Goal: Transaction & Acquisition: Purchase product/service

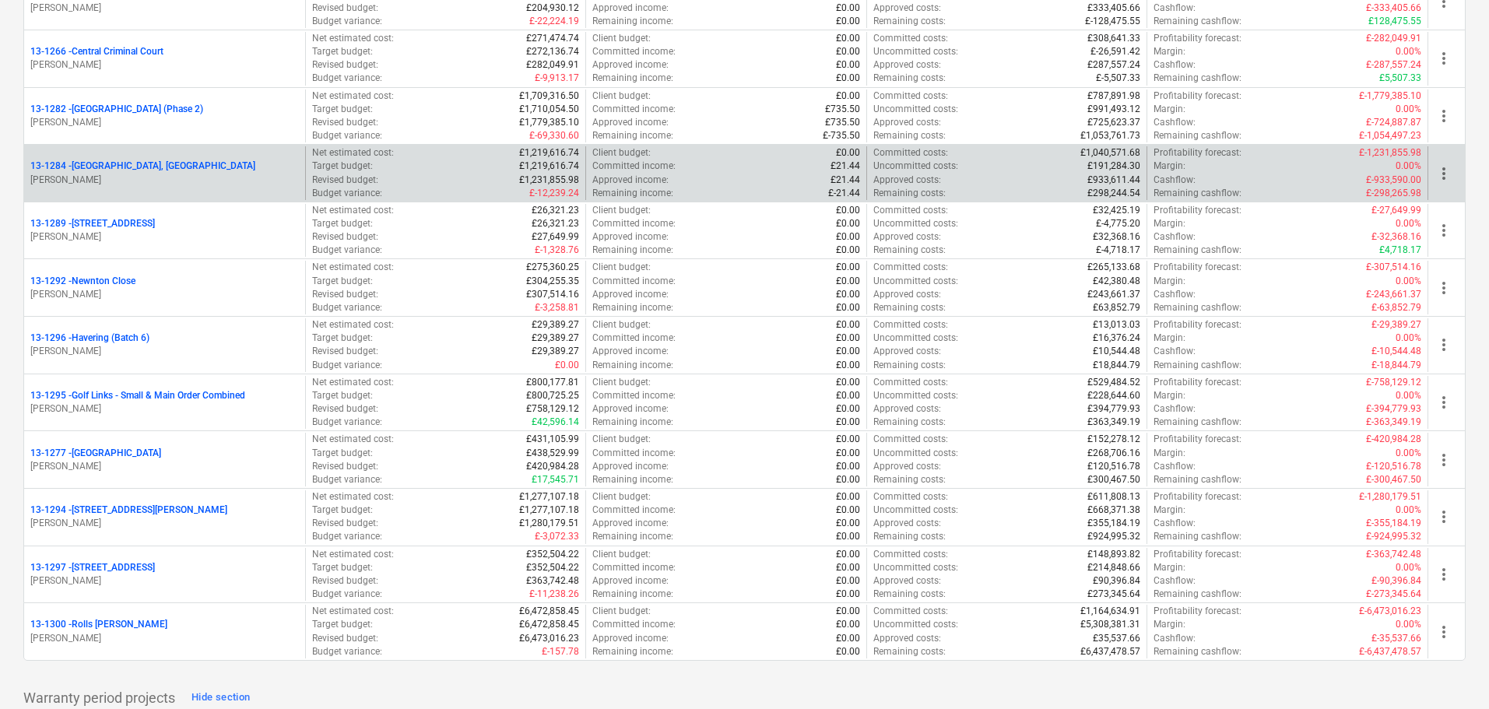
scroll to position [1713, 0]
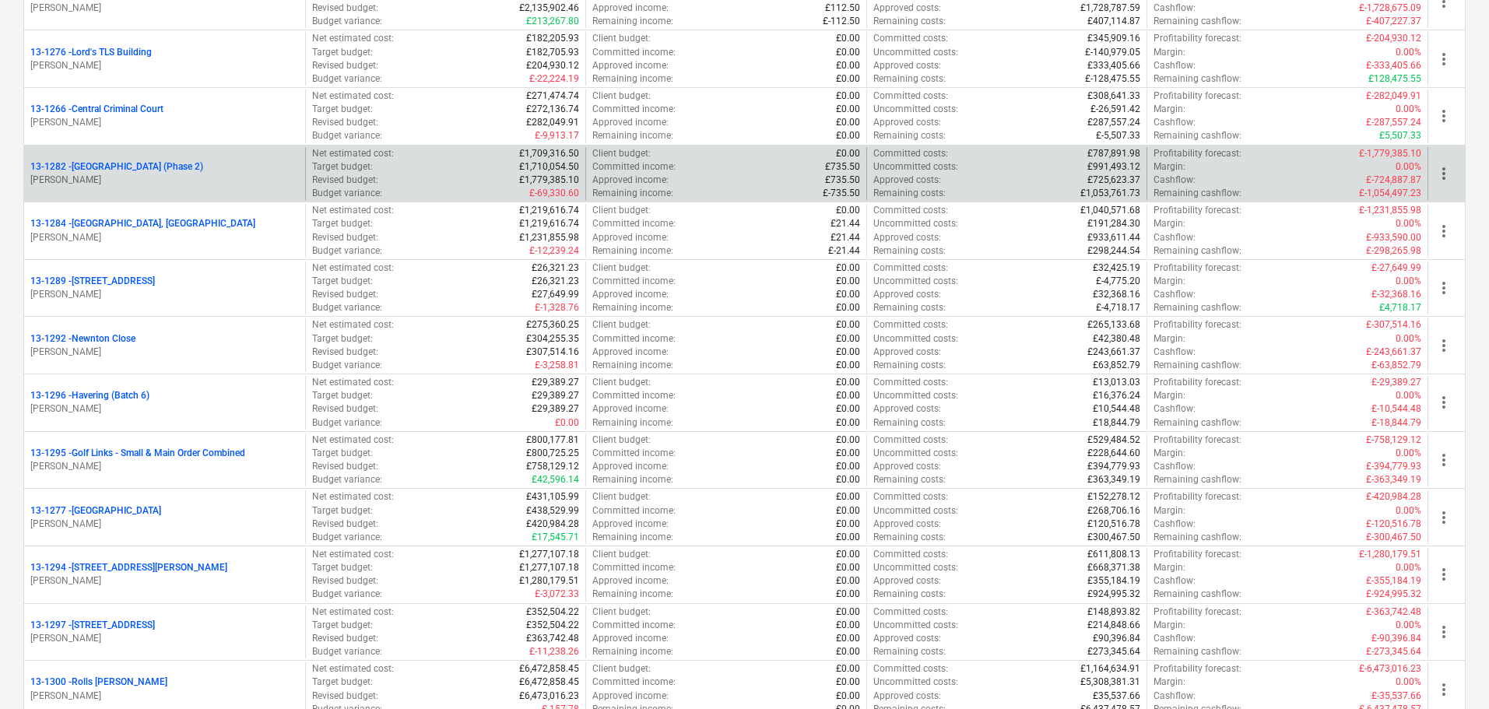
click at [254, 174] on p "[PERSON_NAME]" at bounding box center [164, 180] width 269 height 13
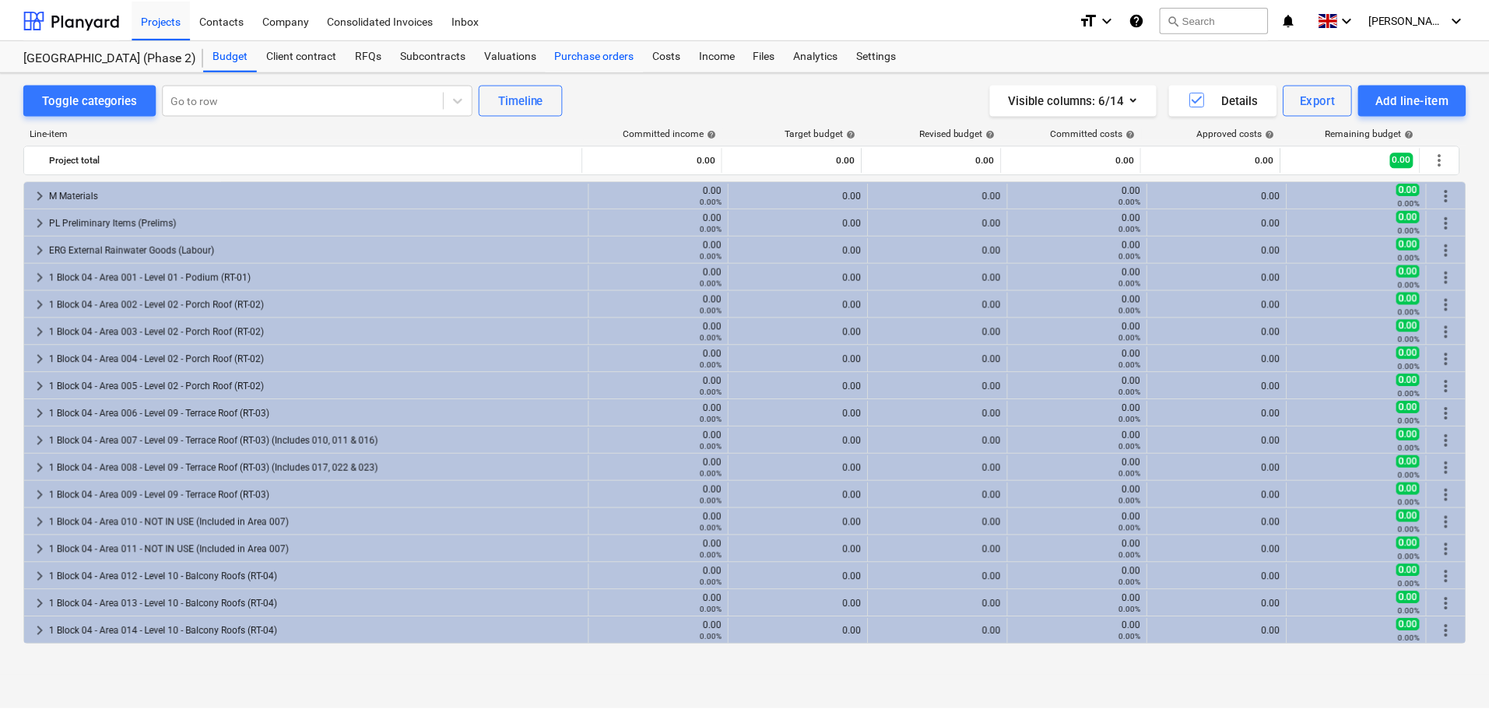
scroll to position [545, 0]
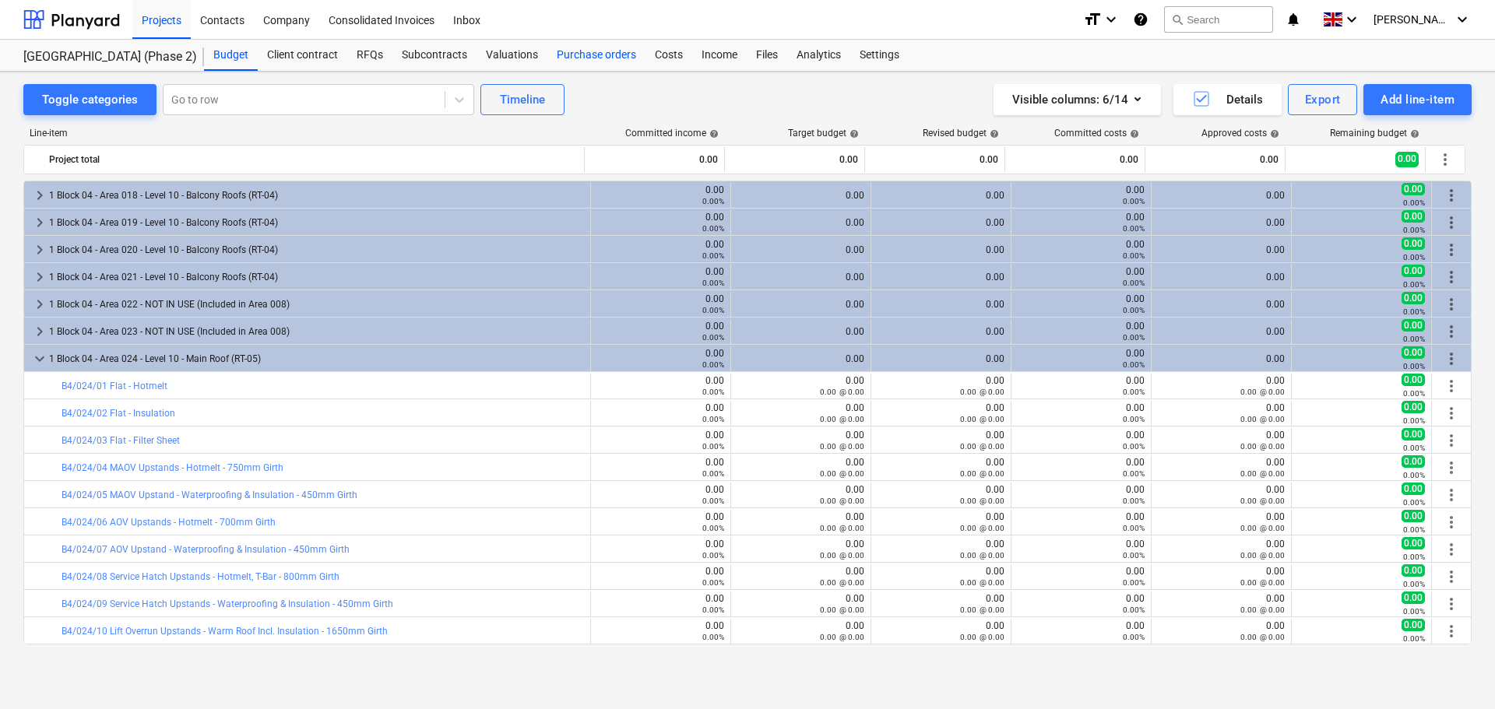
click at [625, 60] on div "Purchase orders" at bounding box center [596, 55] width 98 height 31
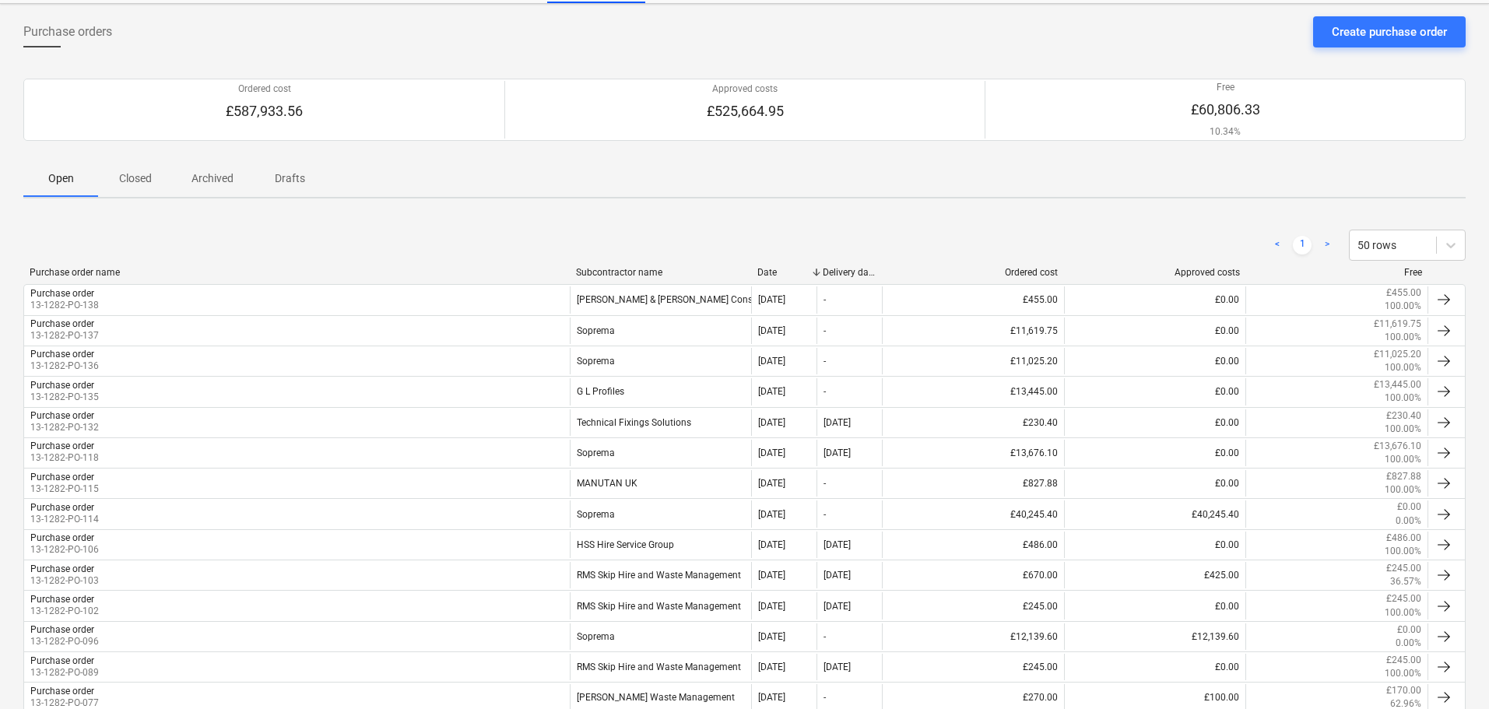
scroll to position [78, 0]
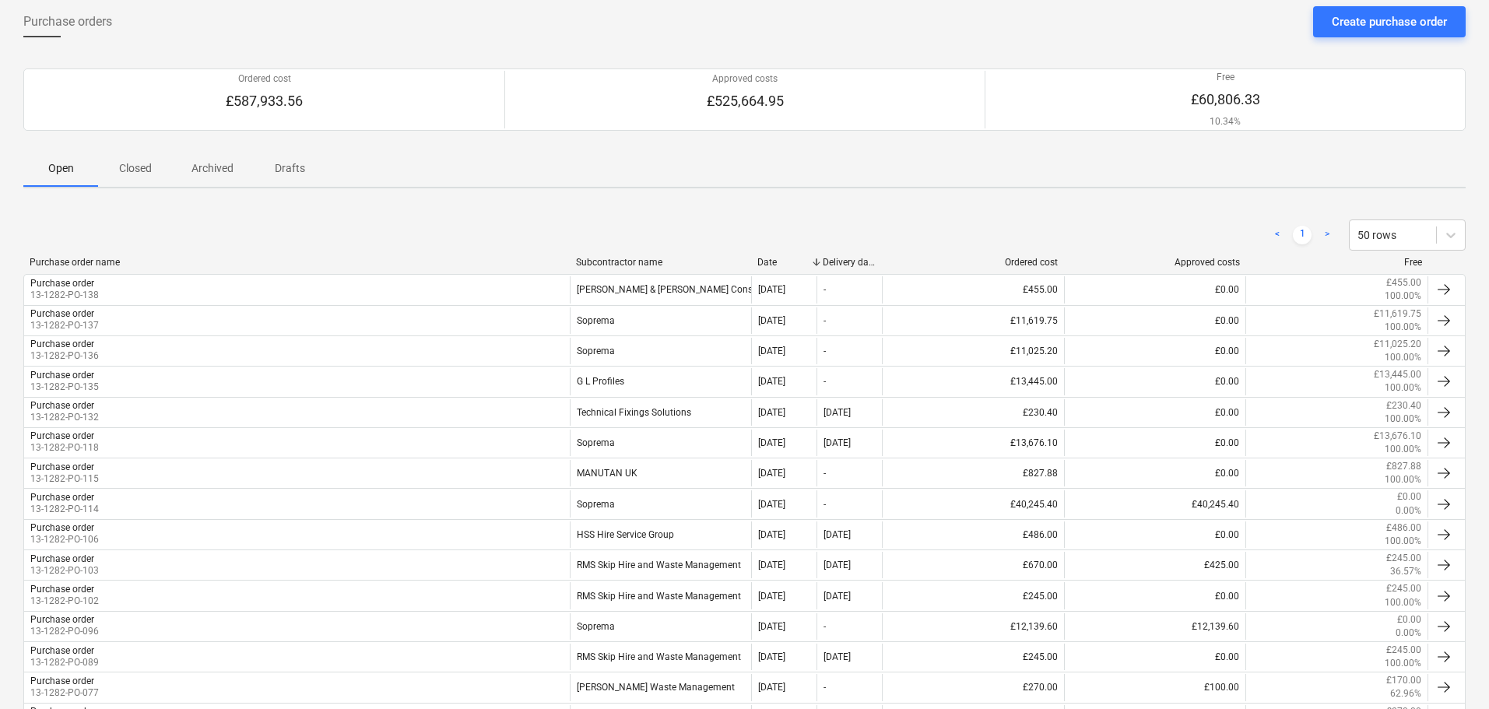
click at [461, 236] on div "< 1 > 50 rows" at bounding box center [744, 235] width 1443 height 31
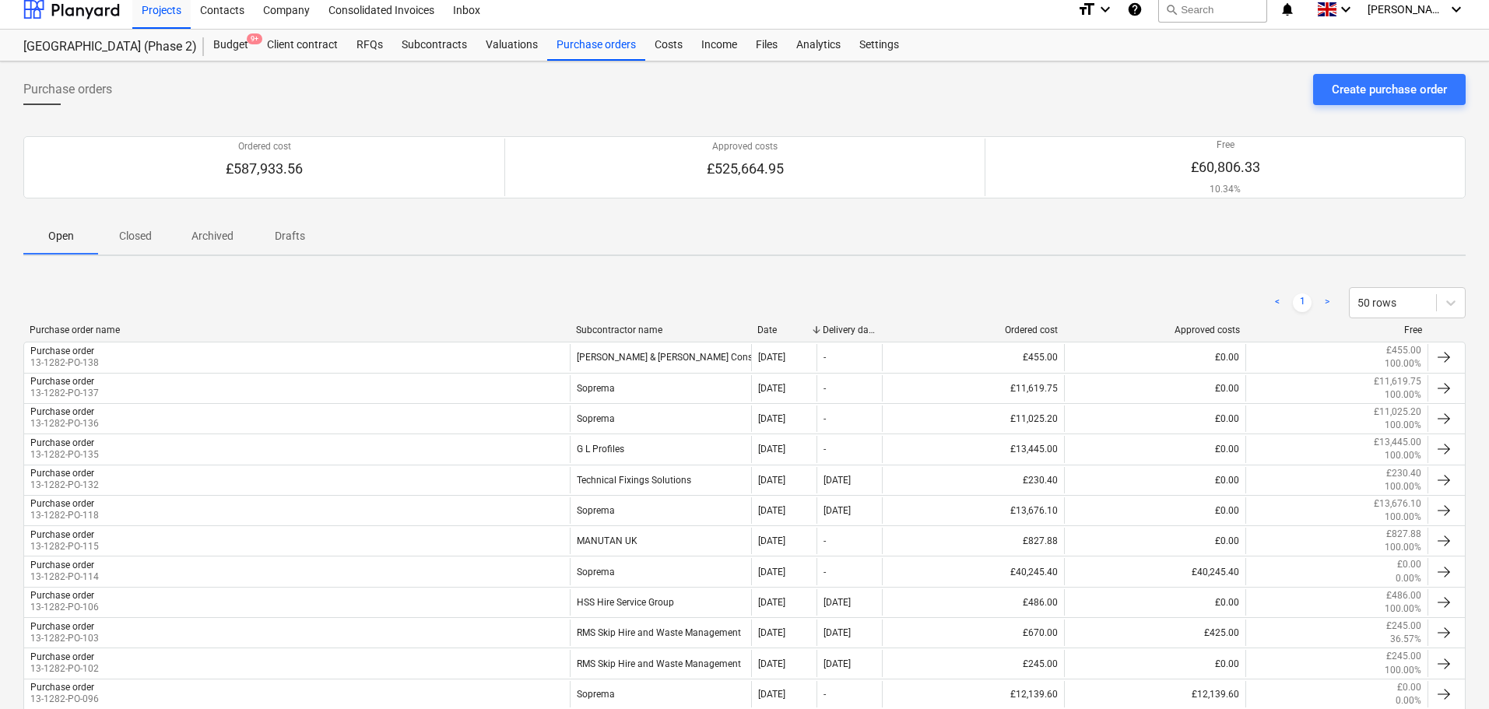
scroll to position [0, 0]
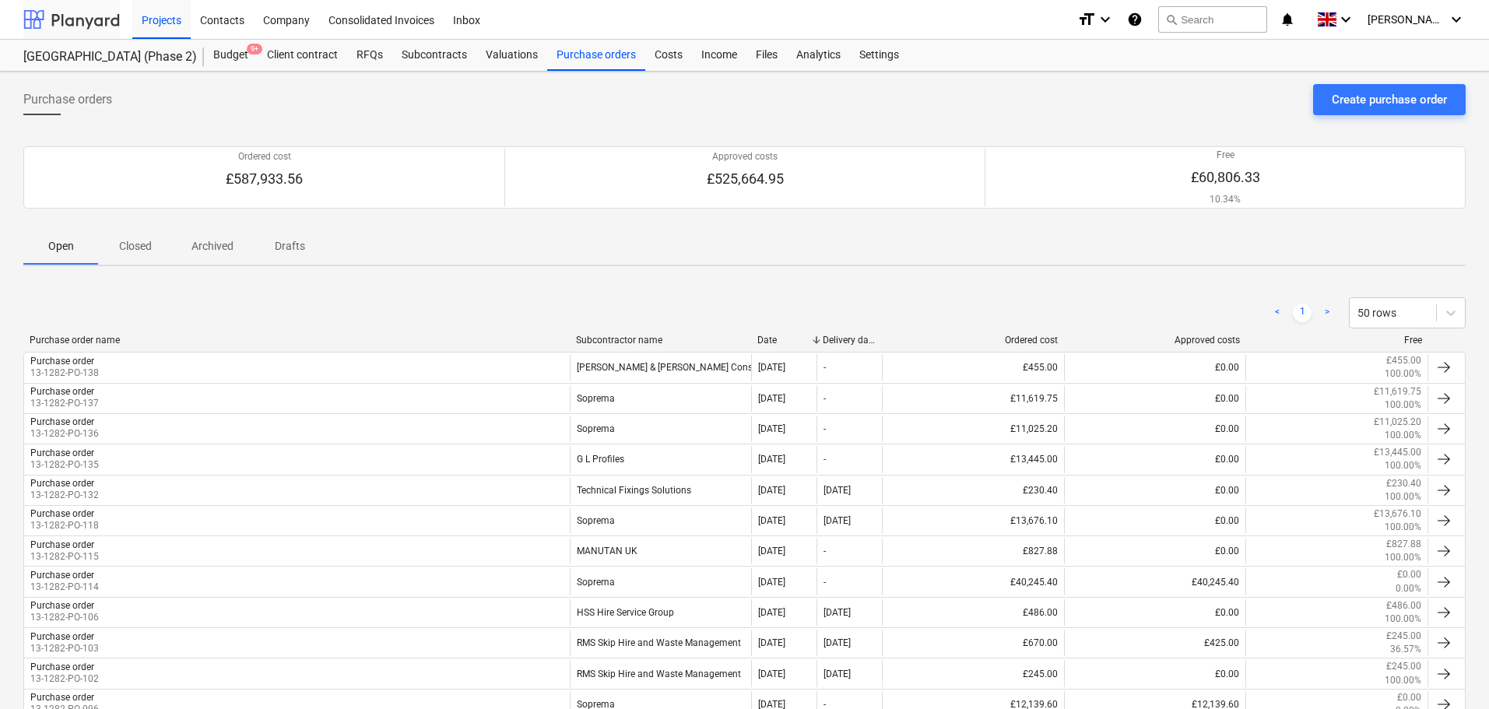
drag, startPoint x: 62, startPoint y: 28, endPoint x: 86, endPoint y: 6, distance: 32.5
click at [62, 28] on div at bounding box center [71, 19] width 97 height 39
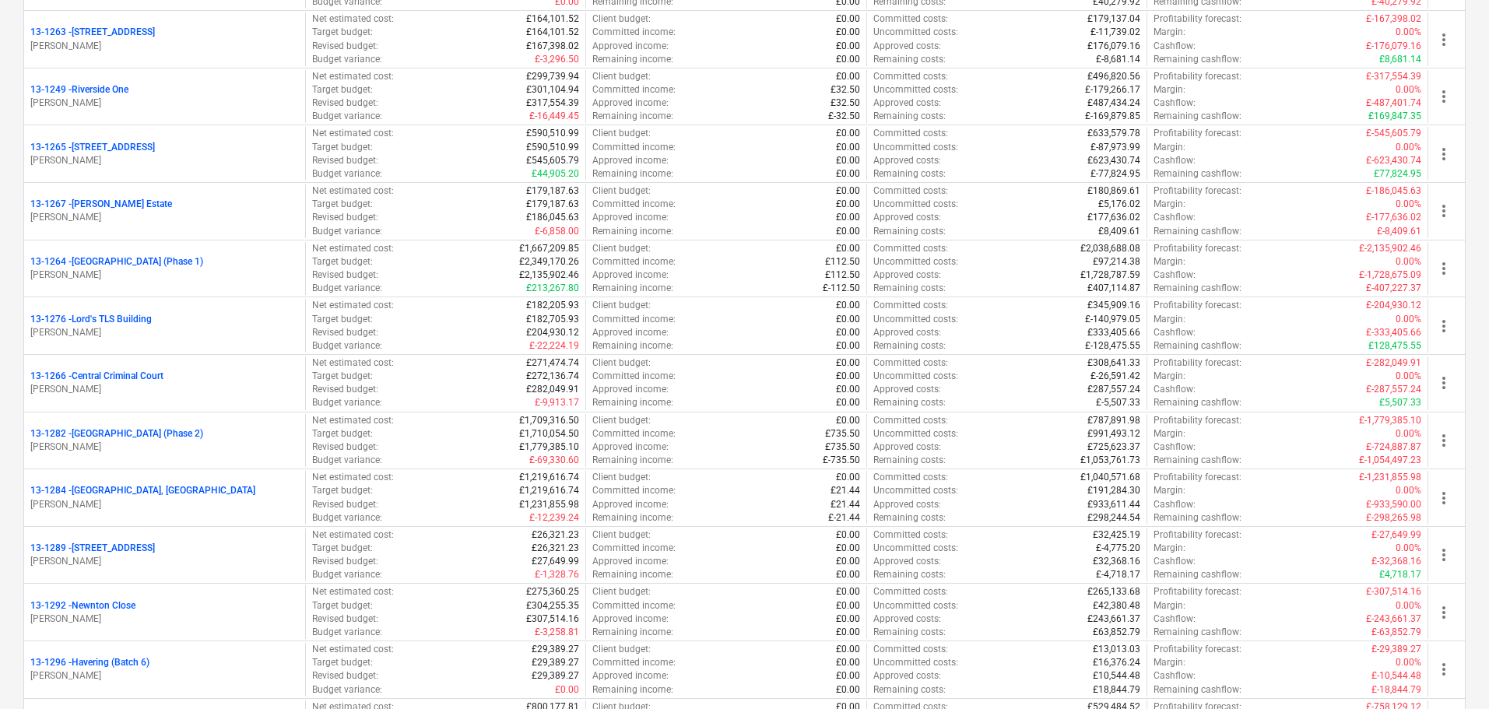
scroll to position [1791, 0]
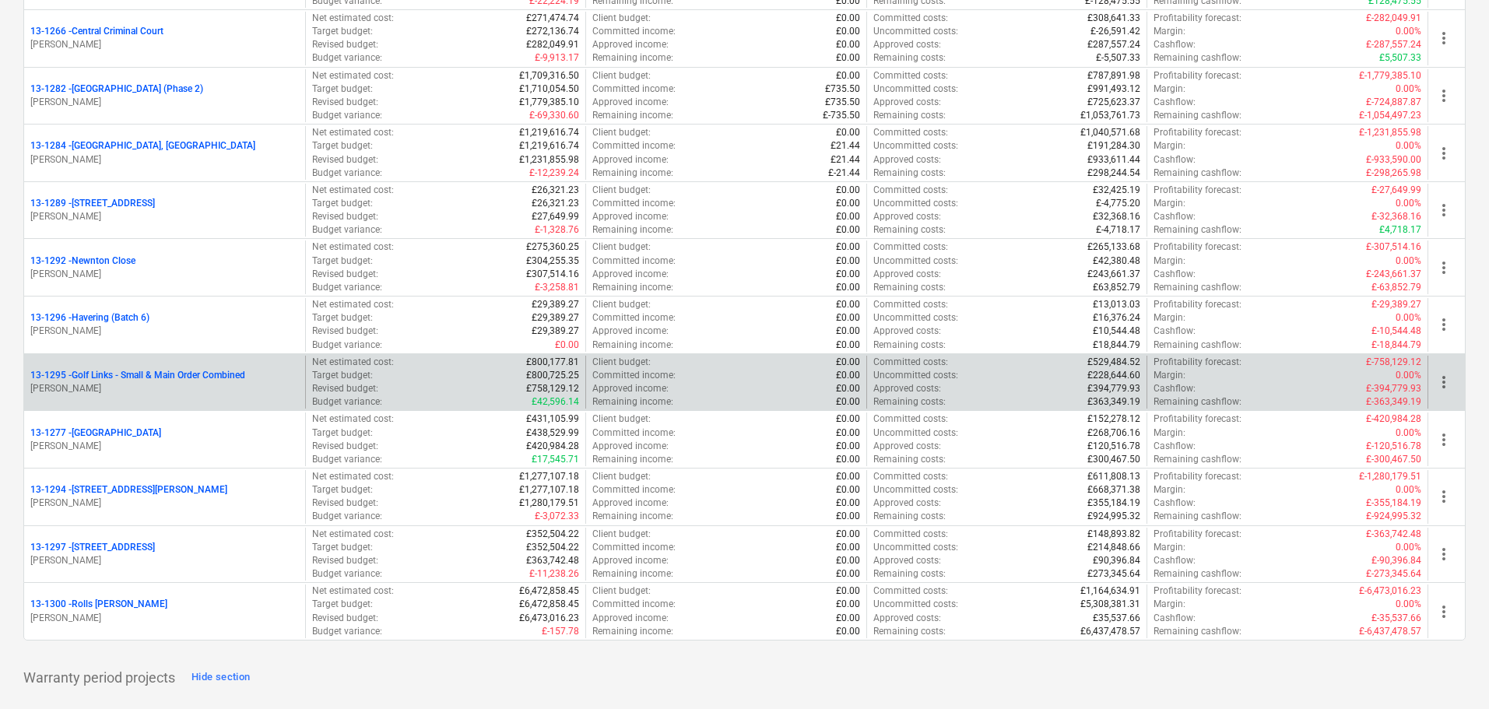
click at [160, 372] on p "13-1295 - Golf Links - Small & Main Order Combined" at bounding box center [137, 375] width 215 height 13
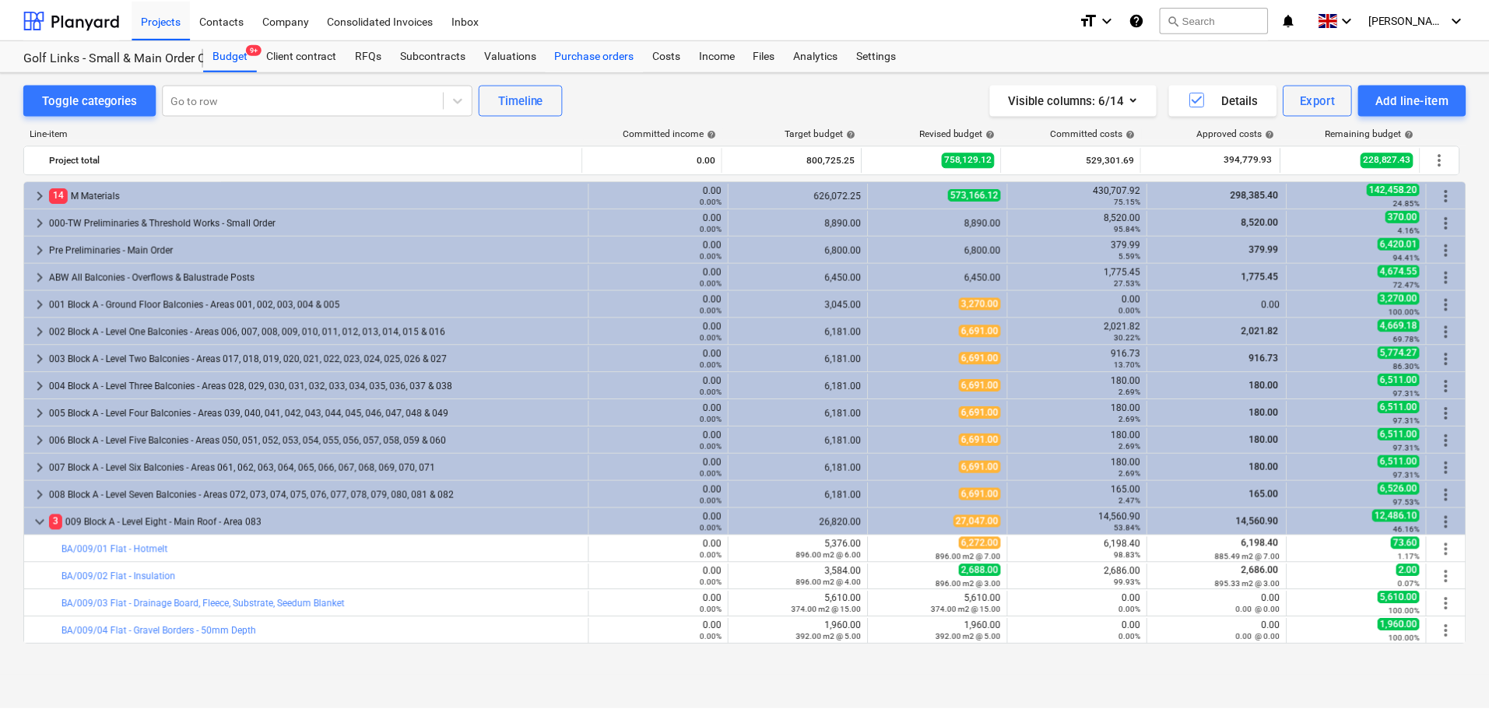
scroll to position [156, 0]
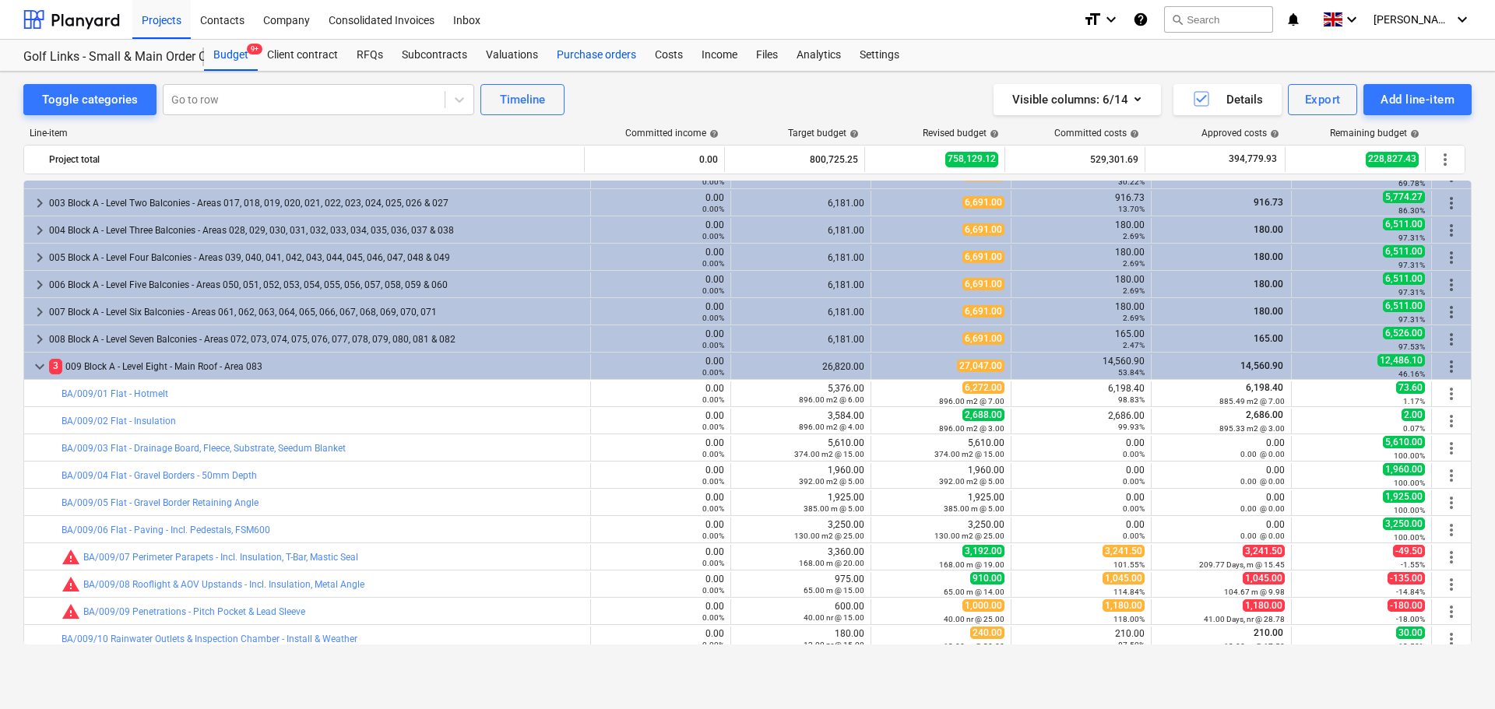
click at [603, 47] on div "Purchase orders" at bounding box center [596, 55] width 98 height 31
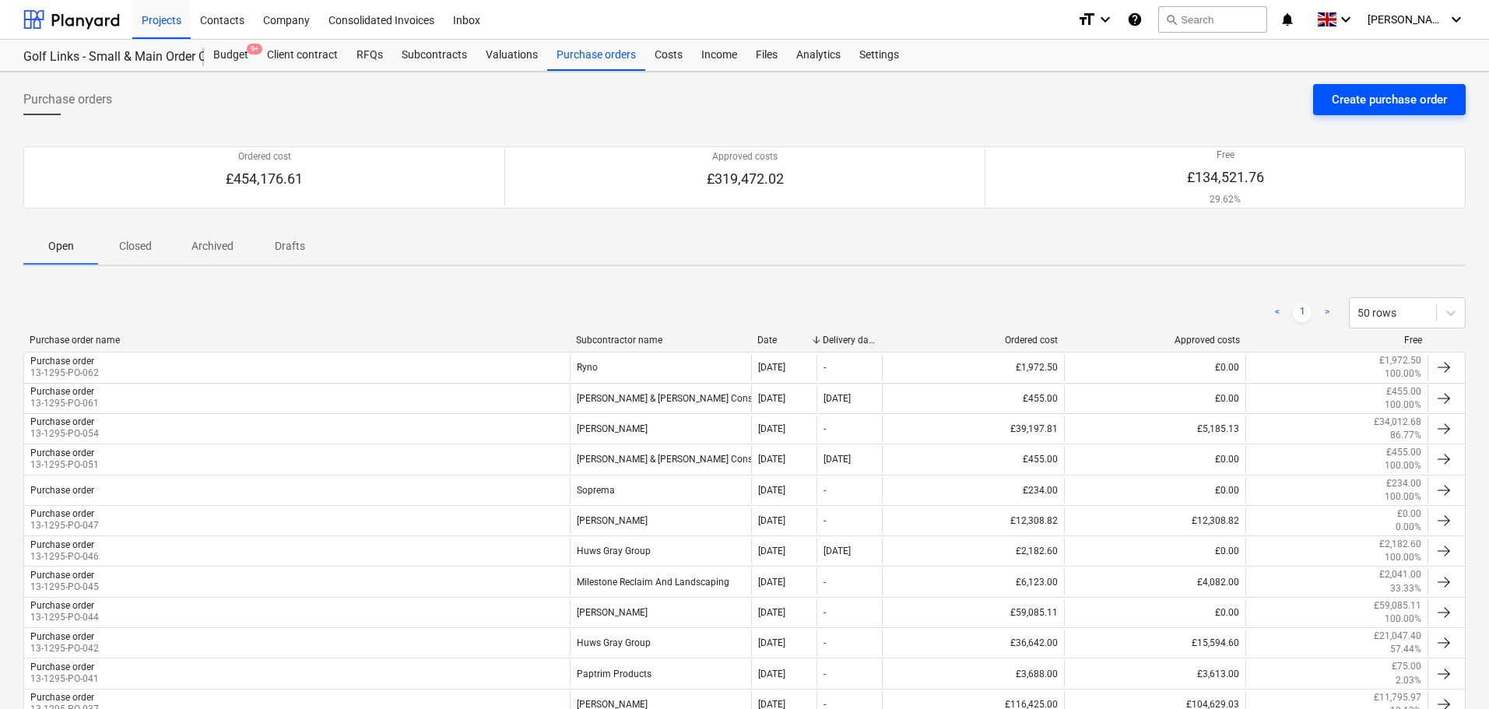
click at [1423, 93] on div "Create purchase order" at bounding box center [1389, 100] width 115 height 20
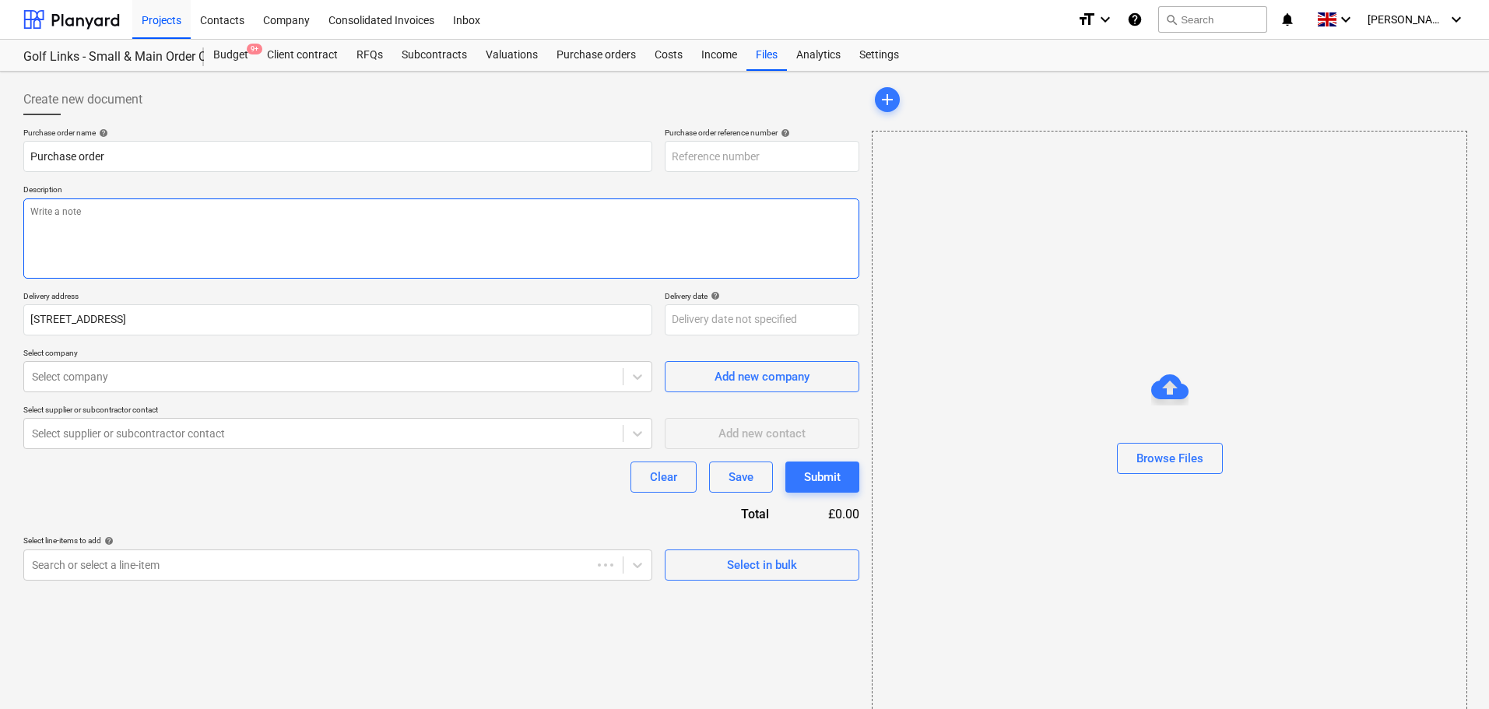
type textarea "x"
type input "13-1295-PO-064"
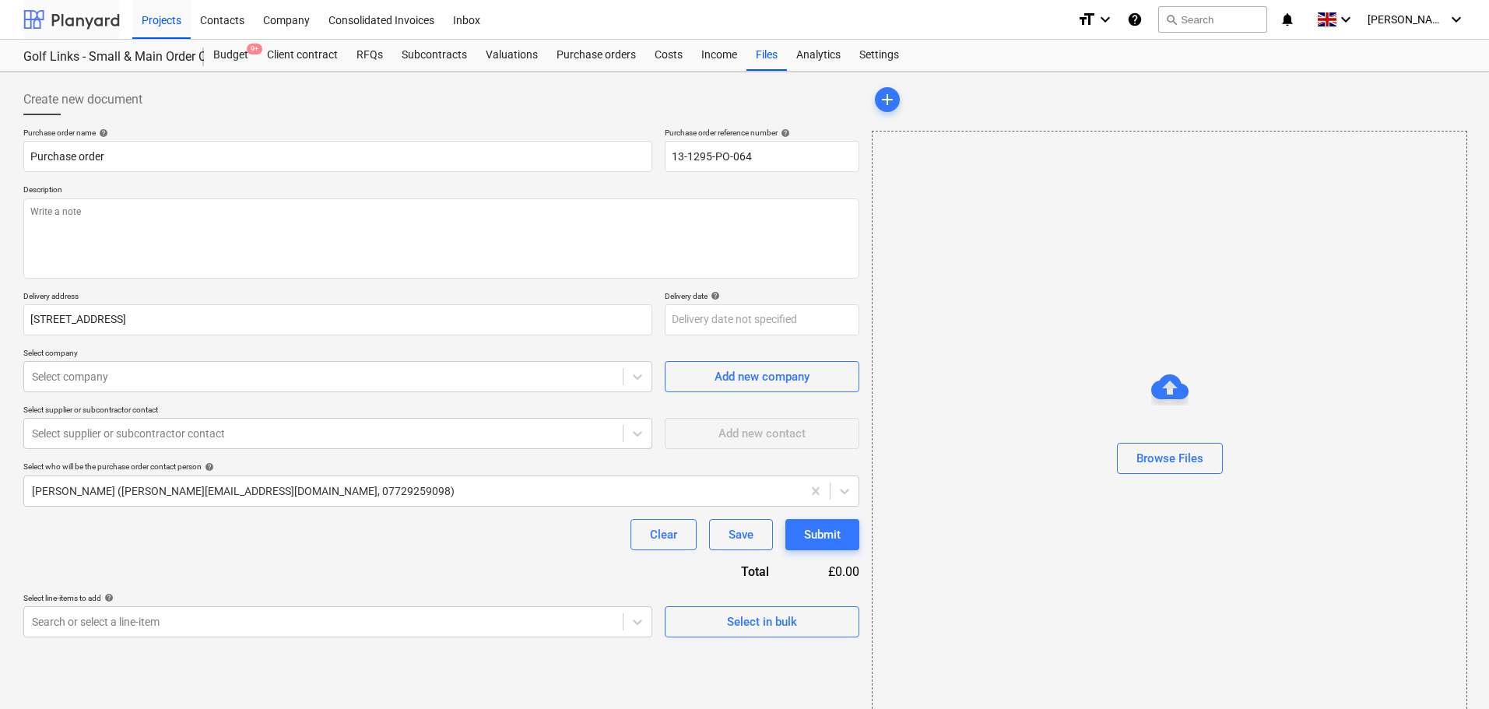
click at [97, 18] on div at bounding box center [71, 19] width 97 height 39
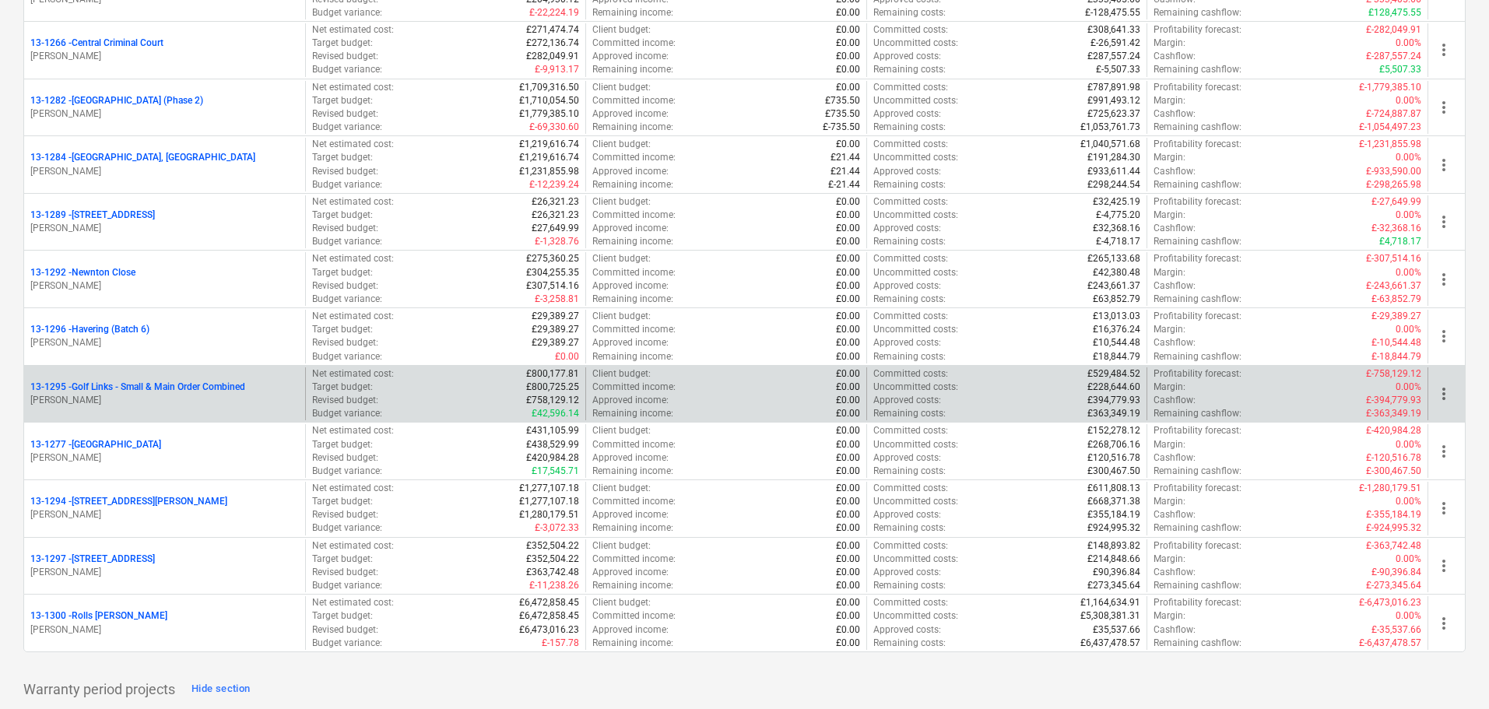
scroll to position [1468, 0]
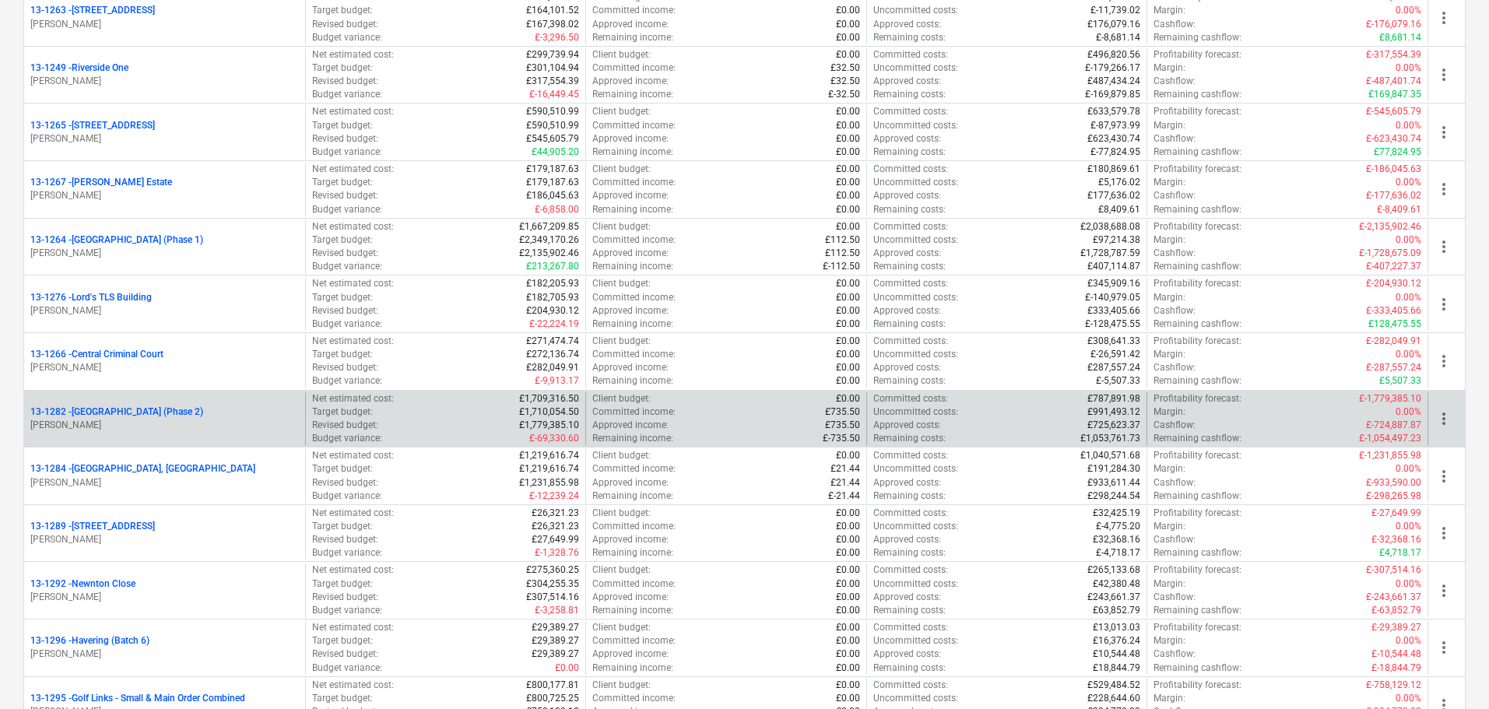
click at [203, 416] on p "13-1282 - [GEOGRAPHIC_DATA] (Phase 2)" at bounding box center [116, 412] width 173 height 13
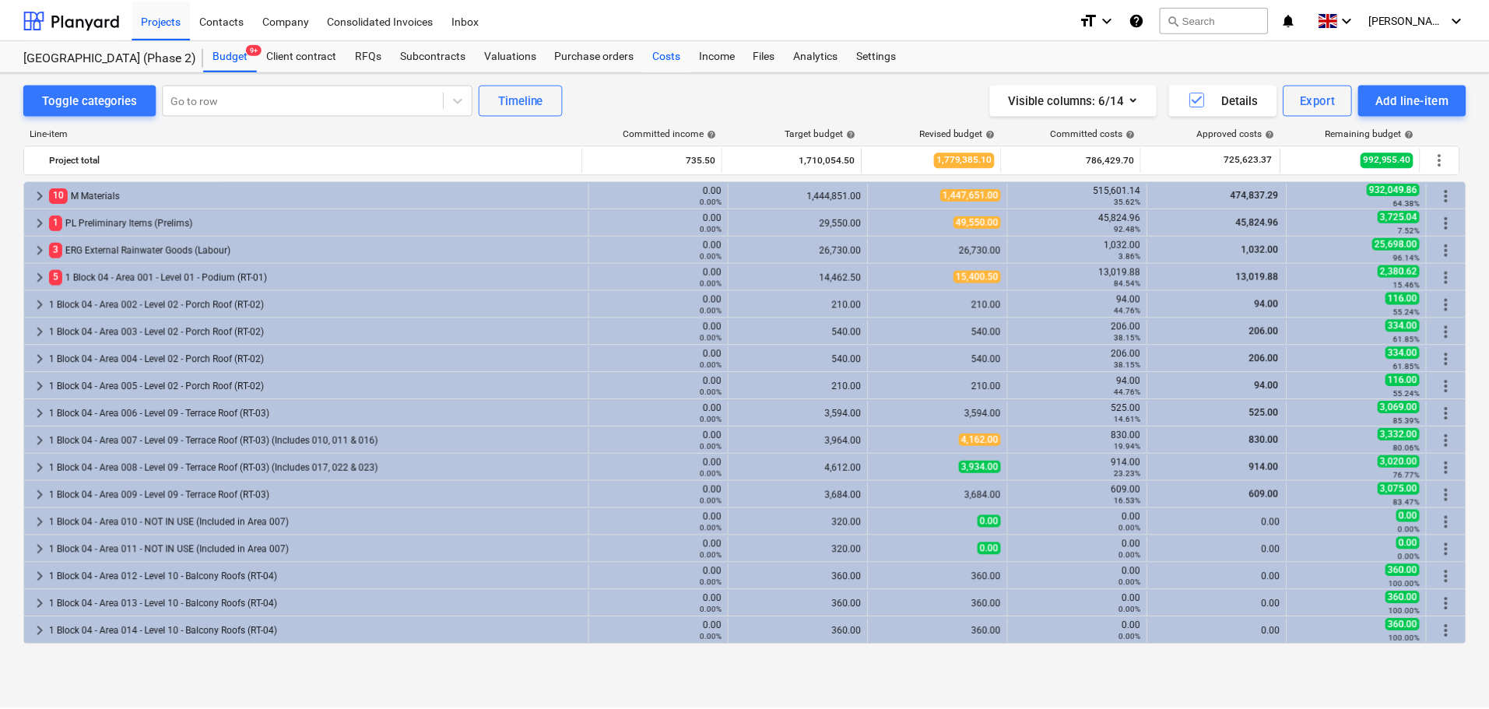
scroll to position [545, 0]
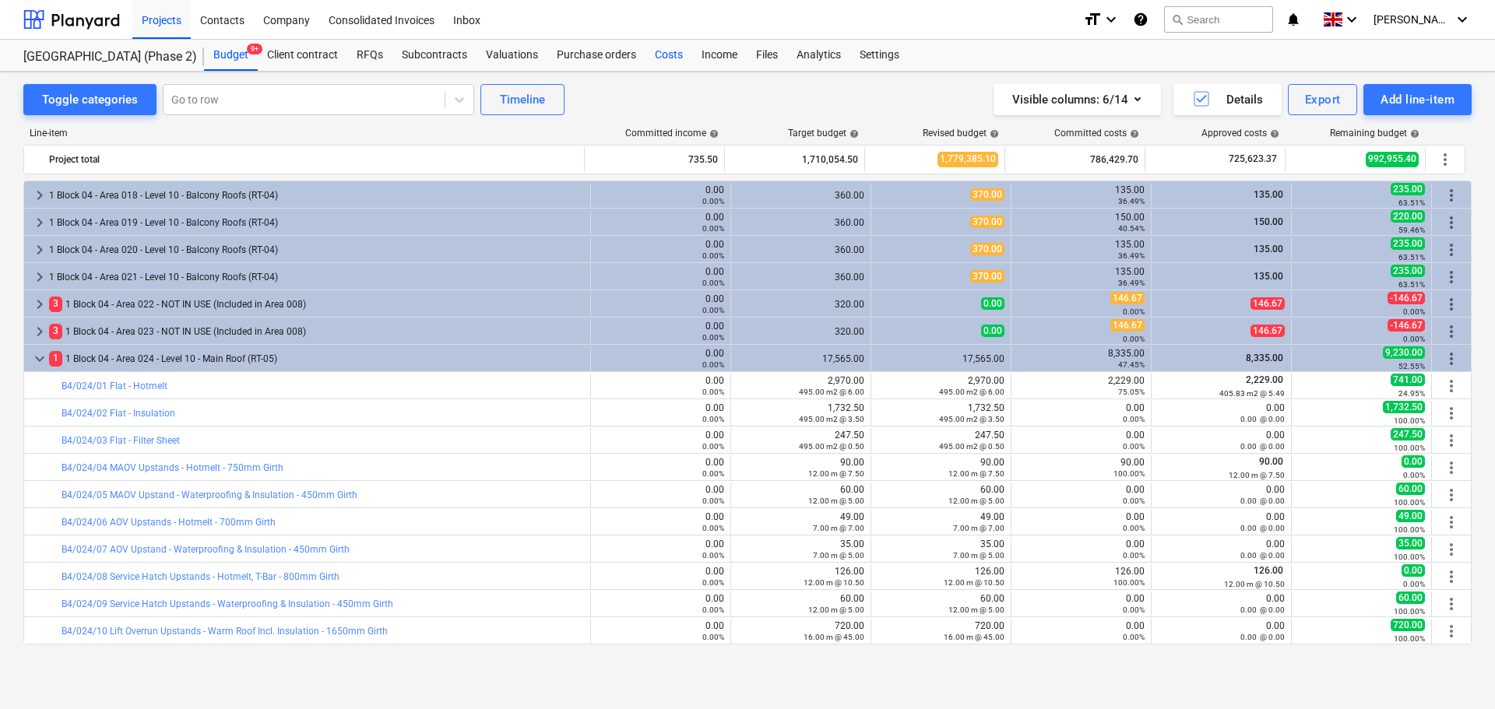
click at [665, 54] on div "Costs" at bounding box center [668, 55] width 47 height 31
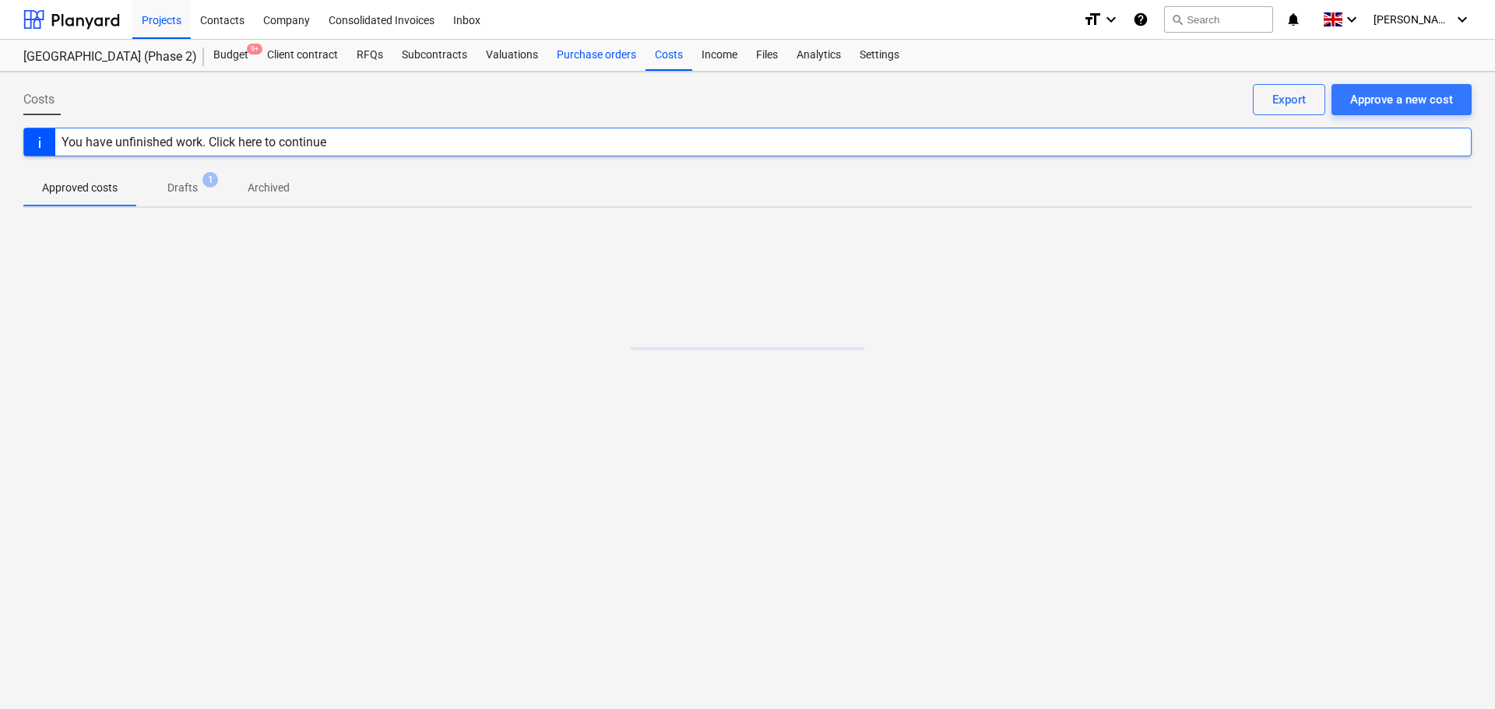
click at [578, 57] on div "Purchase orders" at bounding box center [596, 55] width 98 height 31
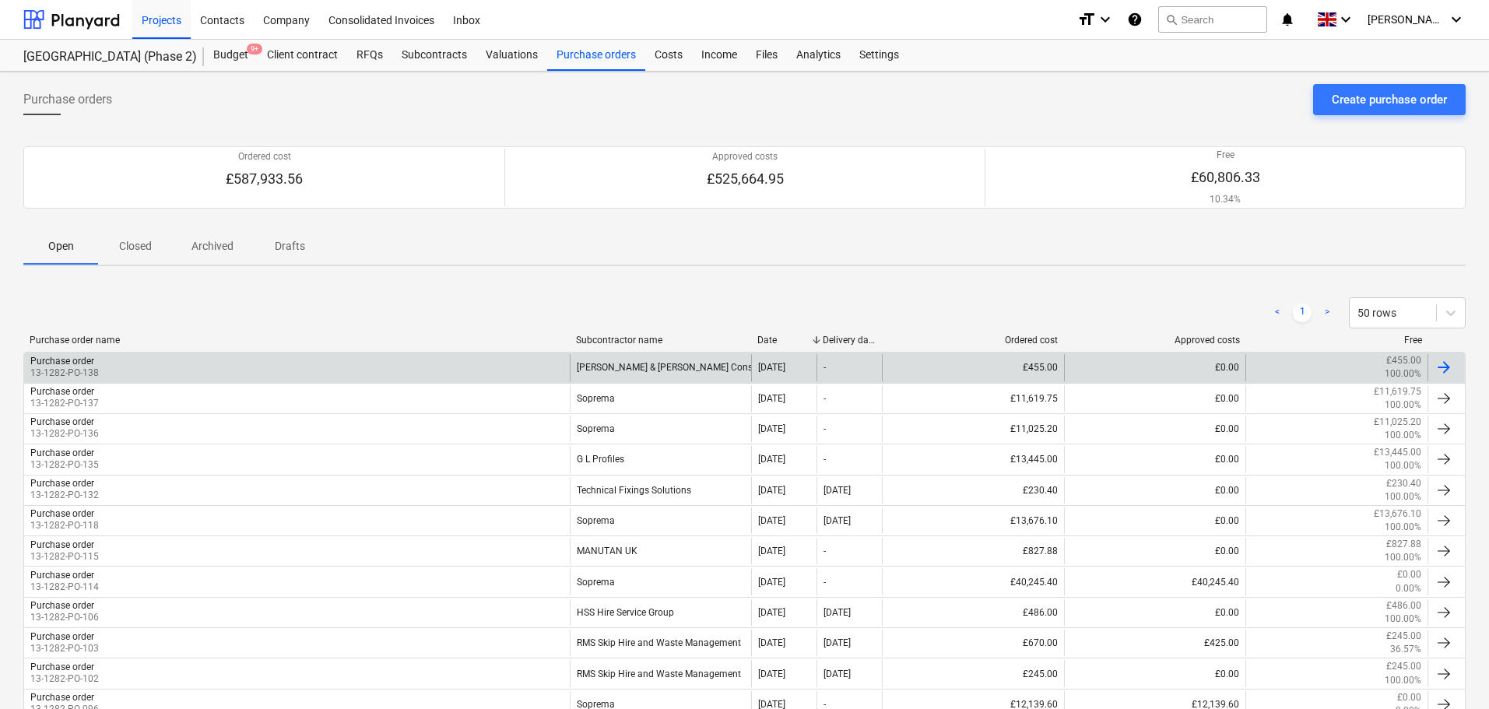
click at [448, 367] on div "Purchase order 13-1282-PO-138" at bounding box center [297, 367] width 546 height 26
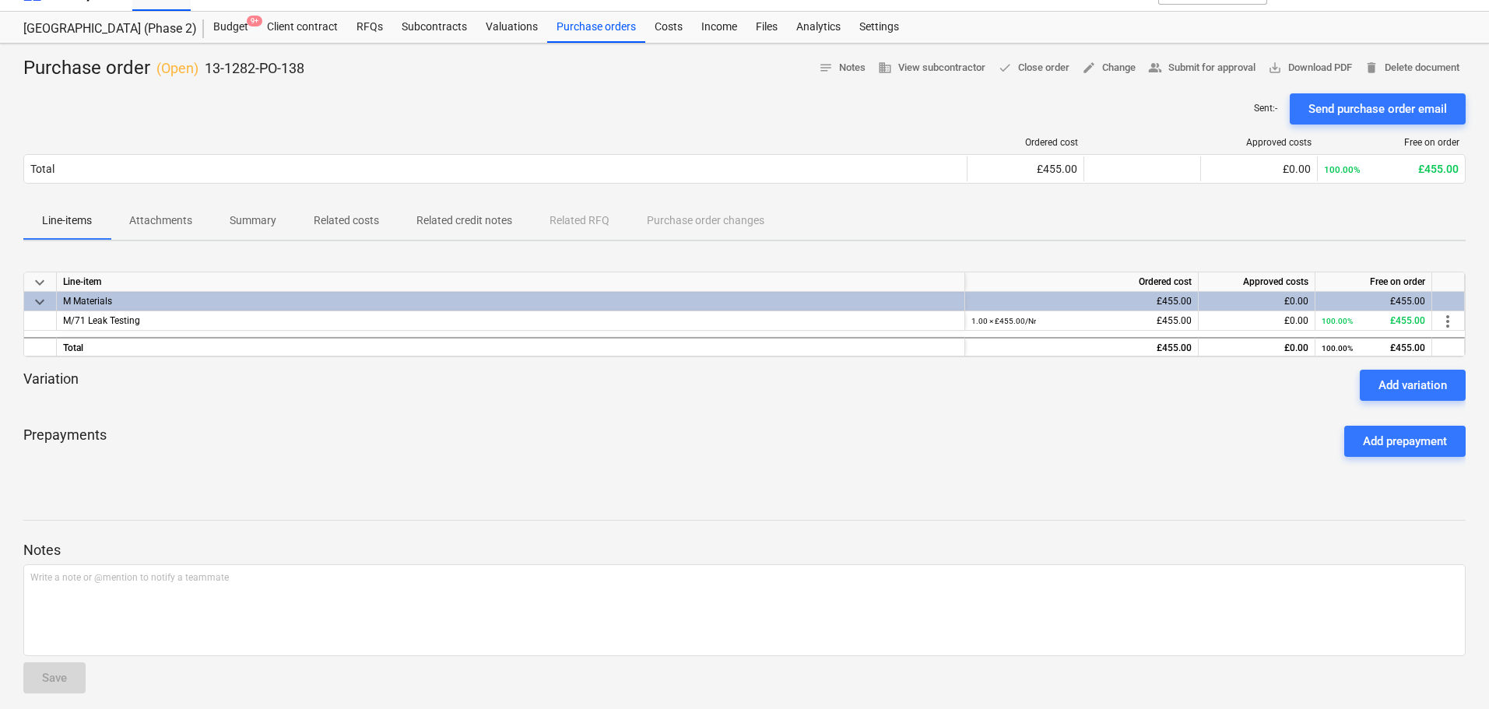
scroll to position [37, 0]
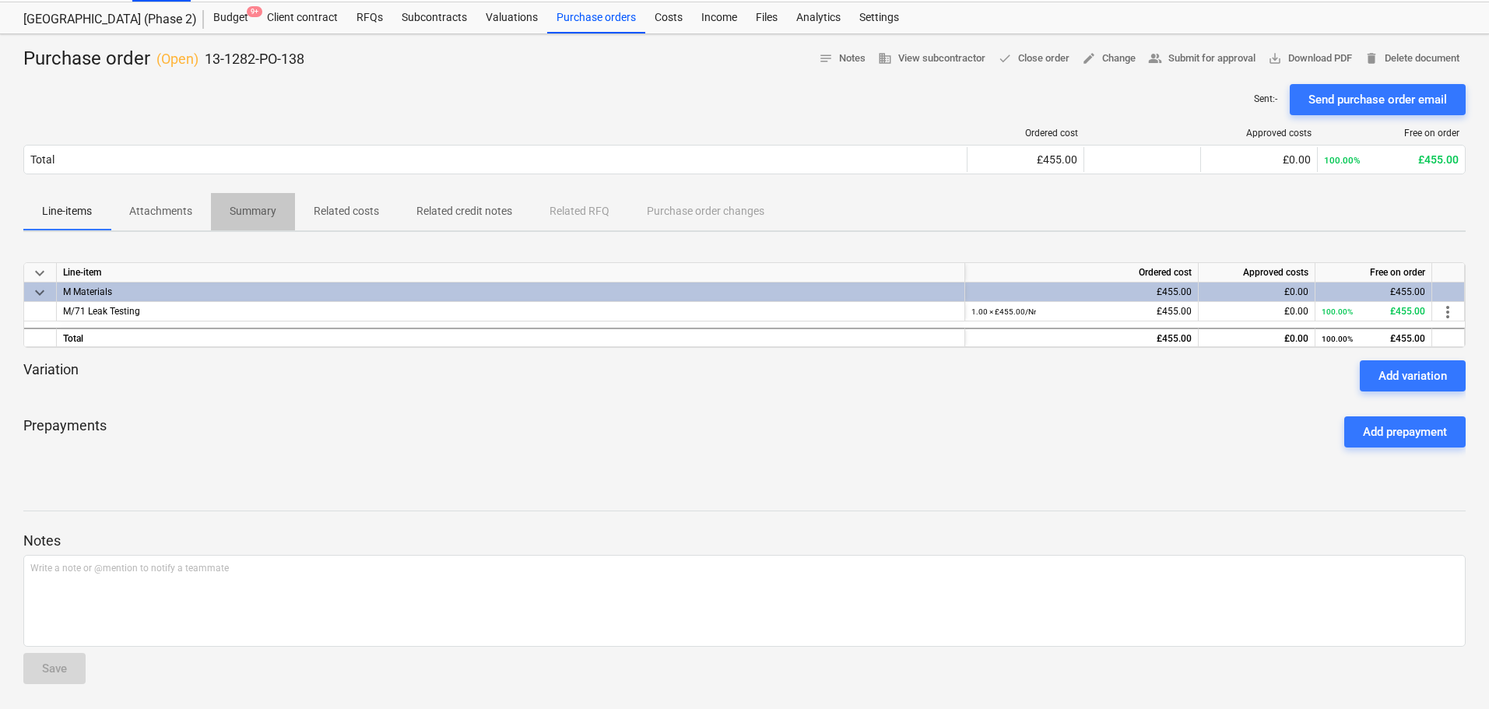
click at [248, 207] on p "Summary" at bounding box center [253, 211] width 47 height 16
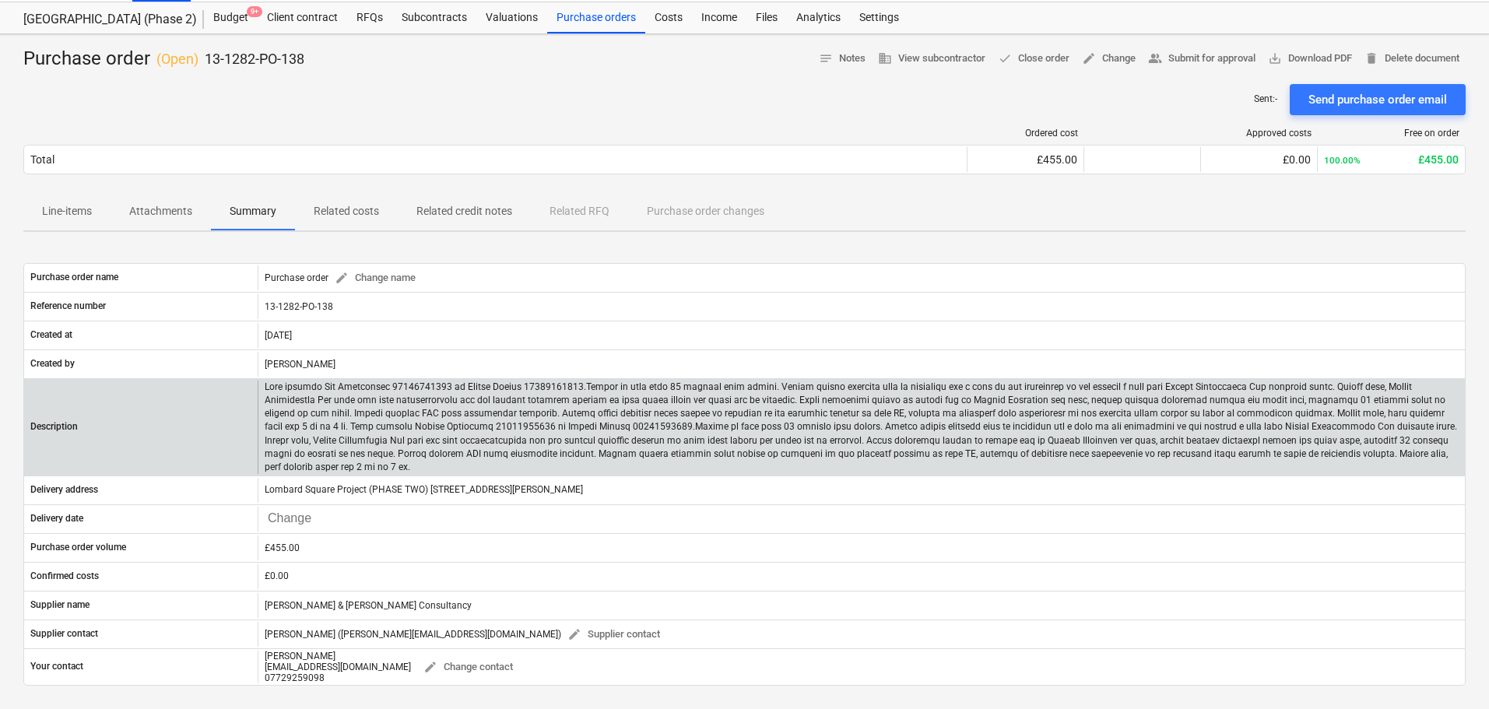
click at [515, 444] on p at bounding box center [862, 427] width 1194 height 93
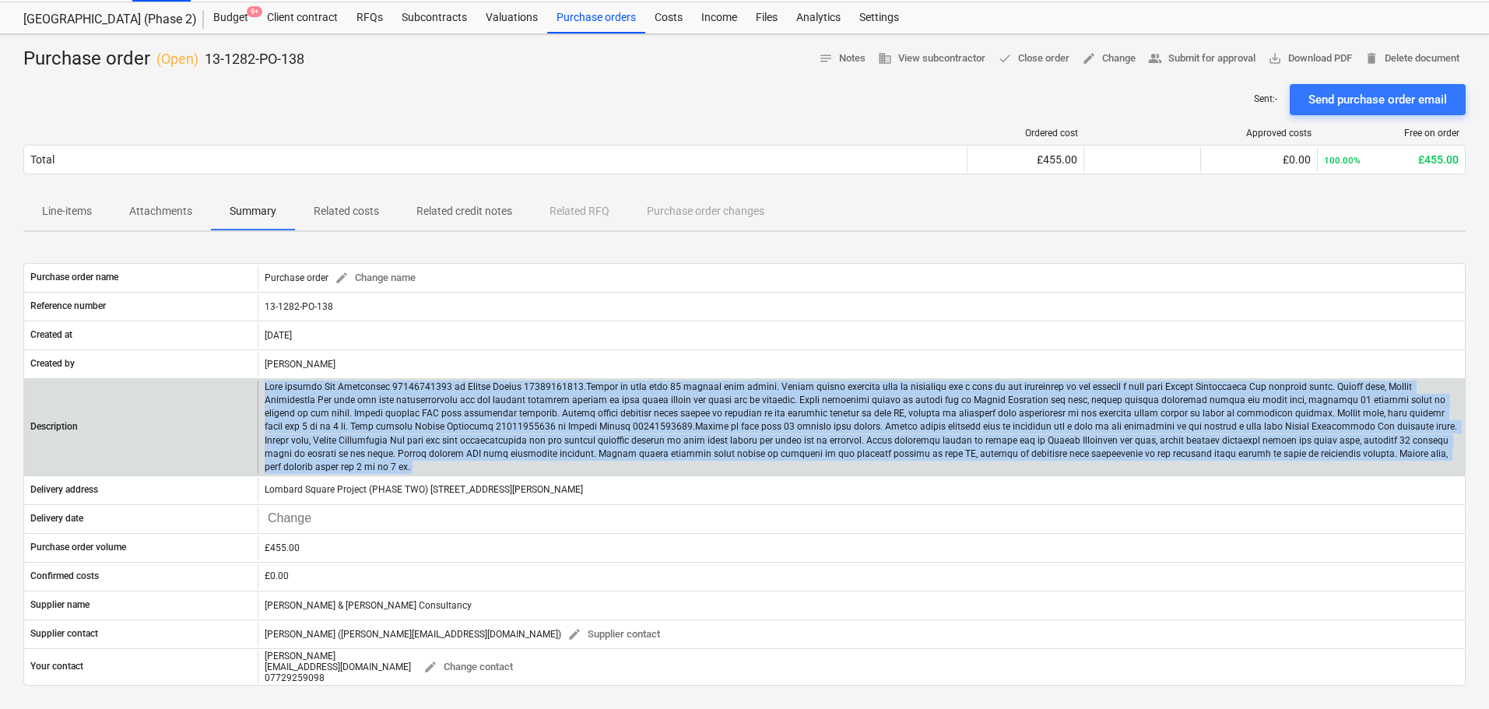
click at [515, 444] on p at bounding box center [862, 427] width 1194 height 93
click at [1271, 448] on p at bounding box center [862, 427] width 1194 height 93
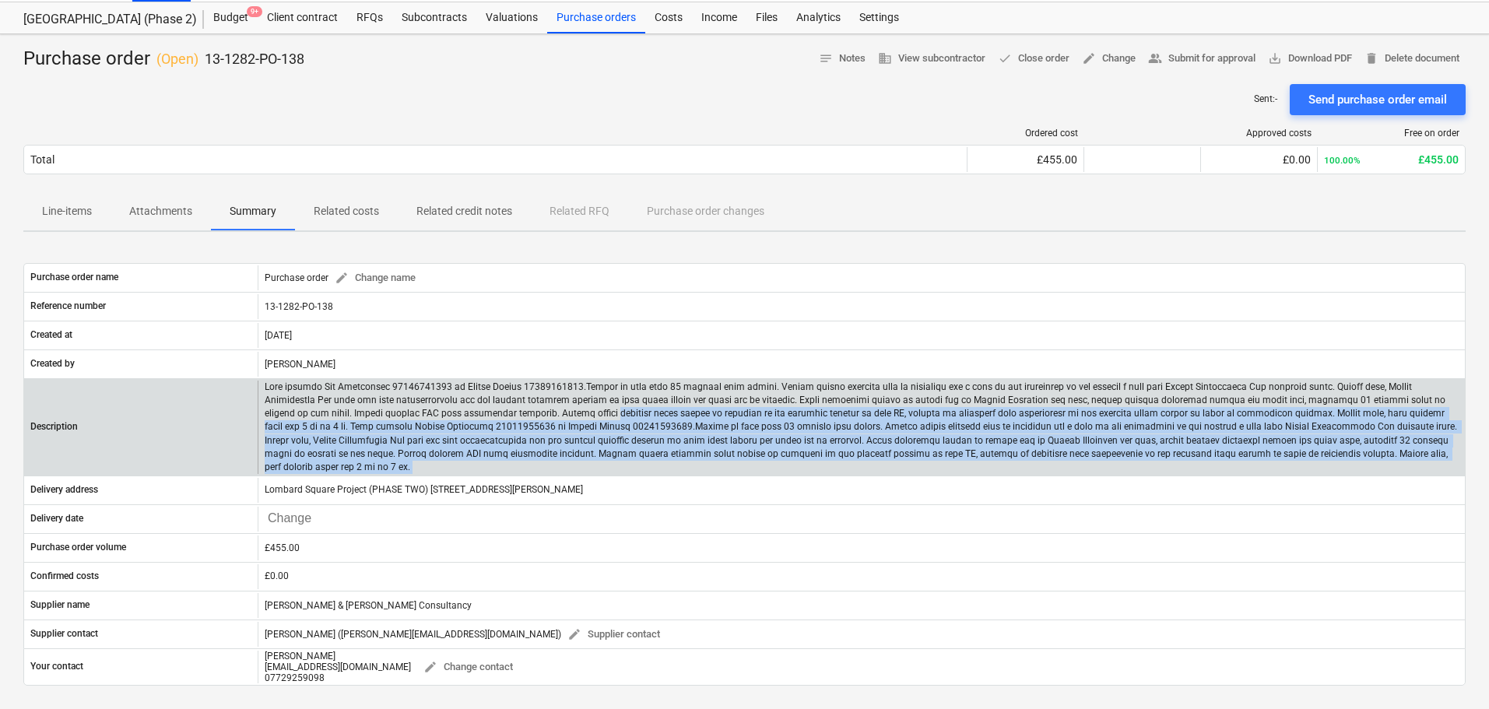
drag, startPoint x: 1271, startPoint y: 448, endPoint x: 416, endPoint y: 420, distance: 855.3
click at [420, 420] on p at bounding box center [862, 427] width 1194 height 93
click at [416, 420] on p at bounding box center [862, 427] width 1194 height 93
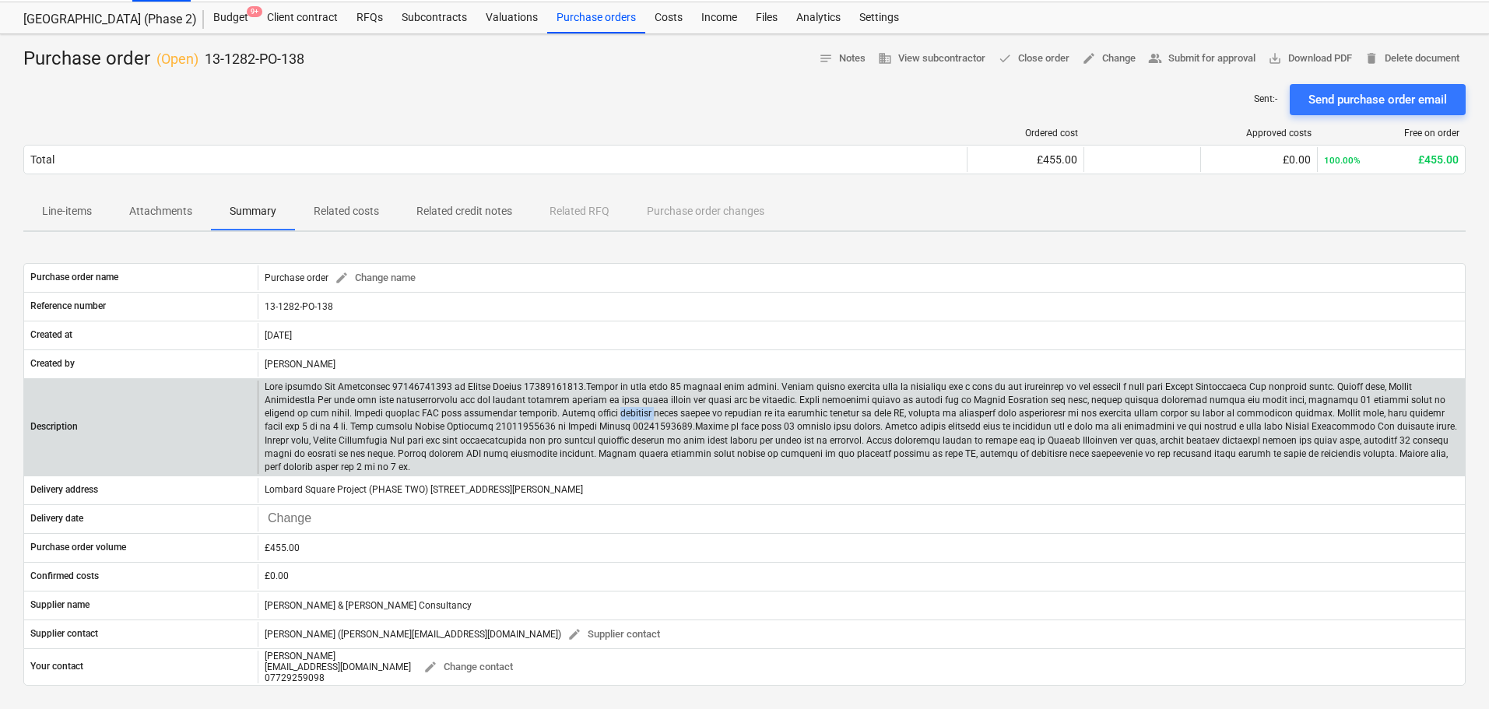
click at [416, 420] on p at bounding box center [862, 427] width 1194 height 93
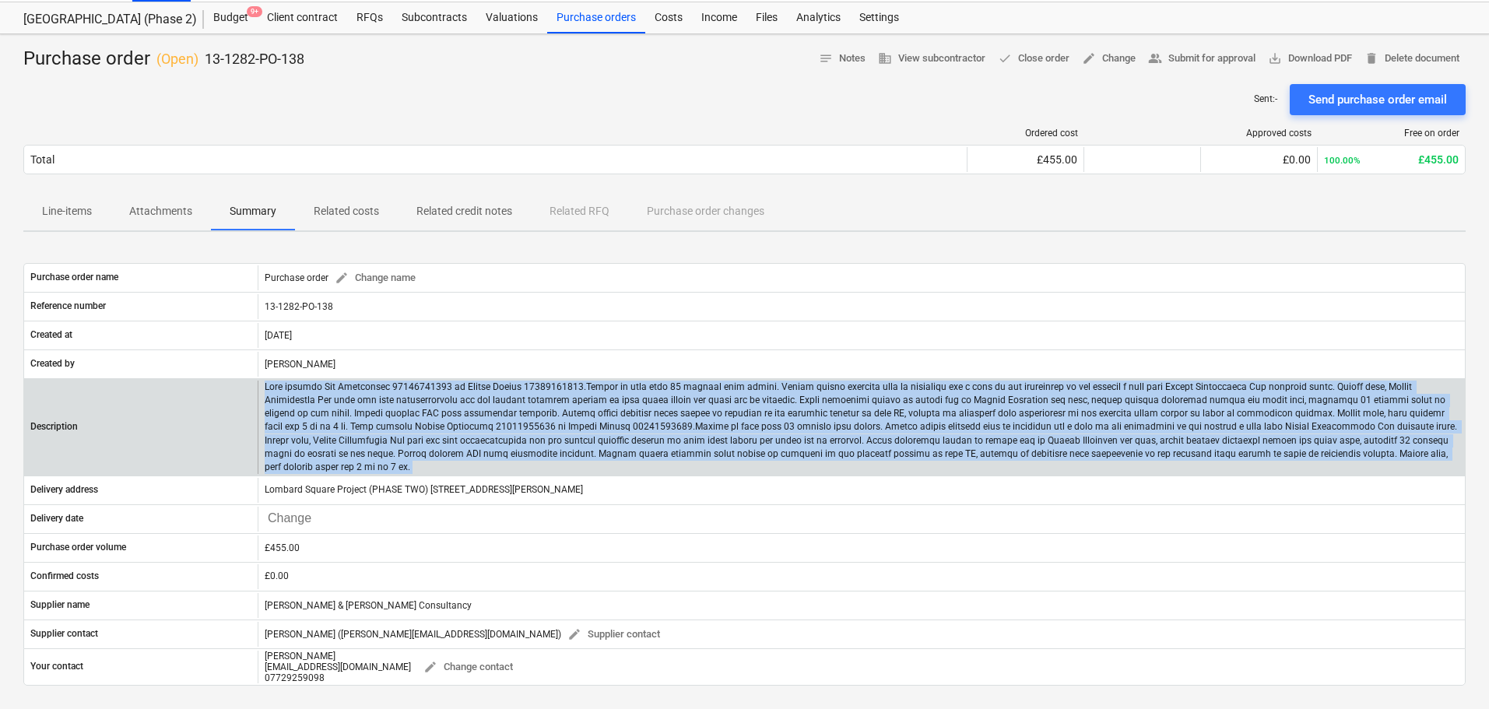
drag, startPoint x: 416, startPoint y: 420, endPoint x: 891, endPoint y: 399, distance: 476.2
click at [891, 399] on p at bounding box center [862, 427] width 1194 height 93
click at [900, 416] on p at bounding box center [862, 427] width 1194 height 93
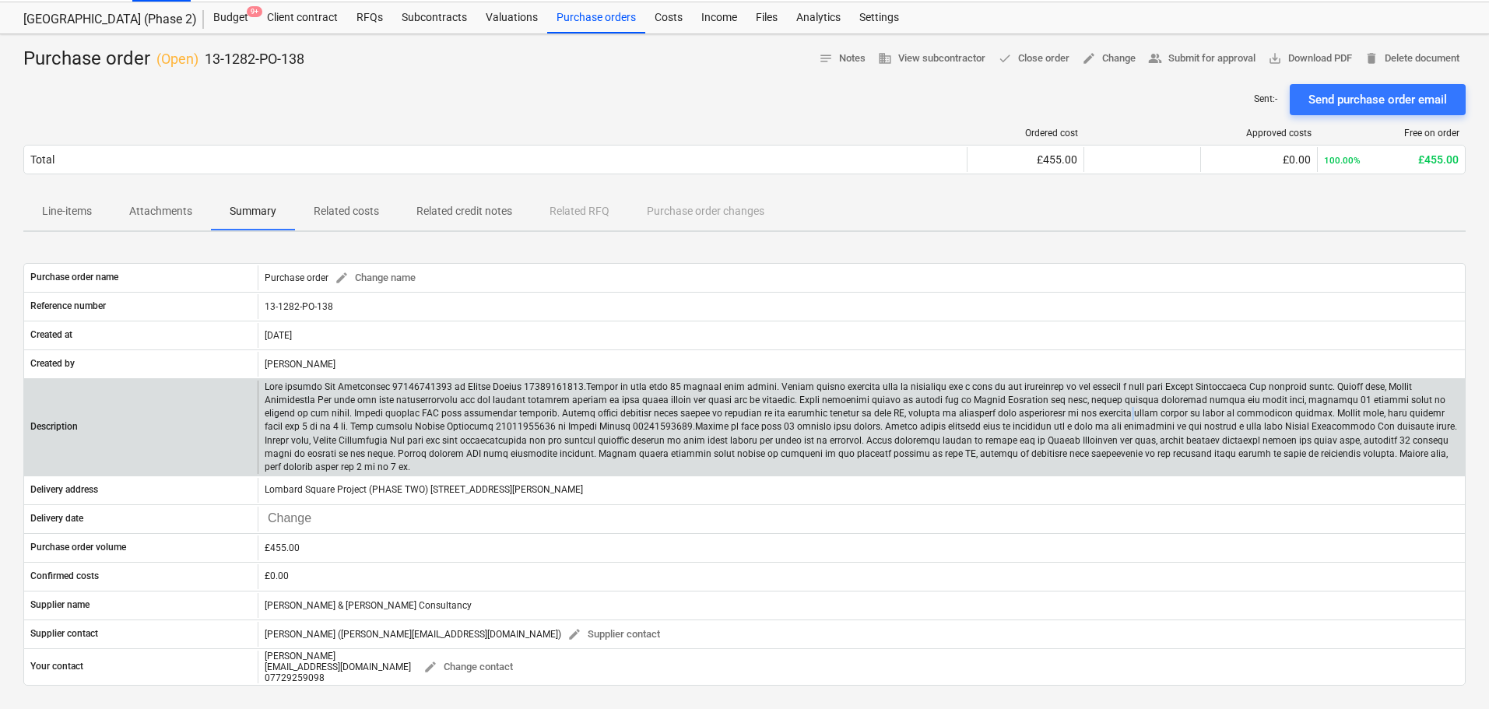
click at [900, 416] on p at bounding box center [862, 427] width 1194 height 93
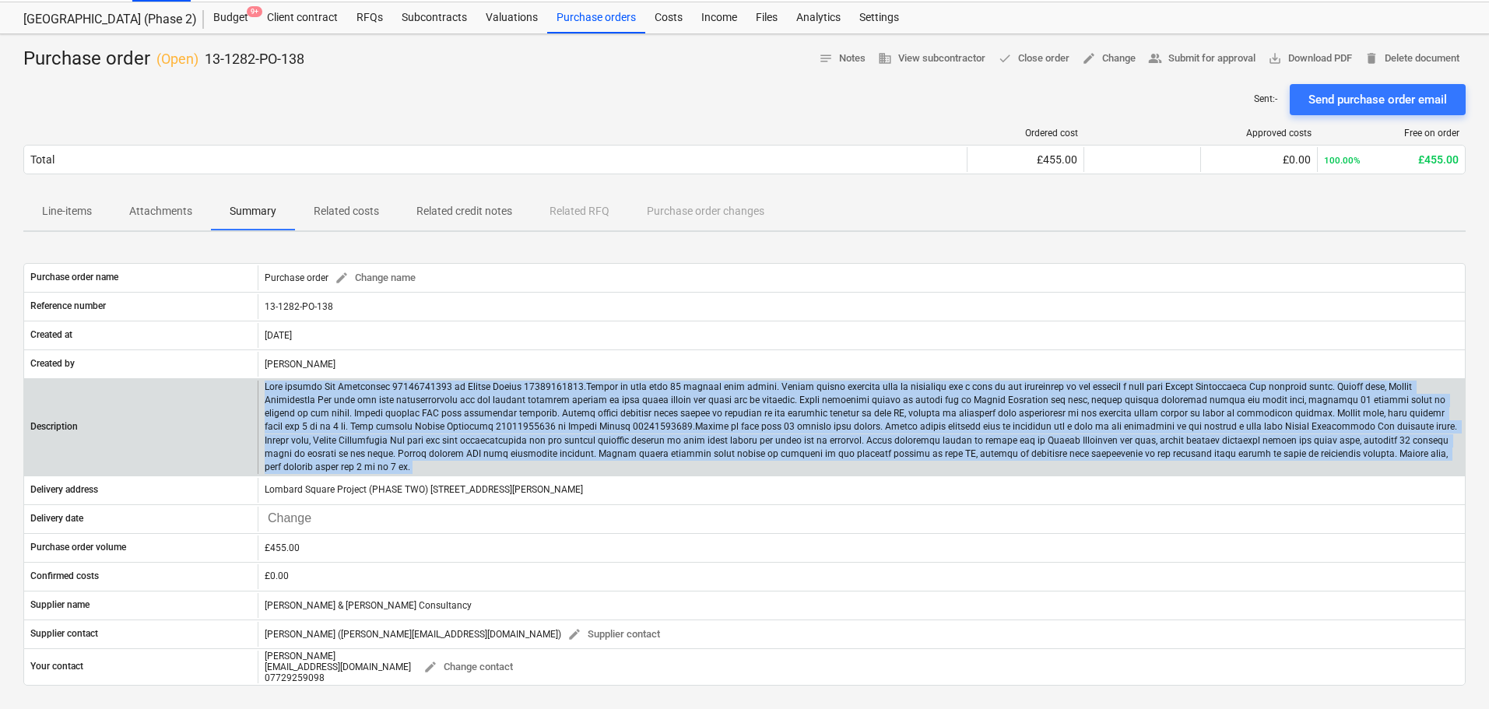
click at [900, 416] on p at bounding box center [862, 427] width 1194 height 93
click at [887, 420] on p at bounding box center [862, 427] width 1194 height 93
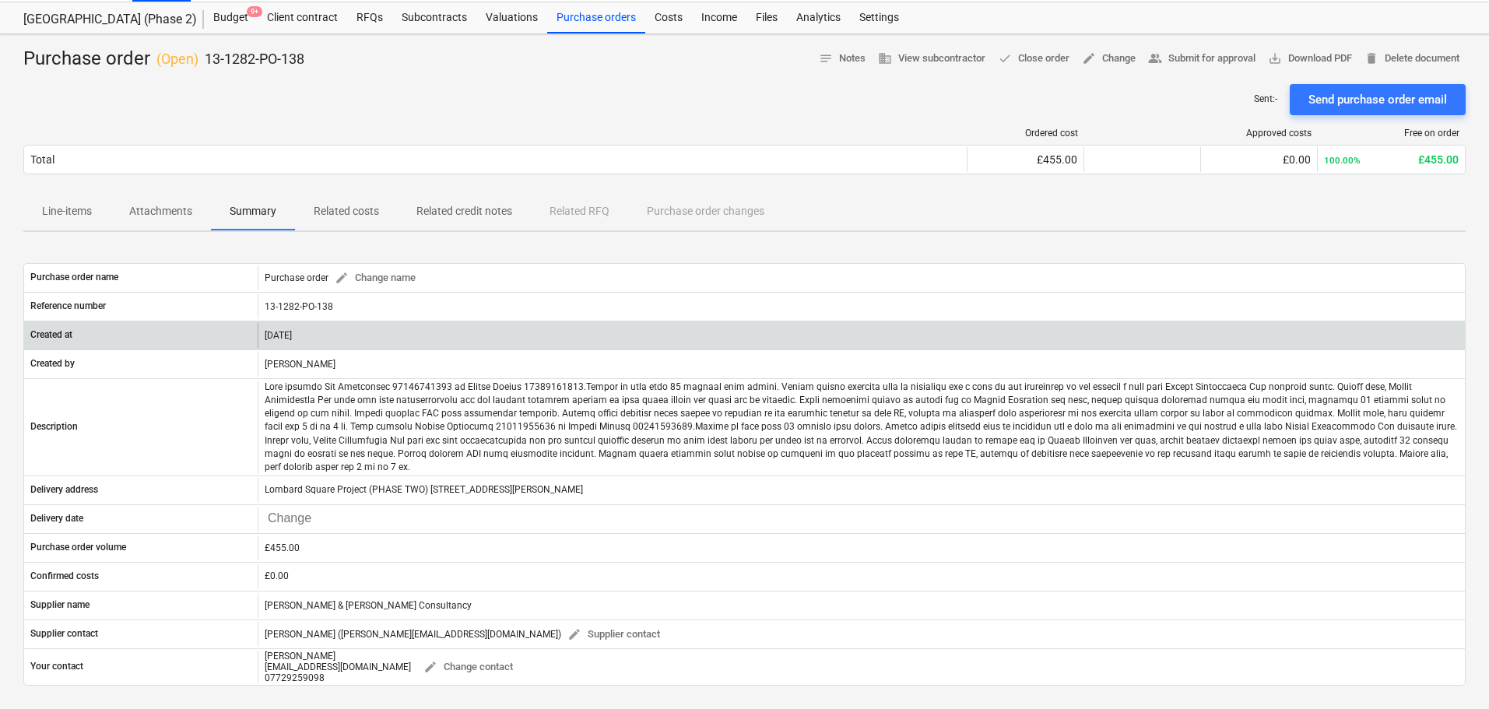
click at [303, 334] on div "[DATE]" at bounding box center [862, 335] width 1208 height 25
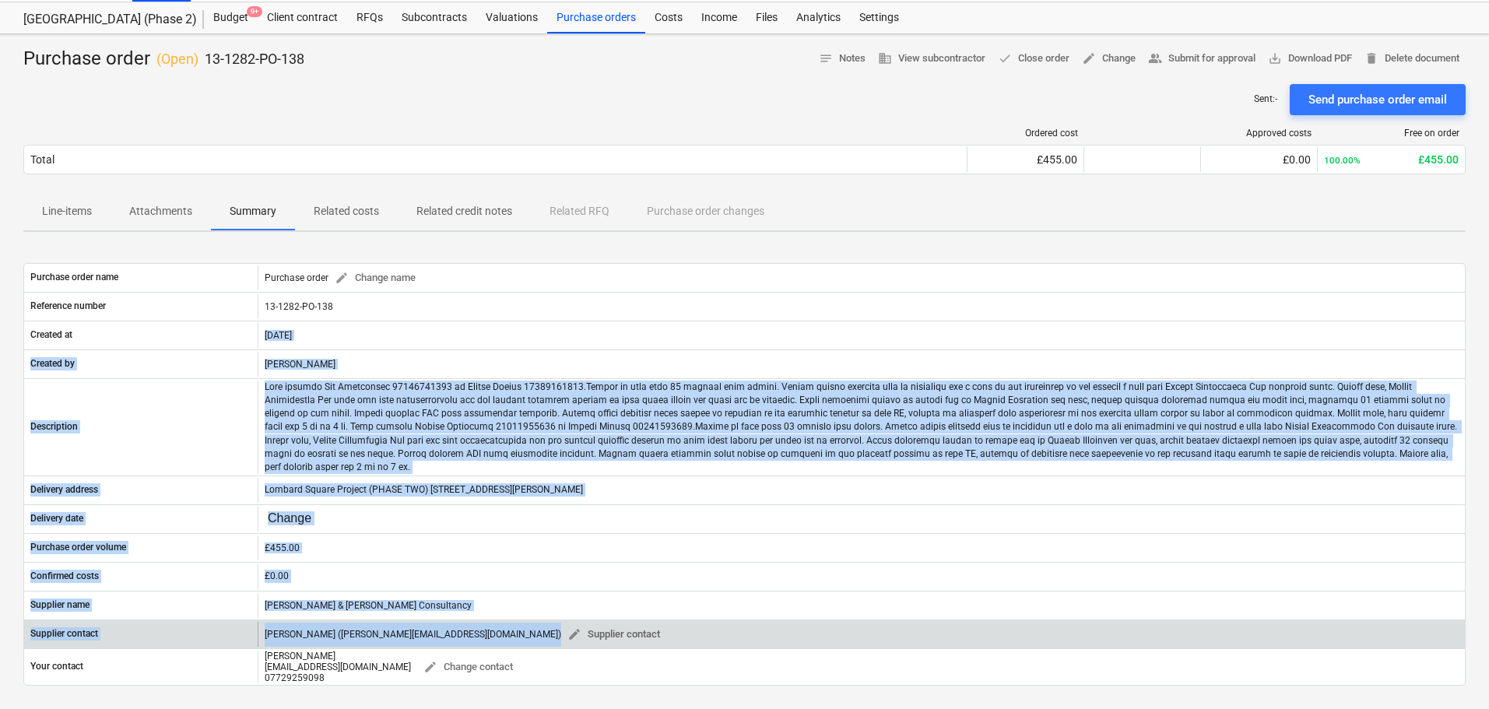
drag, startPoint x: 303, startPoint y: 334, endPoint x: 589, endPoint y: 613, distance: 400.3
click at [589, 617] on div "Purchase order name Purchase order edit Change name Reference number 13-1282-PO…" at bounding box center [744, 474] width 1443 height 423
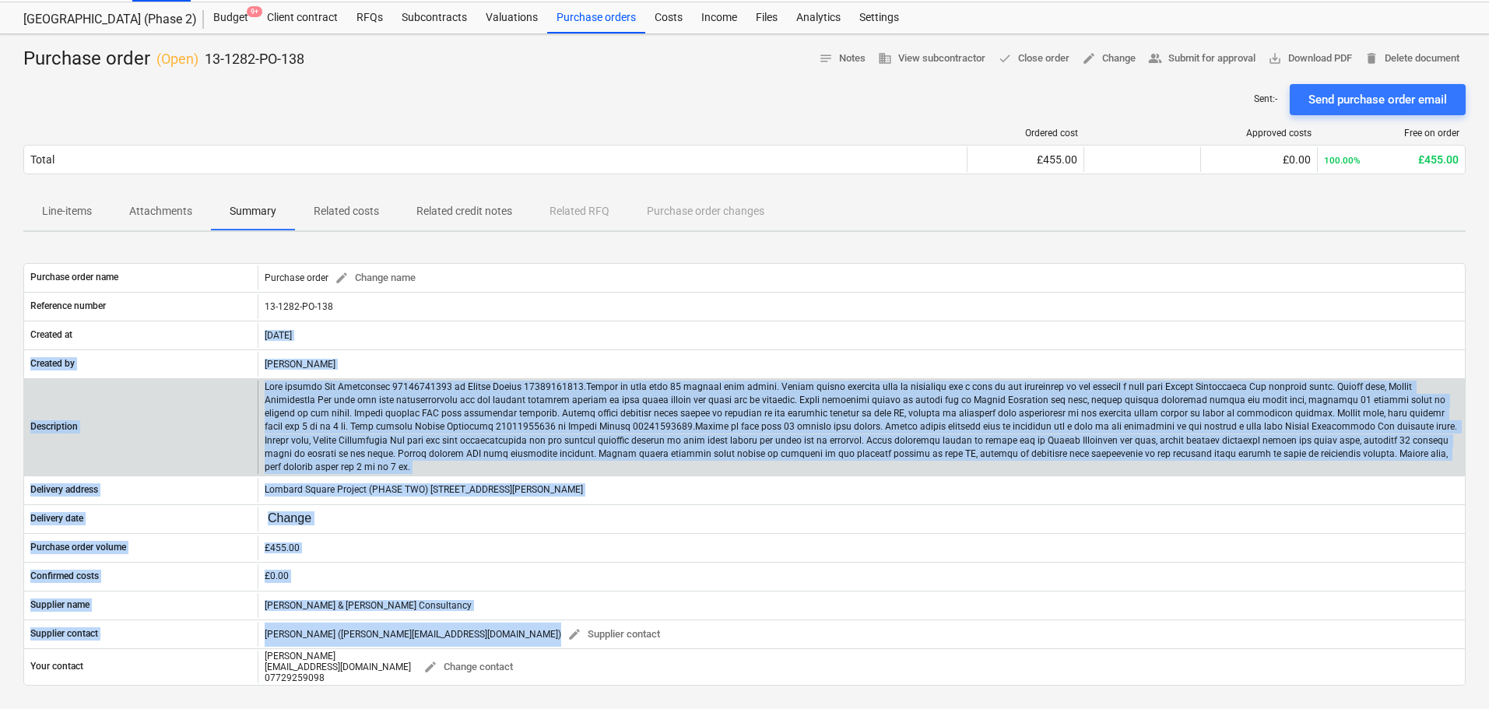
click at [471, 386] on p at bounding box center [862, 427] width 1194 height 93
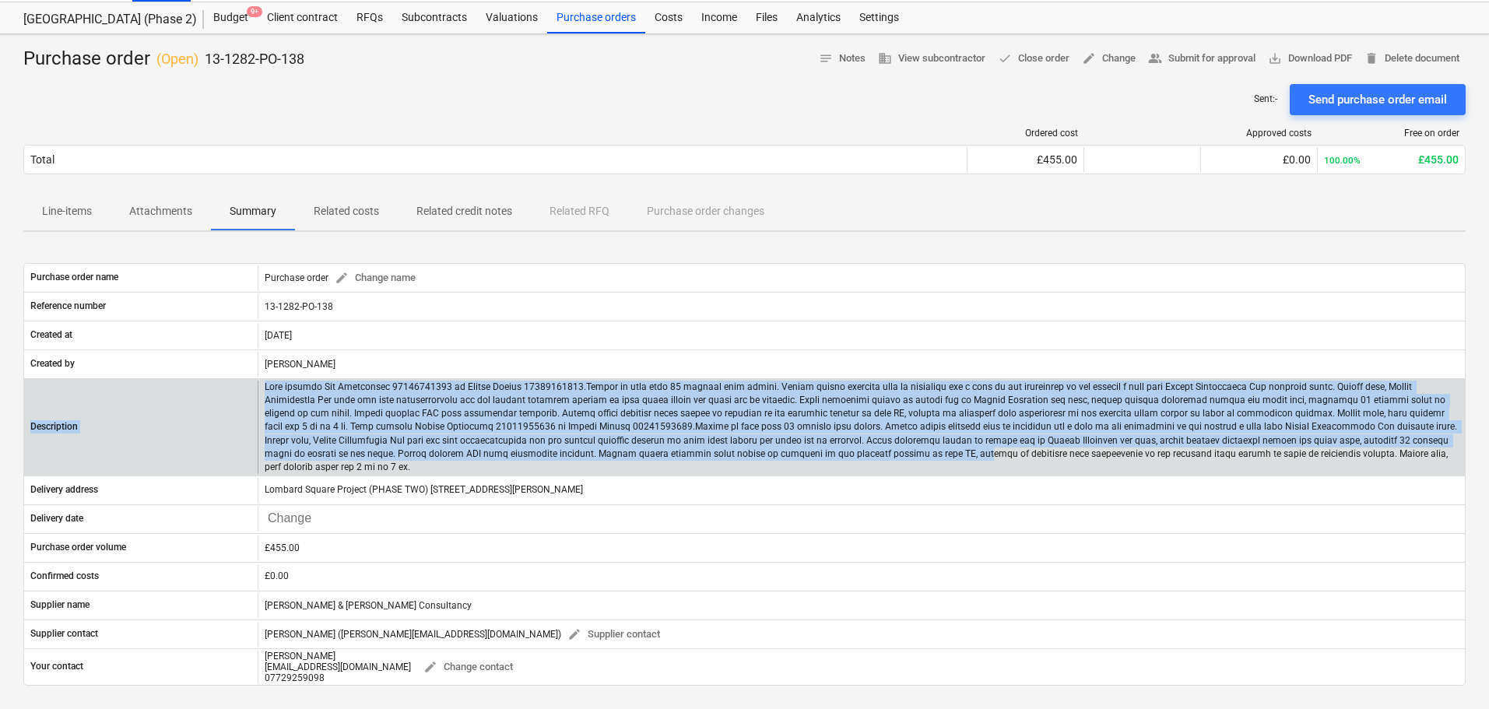
drag, startPoint x: 338, startPoint y: 374, endPoint x: 508, endPoint y: 424, distance: 177.6
click at [617, 455] on div "Purchase order name Purchase order edit Change name Reference number 13-1282-PO…" at bounding box center [744, 474] width 1443 height 423
click at [506, 423] on p at bounding box center [862, 427] width 1194 height 93
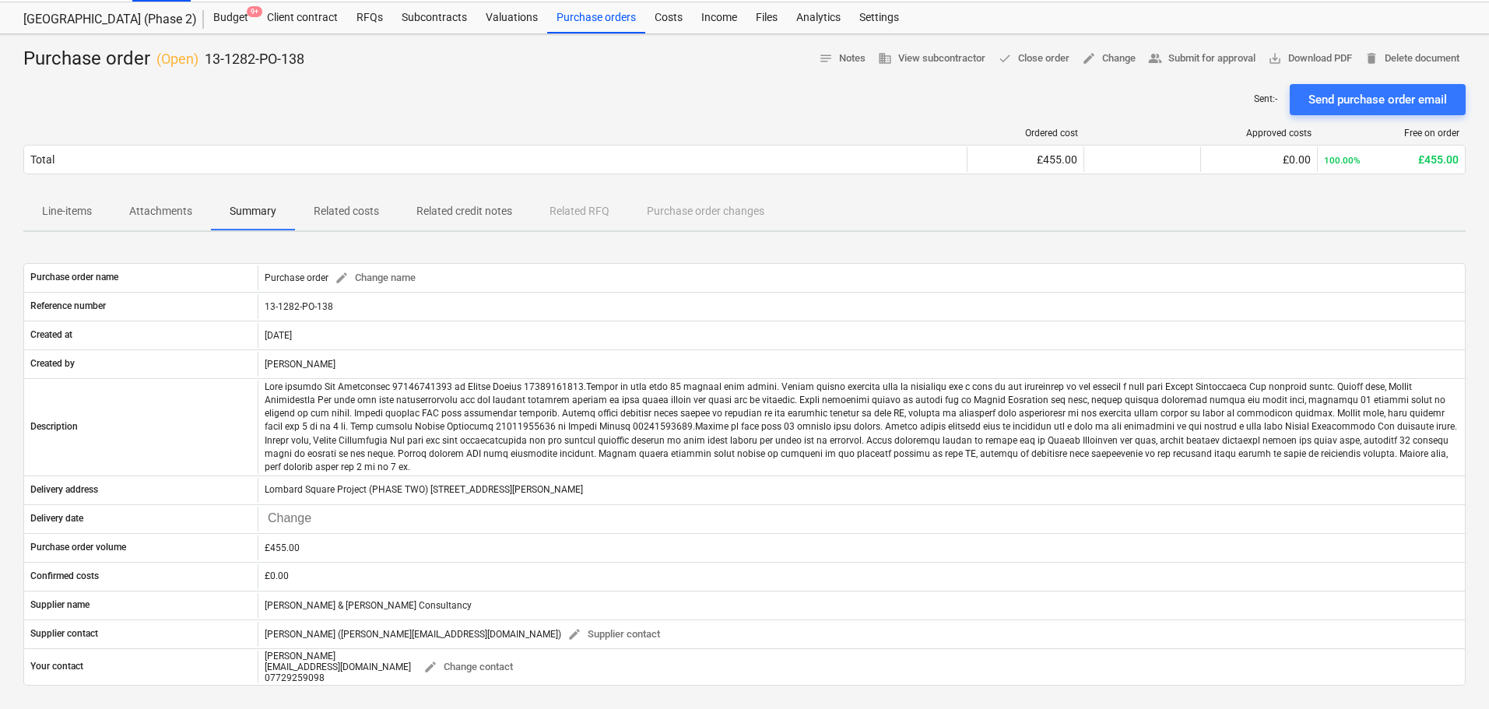
click at [347, 81] on div at bounding box center [744, 78] width 1443 height 12
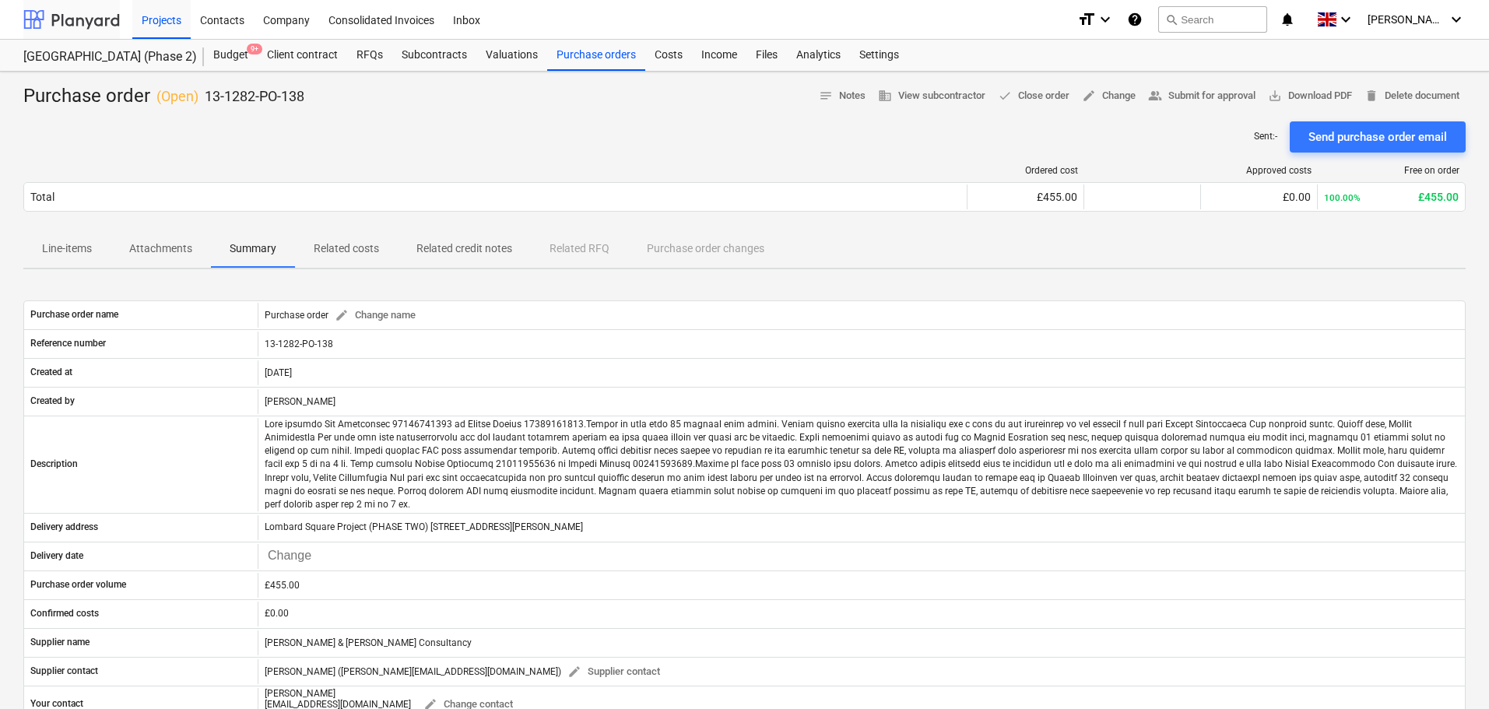
click at [101, 23] on div at bounding box center [71, 19] width 97 height 39
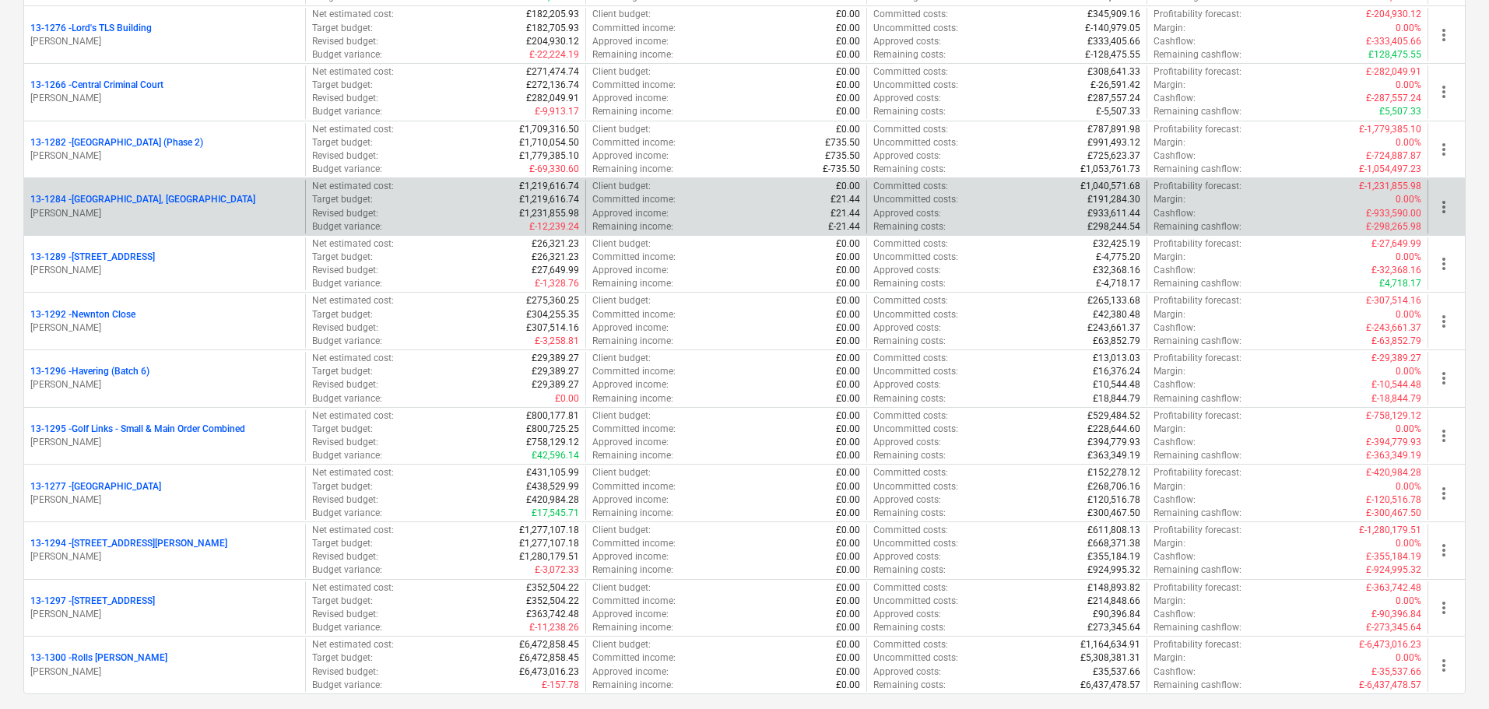
scroll to position [1713, 0]
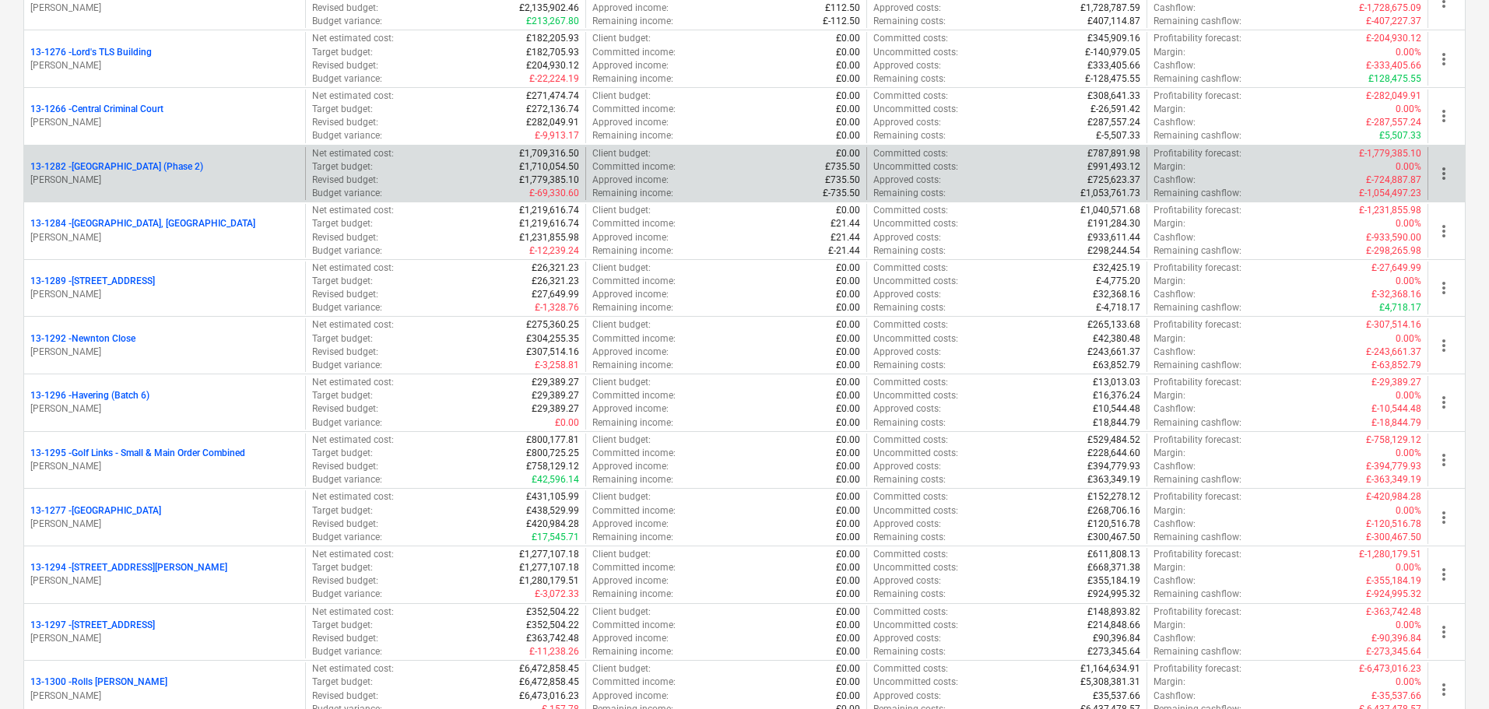
click at [272, 165] on div "13-1282 - [GEOGRAPHIC_DATA] (Phase 2)" at bounding box center [164, 166] width 269 height 13
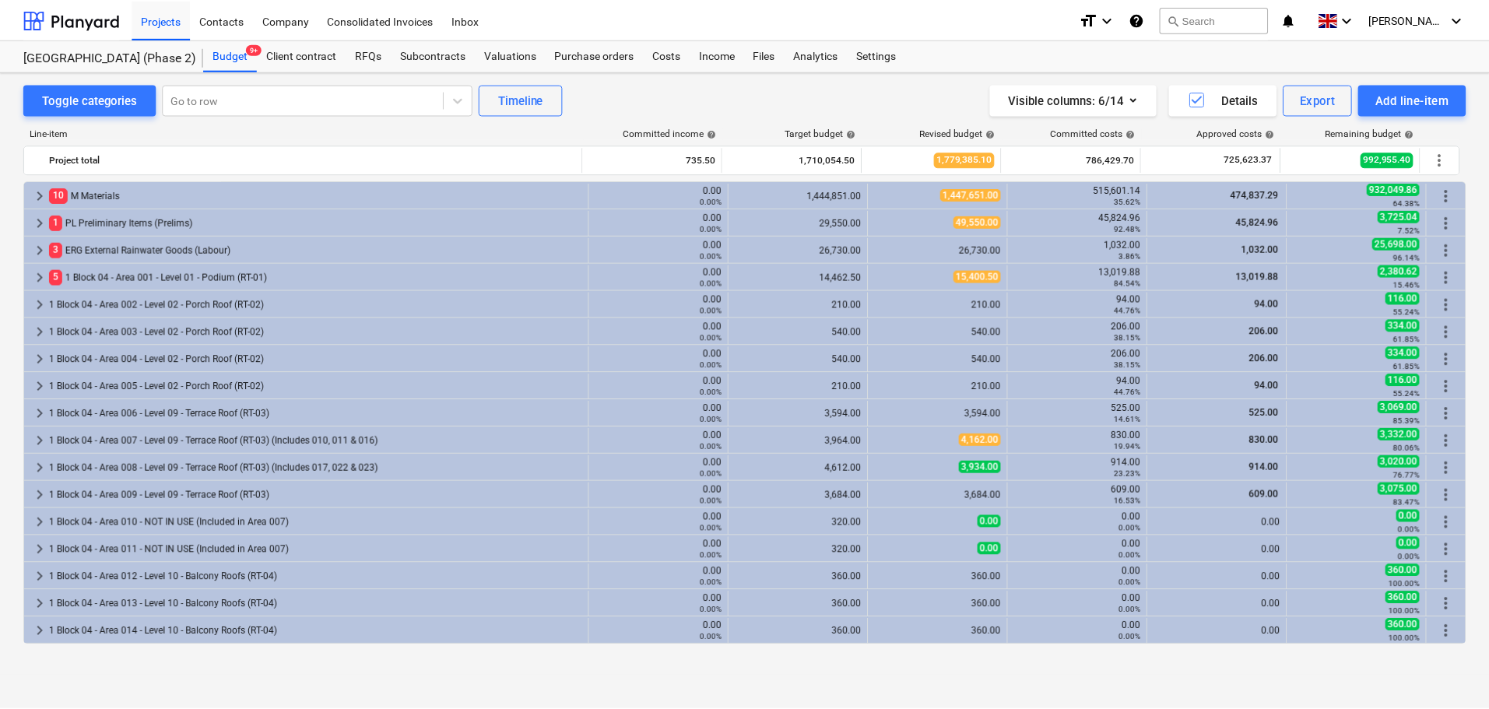
scroll to position [545, 0]
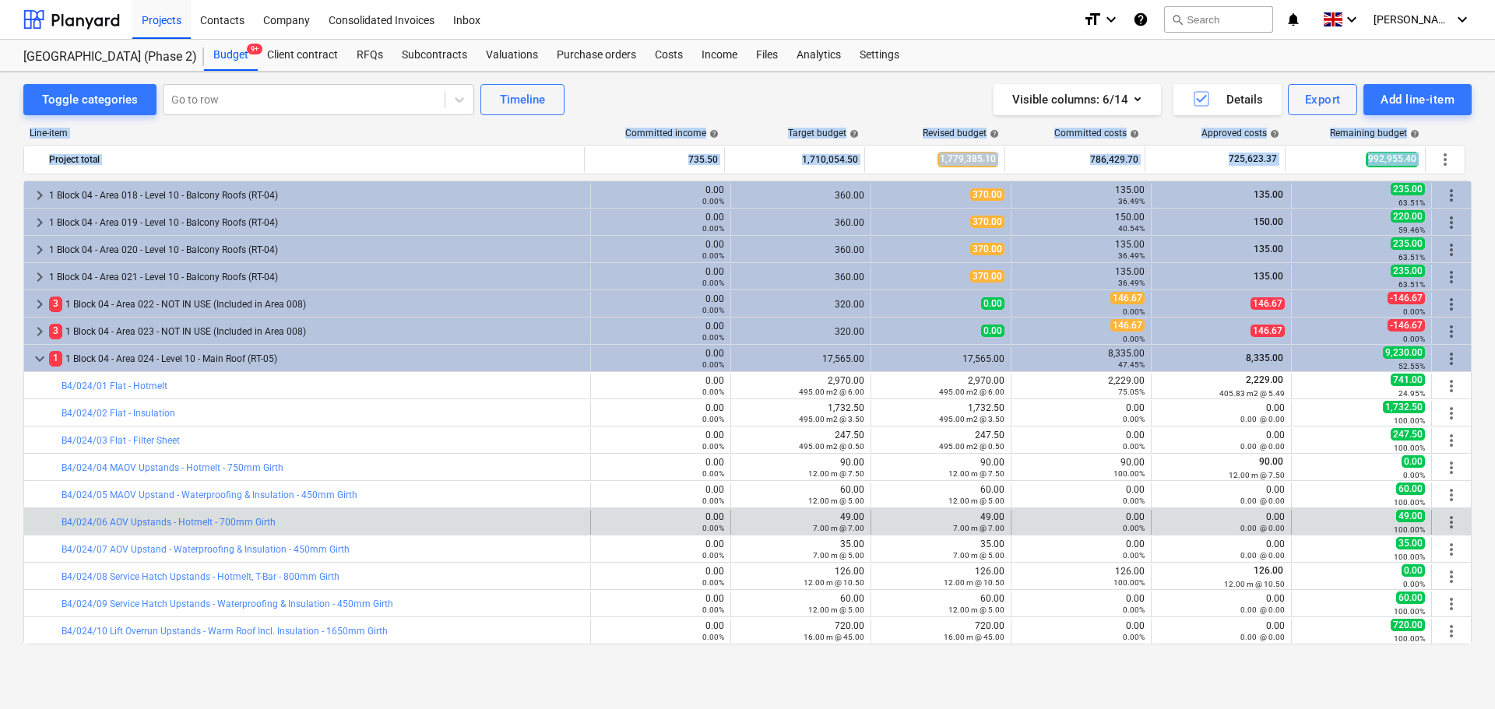
drag, startPoint x: 13, startPoint y: 135, endPoint x: 1416, endPoint y: 531, distance: 1457.6
click at [1475, 589] on div "Toggle categories Go to row Timeline Visible columns : 6/14 Details Export Add …" at bounding box center [747, 374] width 1495 height 604
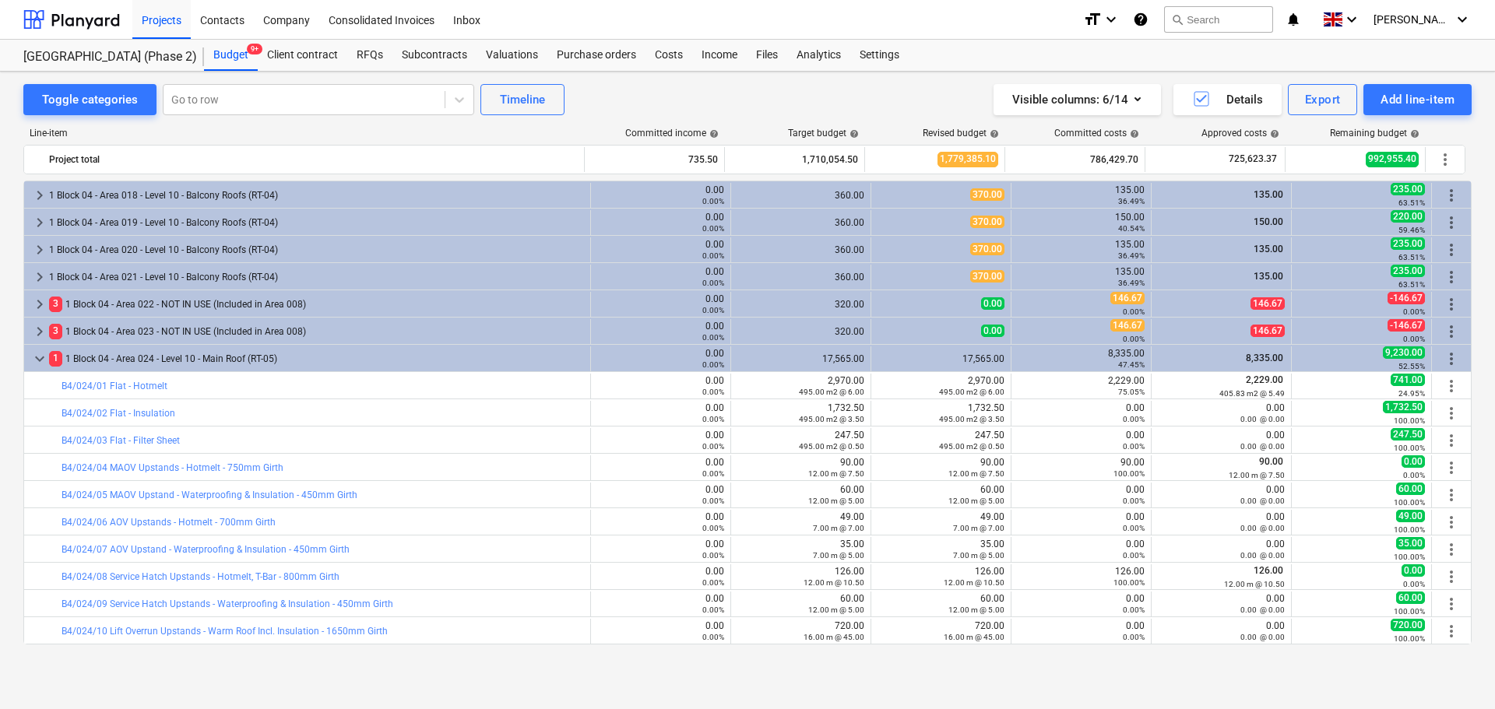
click at [895, 107] on div "Visible columns : 6/14 Details Export Add line-item" at bounding box center [1127, 99] width 690 height 31
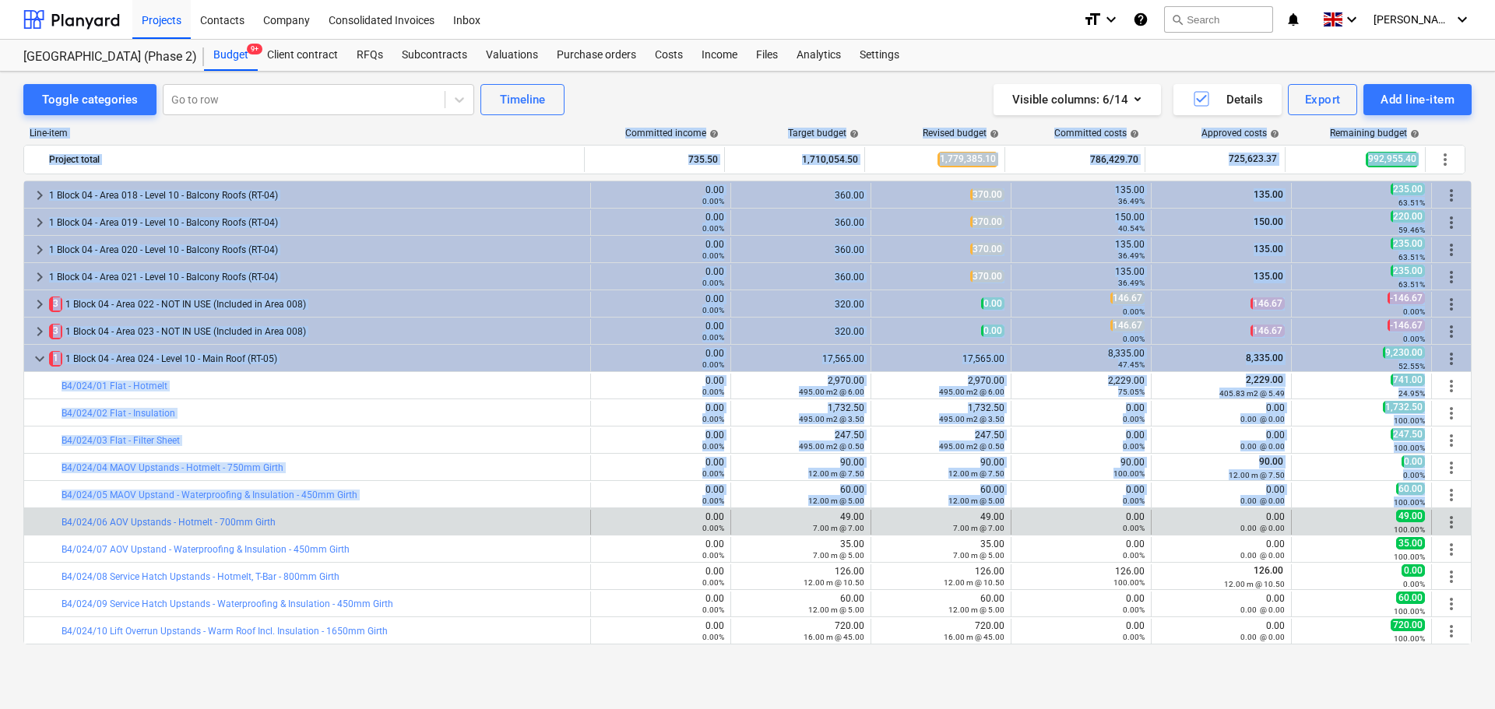
drag, startPoint x: 903, startPoint y: 89, endPoint x: 1443, endPoint y: 525, distance: 694.3
click at [1454, 516] on div "Toggle categories Go to row Timeline Visible columns : 6/14 Details Export Add …" at bounding box center [747, 374] width 1495 height 604
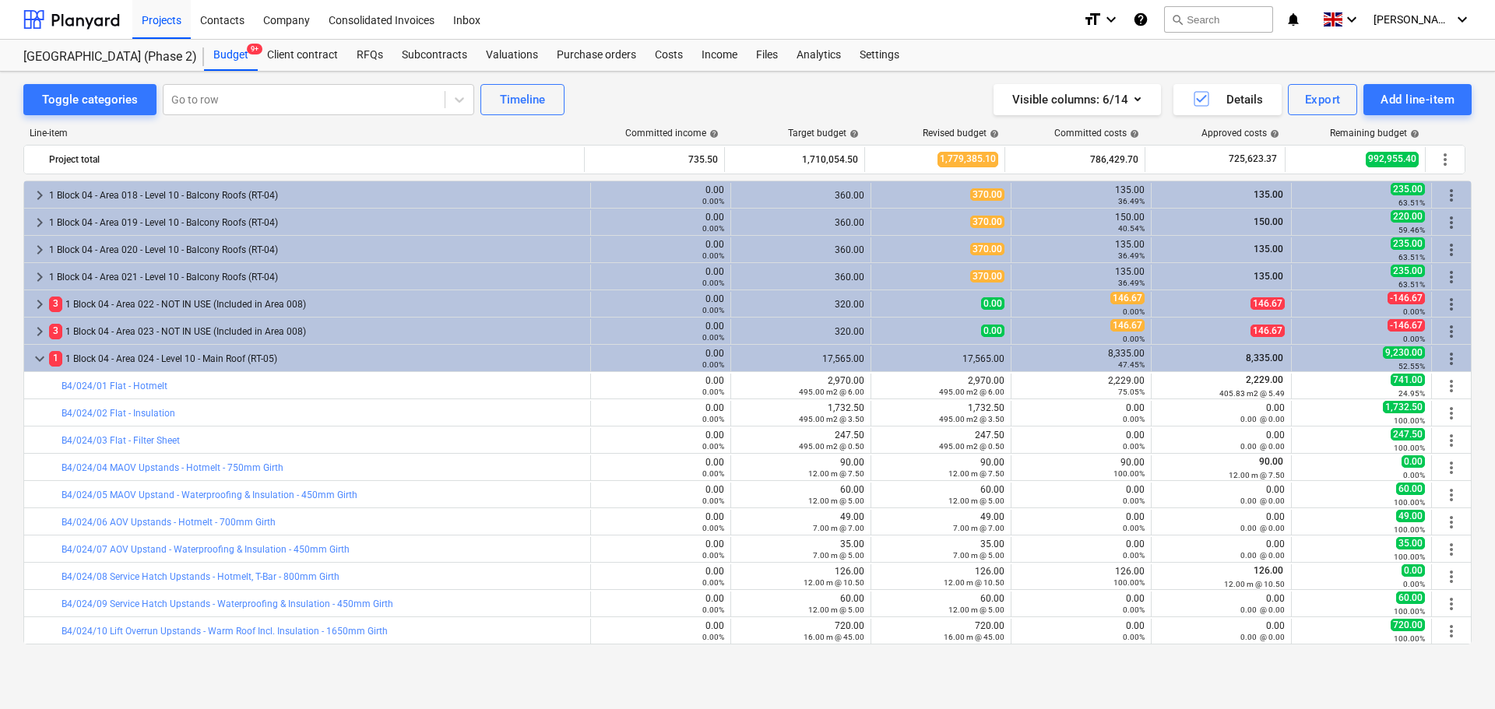
click at [847, 100] on div "Visible columns : 6/14 Details Export Add line-item" at bounding box center [1127, 99] width 690 height 31
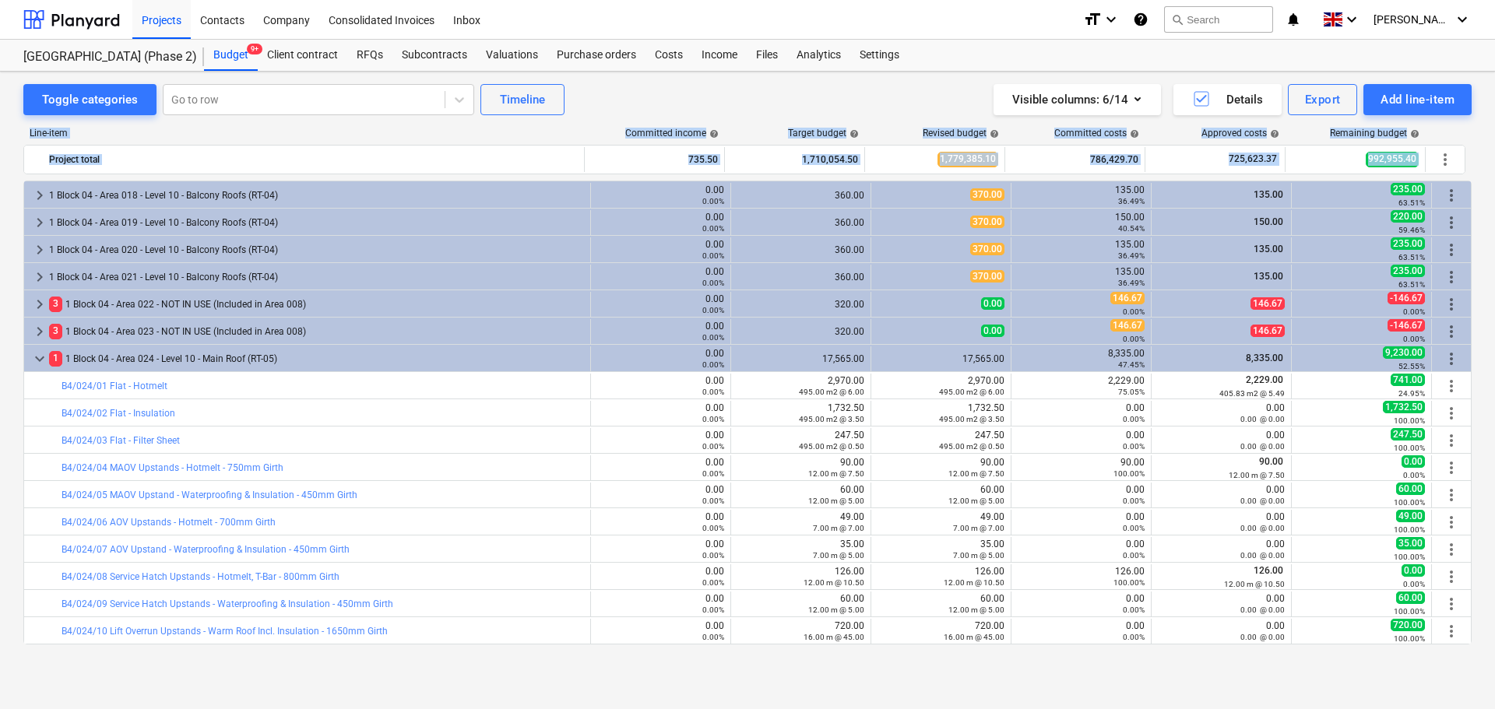
drag, startPoint x: 879, startPoint y: 85, endPoint x: 1494, endPoint y: 617, distance: 813.6
click at [1494, 617] on div "Toggle categories Go to row Timeline Visible columns : 6/14 Details Export Add …" at bounding box center [747, 374] width 1495 height 604
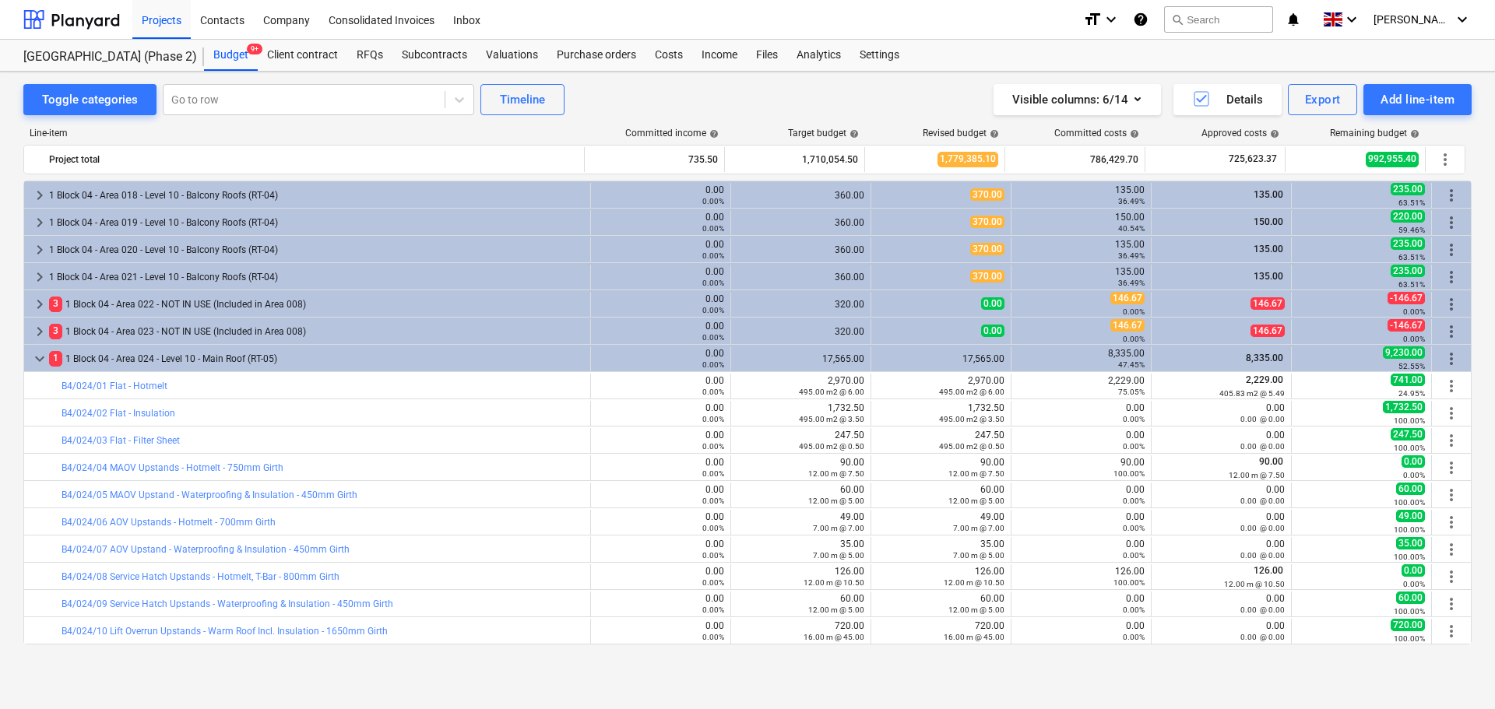
click at [861, 97] on div "Visible columns : 6/14 Details Export Add line-item" at bounding box center [1127, 99] width 690 height 31
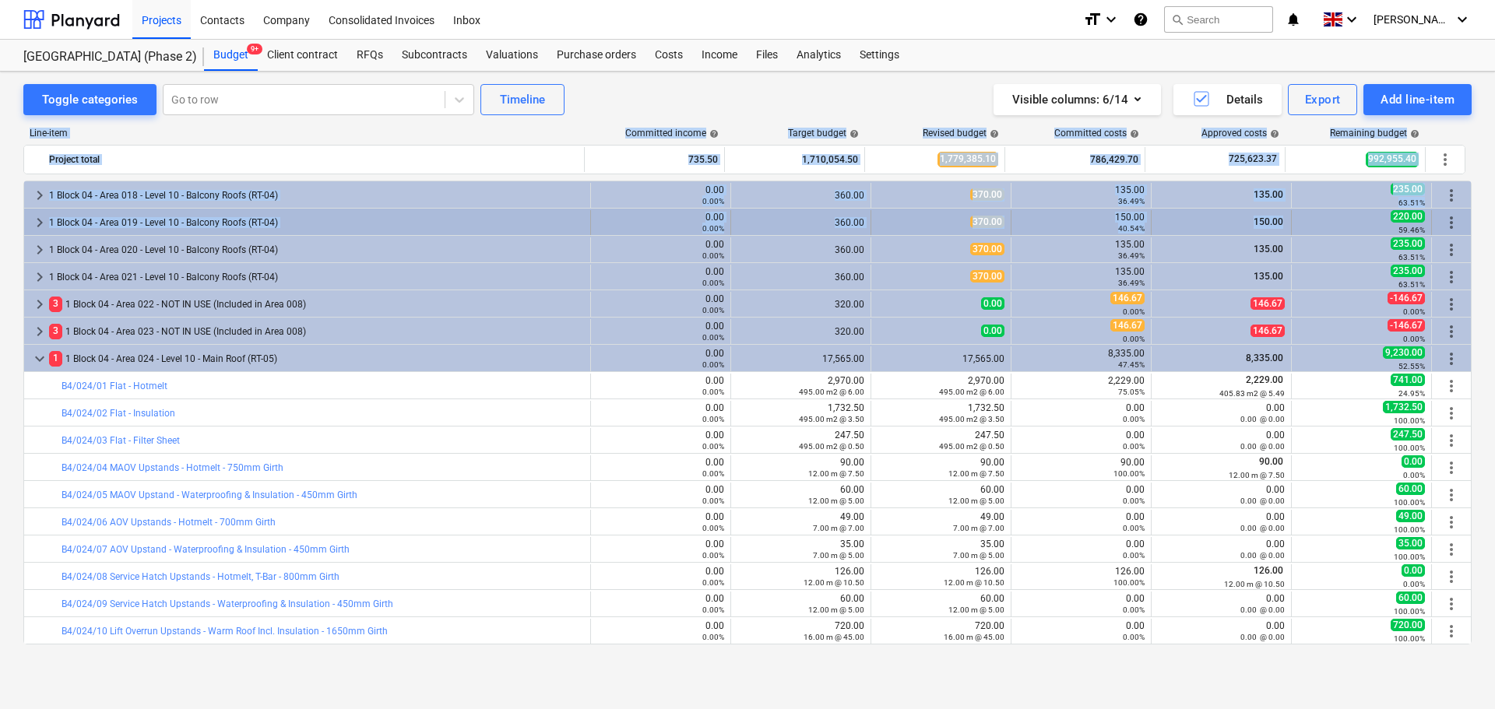
drag, startPoint x: 4, startPoint y: 120, endPoint x: 1299, endPoint y: 230, distance: 1300.2
click at [1299, 230] on div "Toggle categories Go to row Timeline Visible columns : 6/14 Details Export Add …" at bounding box center [747, 374] width 1495 height 604
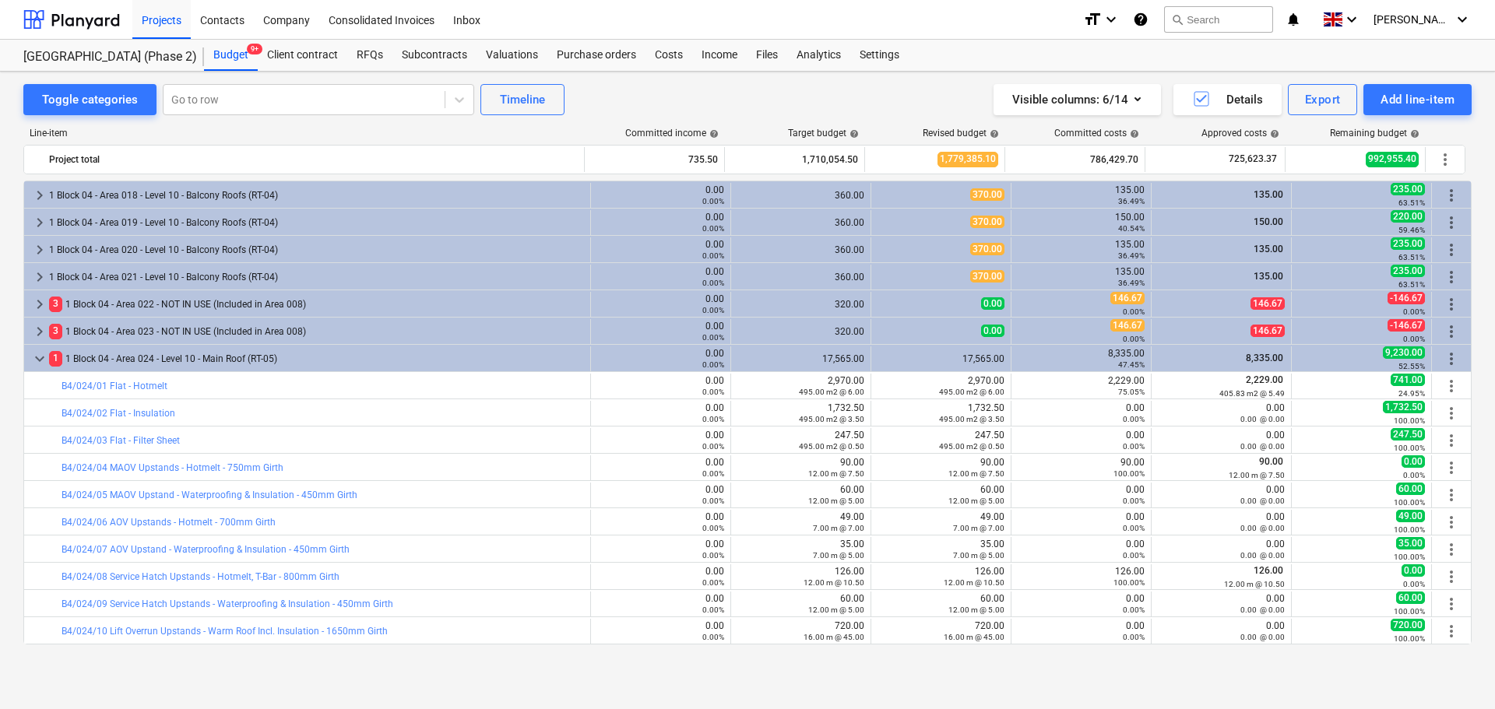
click at [719, 92] on div "Toggle categories Go to row Timeline Visible columns : 6/14 Details Export Add …" at bounding box center [747, 99] width 1448 height 31
click at [591, 48] on div "Purchase orders" at bounding box center [596, 55] width 98 height 31
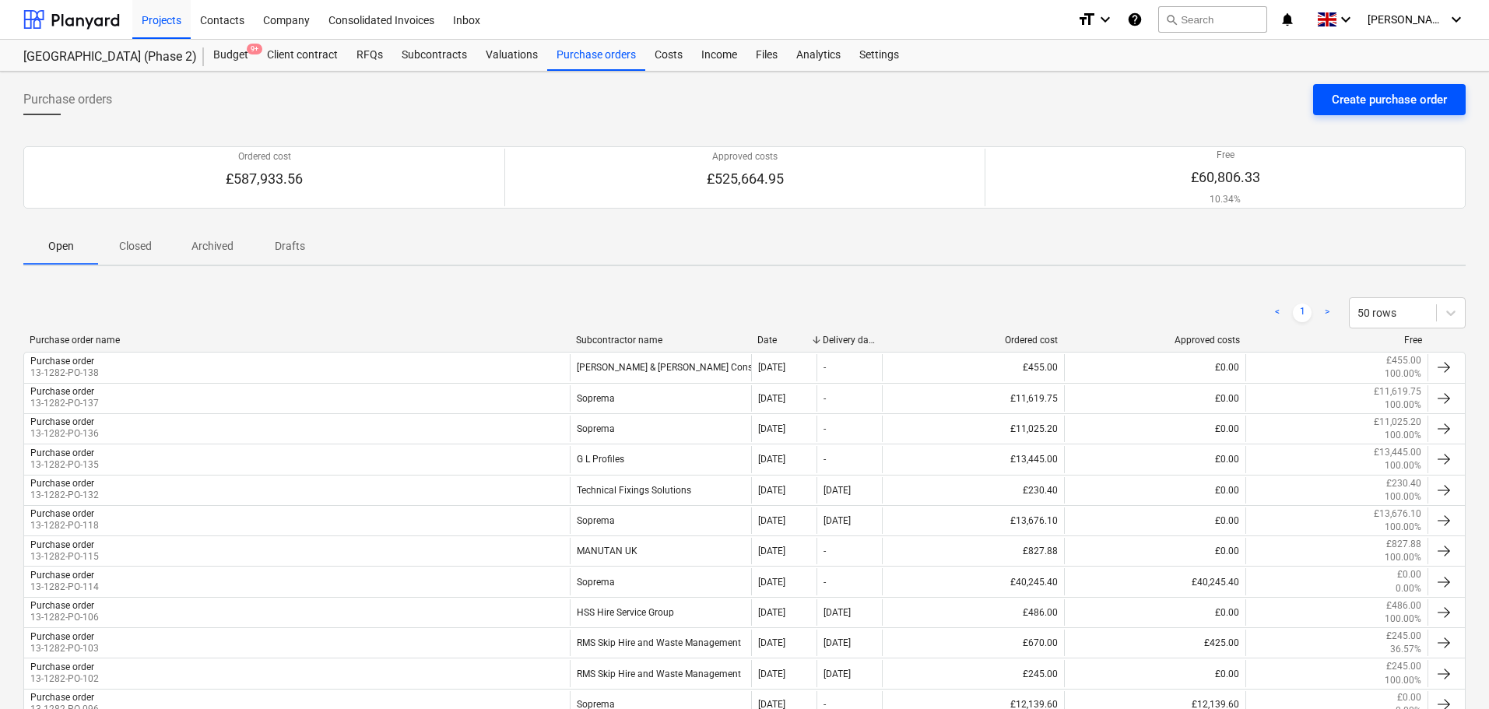
click at [1394, 90] on div "Create purchase order" at bounding box center [1389, 100] width 115 height 20
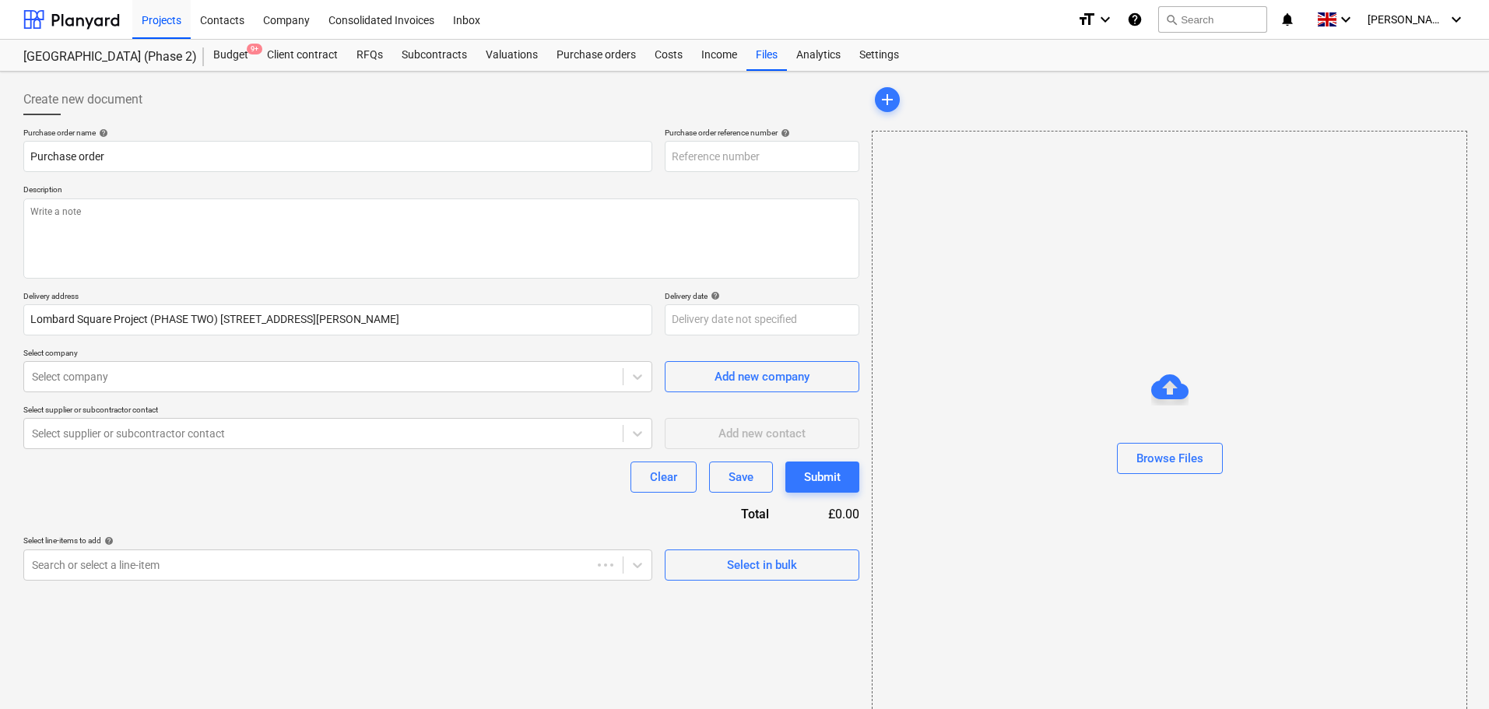
type textarea "x"
type input "13-1282-PO-139"
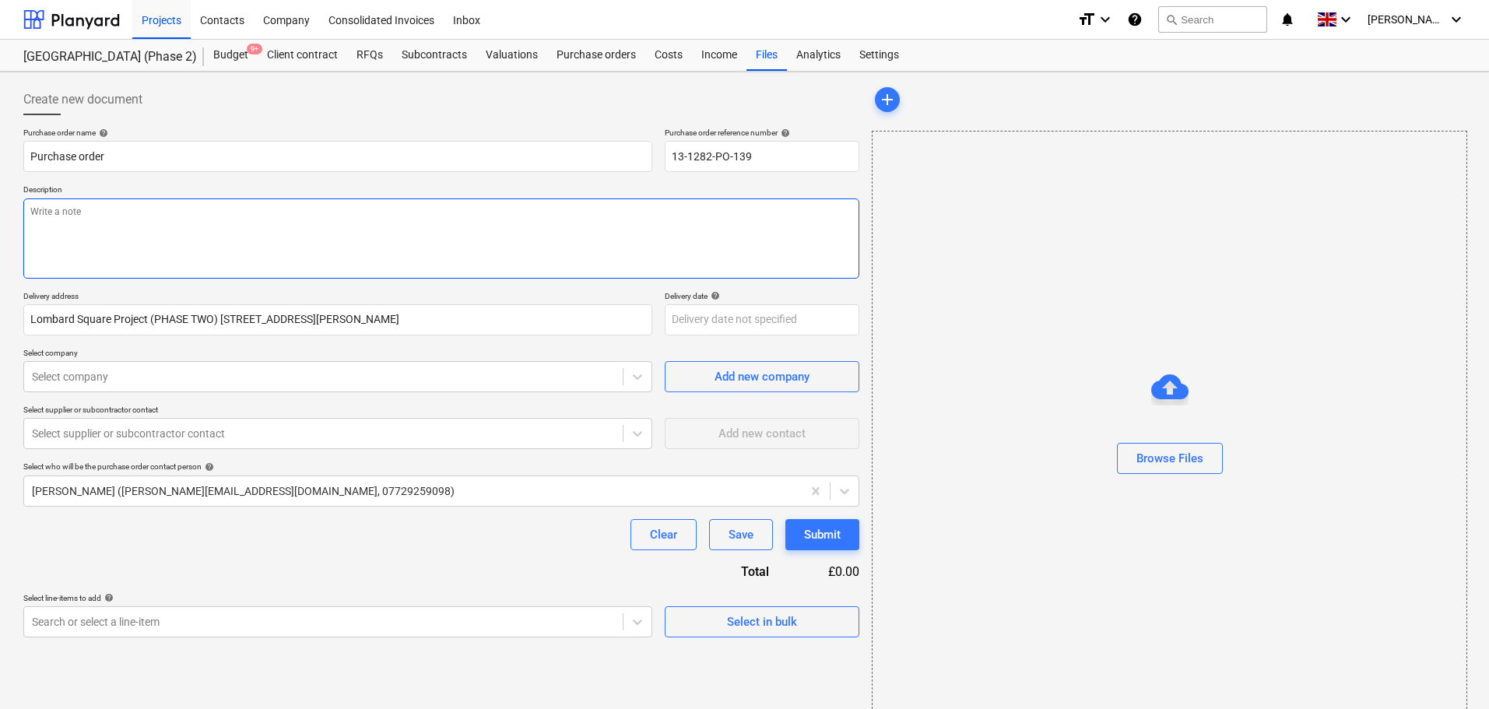
click at [246, 233] on textarea at bounding box center [441, 239] width 836 height 80
paste textarea "Site contact [PERSON_NAME] [PHONE_NUMBER] or Skyler Office 01634791810.Driver t…"
type textarea "x"
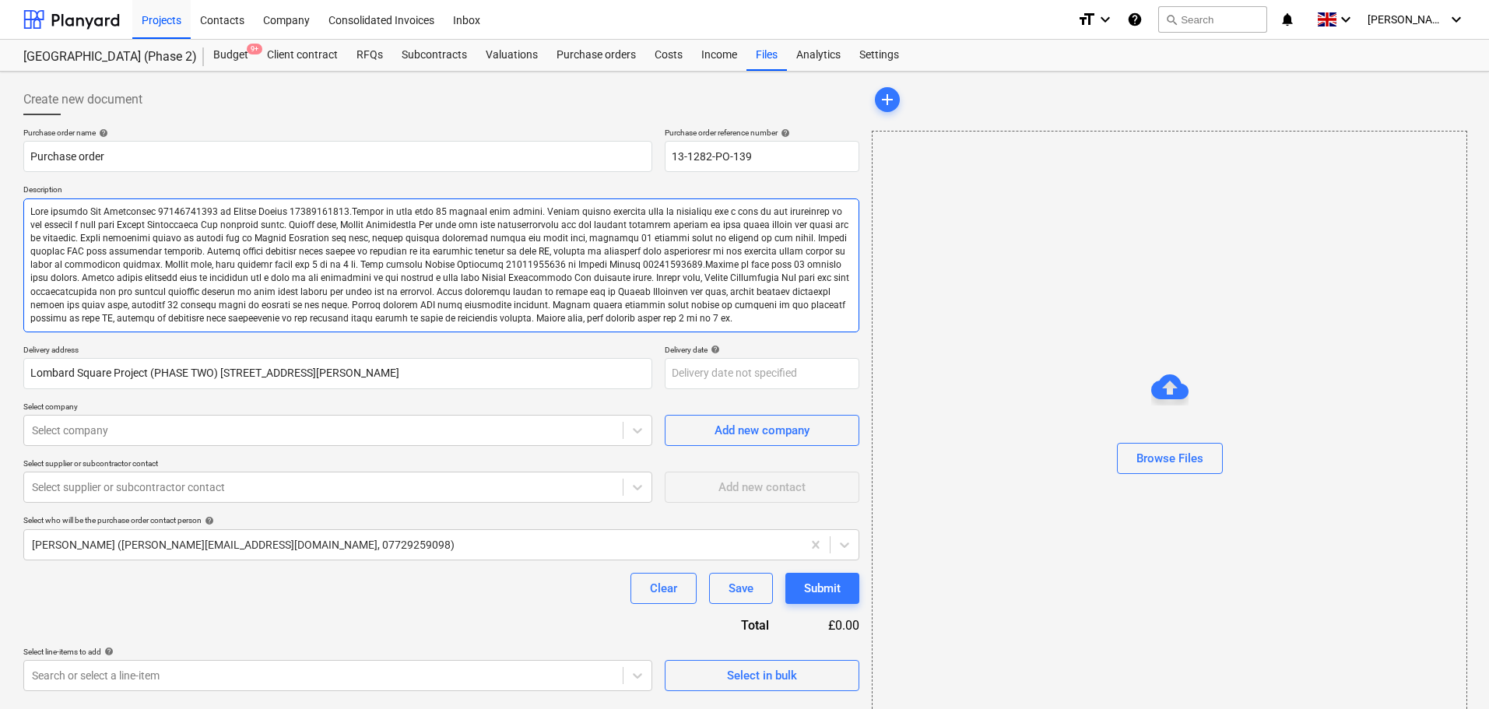
type textarea "Site contact [PERSON_NAME] [PHONE_NUMBER] or Skyler Office 01634791810.Driver t…"
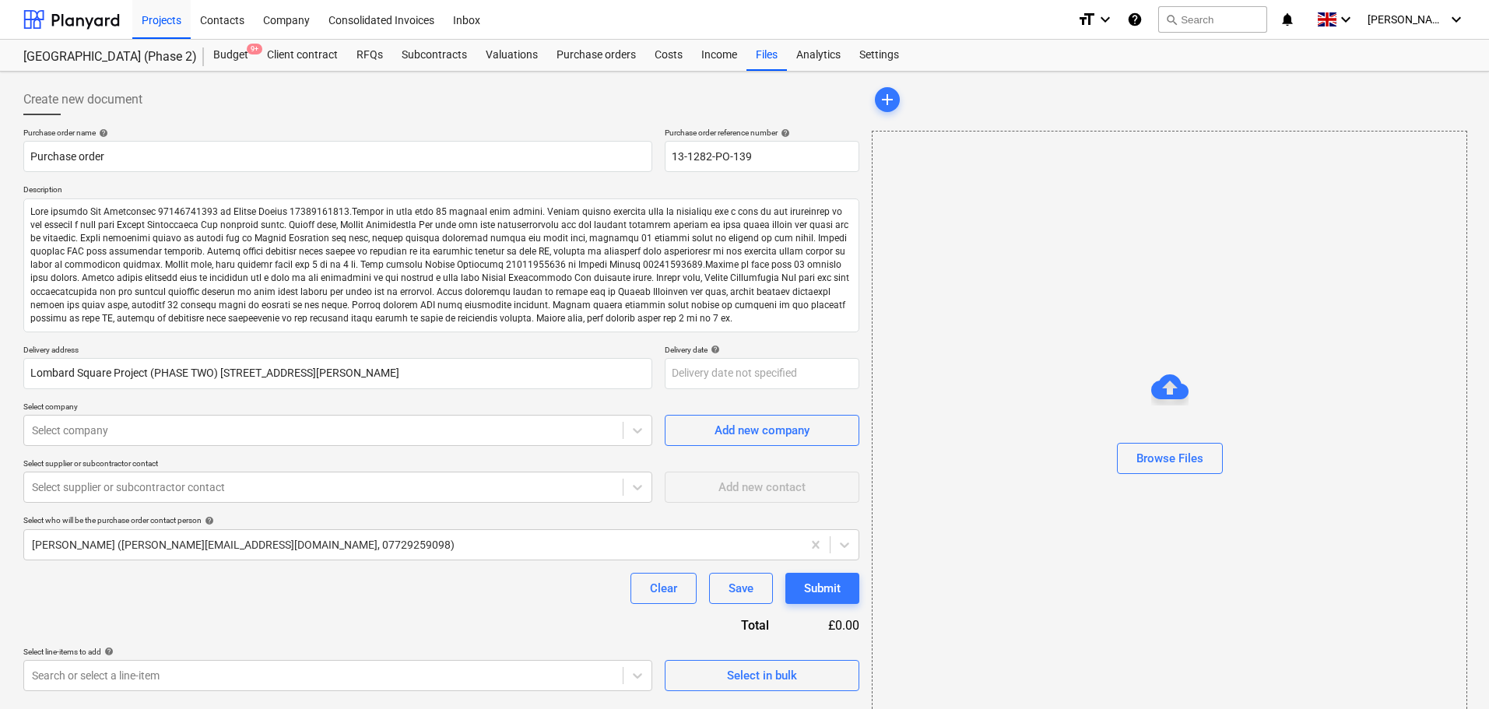
click at [251, 112] on div "Create new document" at bounding box center [441, 99] width 836 height 31
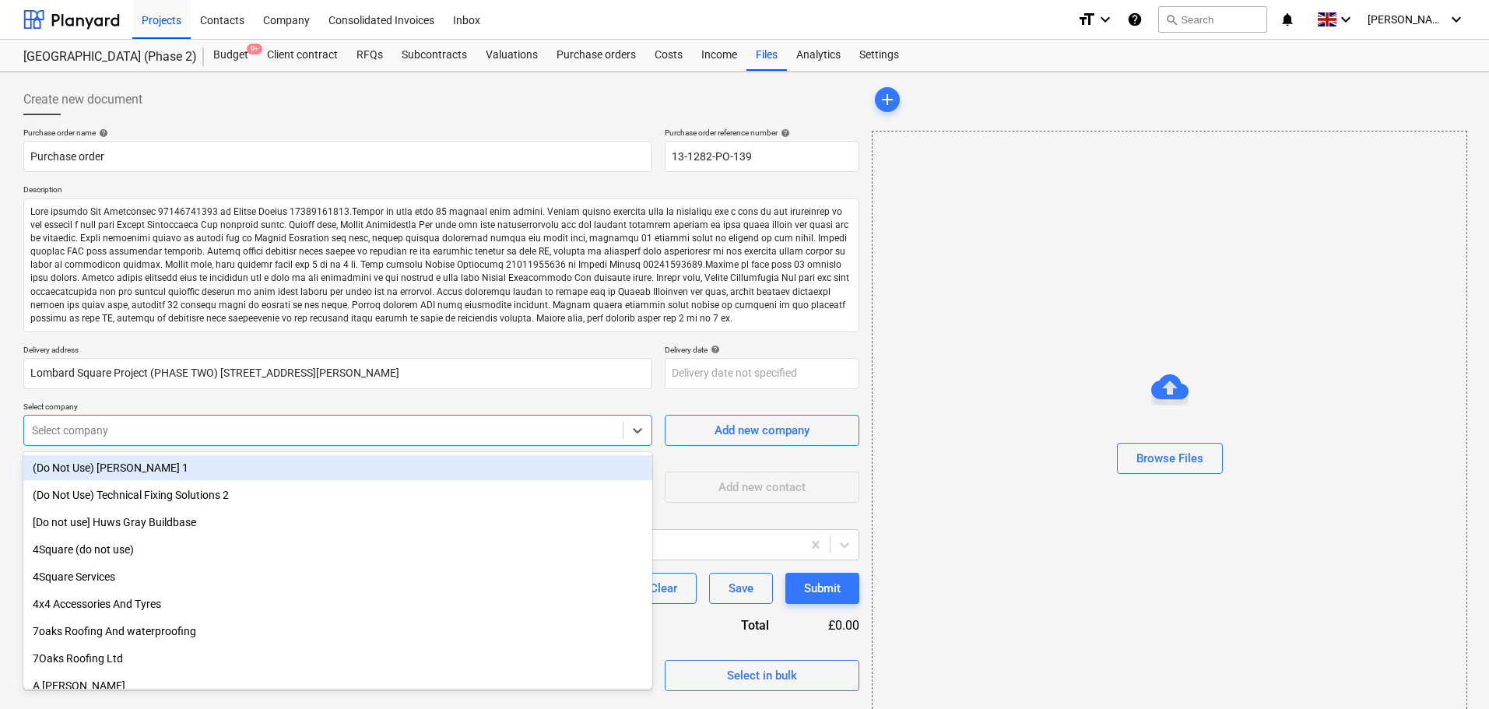
click at [146, 420] on div "Select company" at bounding box center [323, 431] width 599 height 22
type textarea "x"
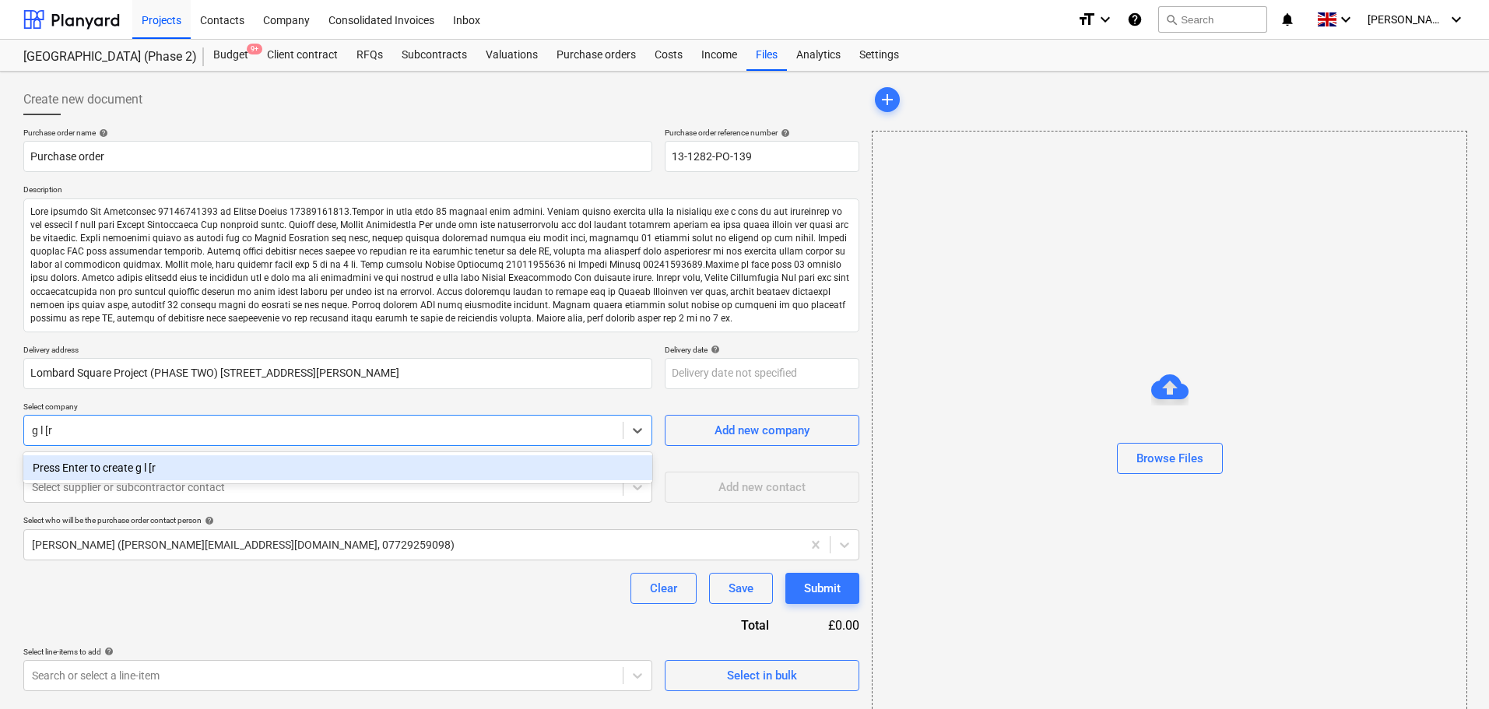
type input "g l [rp"
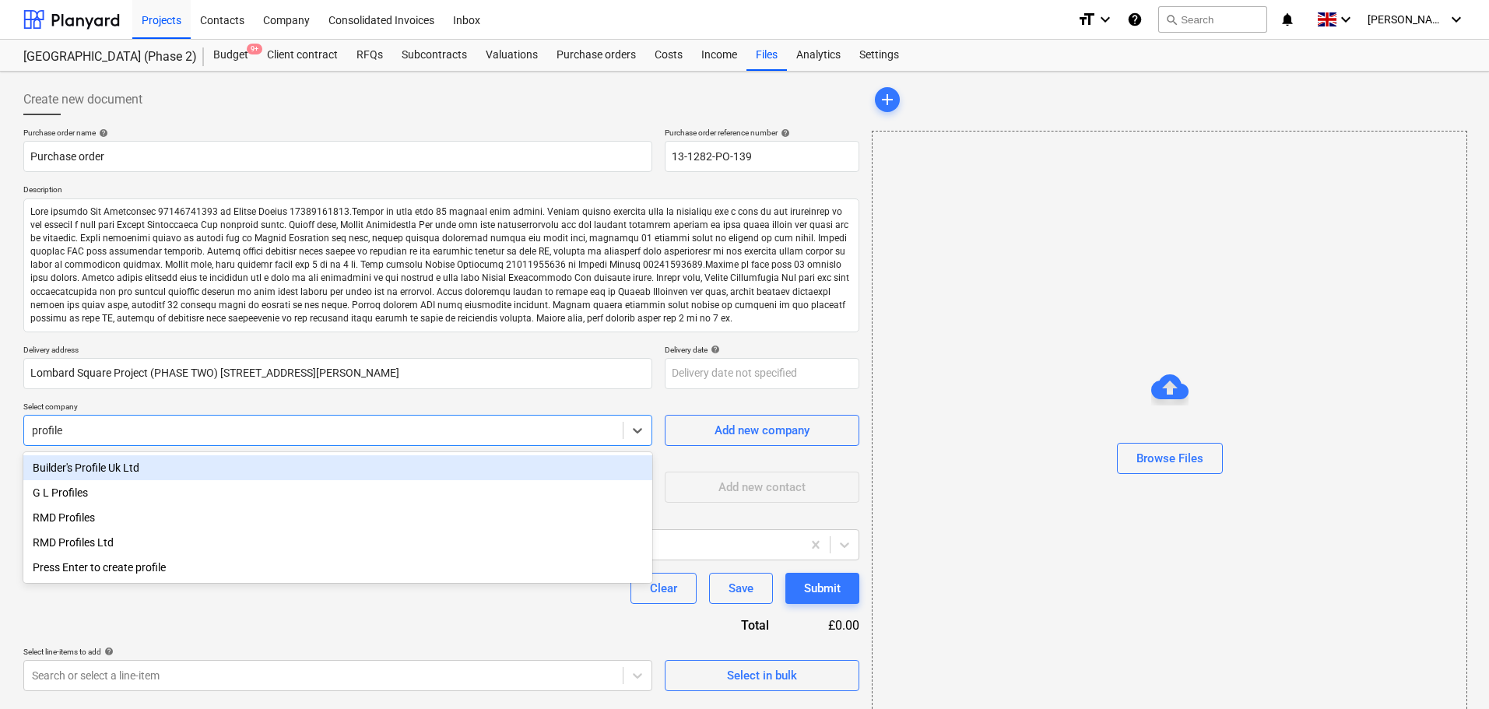
type input "profiles"
type textarea "x"
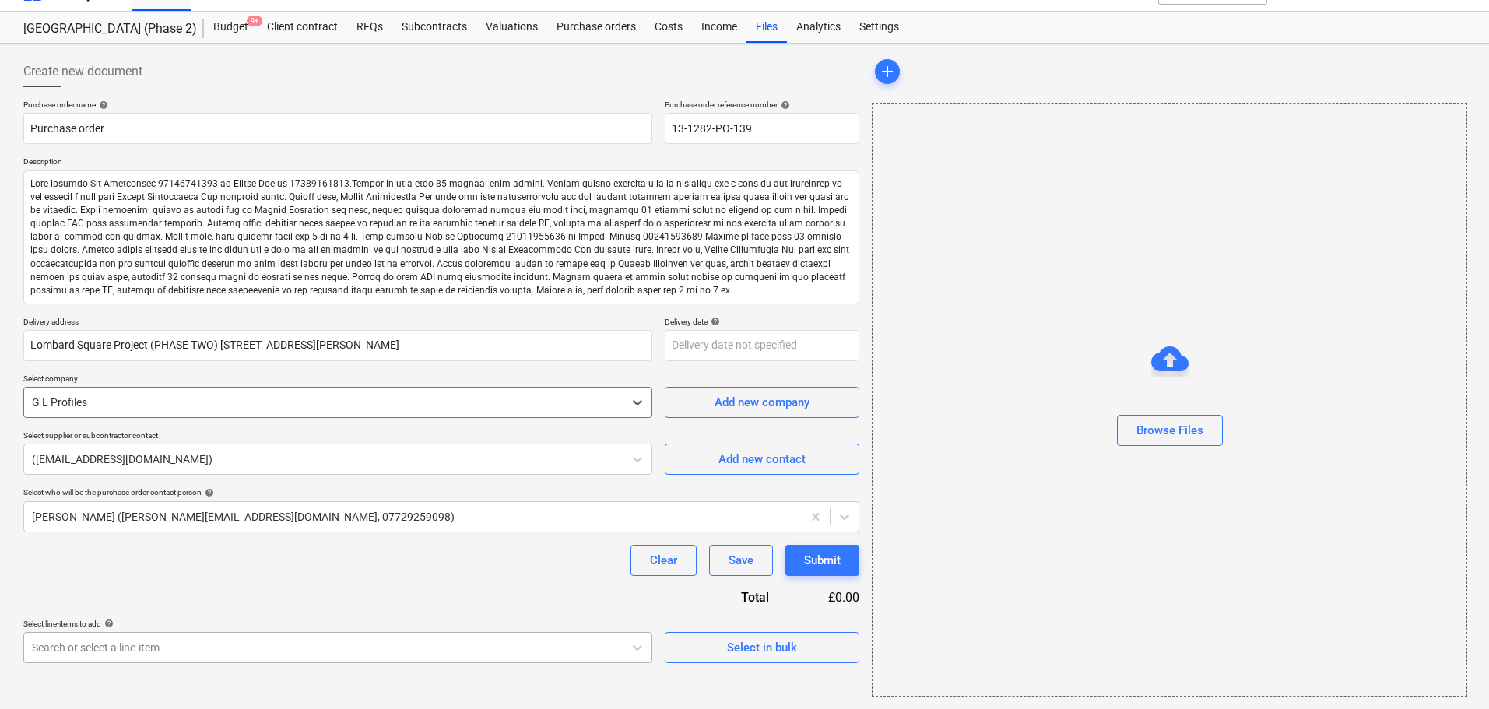
type textarea "x"
click at [169, 645] on body "Projects Contacts Company Consolidated Invoices Inbox format_size keyboard_arro…" at bounding box center [744, 326] width 1489 height 709
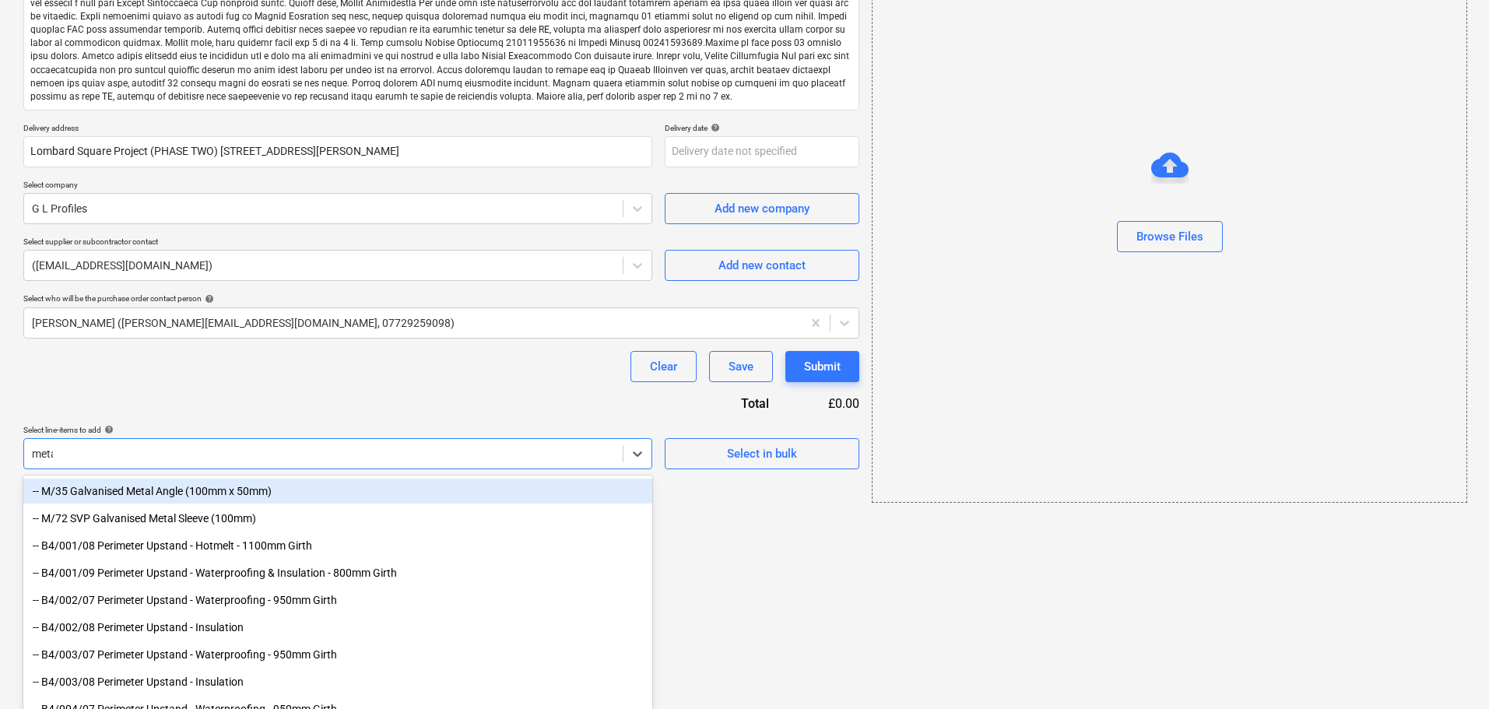
type input "metal"
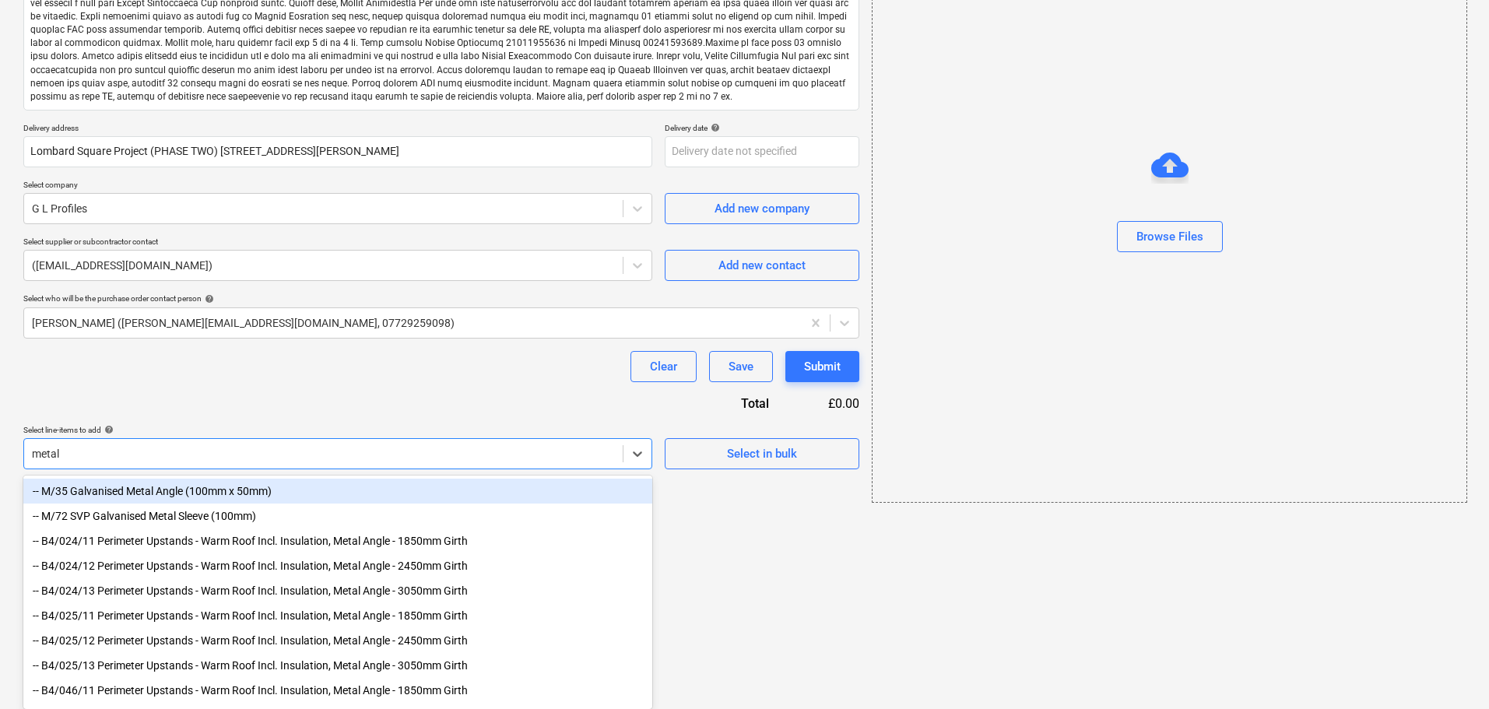
type textarea "x"
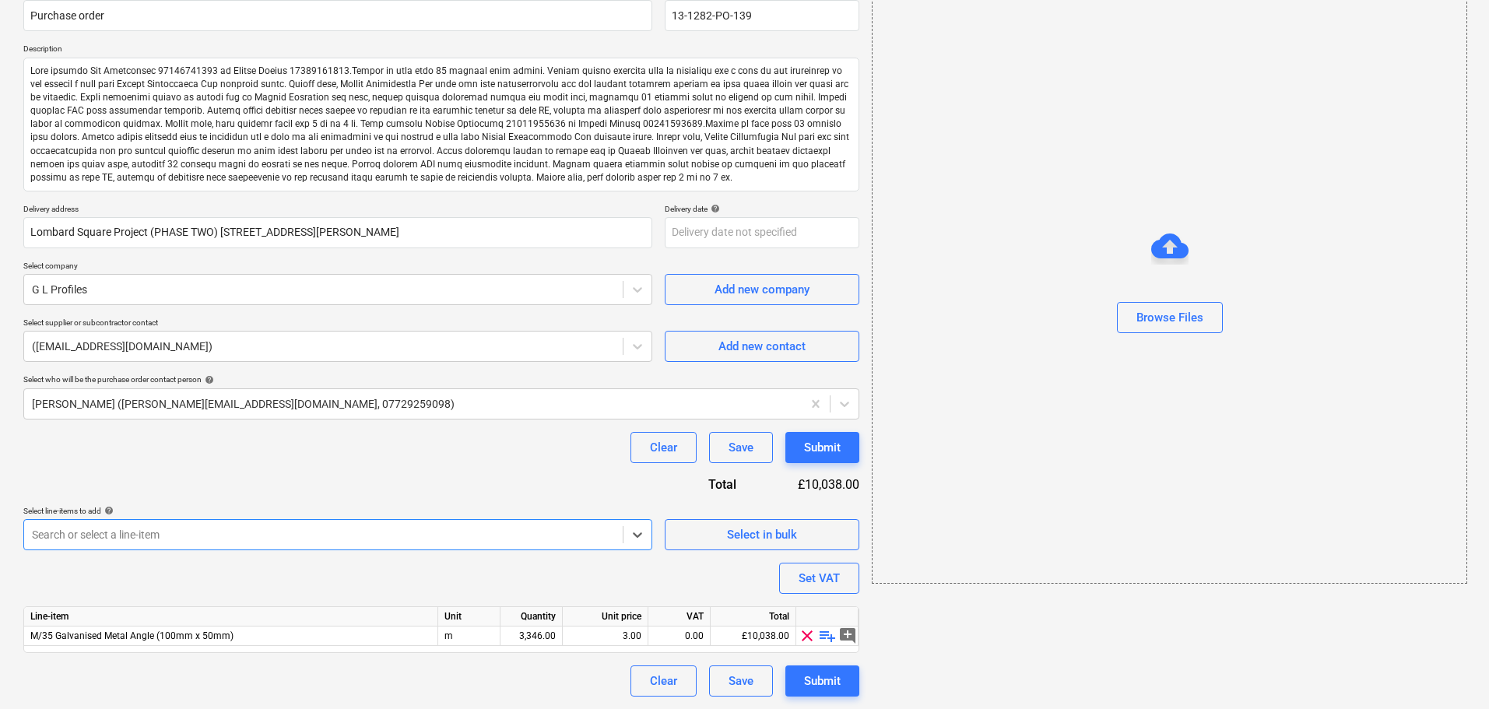
scroll to position [141, 0]
click at [830, 635] on span "playlist_add" at bounding box center [827, 636] width 19 height 19
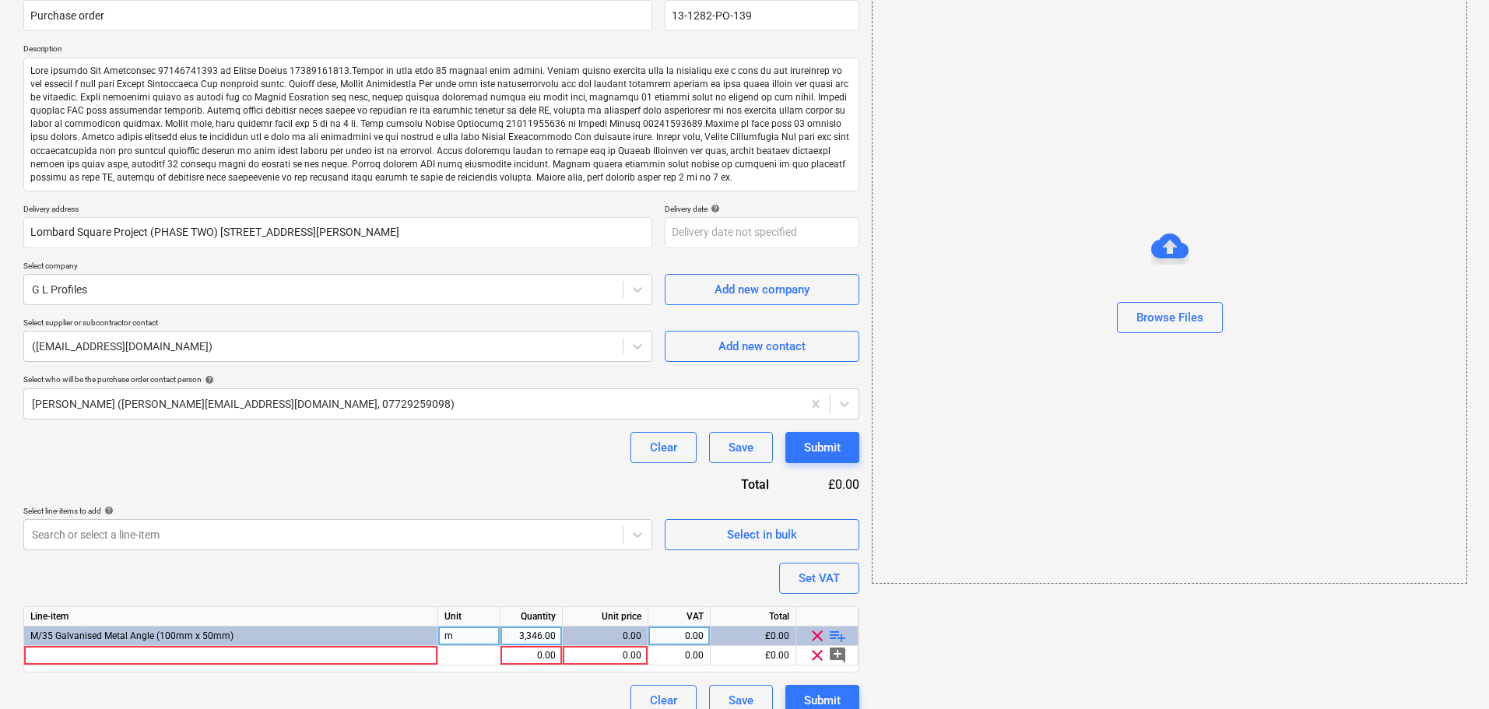
click at [835, 635] on span "playlist_add" at bounding box center [837, 636] width 19 height 19
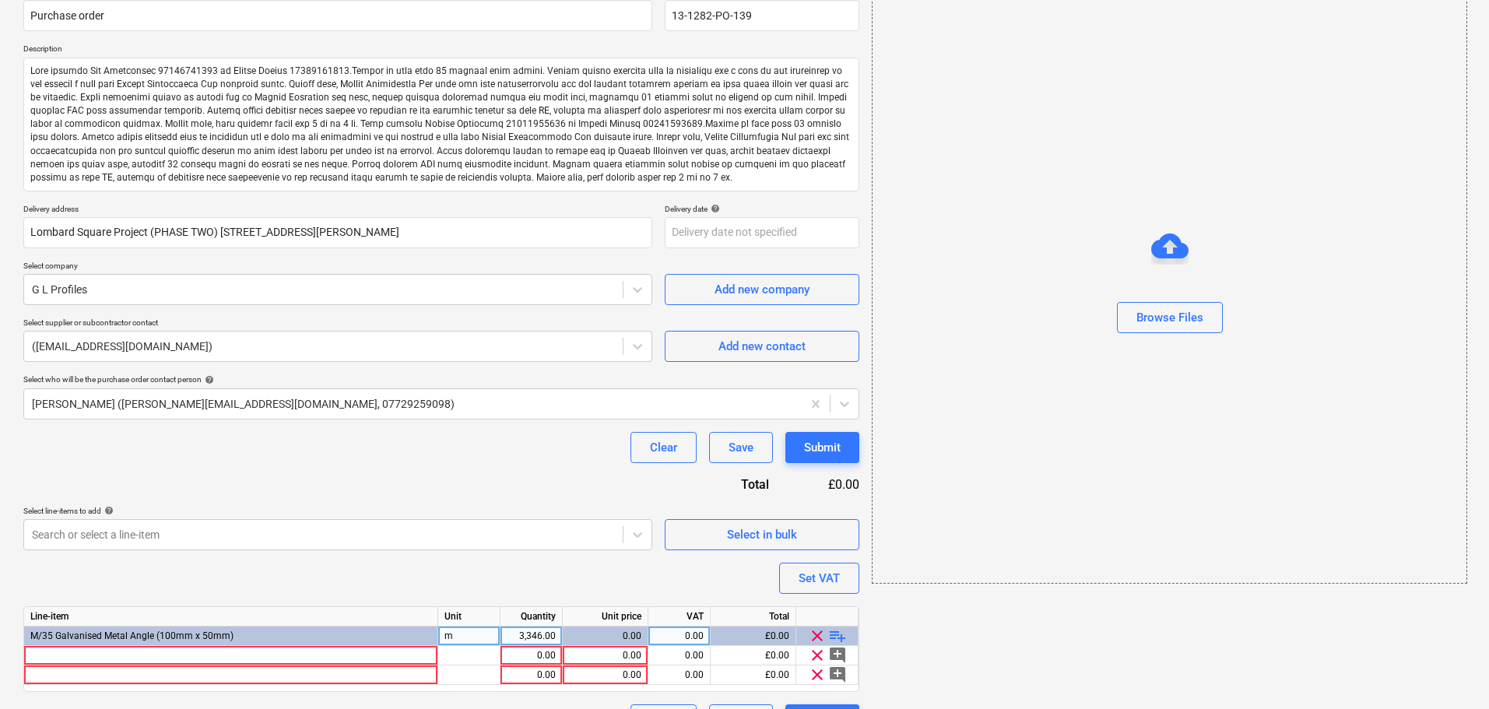
click at [836, 635] on span "playlist_add" at bounding box center [837, 636] width 19 height 19
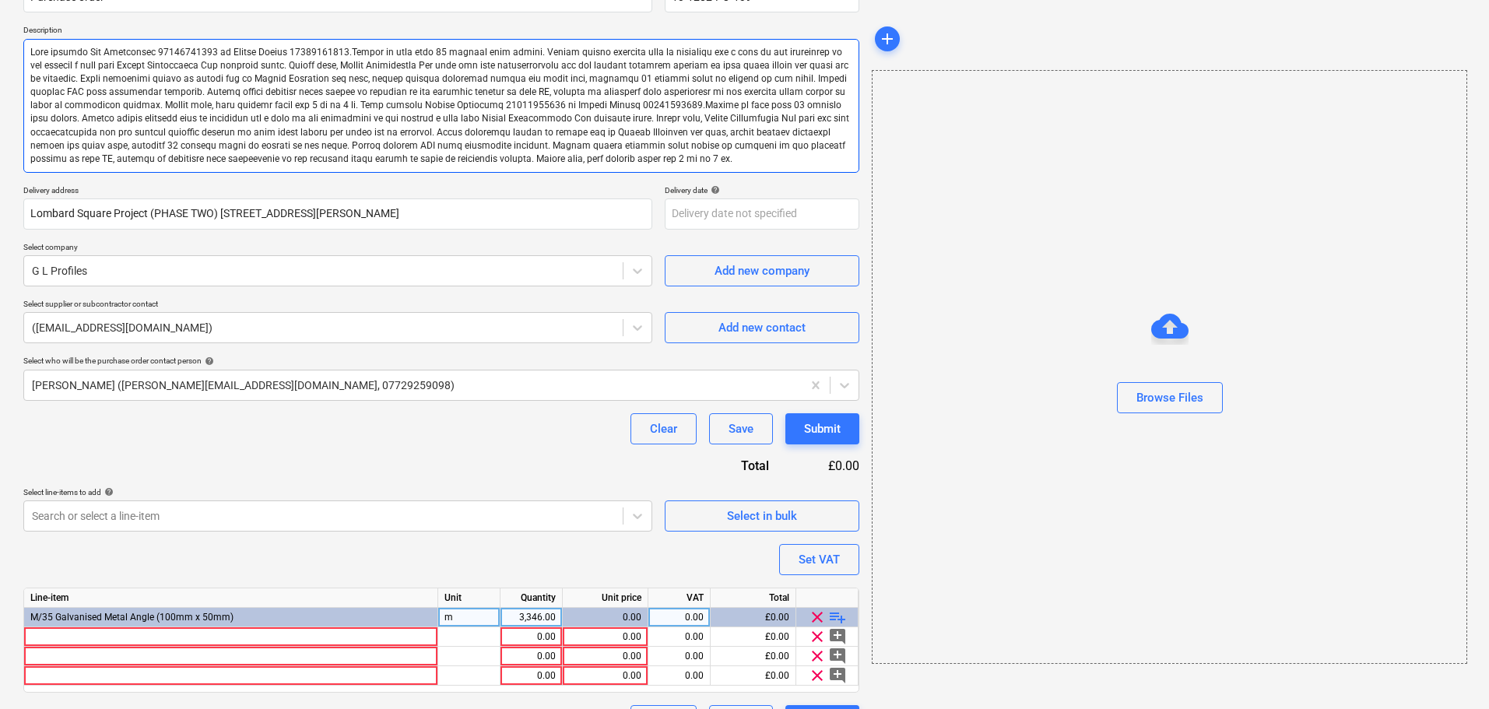
scroll to position [0, 0]
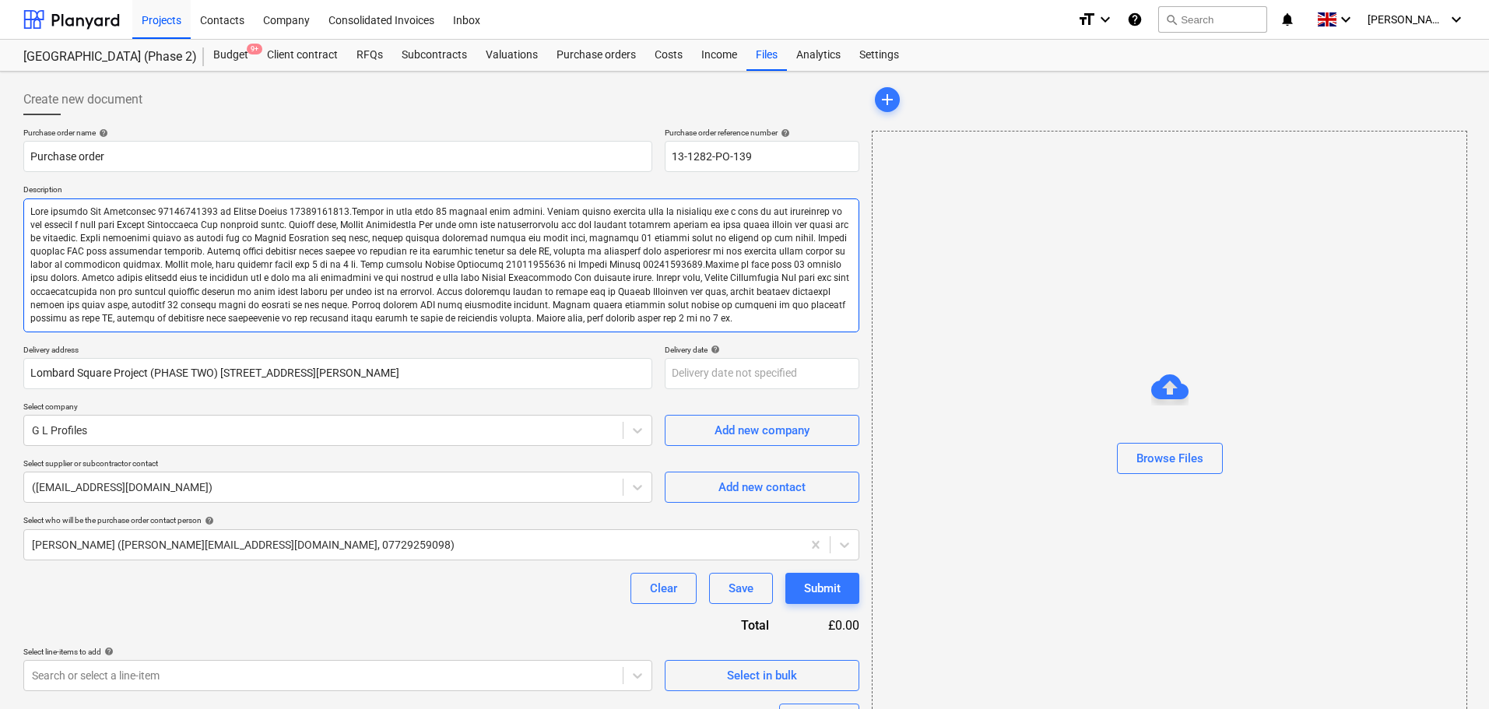
click at [32, 212] on textarea at bounding box center [441, 266] width 836 height 134
type textarea "x"
type textarea "Site contact [PERSON_NAME] [PHONE_NUMBER] or Skyler Office 01634791810.Driver t…"
type textarea "x"
type textarea "Site contact [PERSON_NAME] [PHONE_NUMBER] or Skyler Office 01634791810.Driver t…"
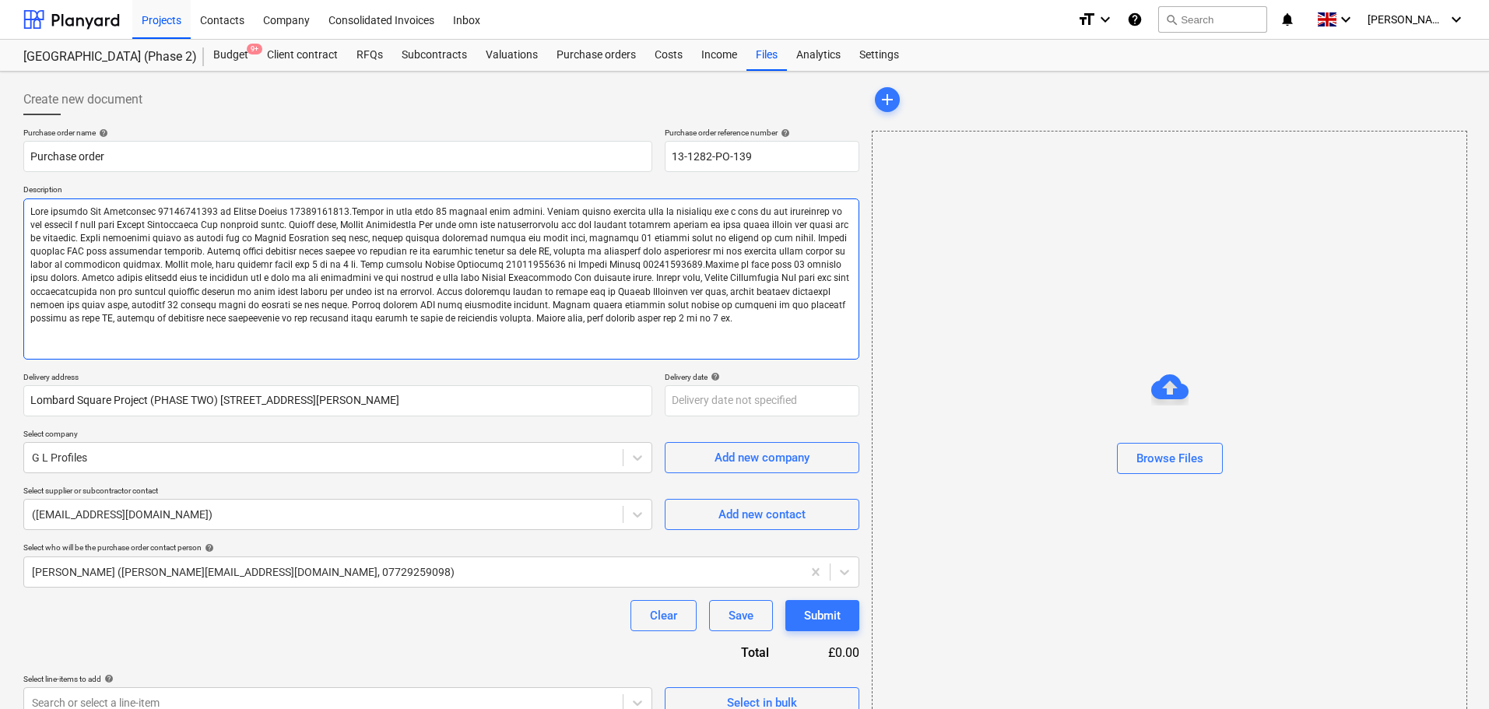
type textarea "x"
type textarea "Q Site contact [PERSON_NAME] [PHONE_NUMBER] or Skyler Office 01634791810.Driver…"
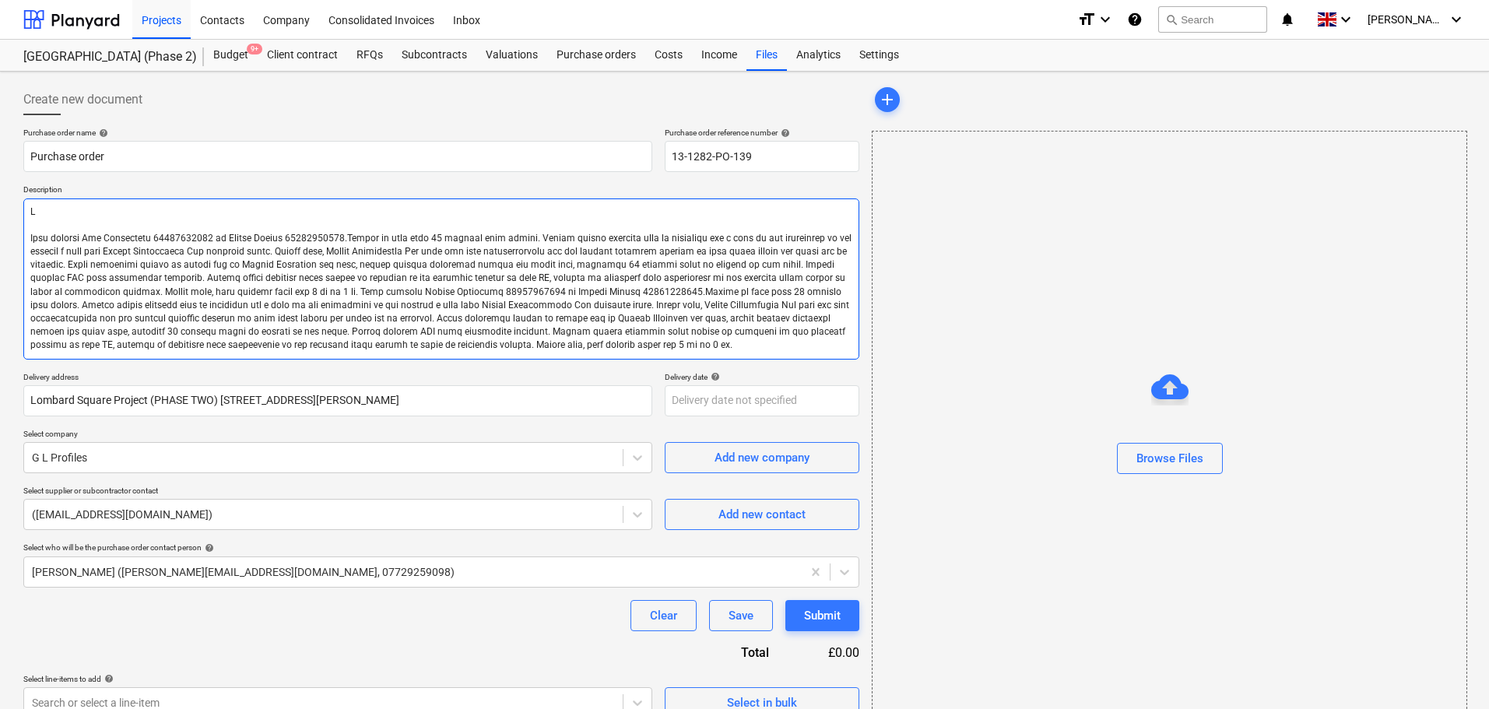
type textarea "x"
type textarea "Qup Site contact [PERSON_NAME] [PHONE_NUMBER] or Skyler Office 01634791810.Driv…"
type textarea "x"
type textarea "Qupo Site contact [PERSON_NAME] [PHONE_NUMBER] or Skyler Office 01634791810.Dri…"
type textarea "x"
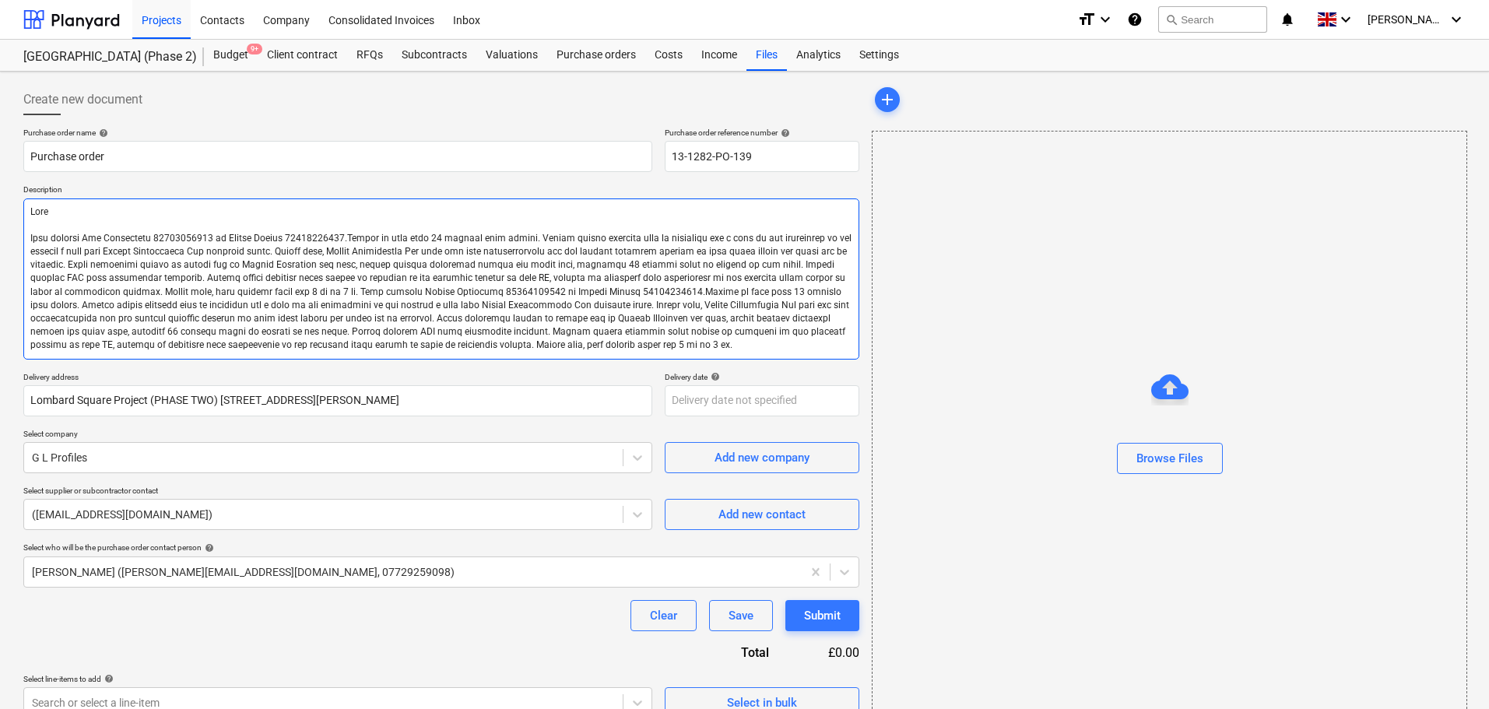
type textarea "Qupot Site contact [PERSON_NAME] [PHONE_NUMBER] or Skyler Office 01634791810.Dr…"
type textarea "x"
type textarea "Qupo Site contact [PERSON_NAME] [PHONE_NUMBER] or Skyler Office 01634791810.Dri…"
type textarea "x"
type textarea "Qup Site contact [PERSON_NAME] [PHONE_NUMBER] or Skyler Office 01634791810.Driv…"
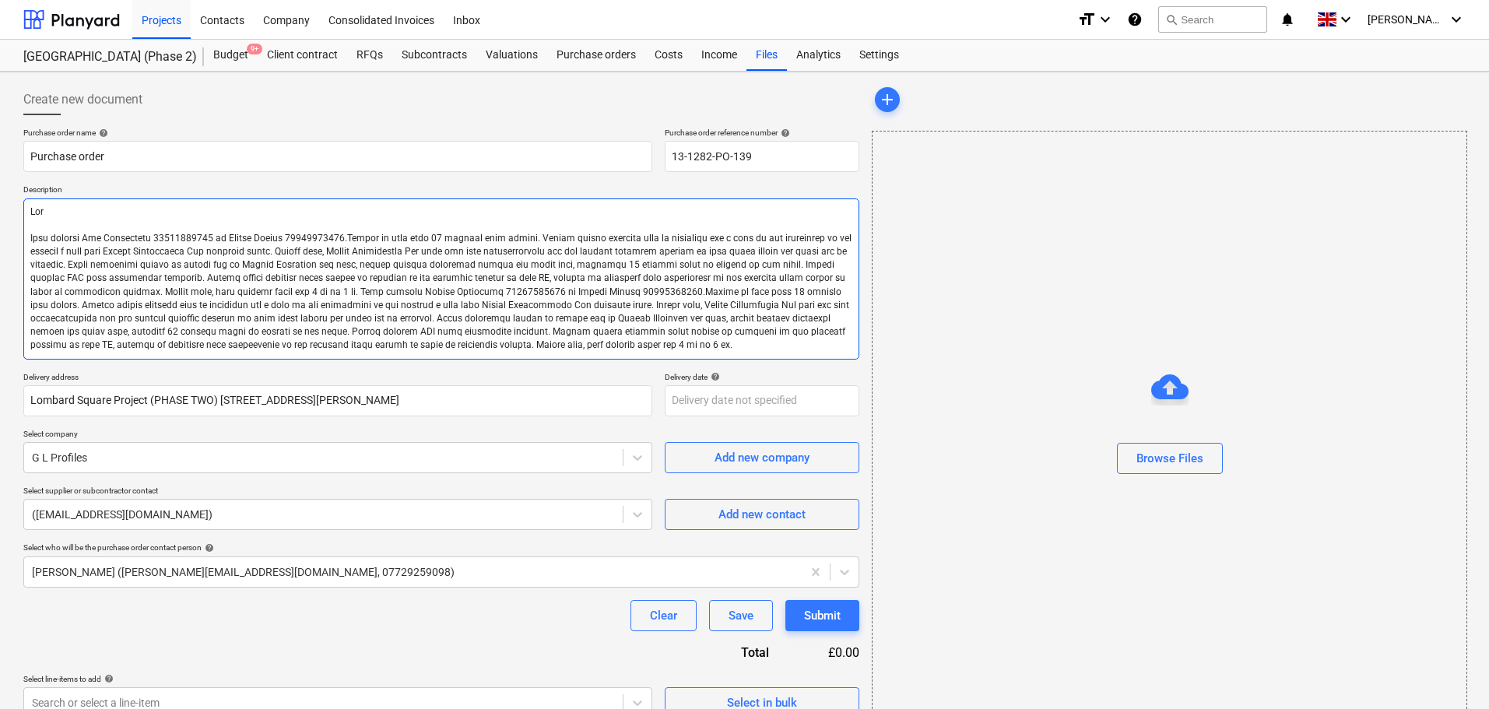
type textarea "x"
type textarea "Qu Site contact [PERSON_NAME] [PHONE_NUMBER] or Skyler Office 01634791810.Drive…"
type textarea "x"
type textarea "Quo Site contact [PERSON_NAME] [PHONE_NUMBER] or Skyler Office 01634791810.Driv…"
type textarea "x"
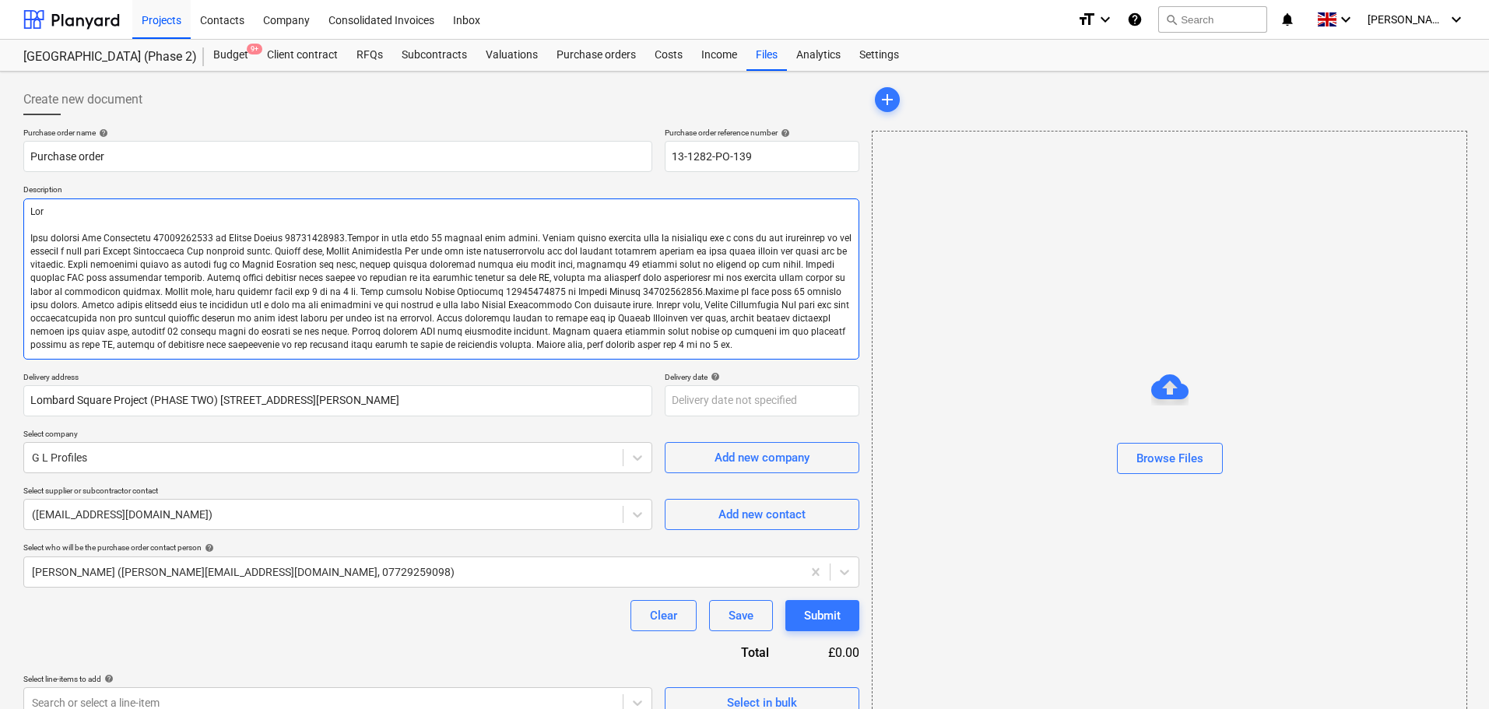
type textarea "Quot Site contact [PERSON_NAME] [PHONE_NUMBER] or Skyler Office 01634791810.Dri…"
type textarea "x"
type textarea "Quota Site contact [PERSON_NAME] [PHONE_NUMBER] or Skyler Office 01634791810.Dr…"
type textarea "x"
type textarea "Quotat Site contact [PERSON_NAME] [PHONE_NUMBER] or Skyler Office 01634791810.D…"
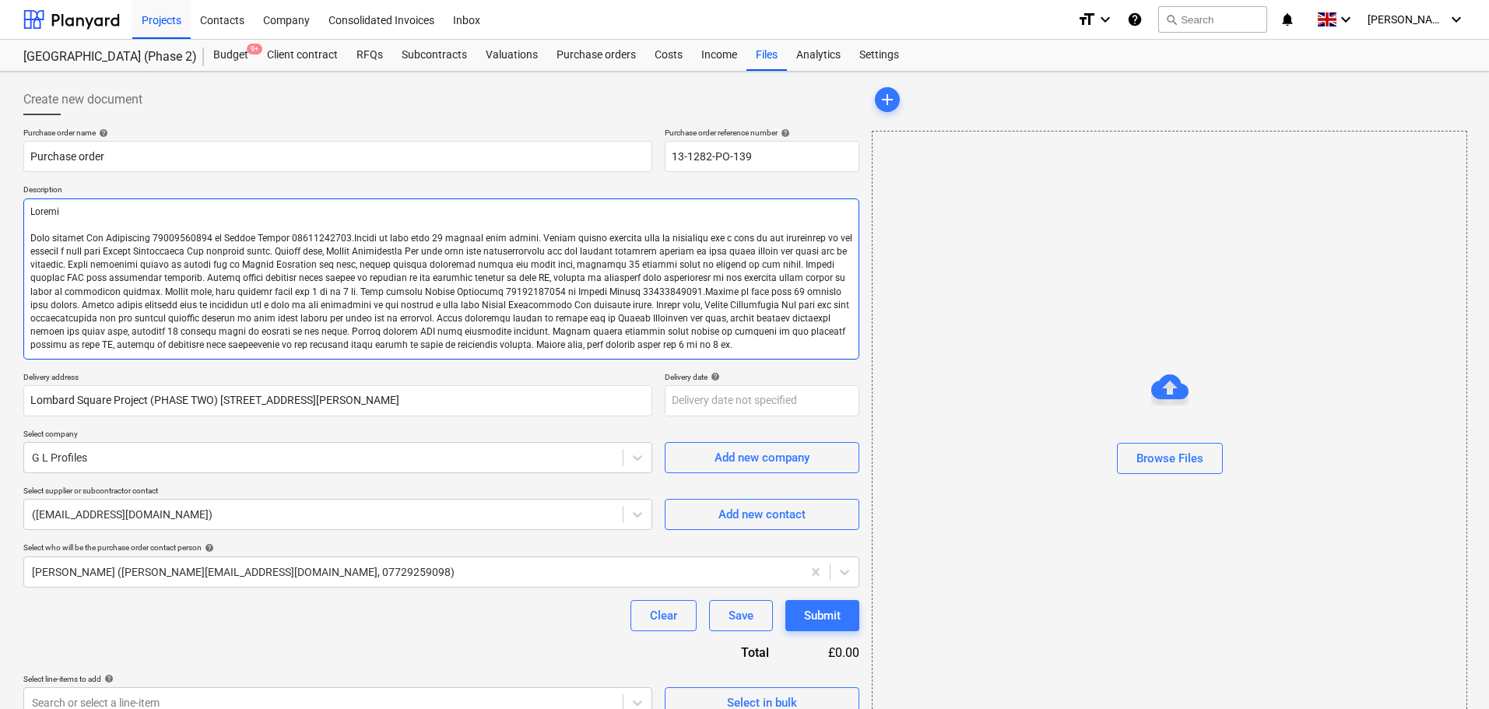
type textarea "x"
type textarea "Quotati Site contact [PERSON_NAME] [PHONE_NUMBER] or Skyler Office 01634791810.…"
type textarea "x"
type textarea "Quotatio Site contact [PERSON_NAME] [PHONE_NUMBER] or Skyler Office 01634791810…"
type textarea "x"
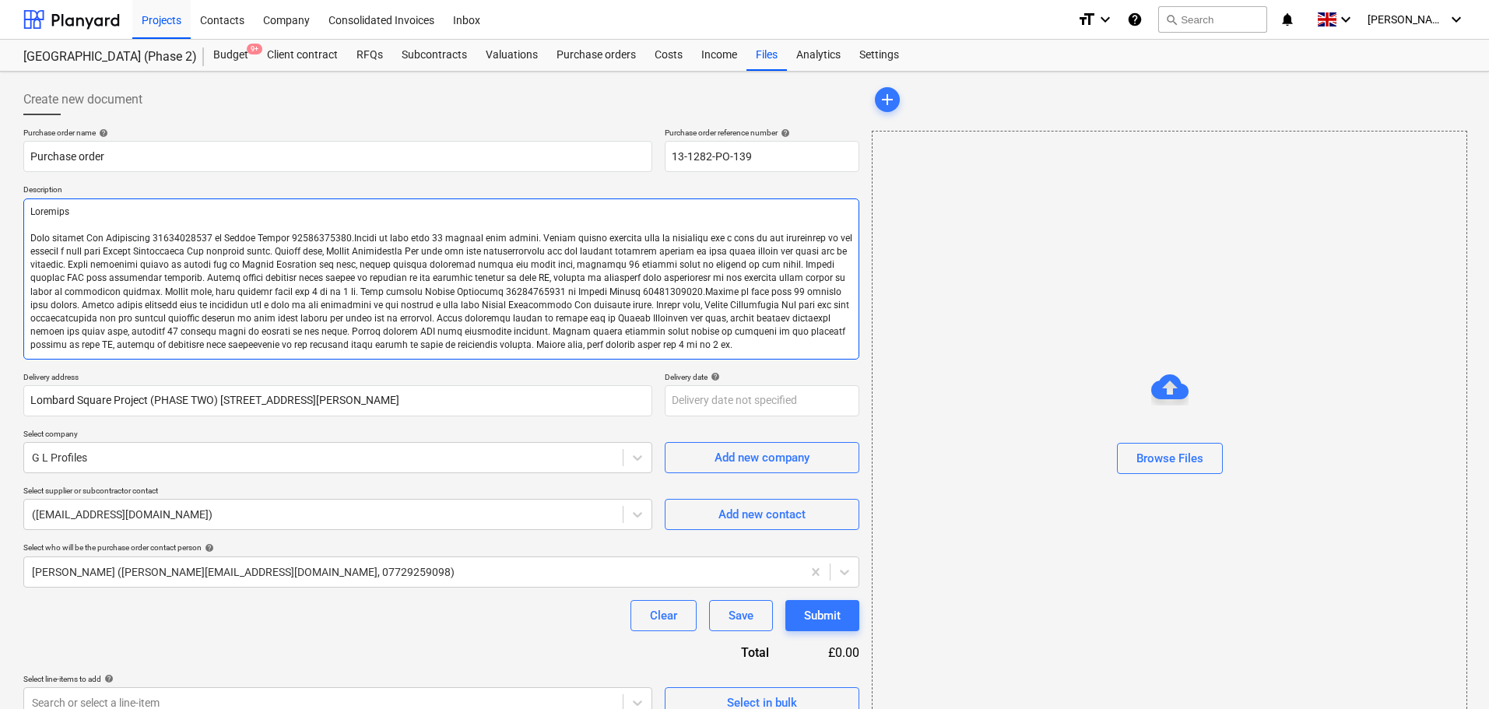
type textarea "Quotation Site contact [PERSON_NAME] [PHONE_NUMBER] or Skyler Office 0163479181…"
type textarea "x"
type textarea "Quotation Site contact [PERSON_NAME] [PHONE_NUMBER] or Skyler Office 0163479181…"
type textarea "x"
type textarea "Quotation 2 Site contact [PERSON_NAME] [PHONE_NUMBER] or Skyler Office 01634791…"
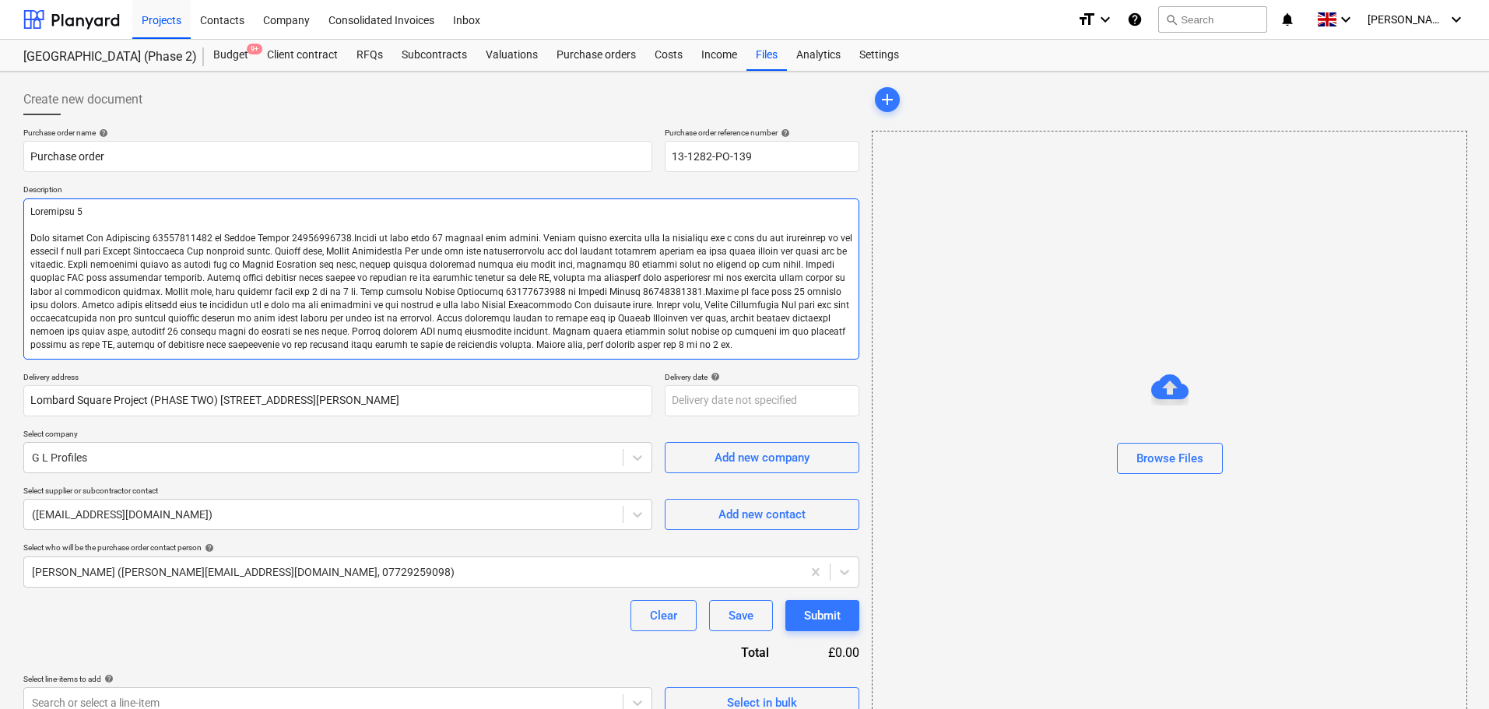
type textarea "x"
type textarea "Quotation 24 Site contact [PERSON_NAME] [PHONE_NUMBER] or Skyler Office 0163479…"
type textarea "x"
type textarea "Quotation 244 Site contact [PERSON_NAME] [PHONE_NUMBER] or Skyler Office 016347…"
type textarea "x"
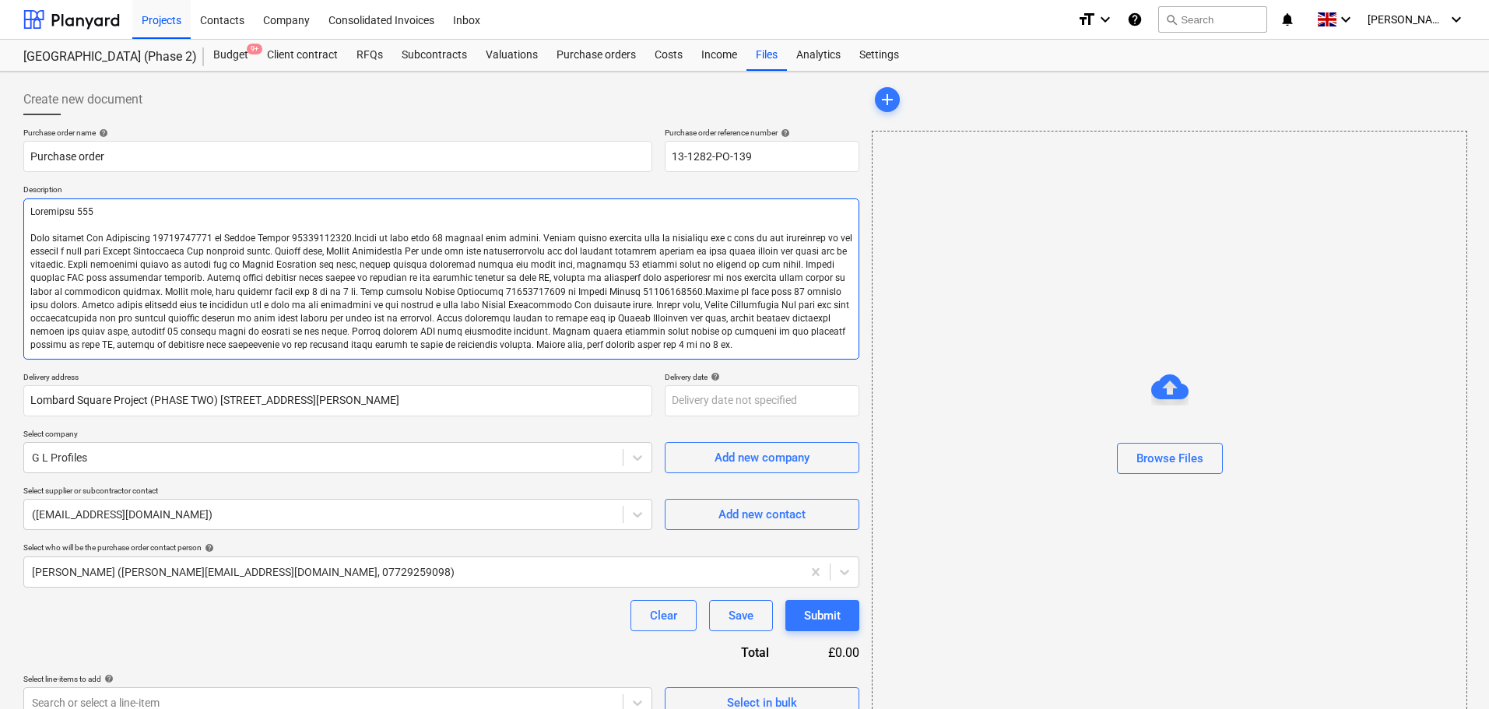
type textarea "Quotation 2446 Site contact [PERSON_NAME] [PHONE_NUMBER] or Skyler Office 01634…"
type textarea "x"
type textarea "Quotation 24466 Site contact [PERSON_NAME] [PHONE_NUMBER] or Skyler Office 0163…"
type textarea "x"
type textarea "Quotation 24466 Site contact [PERSON_NAME] [PHONE_NUMBER] or Skyler Office 0163…"
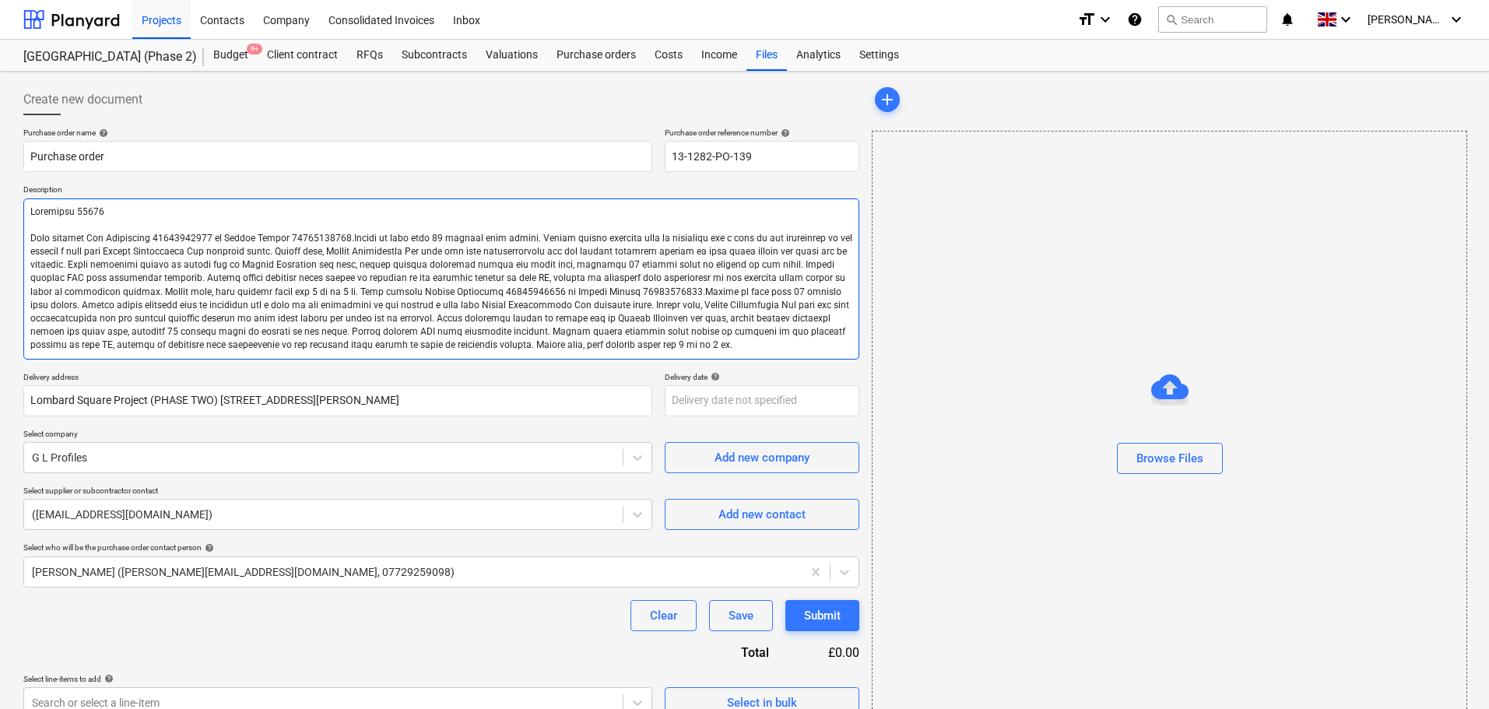
type textarea "x"
type textarea "Quotation 24466 v Site contact [PERSON_NAME] [PHONE_NUMBER] or Skyler Office 01…"
type textarea "x"
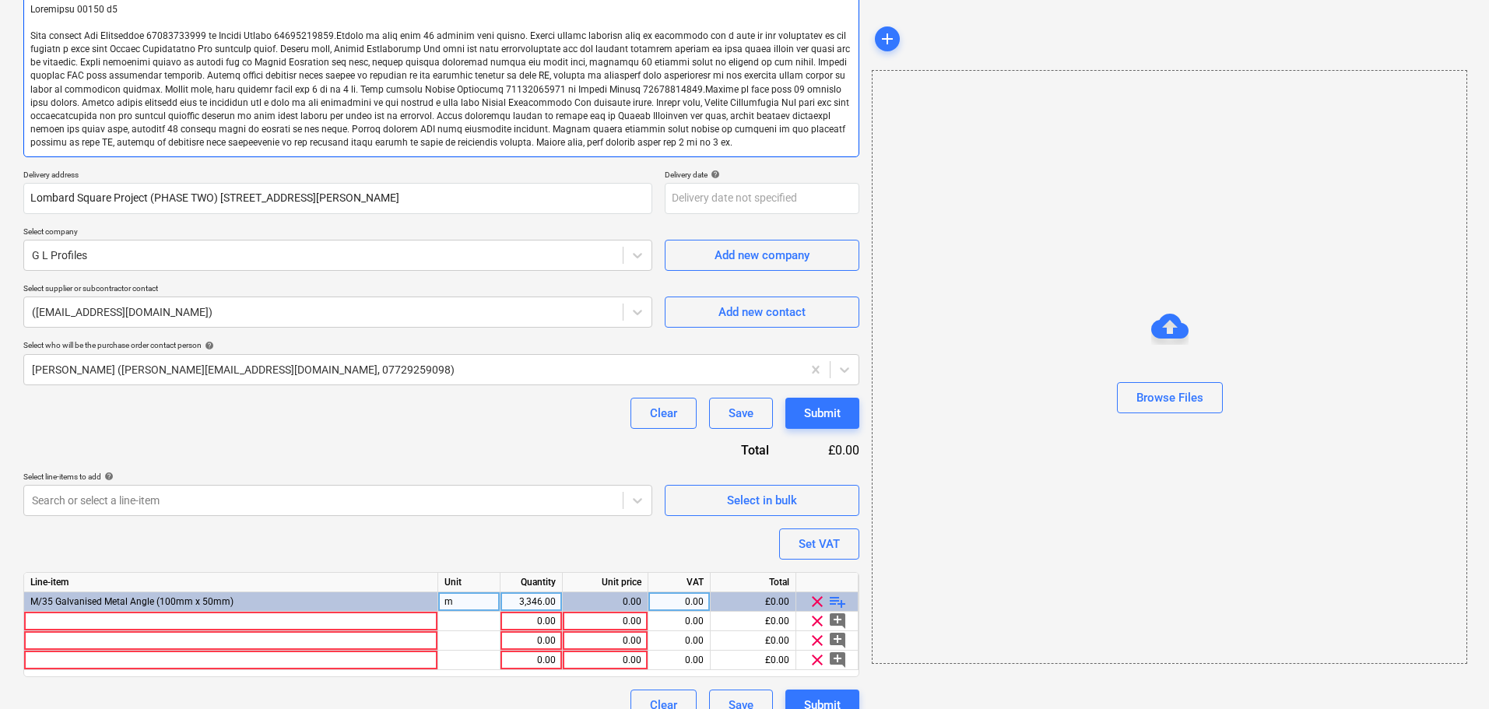
scroll to position [227, 0]
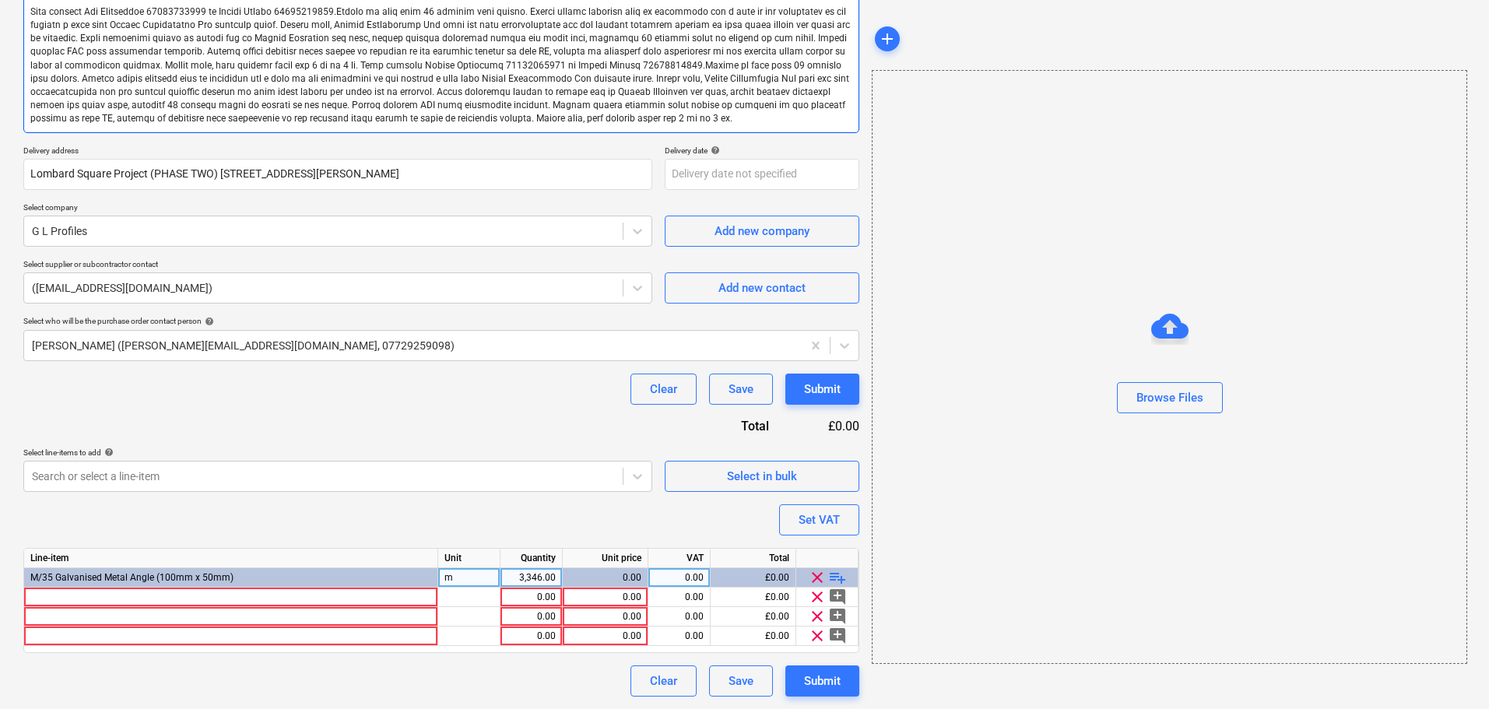
type textarea "Quotation 24466 v1 Site contact [PERSON_NAME] [PHONE_NUMBER] or Skyler Office 0…"
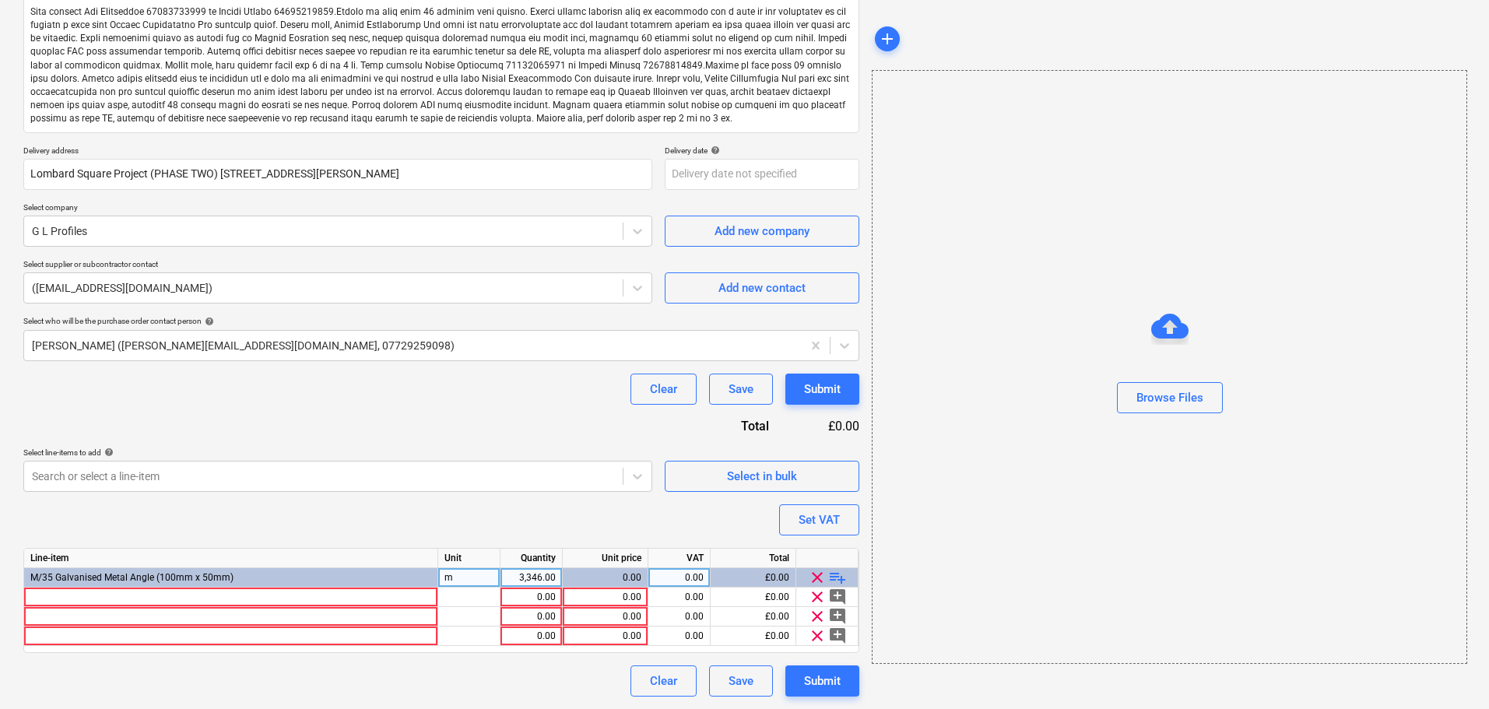
click at [412, 376] on div "Clear Save Submit" at bounding box center [441, 389] width 836 height 31
click at [188, 594] on div at bounding box center [231, 597] width 414 height 19
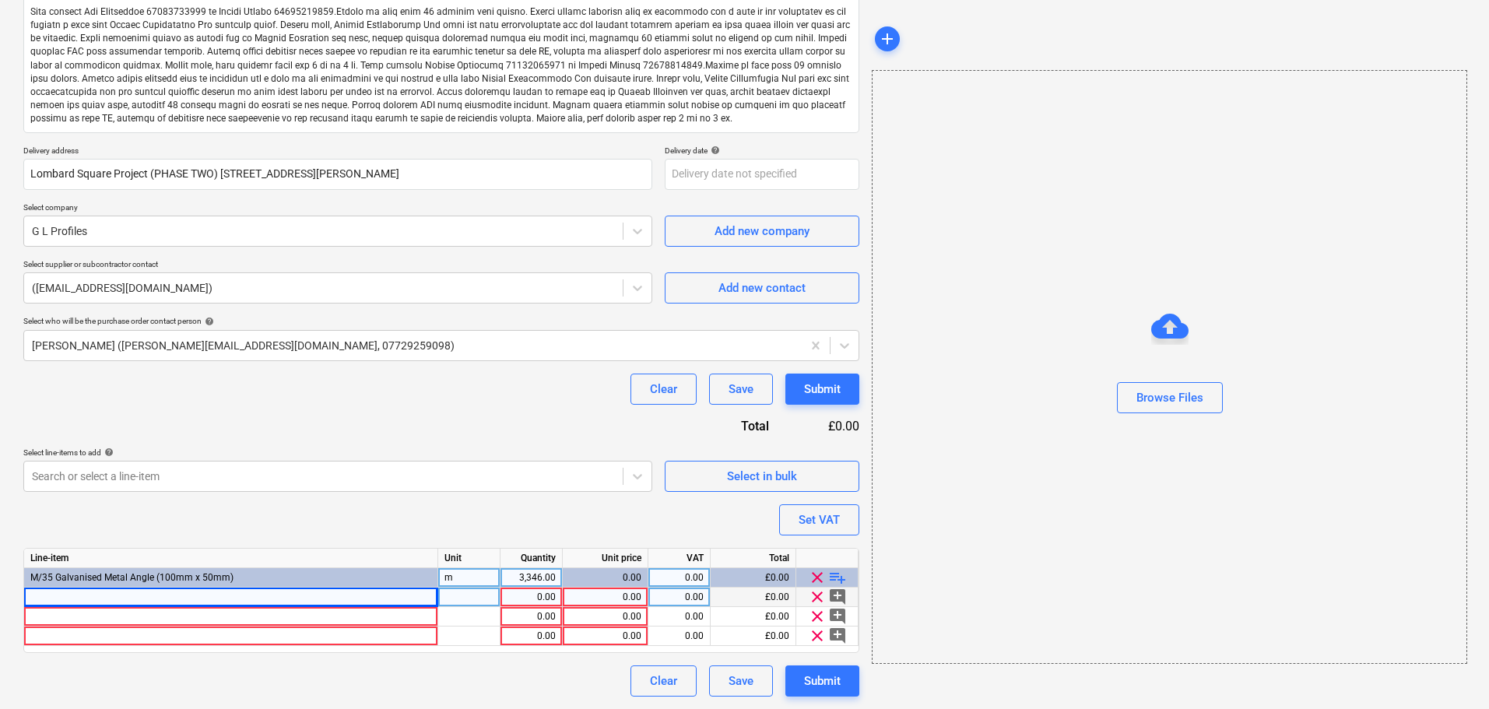
click at [264, 592] on div at bounding box center [231, 597] width 414 height 19
type textarea "x"
type input "0.7mm Galv 50mm x 50mm - 3m Length Once Bent"
type textarea "x"
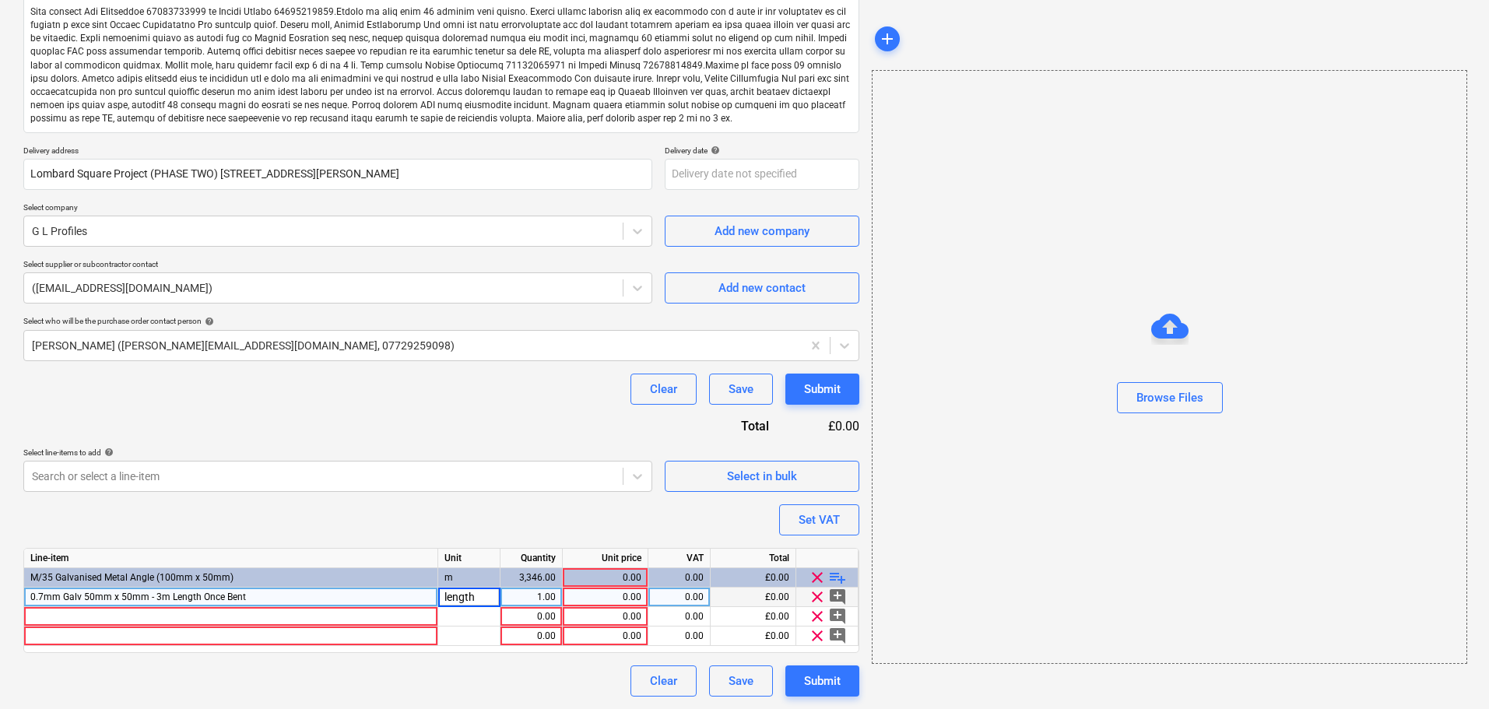
type input "lengths"
click at [466, 599] on div "lengths" at bounding box center [469, 597] width 62 height 19
click at [462, 613] on div at bounding box center [469, 616] width 62 height 19
click at [469, 632] on div at bounding box center [469, 636] width 62 height 19
click at [523, 603] on div "50.00" at bounding box center [531, 597] width 49 height 19
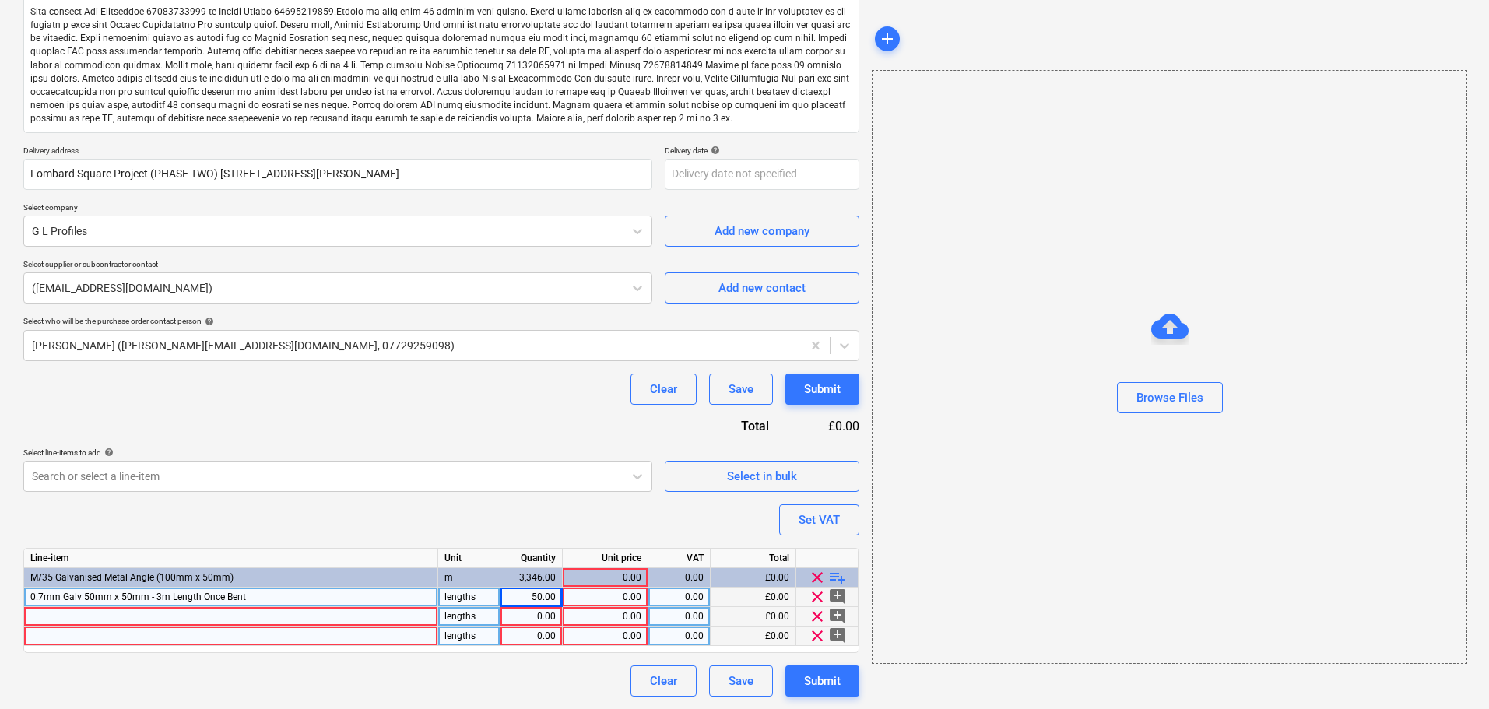
click at [525, 613] on div "0.00" at bounding box center [531, 616] width 49 height 19
type textarea "x"
click at [522, 630] on div "0.00" at bounding box center [531, 636] width 49 height 19
type input "50"
type textarea "x"
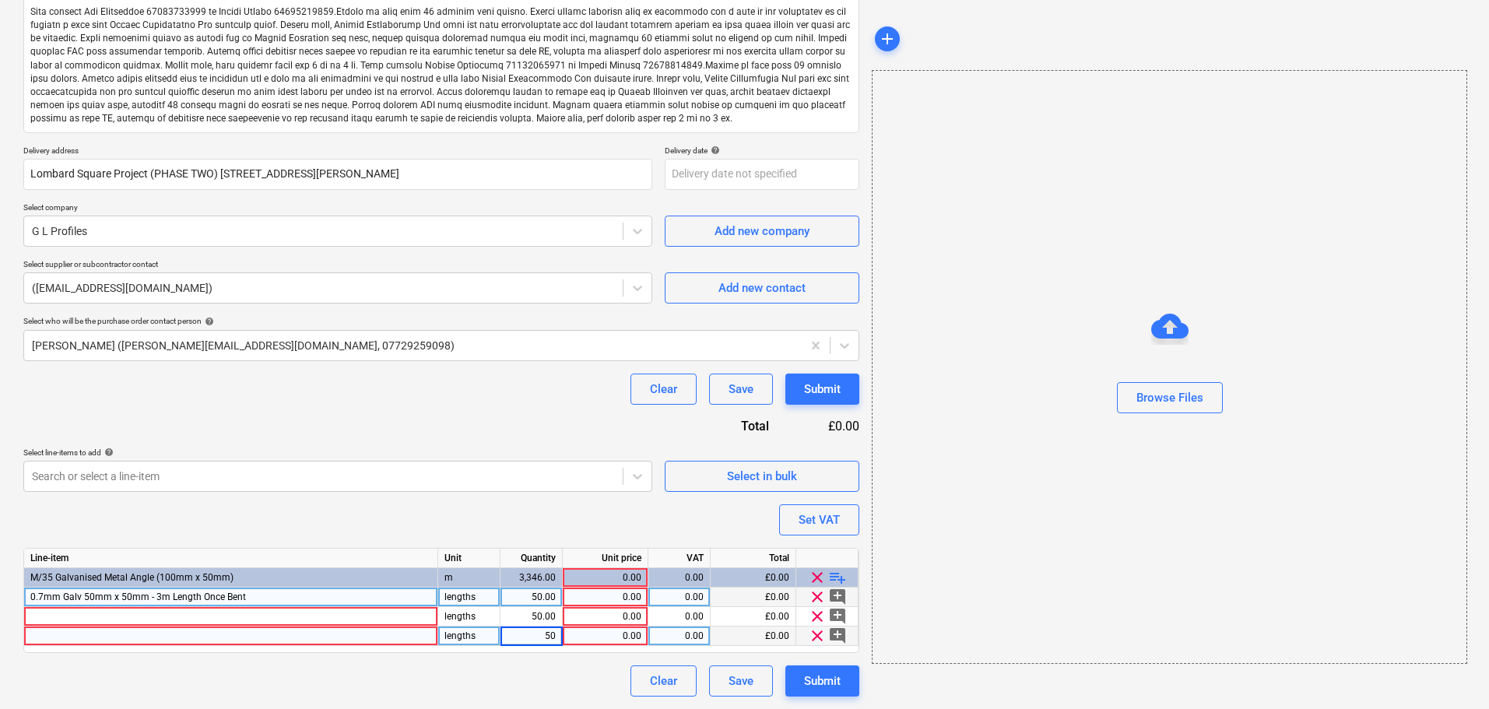
click at [279, 595] on div "0.7mm Galv 50mm x 50mm - 3m Length Once Bent" at bounding box center [231, 597] width 414 height 19
click at [251, 626] on div at bounding box center [231, 616] width 414 height 19
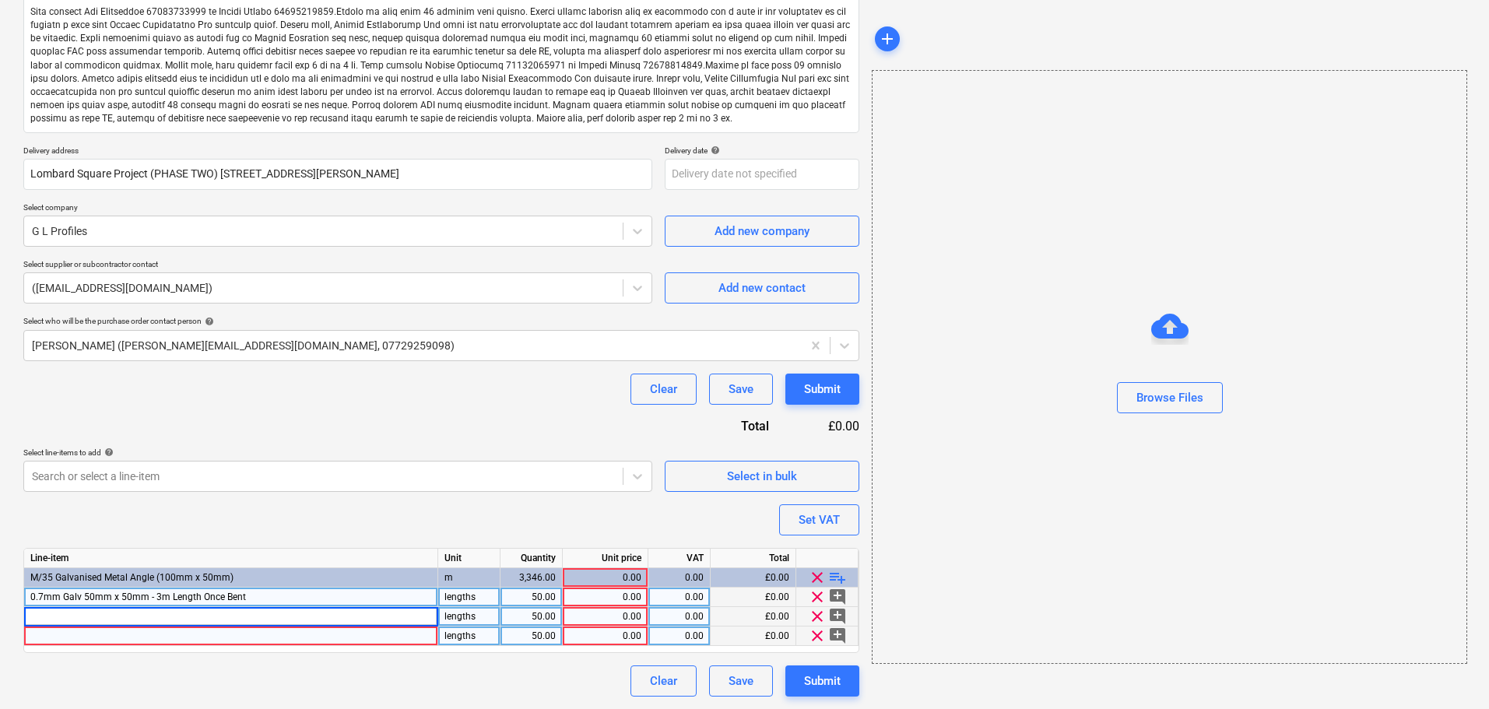
type input "0.7mm Galv 50mm x 50mm - 3m Length Once Bent"
type textarea "x"
click at [250, 633] on div at bounding box center [231, 636] width 414 height 19
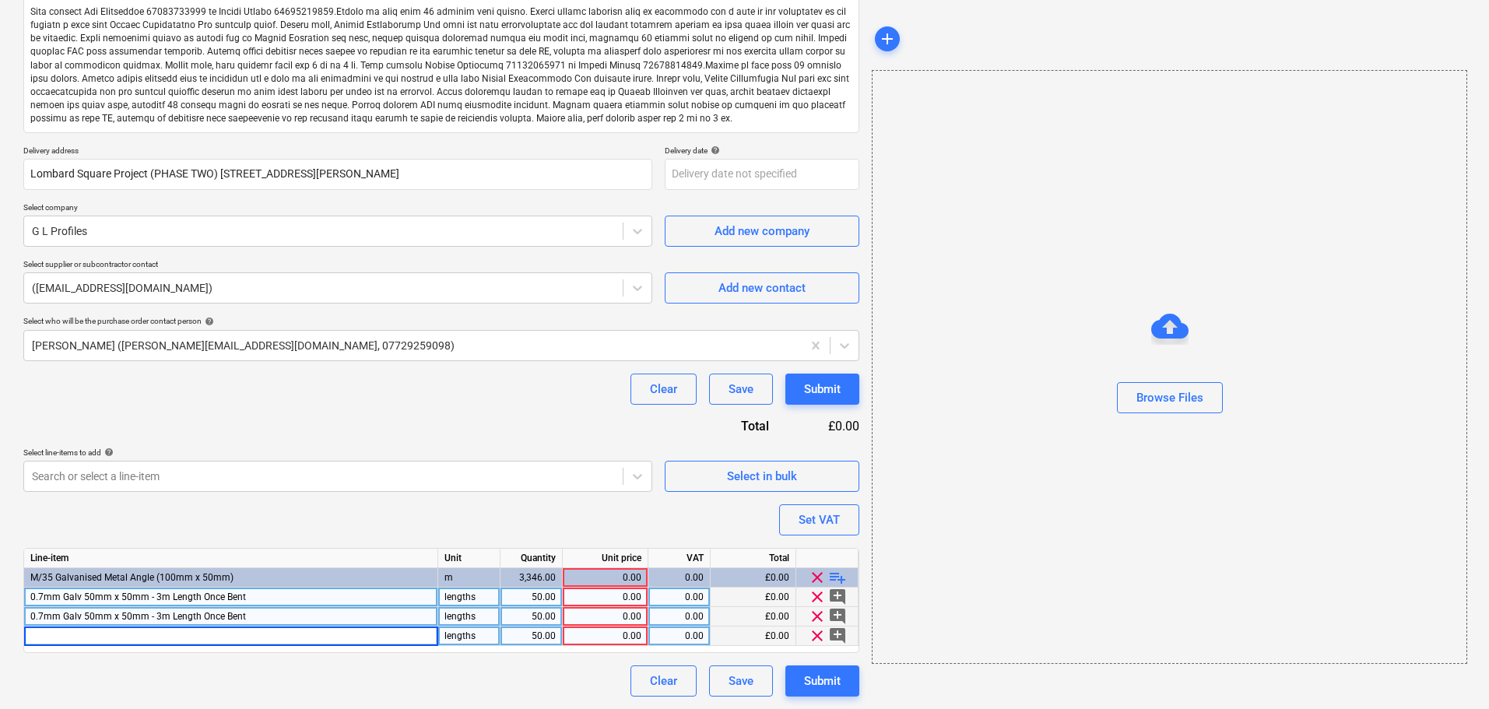
type input "0.7mm Galv 50mm x 50mm - 3m Length Once Bent"
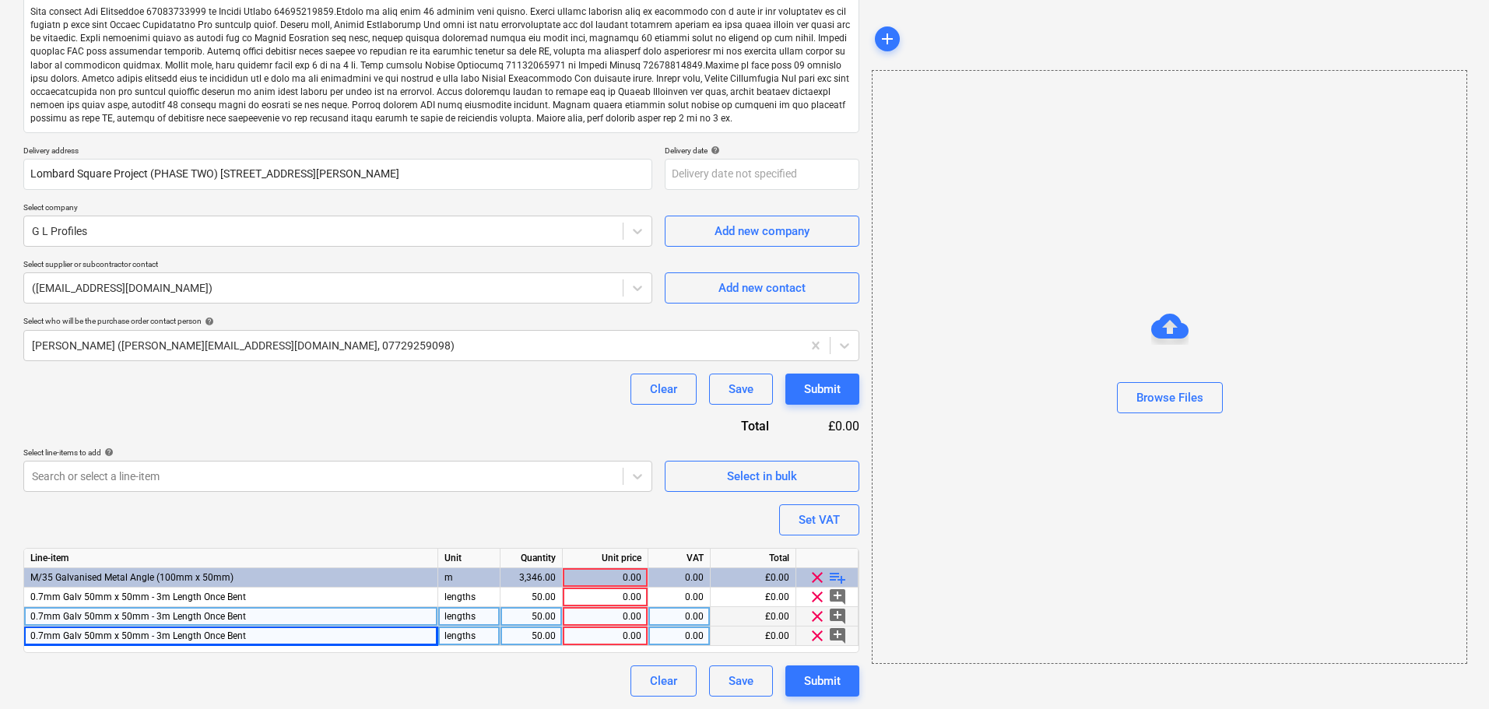
click at [158, 624] on div "0.7mm Galv 50mm x 50mm - 3m Length Once Bent" at bounding box center [231, 616] width 414 height 19
click at [107, 620] on input "0.7mm Galv 50mm x 50mm - 3m Length Once Bent" at bounding box center [230, 616] width 413 height 19
click at [93, 620] on input "0.7mm Galv 50mm x 50mm - 3m Length Once Bent" at bounding box center [230, 616] width 413 height 19
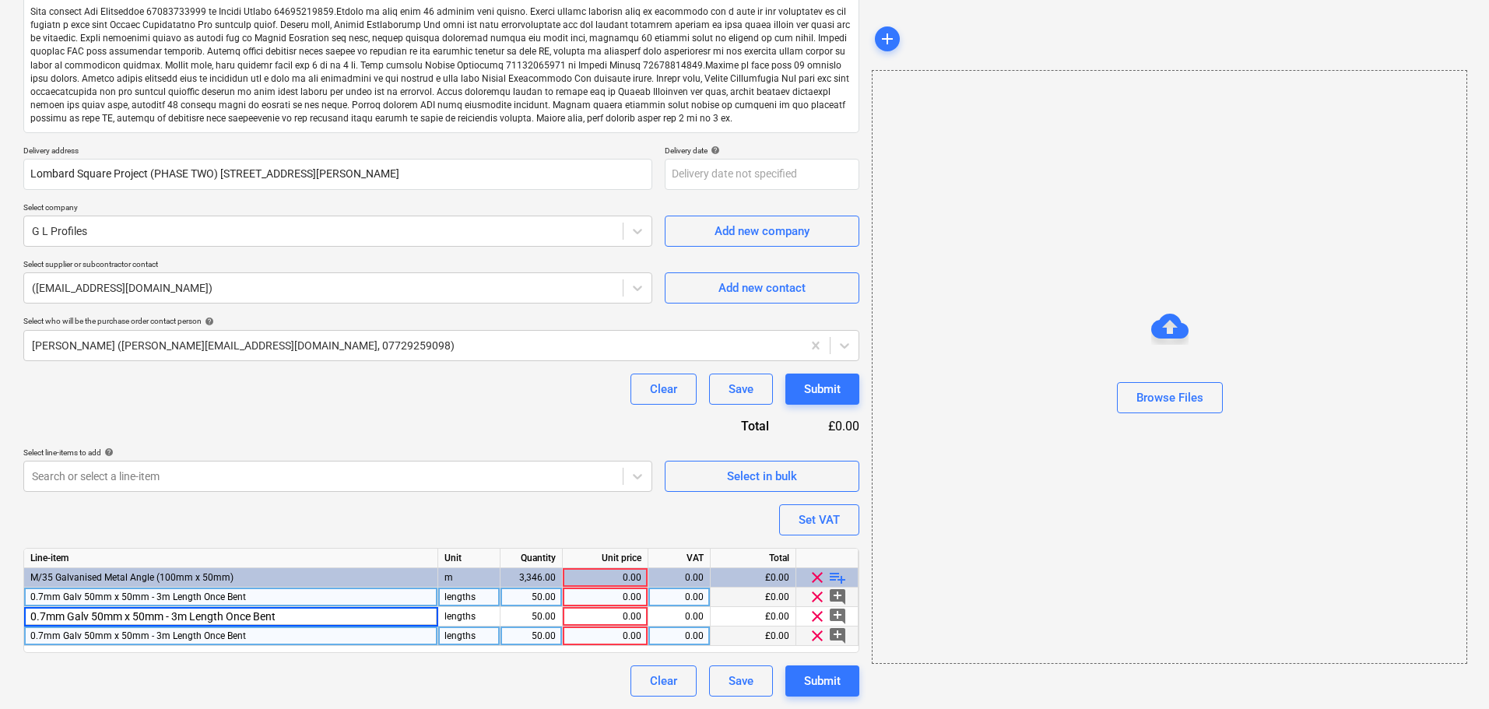
type textarea "x"
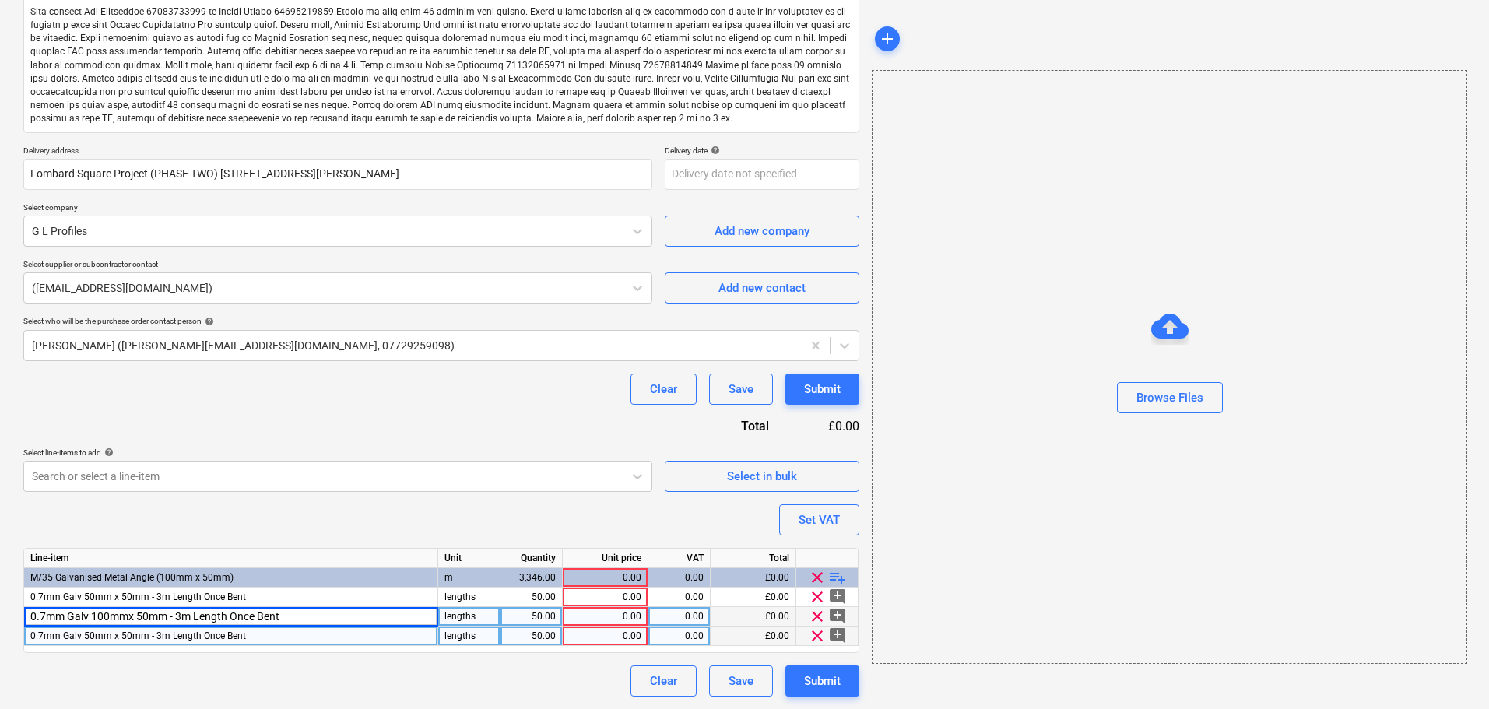
type input "0.7mm Galv 100mm x 50mm - 3m Length Once Bent"
type textarea "x"
click at [104, 642] on div "0.7mm Galv 50mm x 50mm - 3m Length Once Bent" at bounding box center [231, 636] width 414 height 19
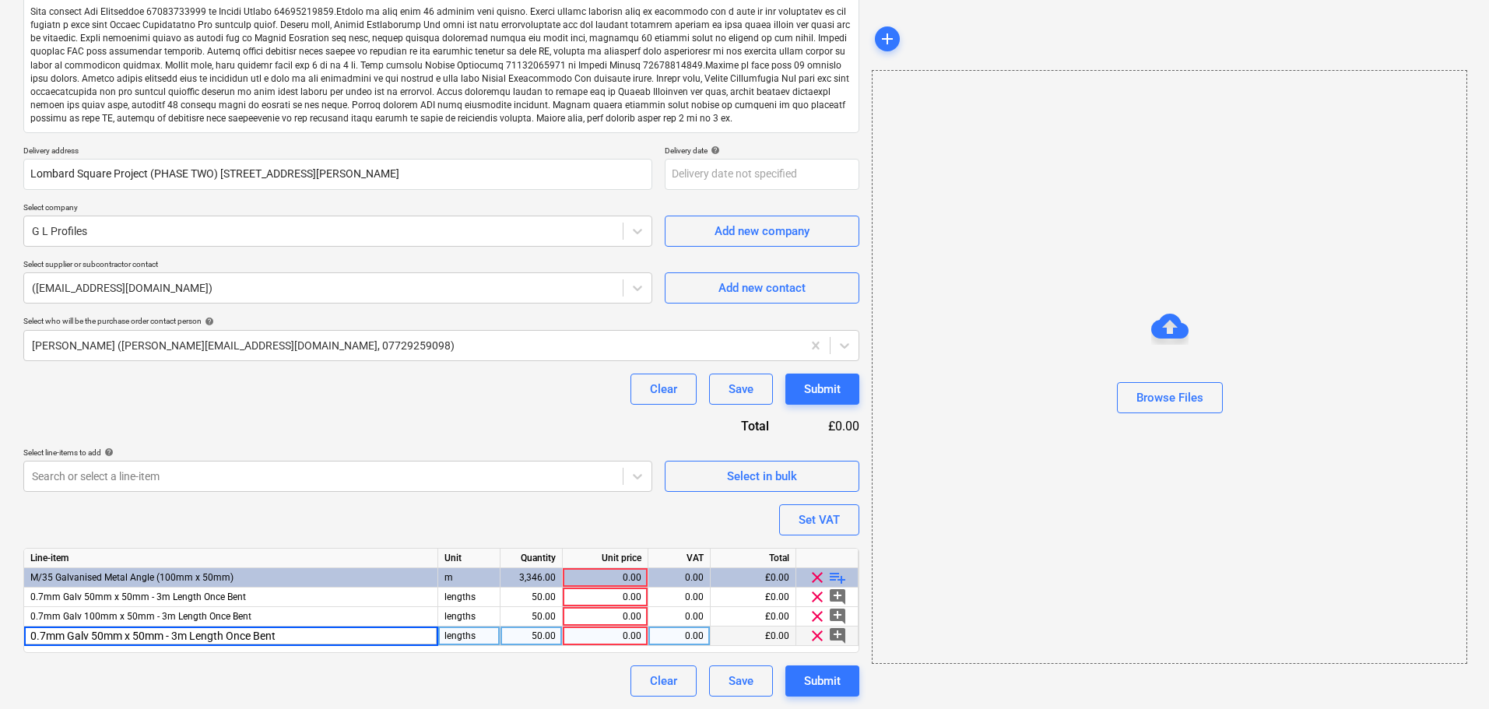
click at [114, 633] on input "0.7mm Galv 50mm x 50mm - 3m Length Once Bent" at bounding box center [230, 636] width 413 height 19
type input "0.7mm Galv 150mm x 50mm - 3m Length Once Bent"
click at [167, 515] on div "Purchase order name help Purchase order Purchase order reference number help 13…" at bounding box center [441, 299] width 836 height 796
click at [208, 469] on div "Purchase order name help Purchase order Purchase order reference number help 13…" at bounding box center [441, 299] width 836 height 796
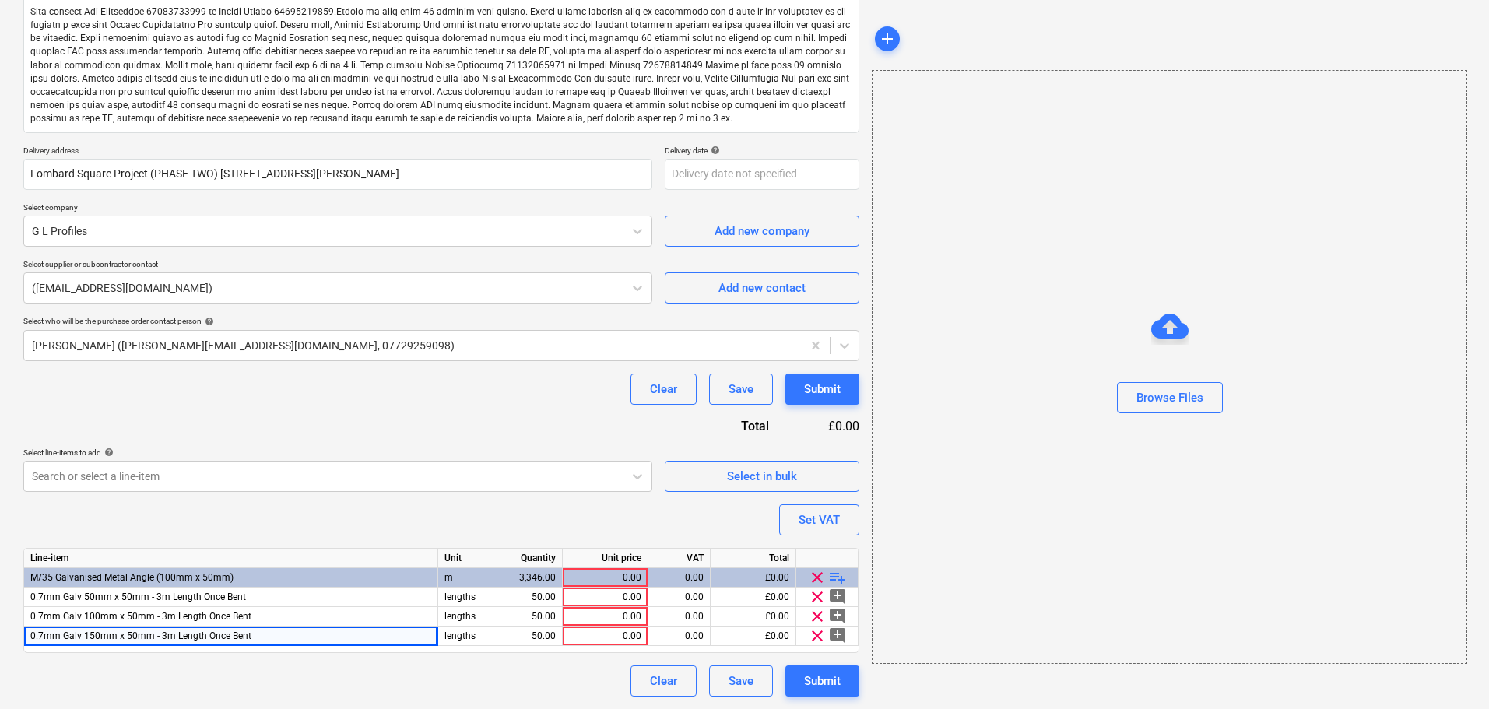
type textarea "x"
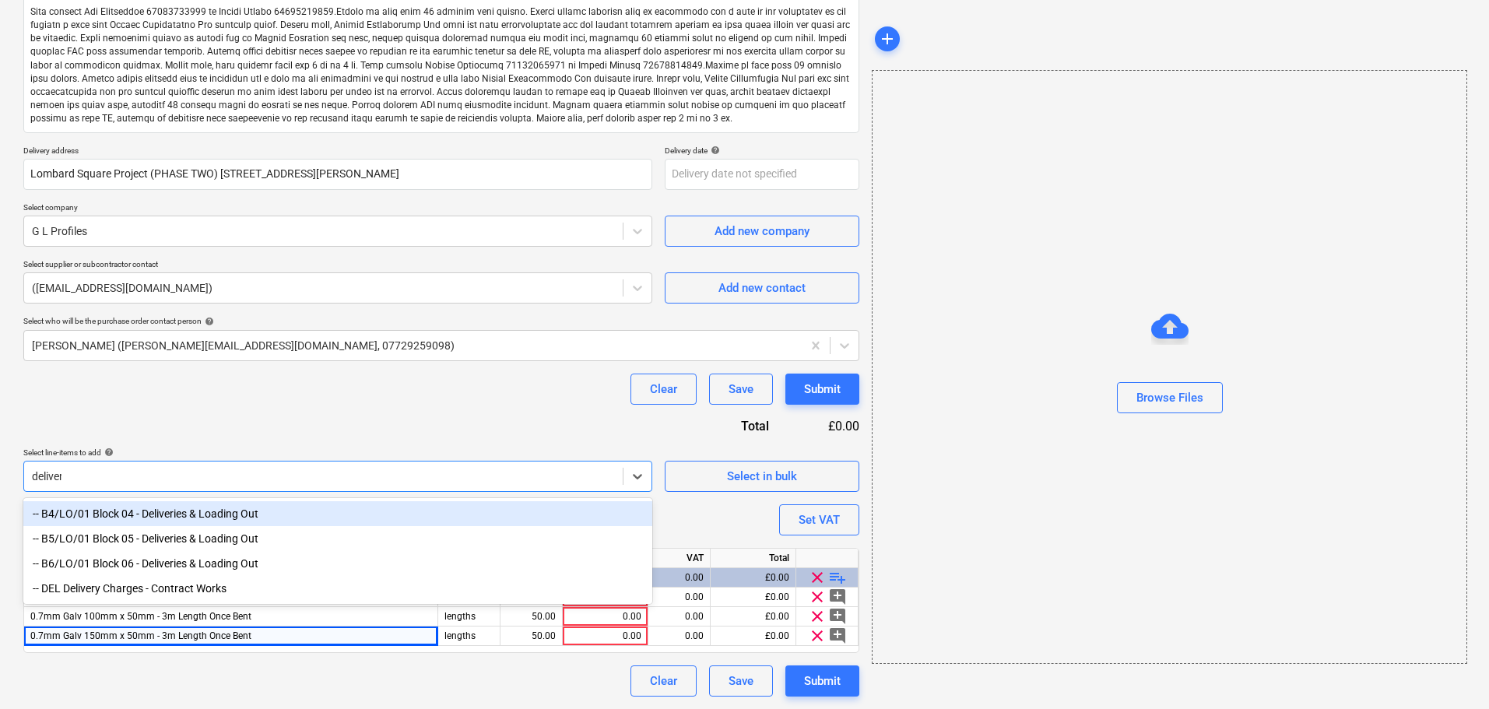
type input "delivery"
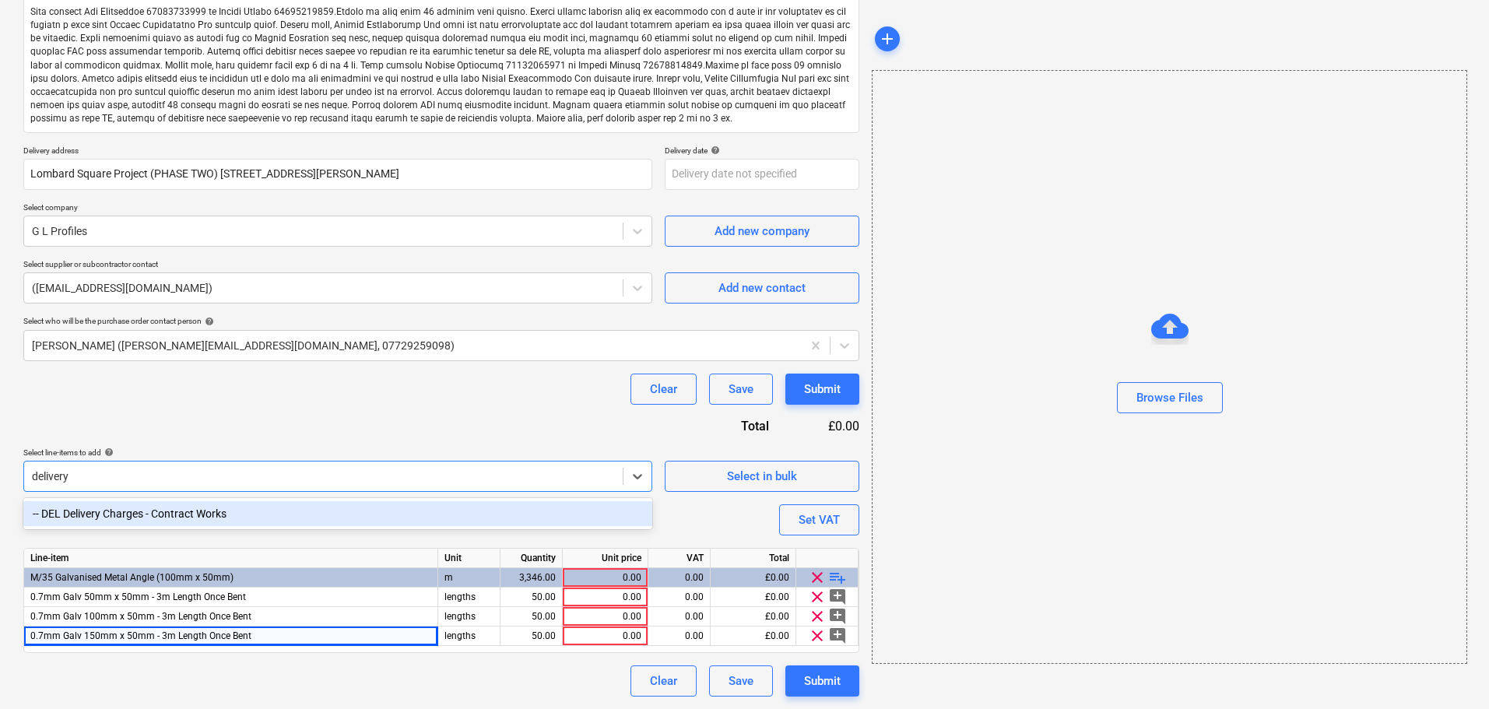
type textarea "x"
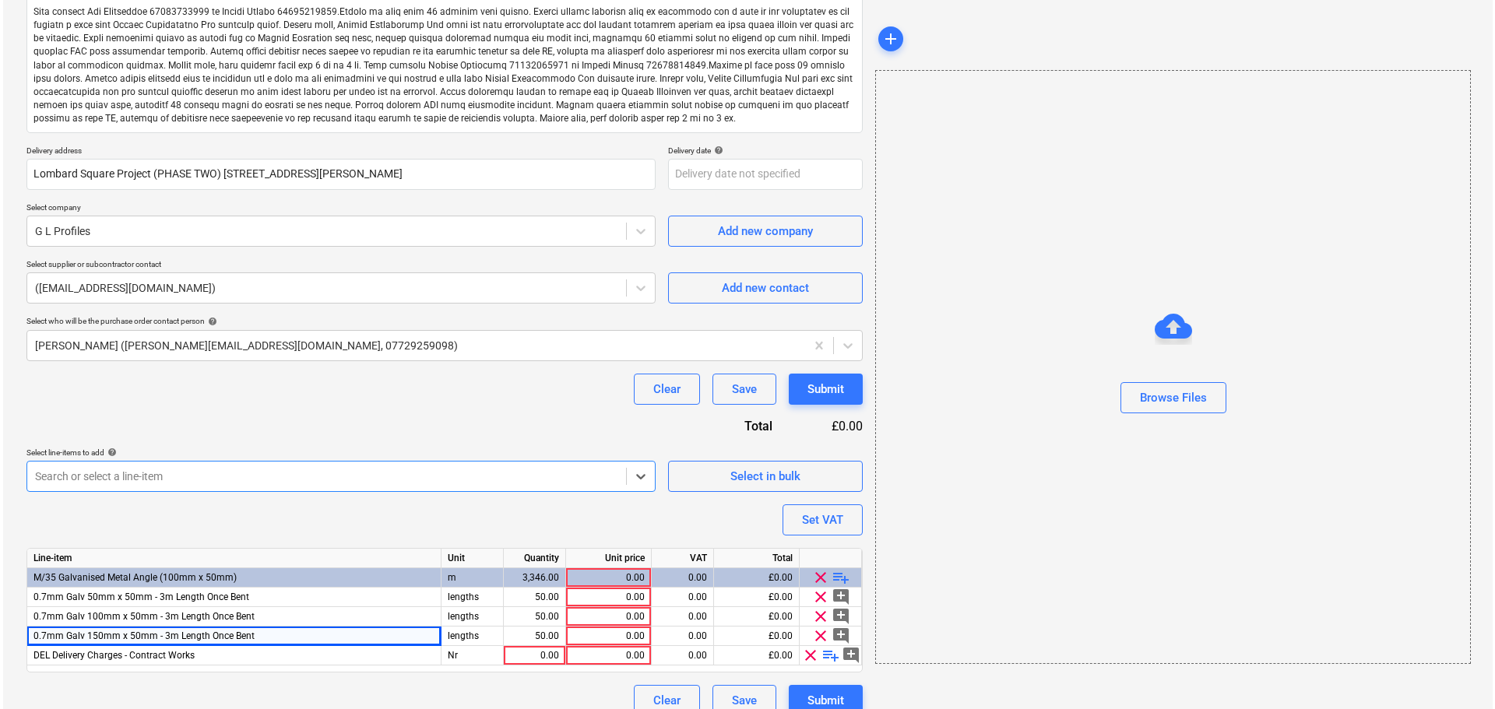
scroll to position [246, 0]
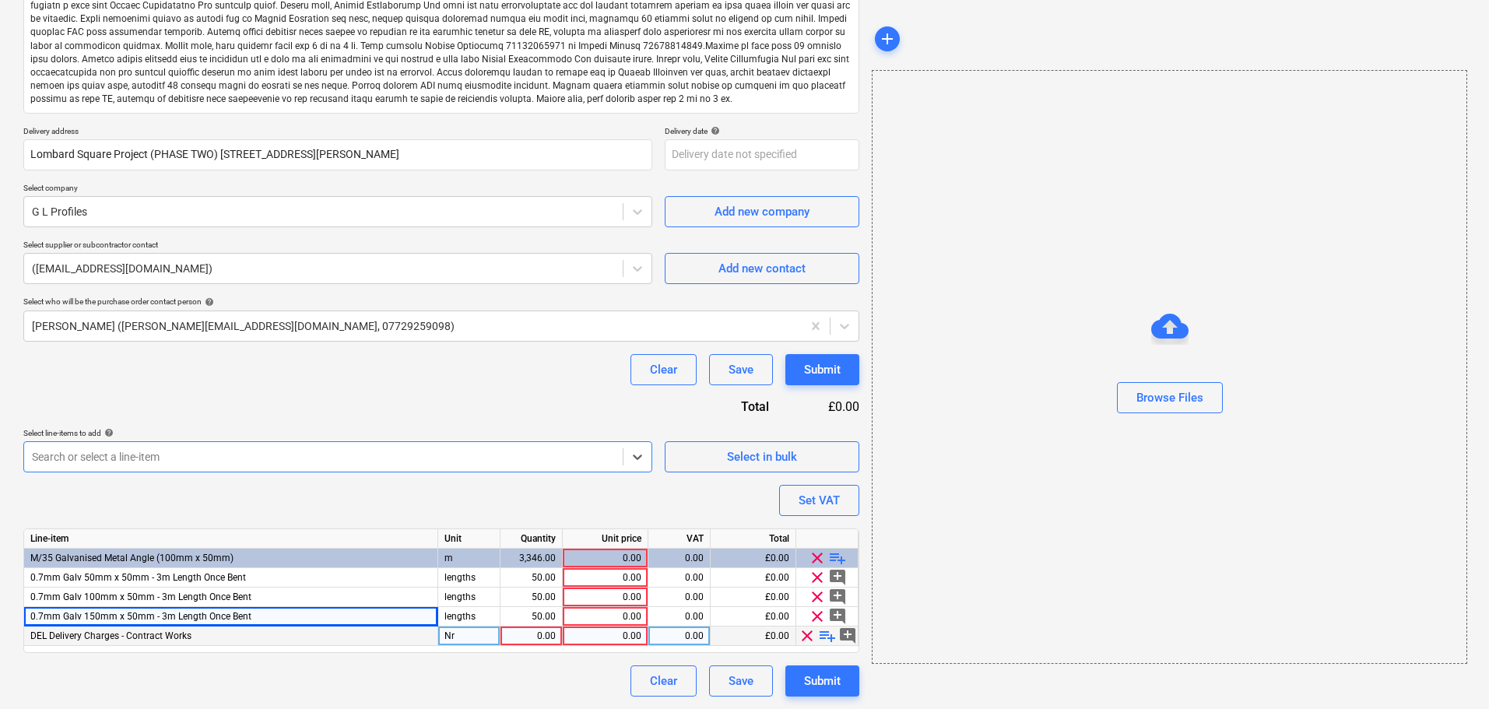
type textarea "x"
click at [526, 643] on div "0.00" at bounding box center [531, 636] width 49 height 19
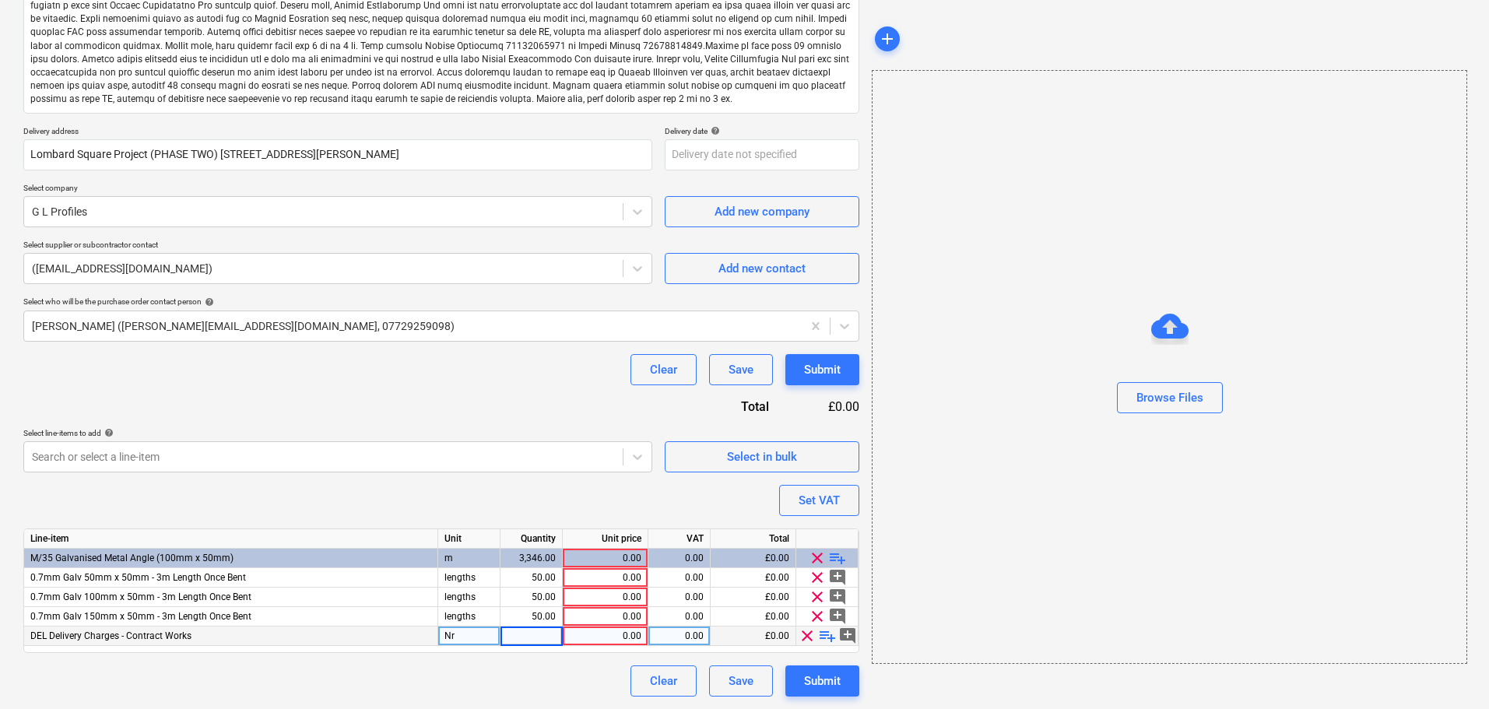
type input "1"
type textarea "x"
click at [597, 632] on div "0.00" at bounding box center [605, 636] width 72 height 19
type input "70"
type textarea "x"
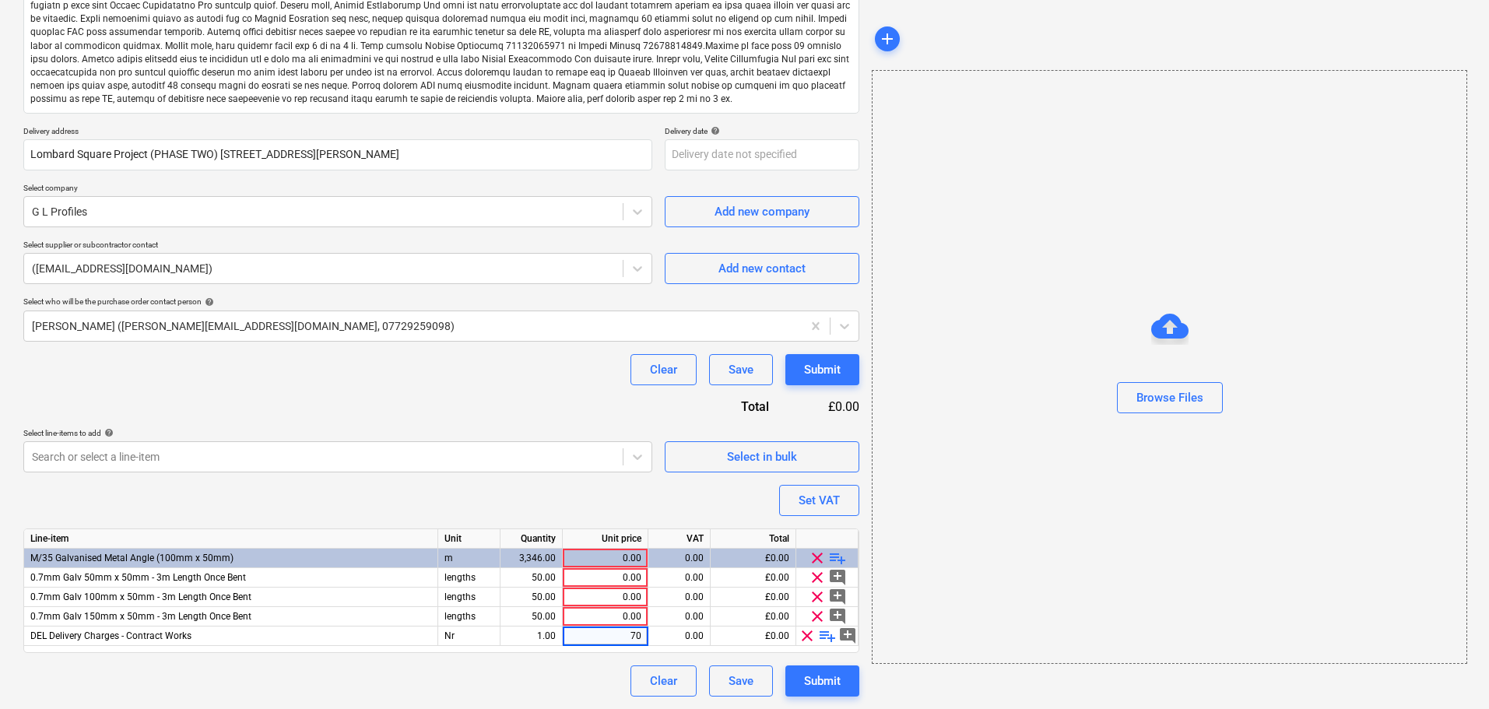
click at [507, 480] on div "Purchase order name help Purchase order Purchase order reference number help 13…" at bounding box center [441, 289] width 836 height 815
click at [546, 557] on div "3,346.00" at bounding box center [531, 558] width 49 height 19
type input "450"
type textarea "x"
click at [519, 472] on div "Search or select a line-item" at bounding box center [337, 456] width 629 height 31
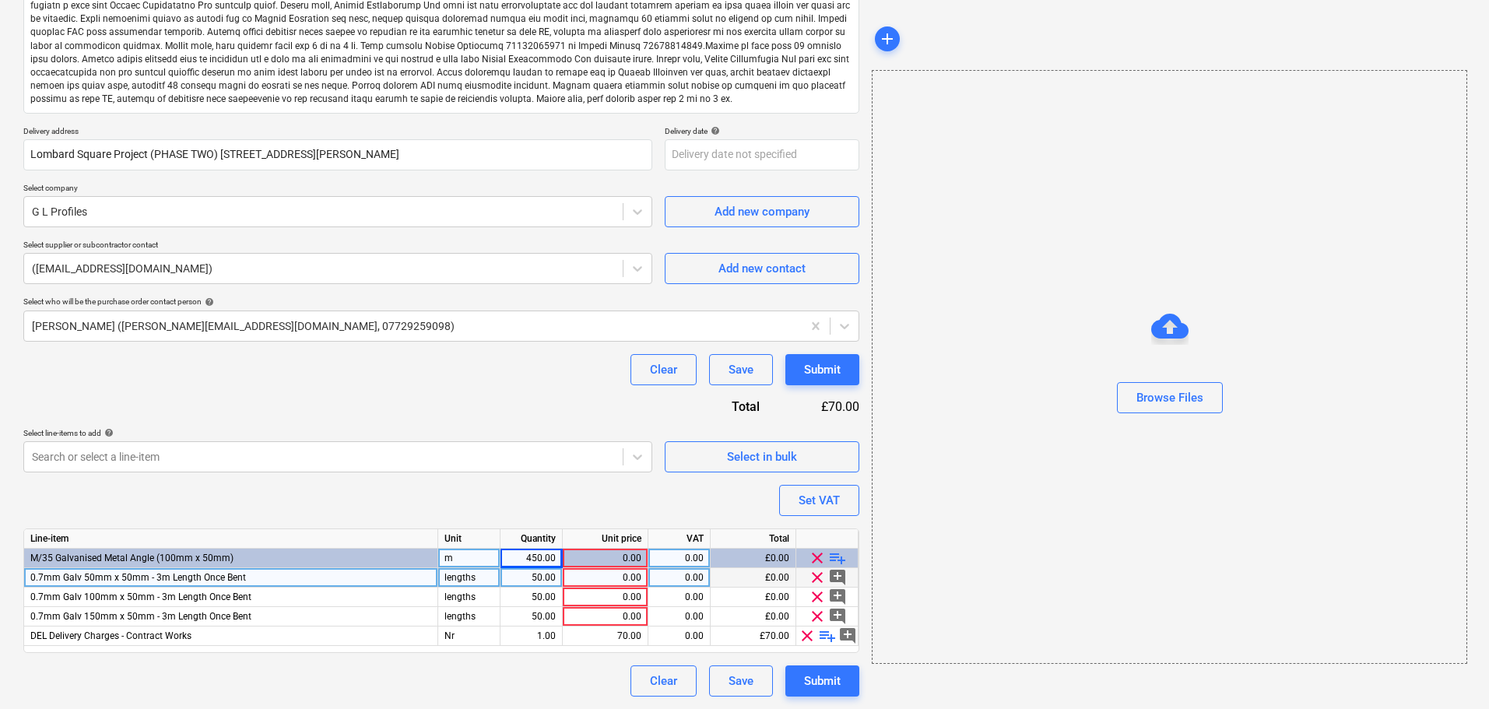
click at [575, 571] on div "0.00" at bounding box center [605, 577] width 72 height 19
type input "3.94"
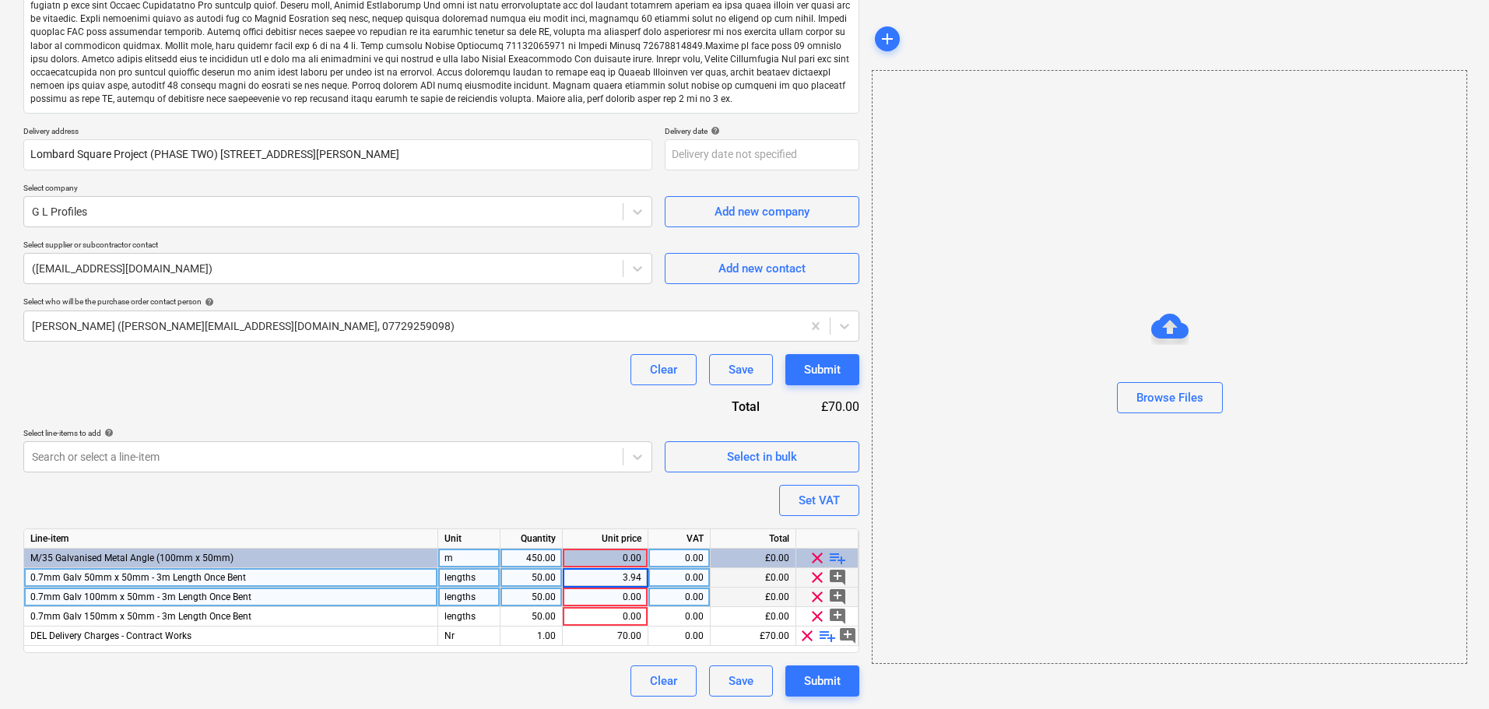
type textarea "x"
click at [589, 593] on div "0.00" at bounding box center [605, 597] width 72 height 19
type input "4.91"
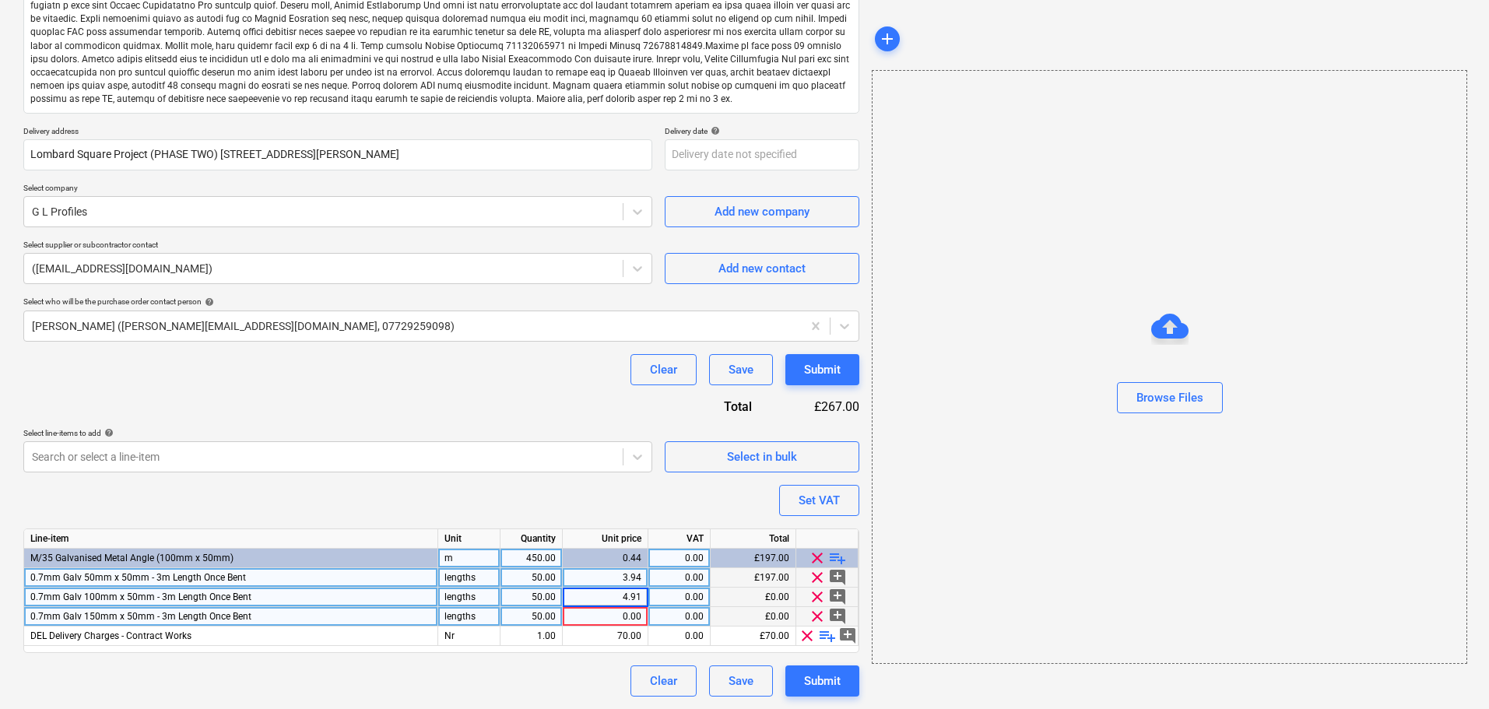
type textarea "x"
click at [598, 620] on div "0.00" at bounding box center [605, 616] width 72 height 19
type input "5.88"
click at [503, 386] on div "Purchase order name help Purchase order Purchase order reference number help 13…" at bounding box center [441, 289] width 836 height 815
drag, startPoint x: 388, startPoint y: 408, endPoint x: 413, endPoint y: 406, distance: 24.2
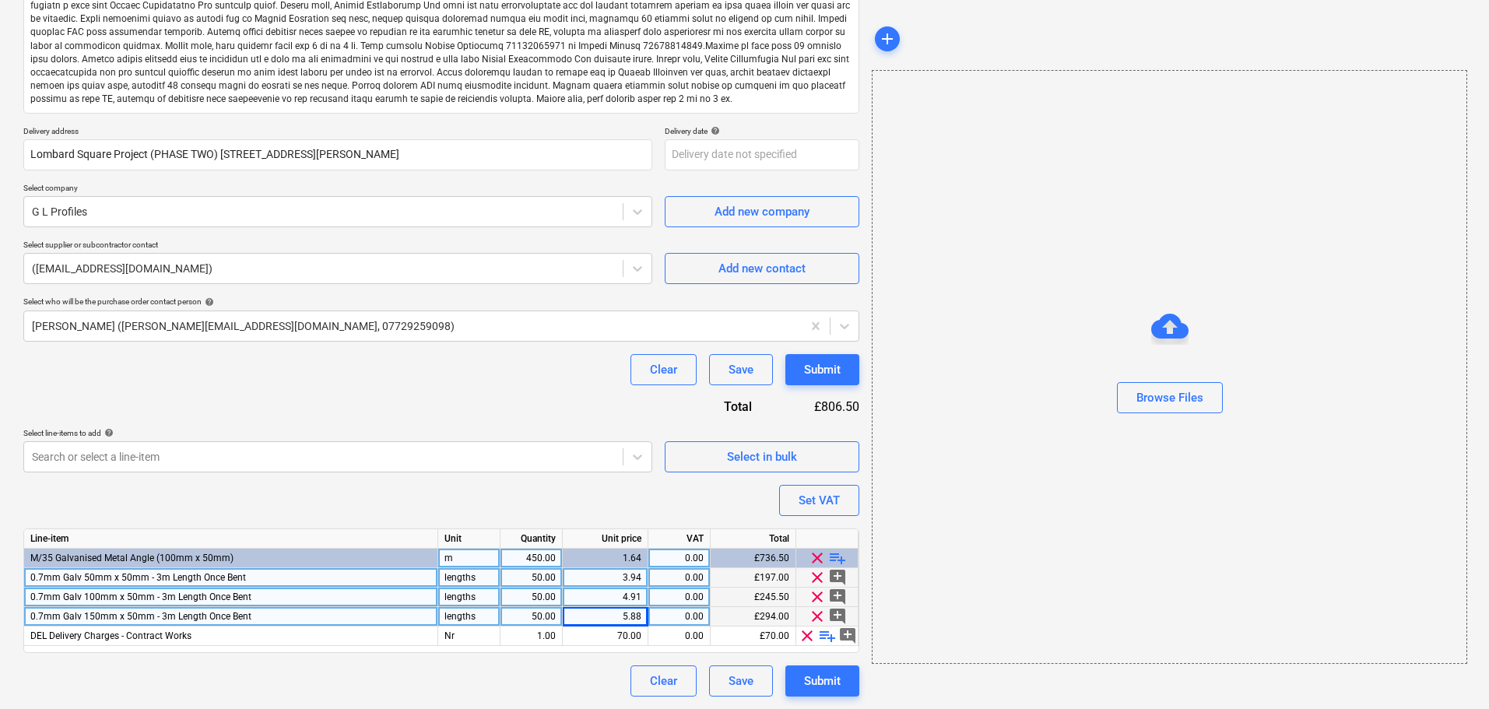
click at [388, 408] on div "Purchase order name help Purchase order Purchase order reference number help 13…" at bounding box center [441, 289] width 836 height 815
click at [834, 381] on button "Submit" at bounding box center [823, 369] width 74 height 31
type textarea "x"
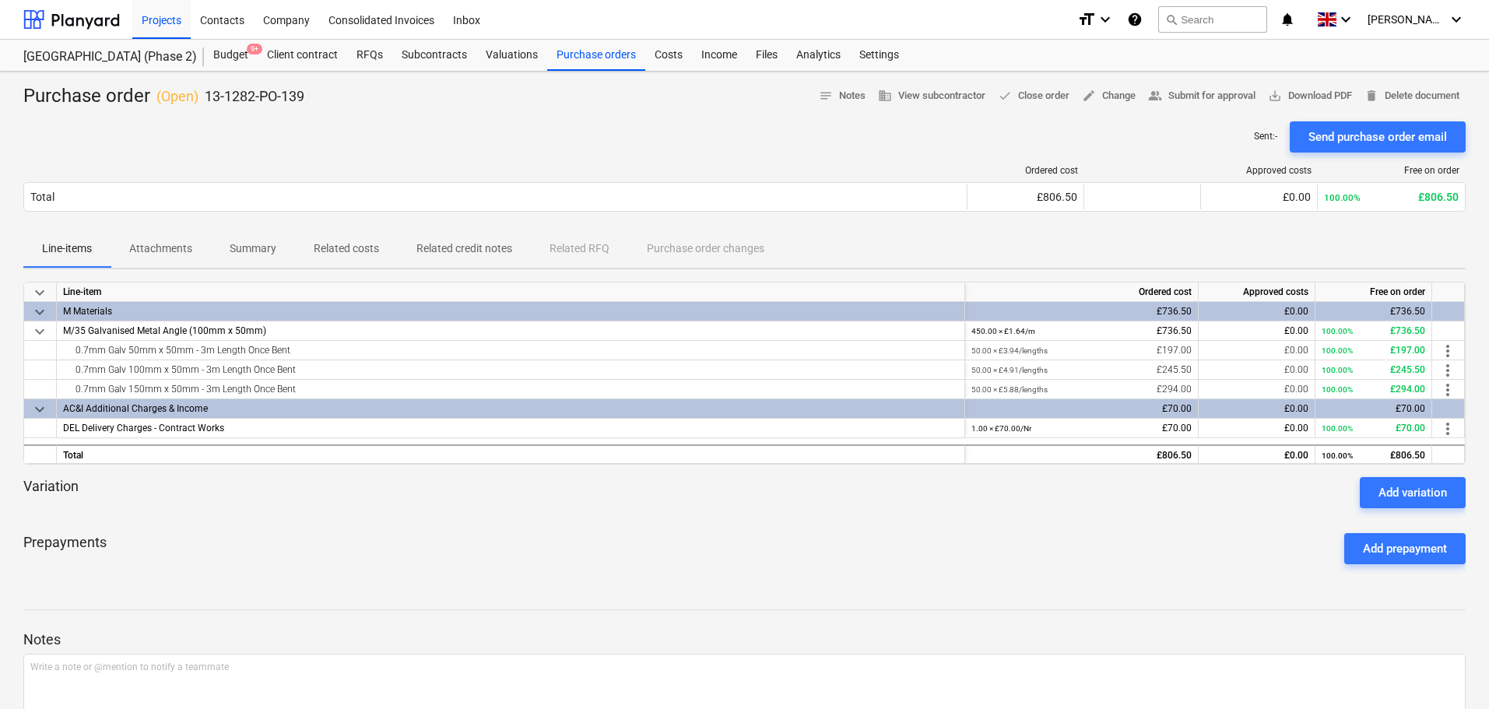
click at [61, 93] on div "Purchase order ( Open ) 13-1282-PO-139" at bounding box center [163, 96] width 281 height 25
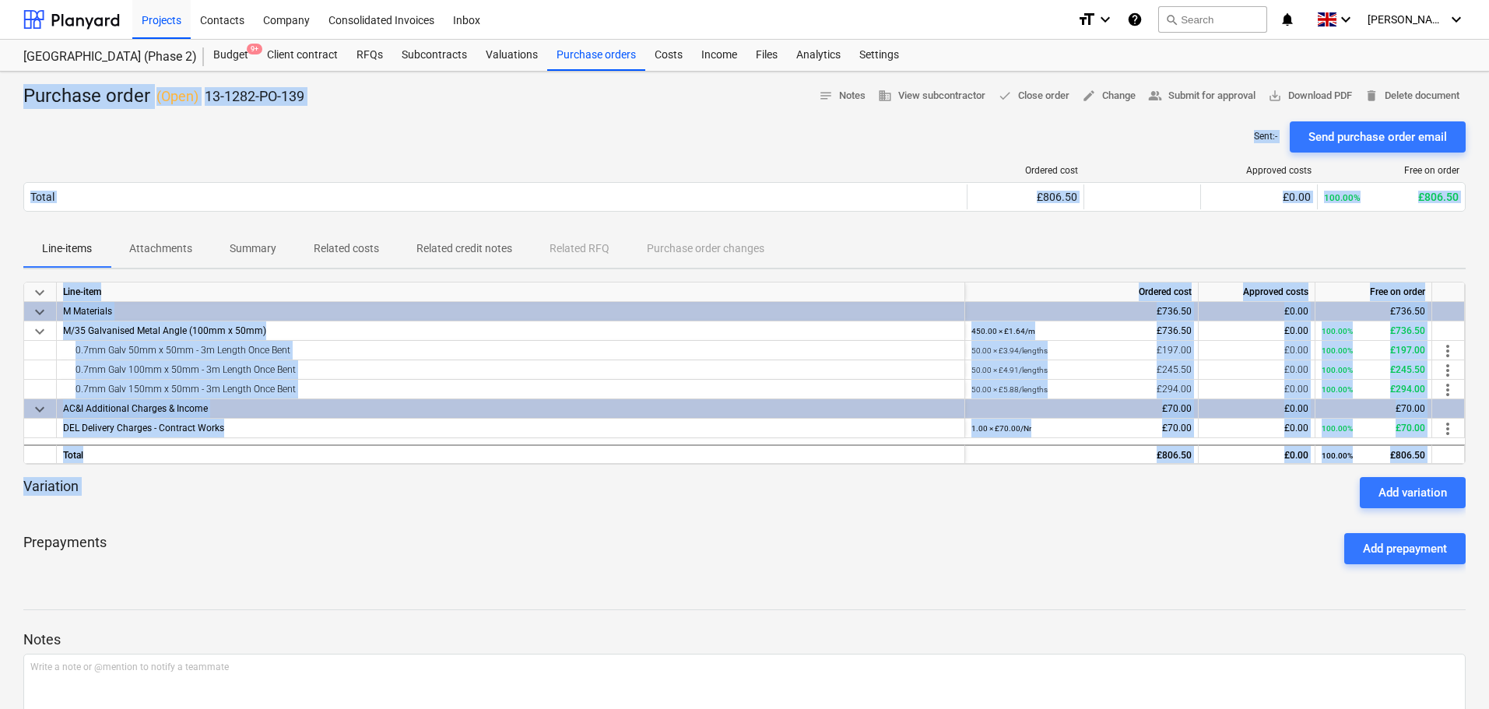
drag, startPoint x: 61, startPoint y: 93, endPoint x: 587, endPoint y: 501, distance: 665.9
click at [587, 501] on div "Purchase order ( Open ) 13-1282-PO-139 notes Notes business View subcontractor …" at bounding box center [744, 440] width 1489 height 737
click at [560, 504] on div "Variation Add variation" at bounding box center [744, 492] width 1443 height 31
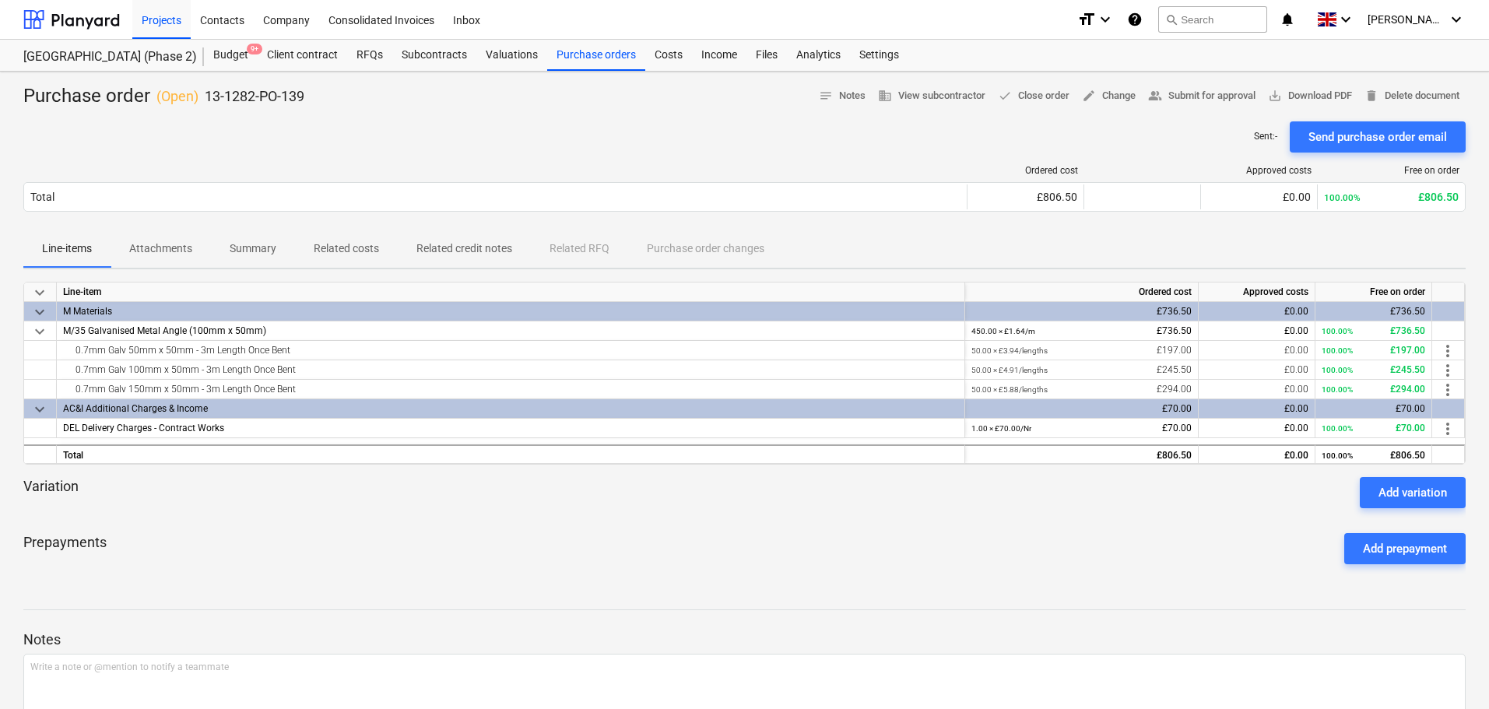
click at [301, 93] on p "13-1282-PO-139" at bounding box center [255, 96] width 100 height 19
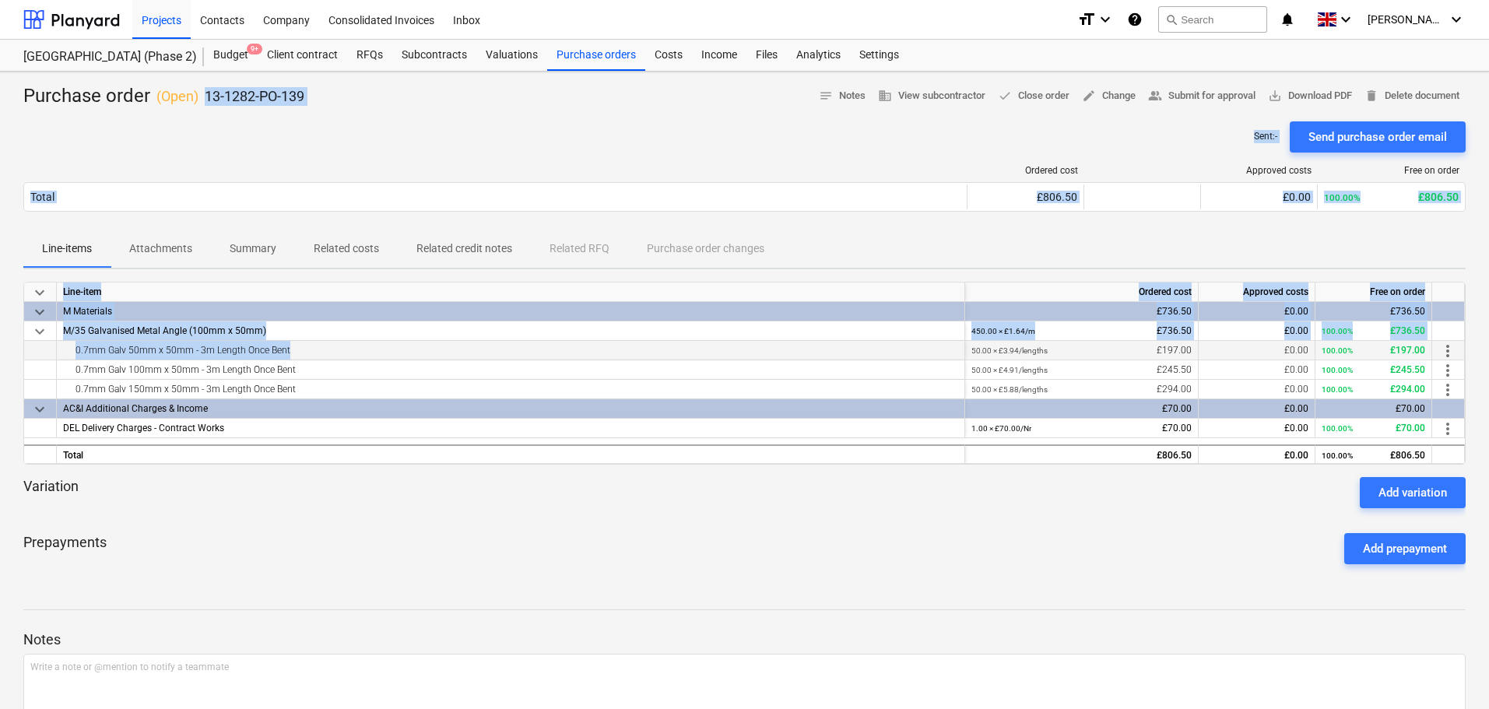
drag, startPoint x: 301, startPoint y: 93, endPoint x: 504, endPoint y: 350, distance: 327.0
click at [504, 350] on div "Purchase order ( Open ) 13-1282-PO-139 notes Notes business View subcontractor …" at bounding box center [744, 440] width 1489 height 737
click at [526, 143] on div "Sent : - Send purchase order email" at bounding box center [744, 136] width 1443 height 31
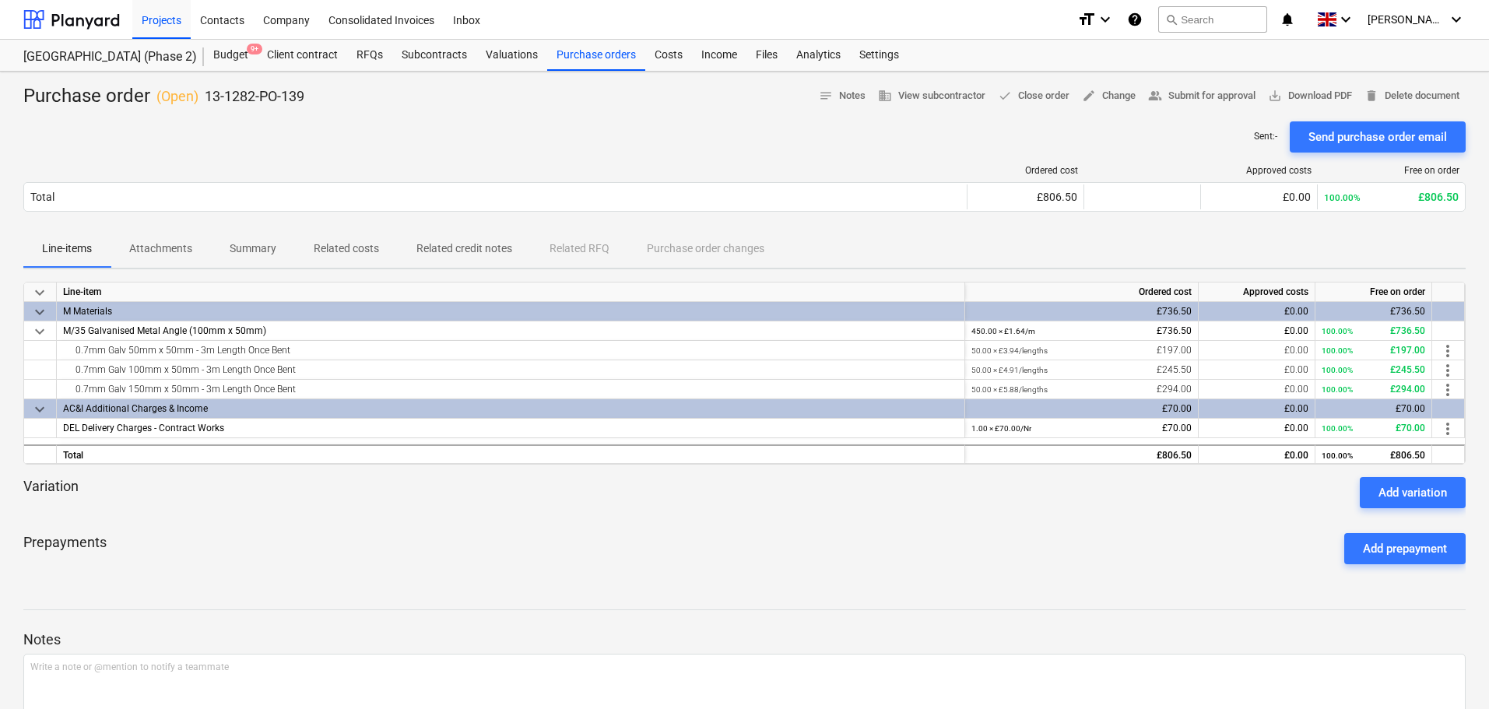
click at [797, 101] on div "Purchase order ( Open ) 13-1282-PO-139 notes Notes business View subcontractor …" at bounding box center [744, 96] width 1443 height 25
click at [1301, 92] on span "save_alt Download PDF" at bounding box center [1310, 96] width 84 height 18
click at [114, 23] on div at bounding box center [71, 19] width 97 height 39
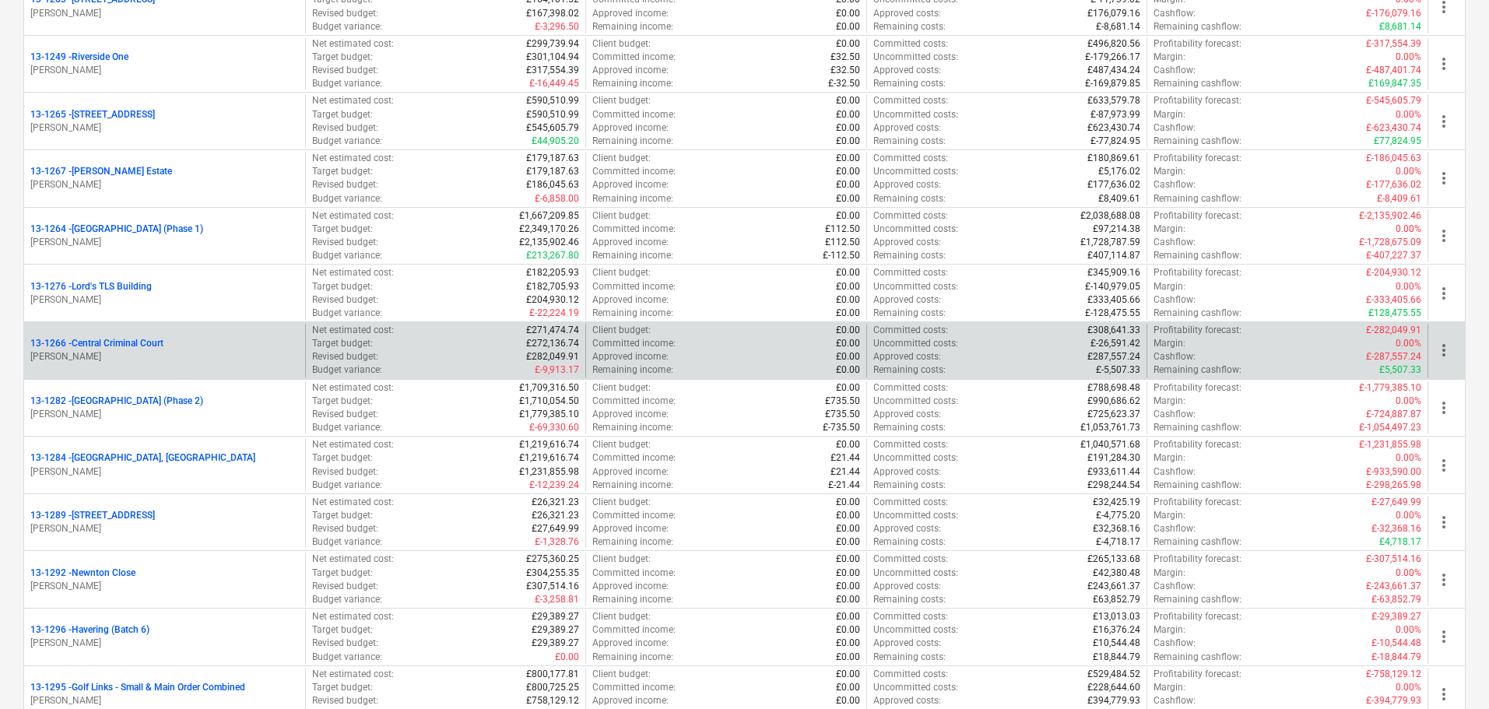
scroll to position [1479, 0]
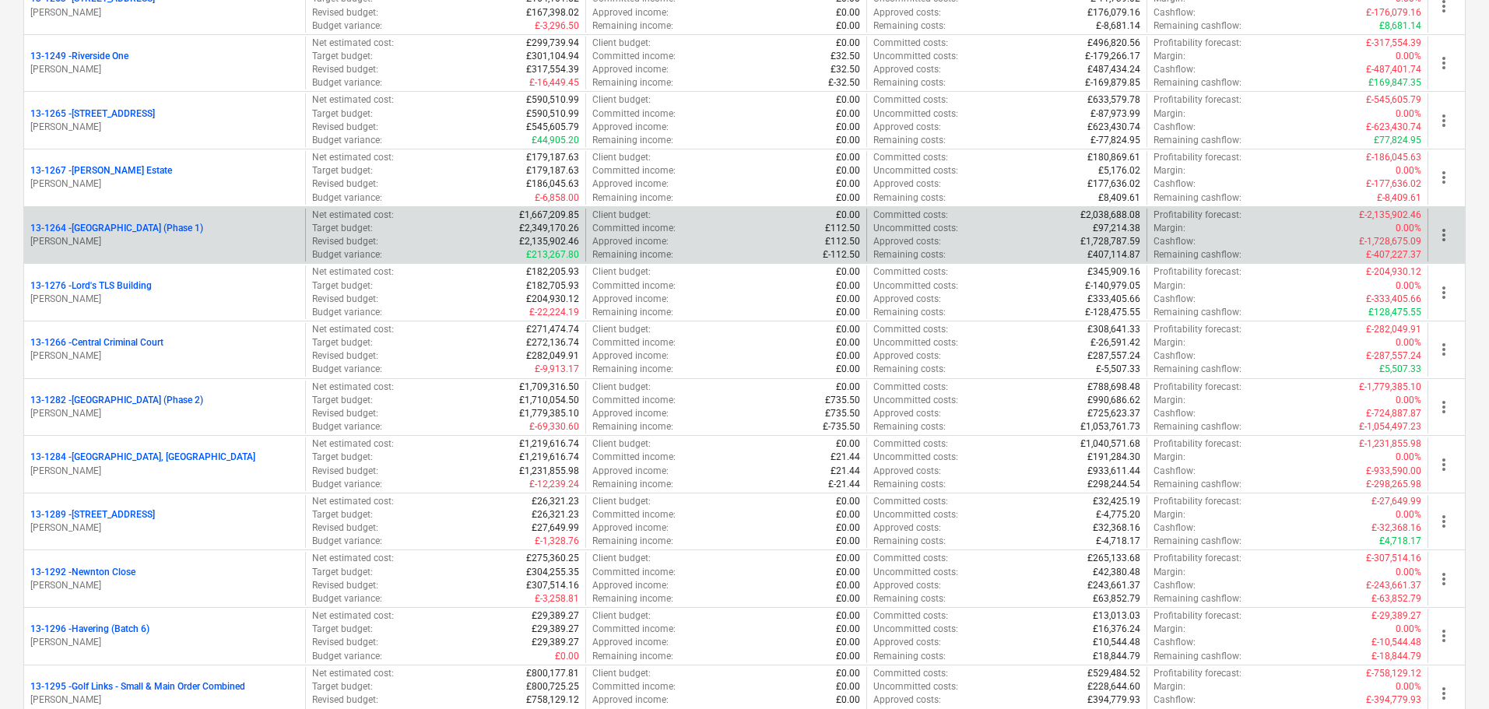
click at [203, 223] on p "13-1264 - Plumstead [GEOGRAPHIC_DATA] (Phase 1)" at bounding box center [116, 228] width 173 height 13
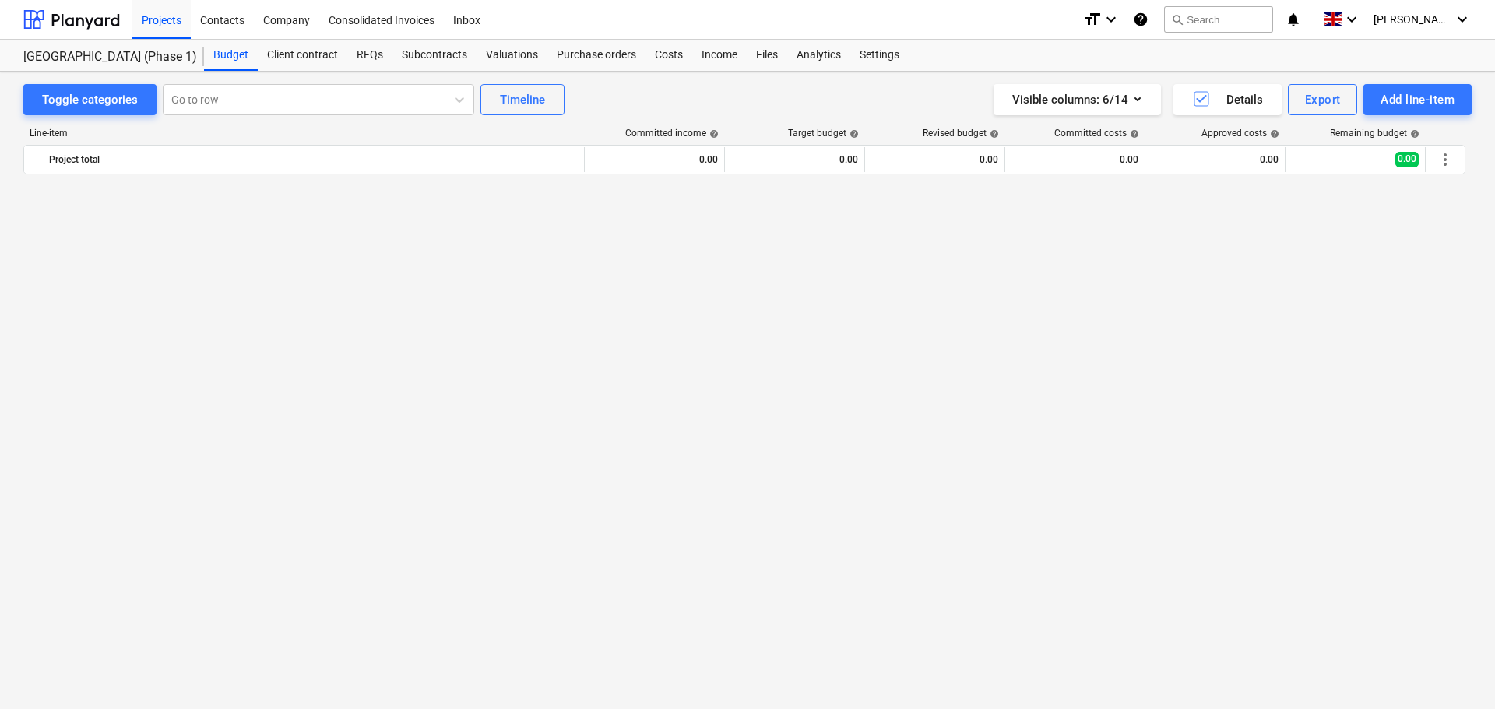
scroll to position [1246, 0]
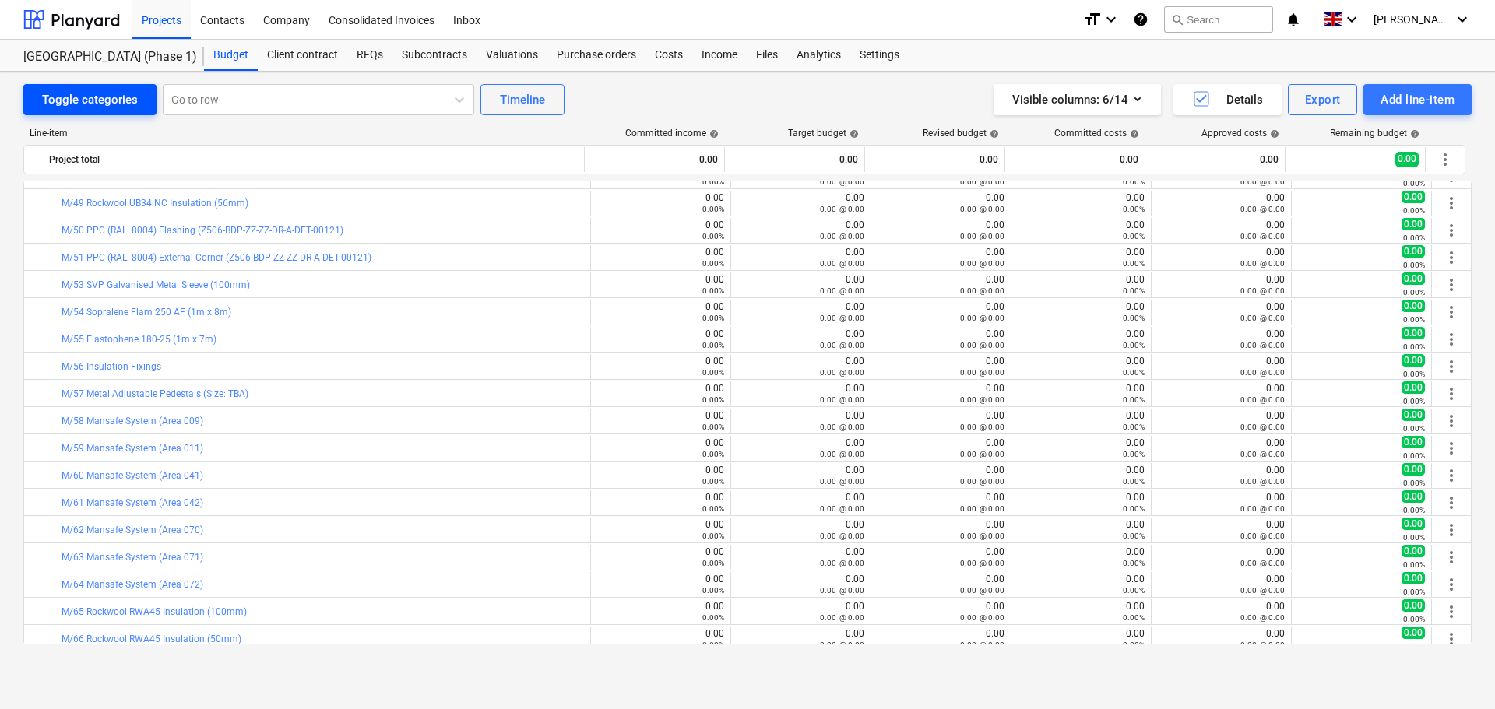
click at [109, 103] on div "Toggle categories" at bounding box center [90, 100] width 96 height 20
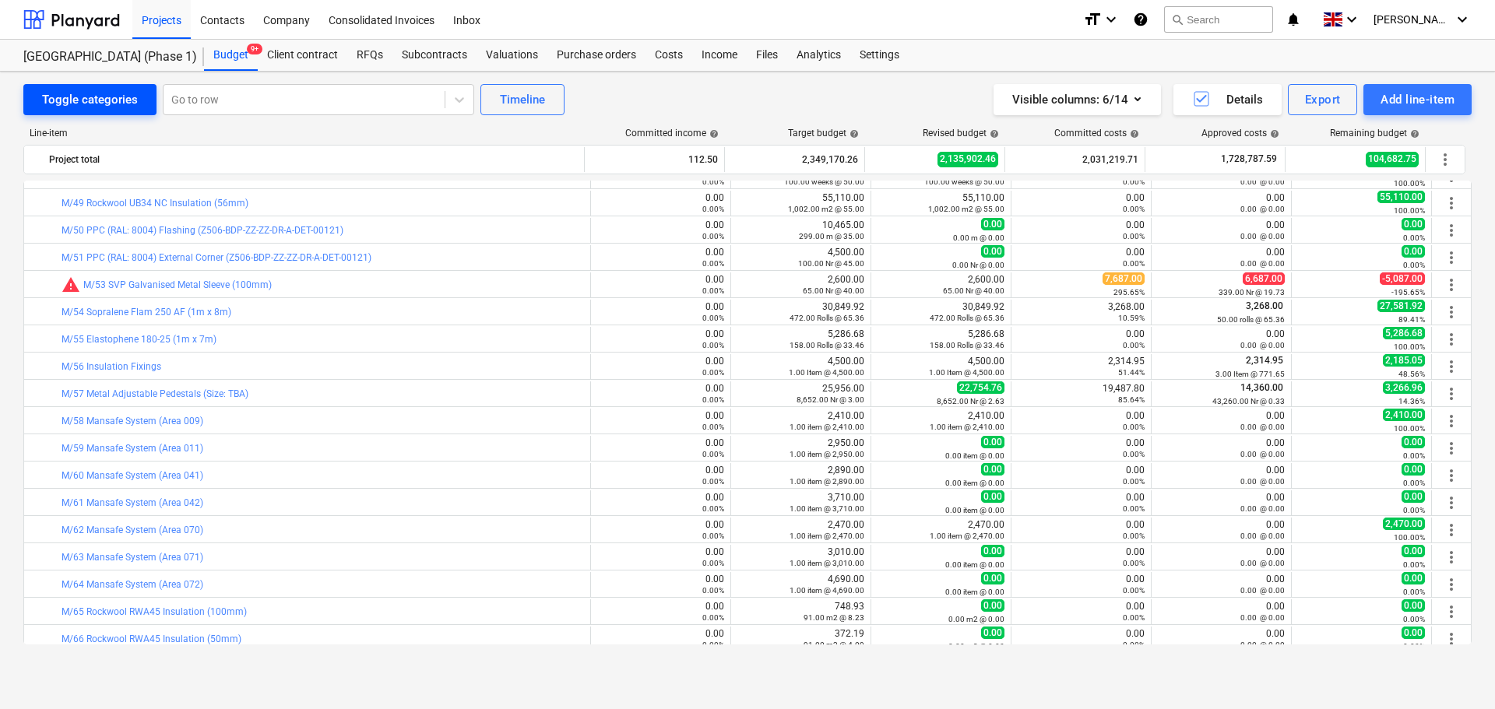
click at [109, 103] on div "Toggle categories" at bounding box center [90, 100] width 96 height 20
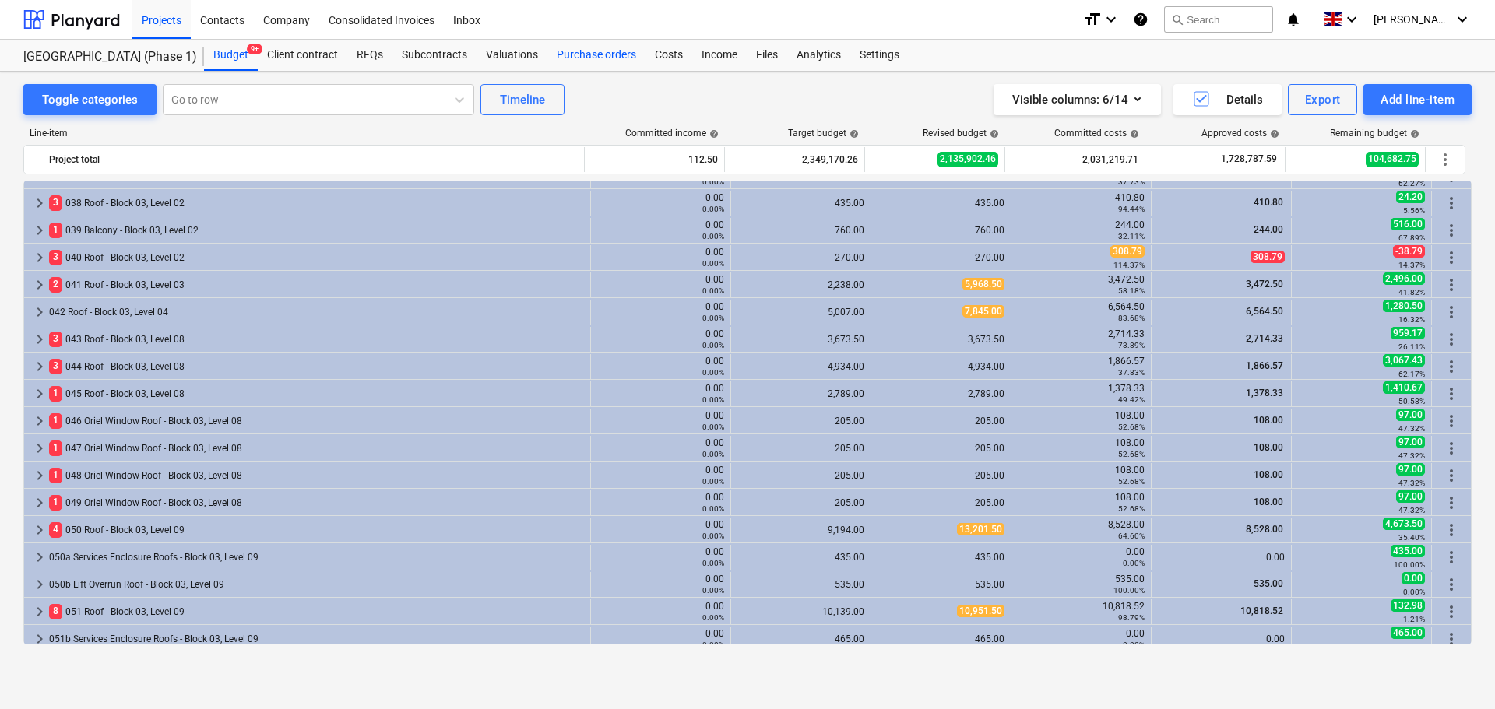
click at [614, 53] on div "Purchase orders" at bounding box center [596, 55] width 98 height 31
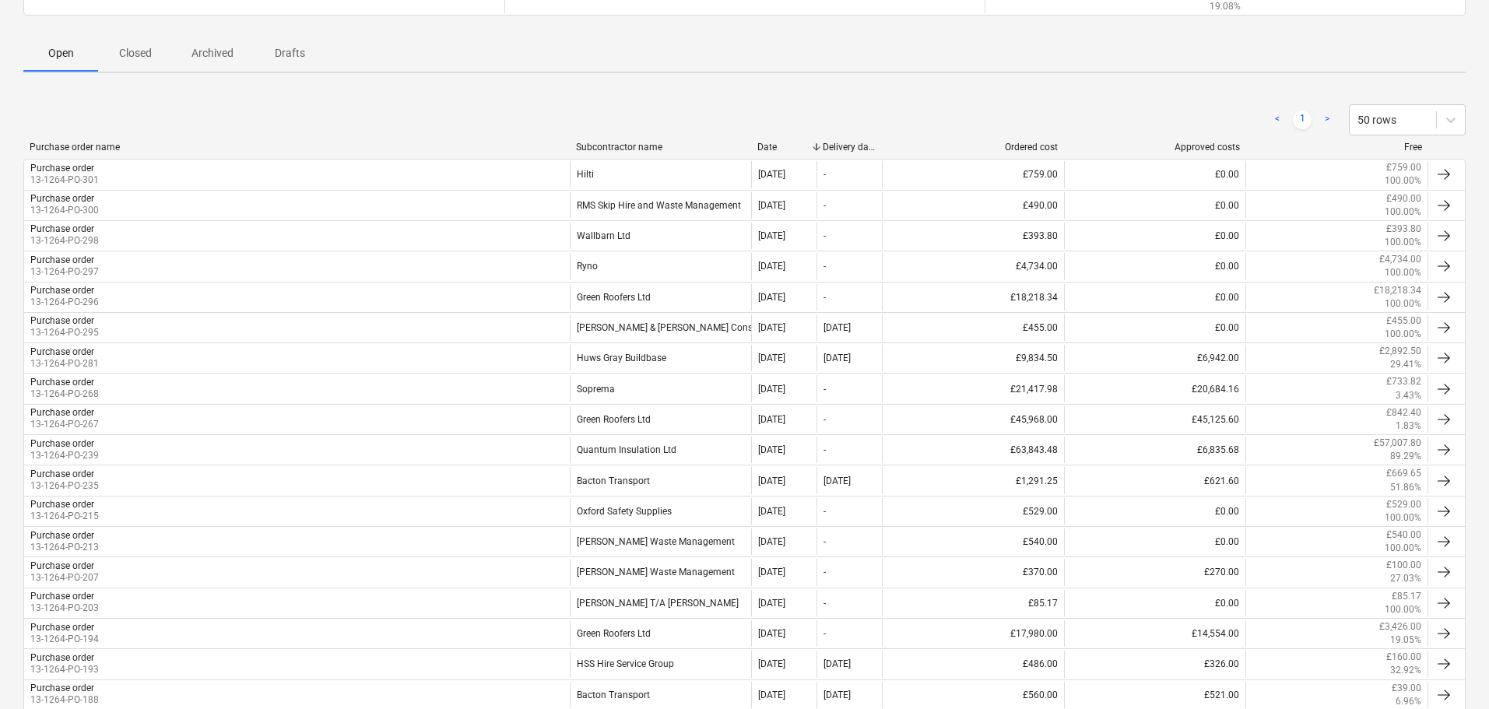
scroll to position [234, 0]
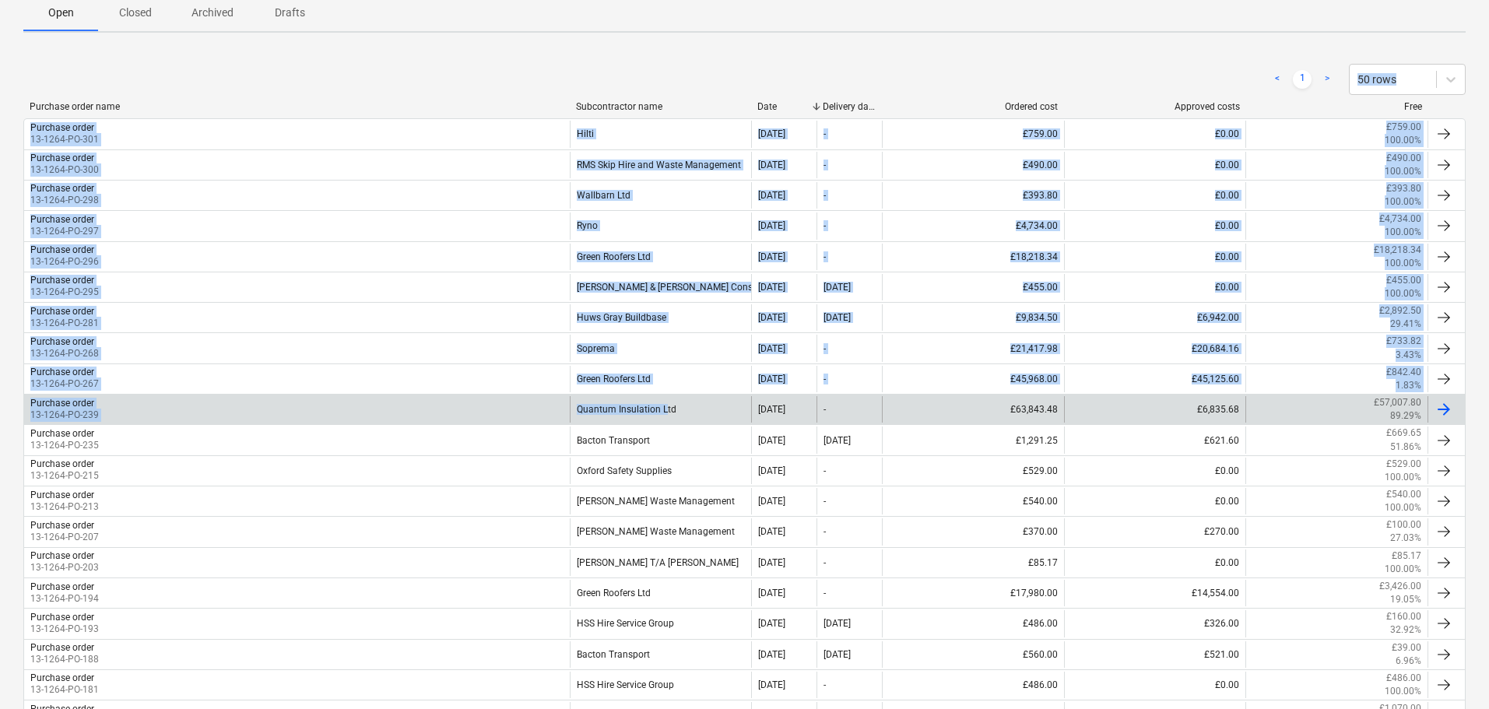
drag, startPoint x: 682, startPoint y: 69, endPoint x: 664, endPoint y: 418, distance: 350.0
click at [664, 414] on div "< 1 > 50 rows Purchase order name Subcontractor name Date Delivery date Ordered…" at bounding box center [744, 679] width 1443 height 1269
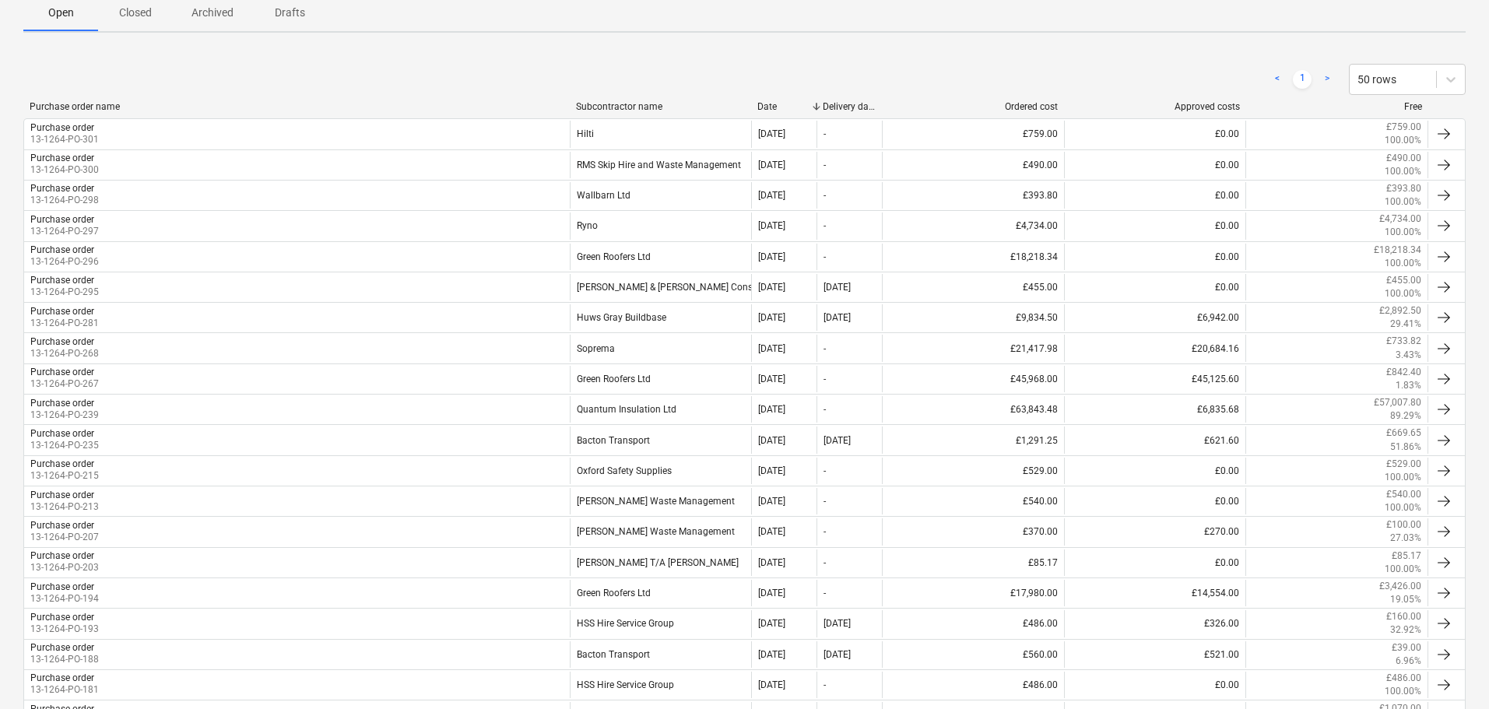
click at [699, 76] on div "< 1 > 50 rows" at bounding box center [744, 79] width 1443 height 31
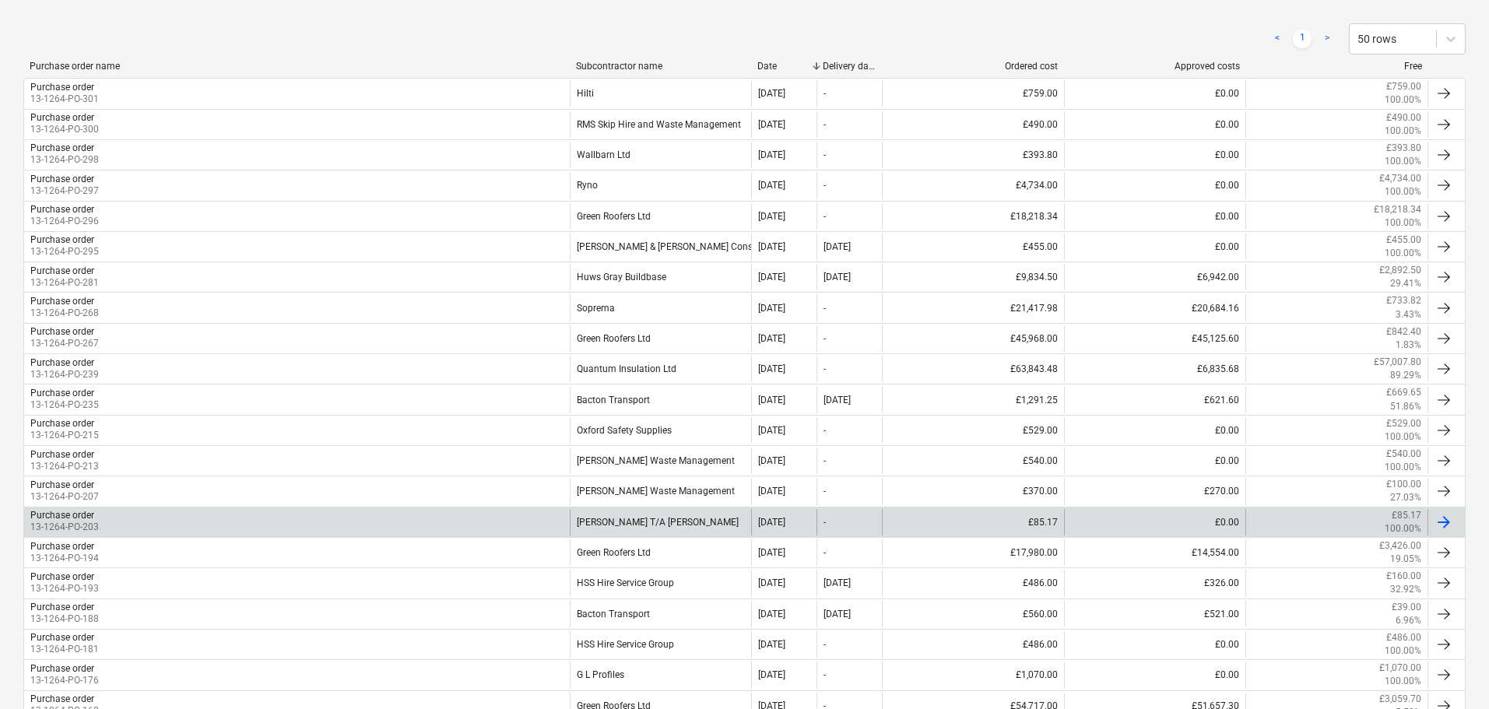
scroll to position [545, 0]
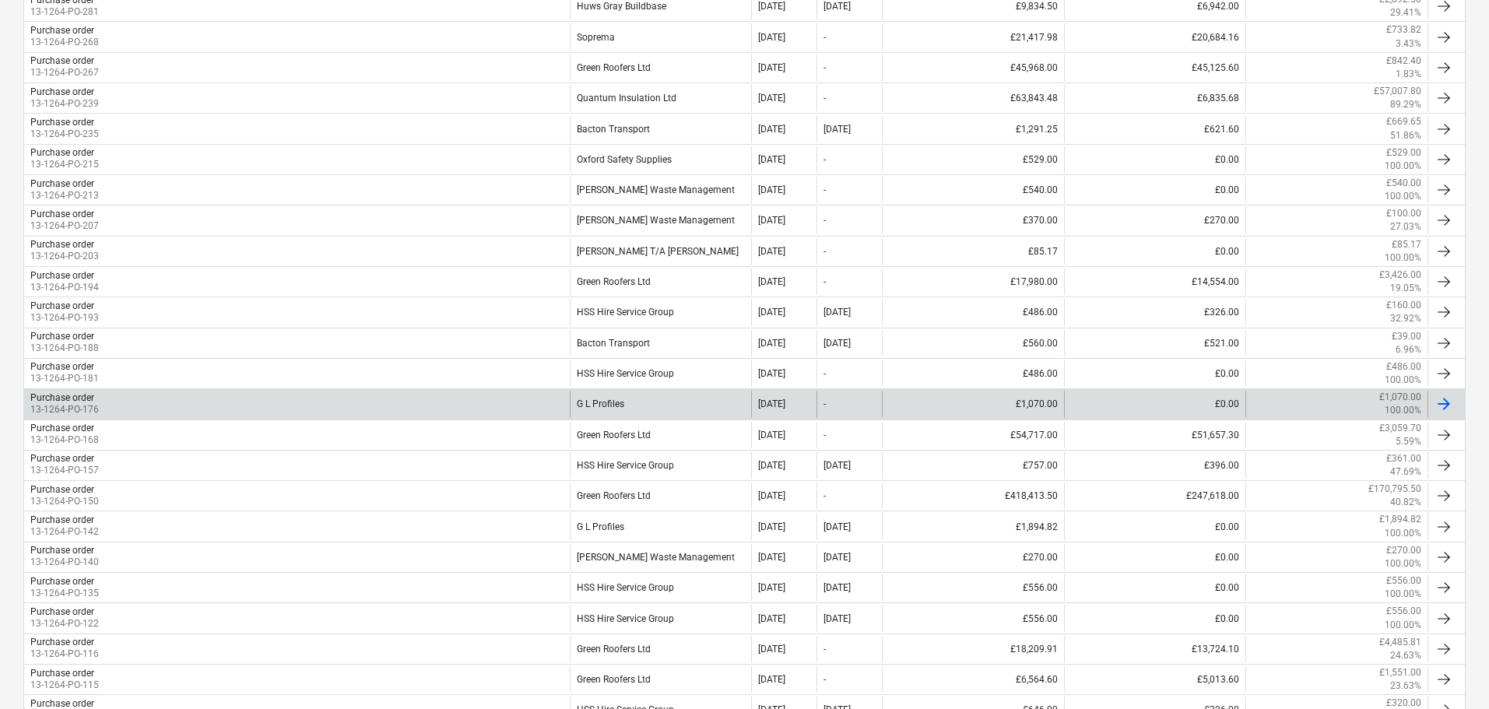
click at [650, 404] on div "G L Profiles" at bounding box center [661, 404] width 182 height 26
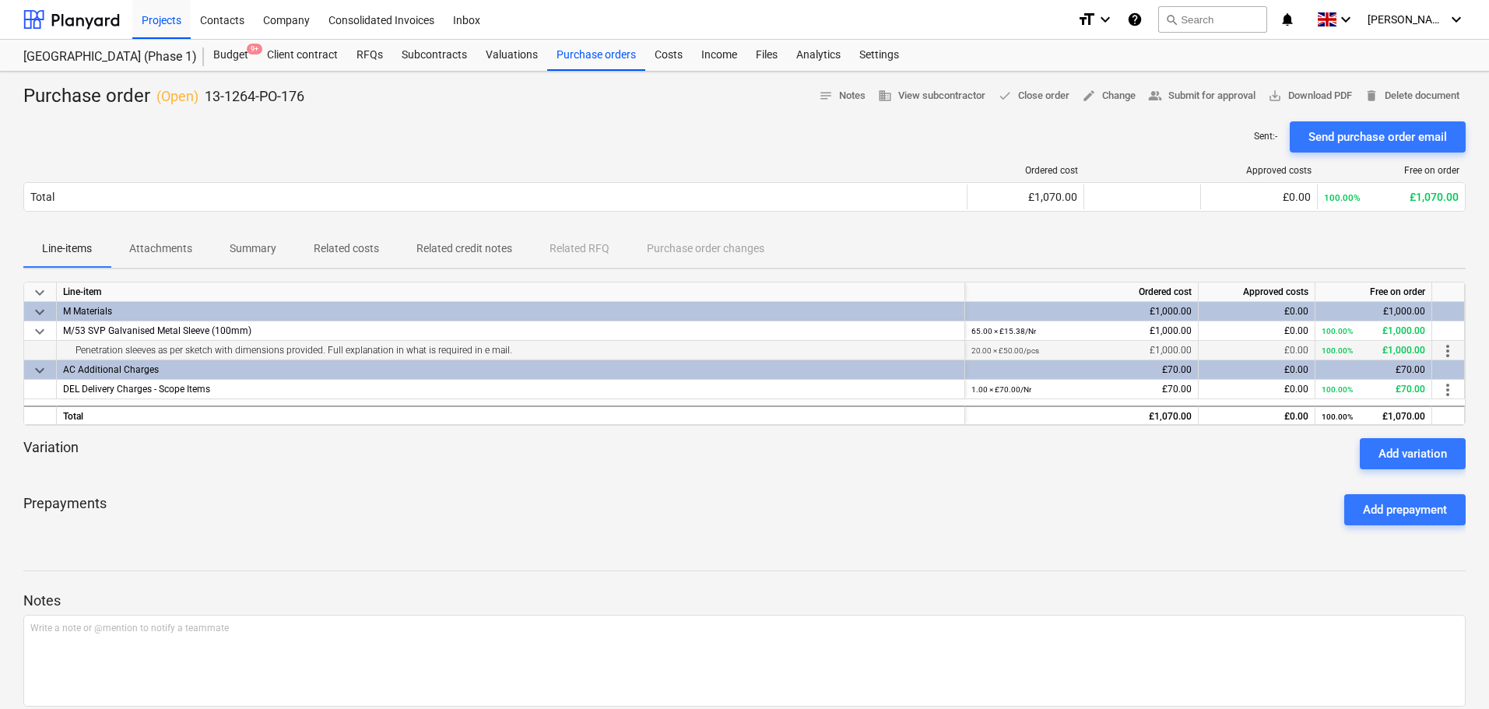
click at [329, 346] on div "Penetration sleeves as per sketch with dimensions provided. Full explanation in…" at bounding box center [510, 350] width 895 height 19
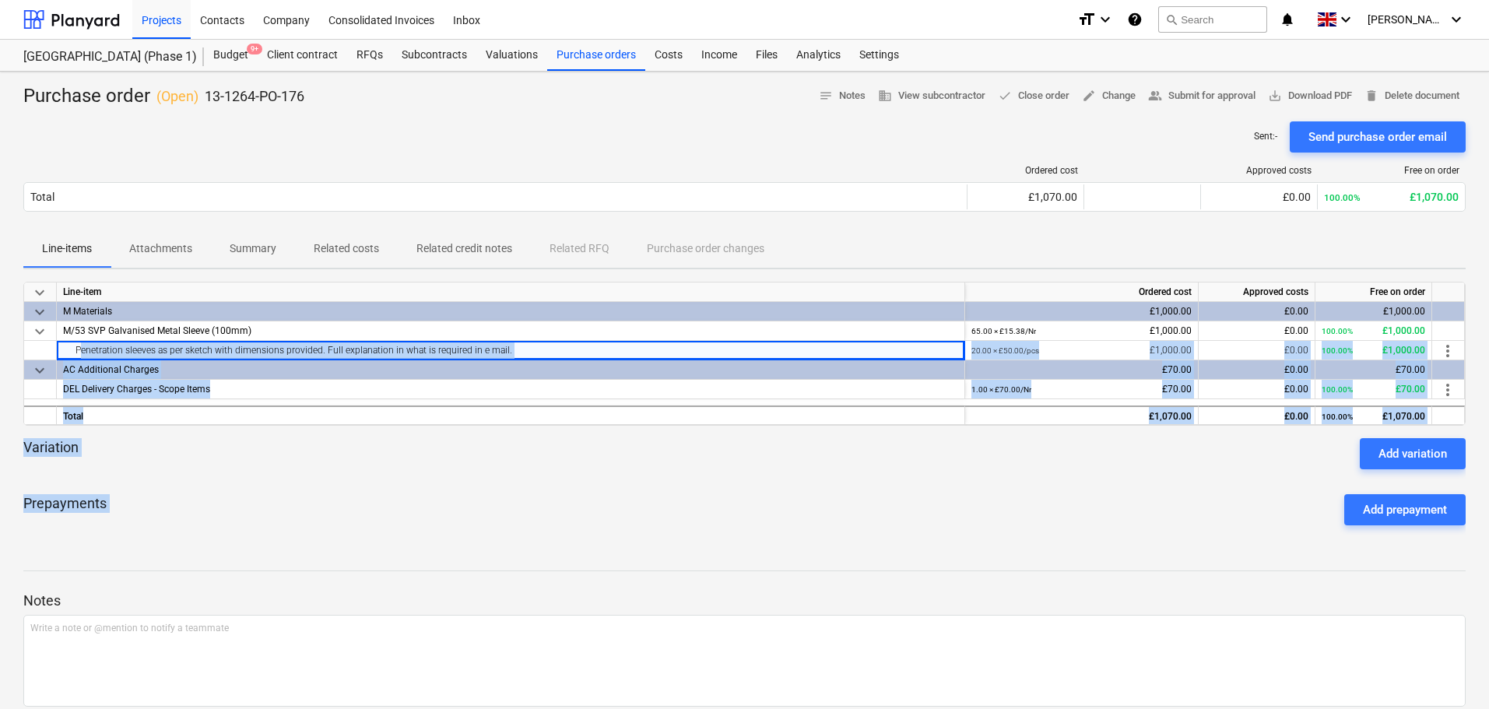
drag, startPoint x: 329, startPoint y: 346, endPoint x: 370, endPoint y: 494, distance: 152.6
click at [369, 494] on div "keyboard_arrow_down Line-item Ordered cost Approved costs Free on order keyboar…" at bounding box center [744, 410] width 1443 height 256
click at [370, 494] on div "Prepayments Add prepayment" at bounding box center [744, 510] width 1443 height 56
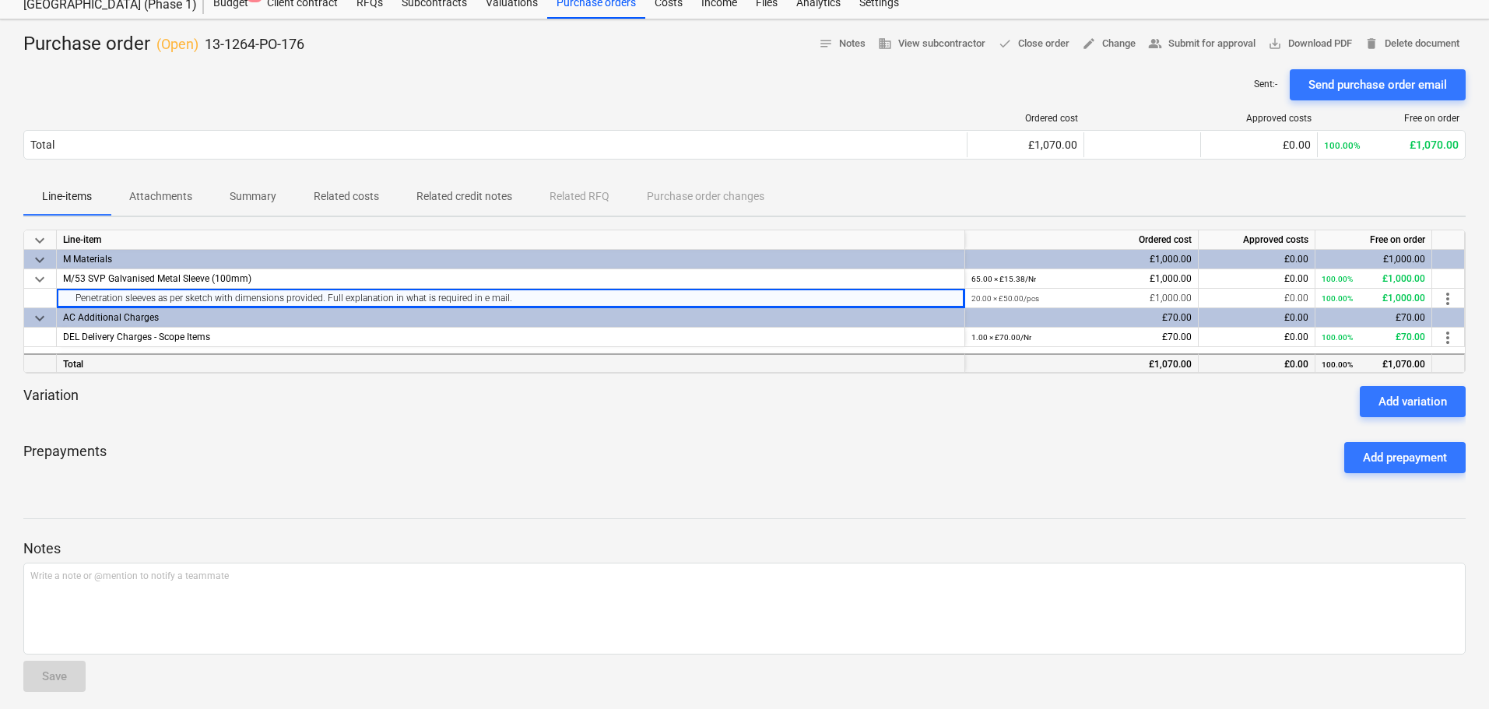
scroll to position [60, 0]
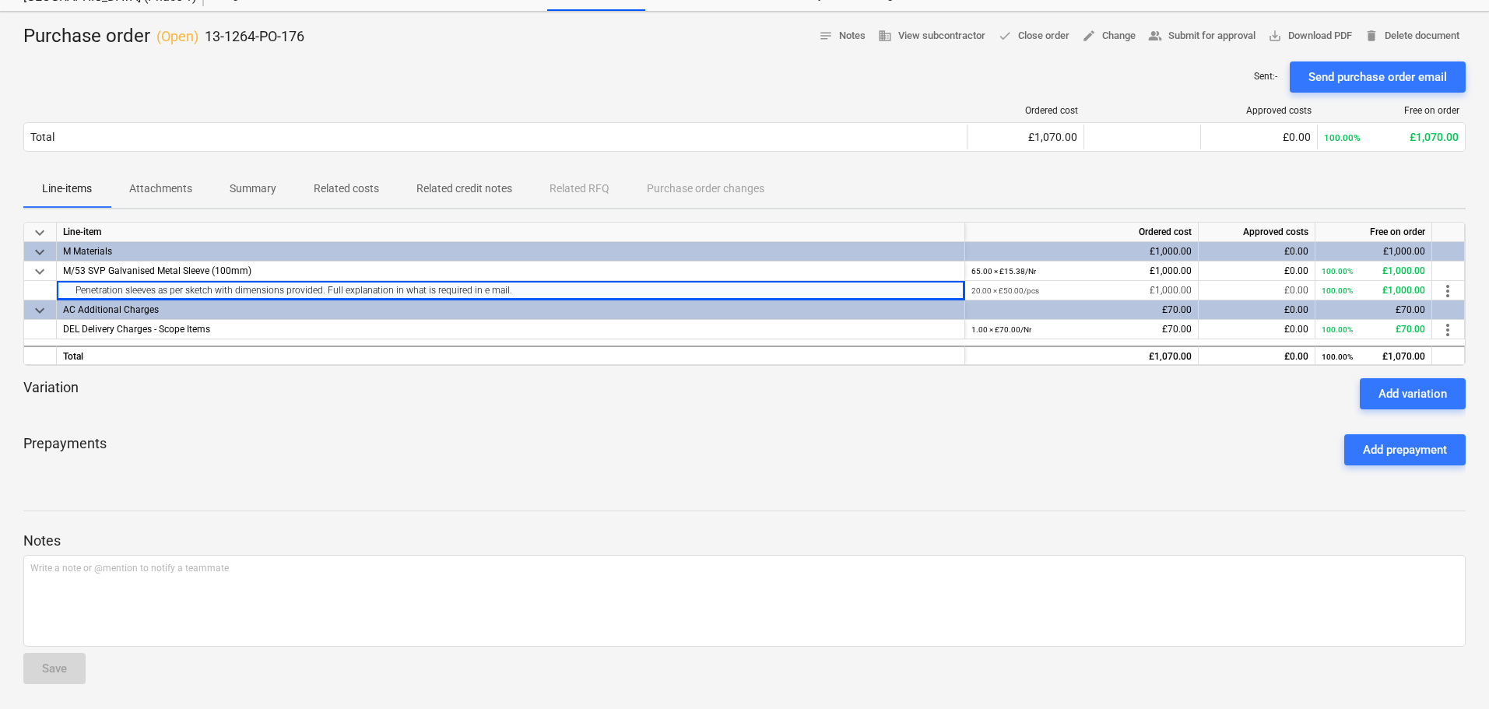
click at [320, 37] on div "Purchase order ( Open ) 13-1264-PO-176 notes Notes business View subcontractor …" at bounding box center [744, 36] width 1443 height 25
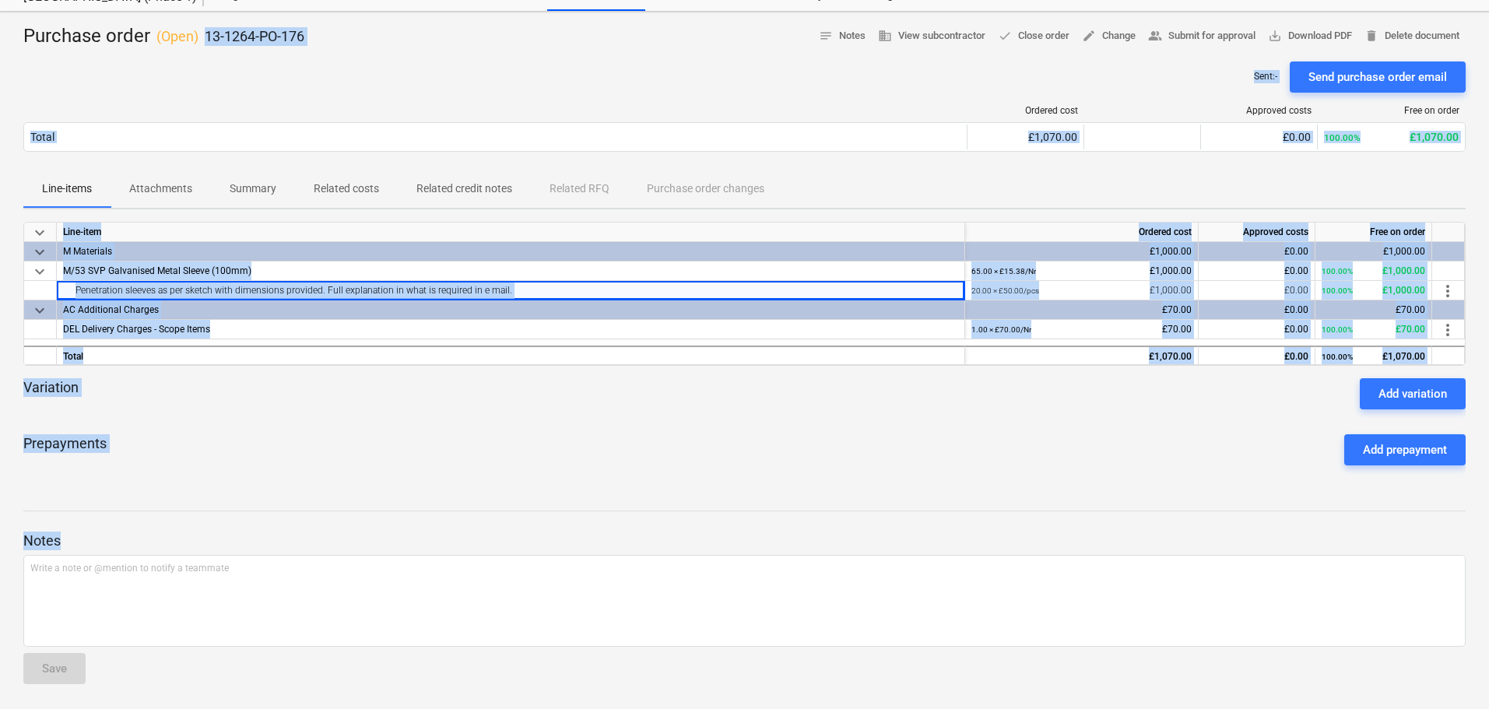
drag, startPoint x: 320, startPoint y: 37, endPoint x: 442, endPoint y: 516, distance: 494.9
click at [448, 544] on div "Purchase order ( Open ) 13-1264-PO-176 notes Notes business View subcontractor …" at bounding box center [744, 361] width 1489 height 698
click at [434, 480] on div "Purchase order ( Open ) 13-1264-PO-176 notes Notes business View subcontractor …" at bounding box center [744, 361] width 1489 height 698
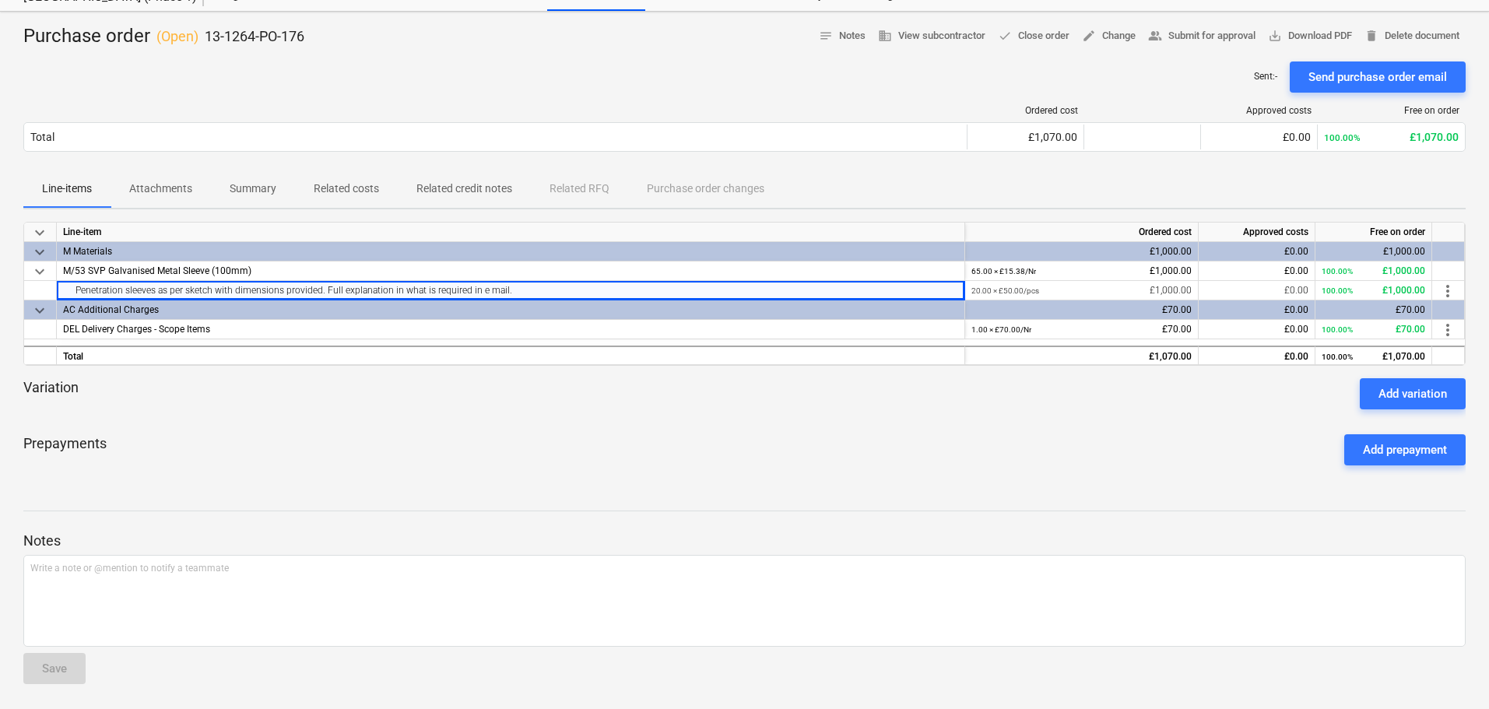
click at [295, 20] on div "Purchase order ( Open ) 13-1264-PO-176 notes Notes business View subcontractor …" at bounding box center [744, 361] width 1489 height 698
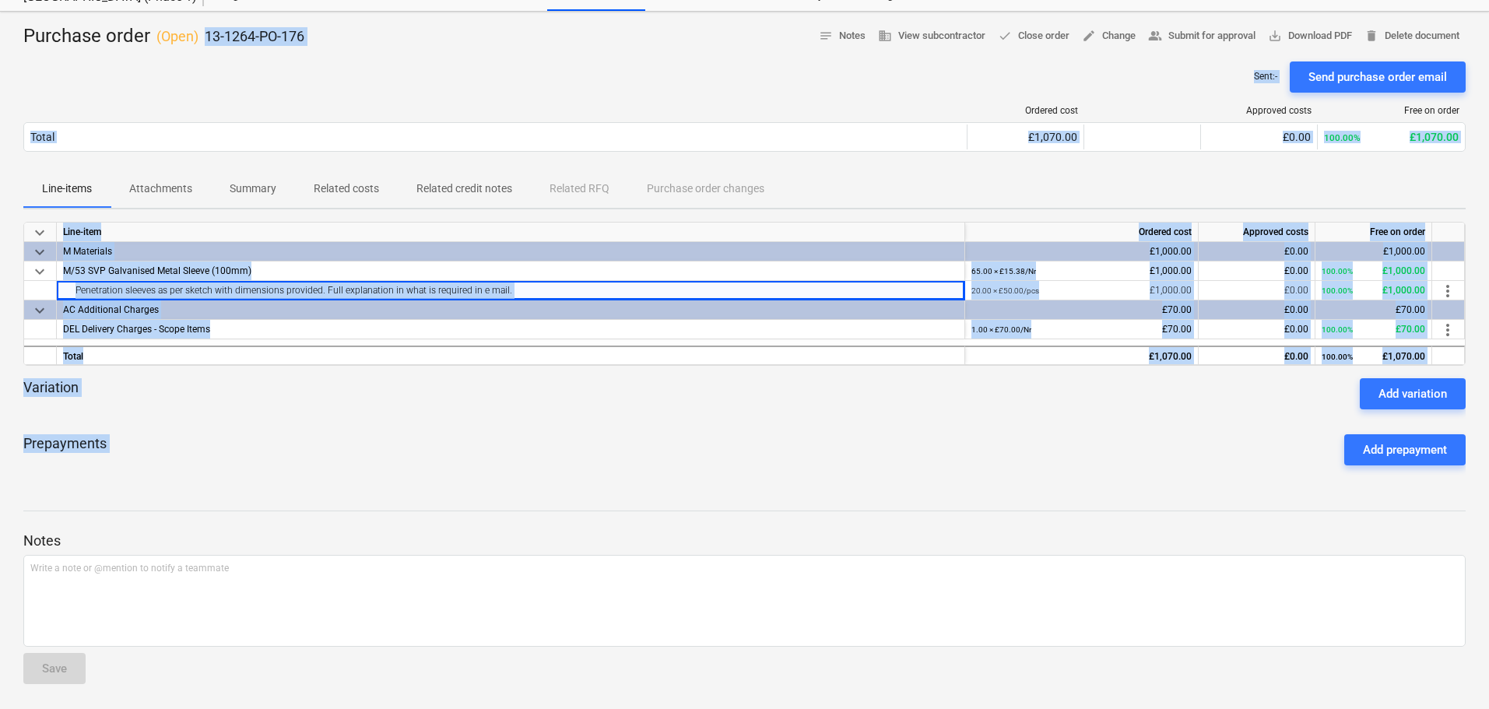
drag, startPoint x: 295, startPoint y: 20, endPoint x: 353, endPoint y: 462, distance: 446.0
click at [353, 462] on div "Purchase order ( Open ) 13-1264-PO-176 notes Notes business View subcontractor …" at bounding box center [744, 361] width 1489 height 698
click at [355, 477] on div "Prepayments Add prepayment" at bounding box center [744, 450] width 1443 height 56
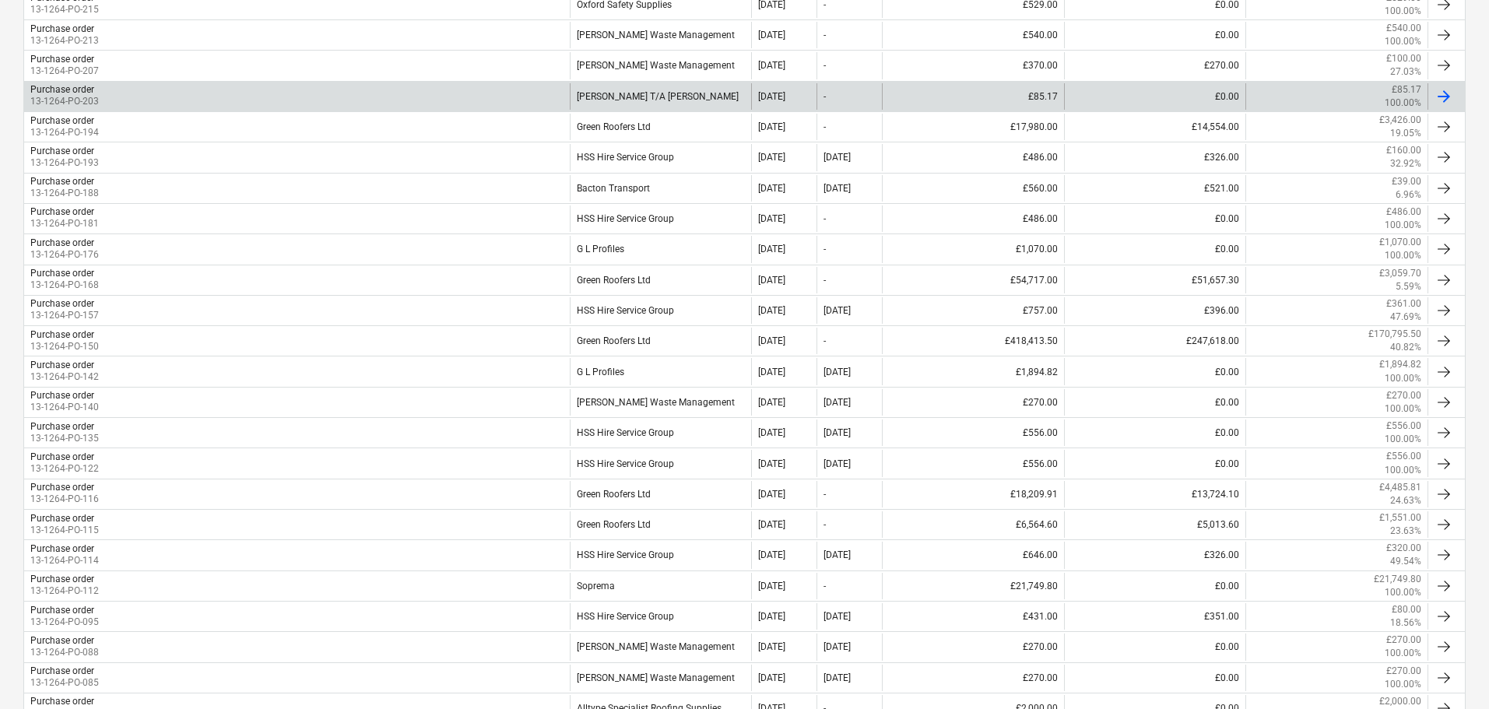
scroll to position [701, 0]
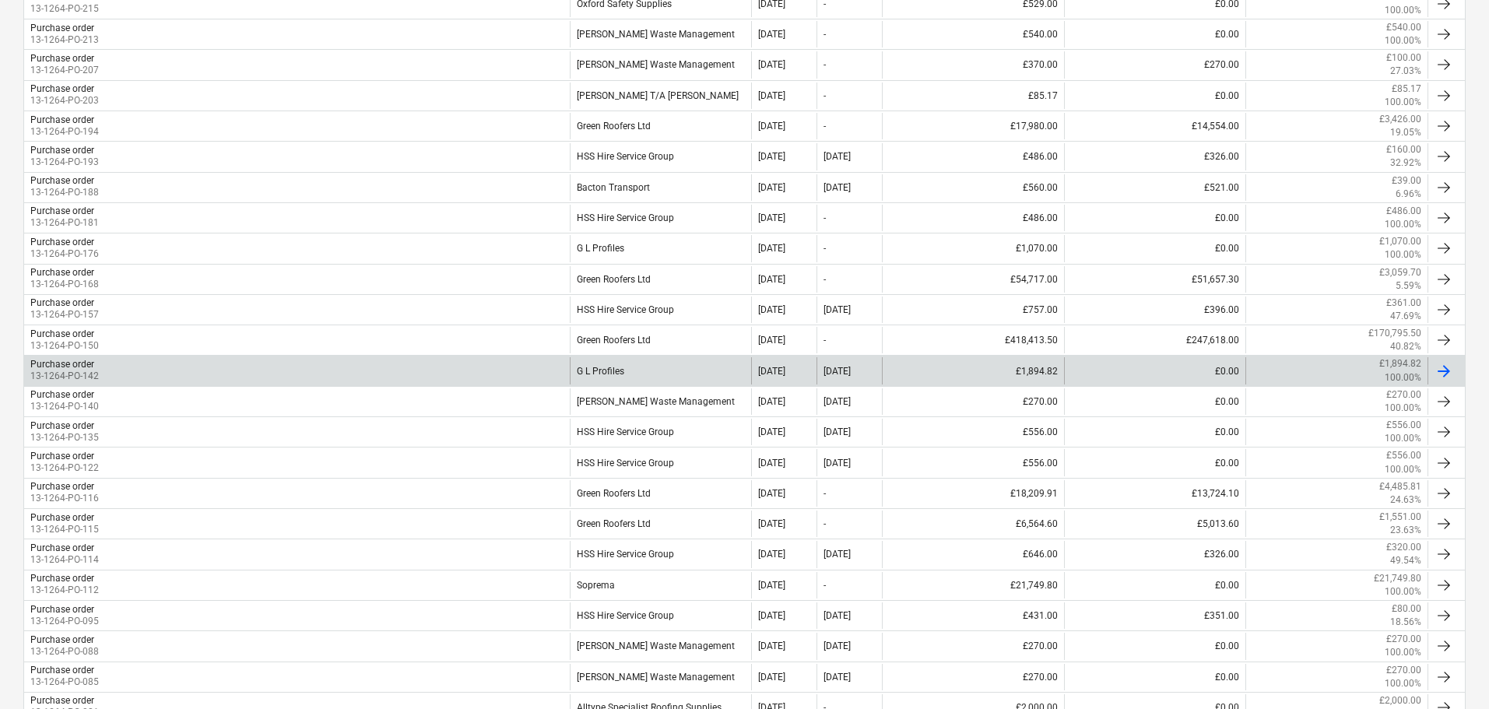
click at [589, 362] on div "G L Profiles" at bounding box center [661, 370] width 182 height 26
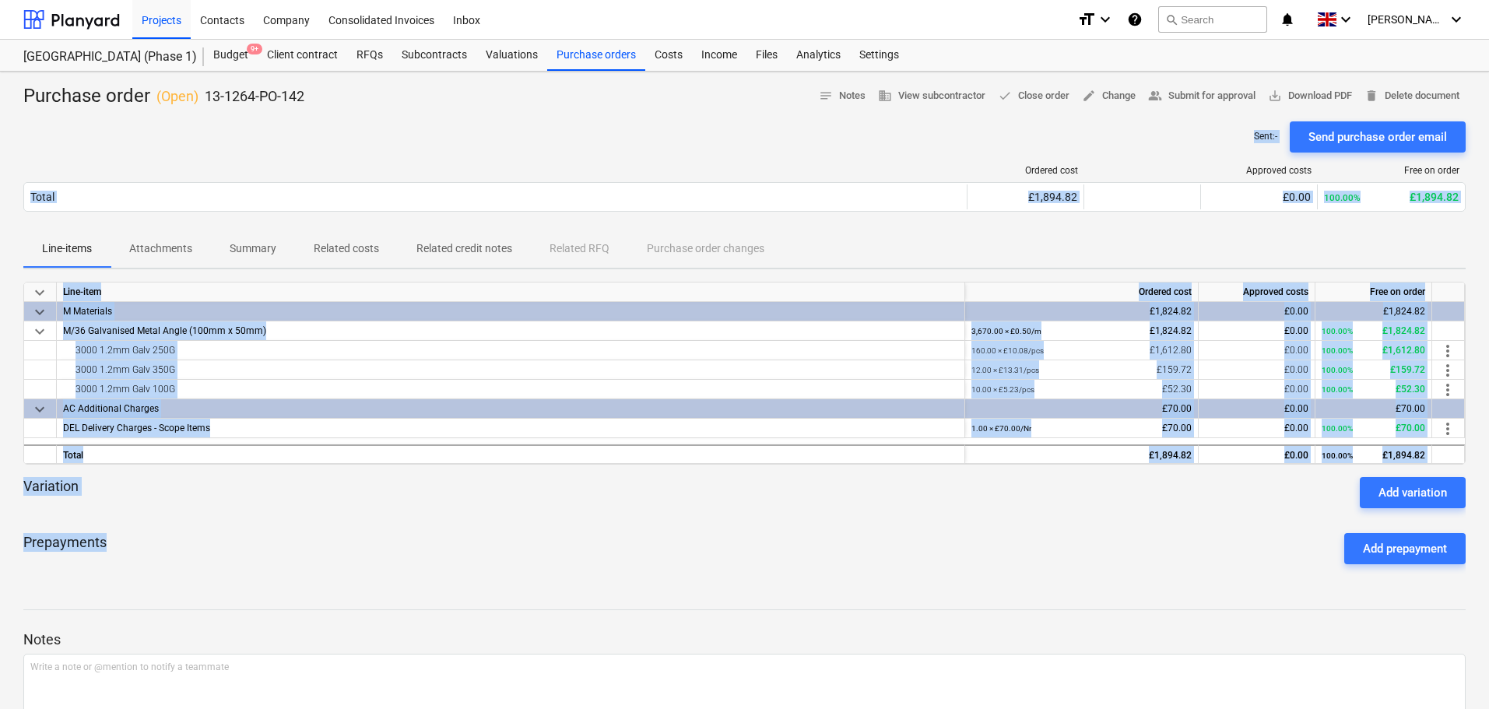
drag, startPoint x: 322, startPoint y: 141, endPoint x: 362, endPoint y: 572, distance: 433.2
click at [362, 563] on div "Purchase order ( Open ) 13-1264-PO-142 notes Notes business View subcontractor …" at bounding box center [744, 440] width 1489 height 737
click at [362, 572] on div "Prepayments Add prepayment" at bounding box center [744, 549] width 1443 height 56
drag, startPoint x: 362, startPoint y: 572, endPoint x: 432, endPoint y: 118, distance: 459.3
click at [428, 134] on div "Purchase order ( Open ) 13-1264-PO-142 notes Notes business View subcontractor …" at bounding box center [744, 440] width 1489 height 737
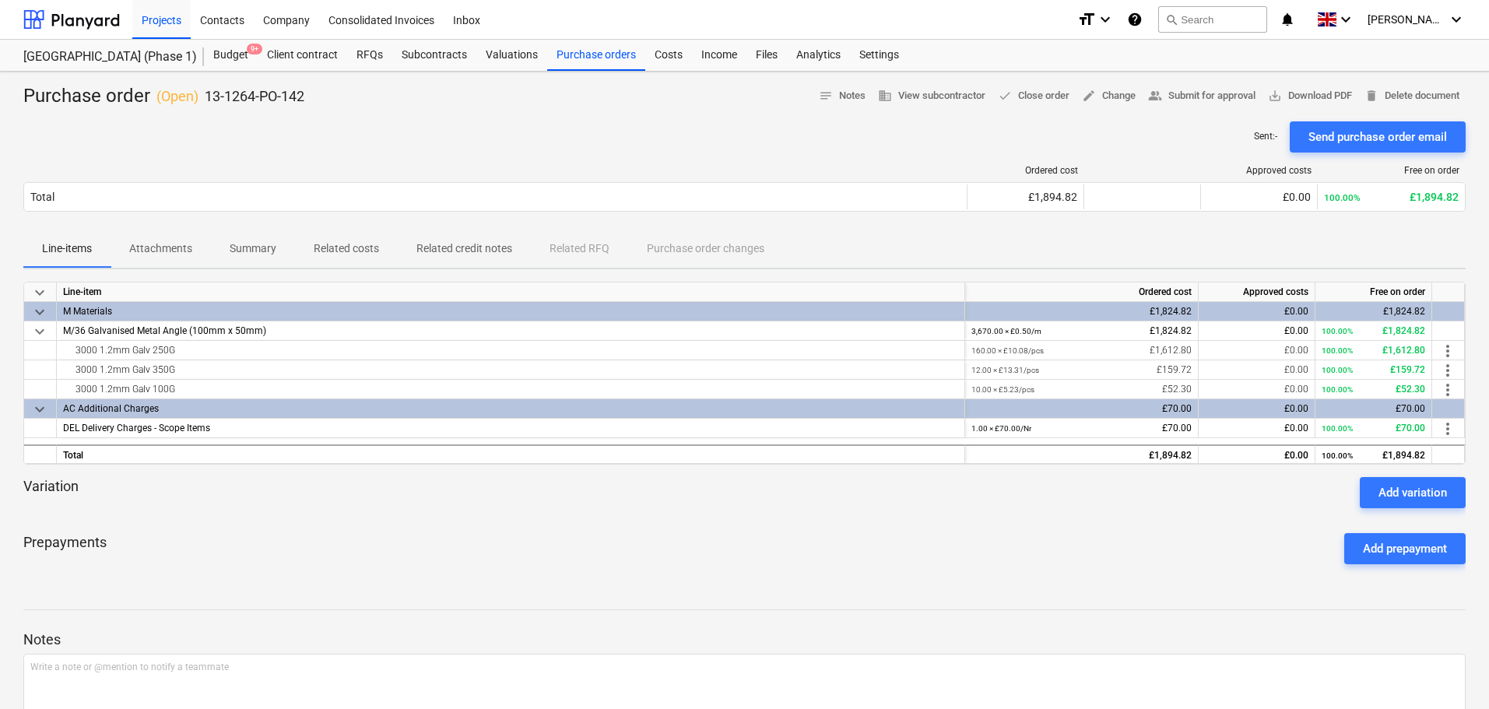
click at [443, 106] on div "Purchase order ( Open ) 13-1264-PO-142 notes Notes business View subcontractor …" at bounding box center [744, 96] width 1443 height 25
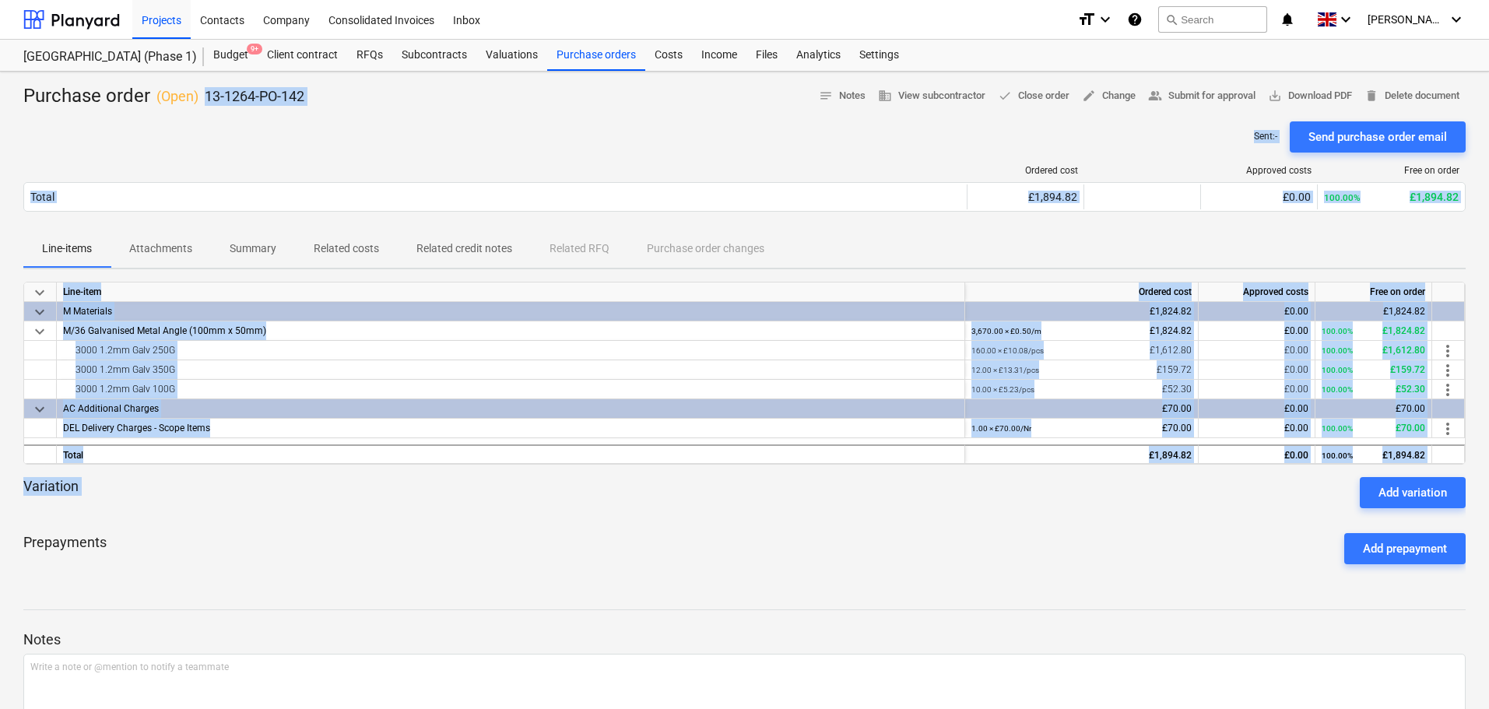
drag, startPoint x: 443, startPoint y: 106, endPoint x: 389, endPoint y: 530, distance: 427.7
click at [392, 523] on div "Purchase order ( Open ) 13-1264-PO-142 notes Notes business View subcontractor …" at bounding box center [744, 440] width 1489 height 737
click at [388, 535] on div "Prepayments Add prepayment" at bounding box center [744, 549] width 1443 height 56
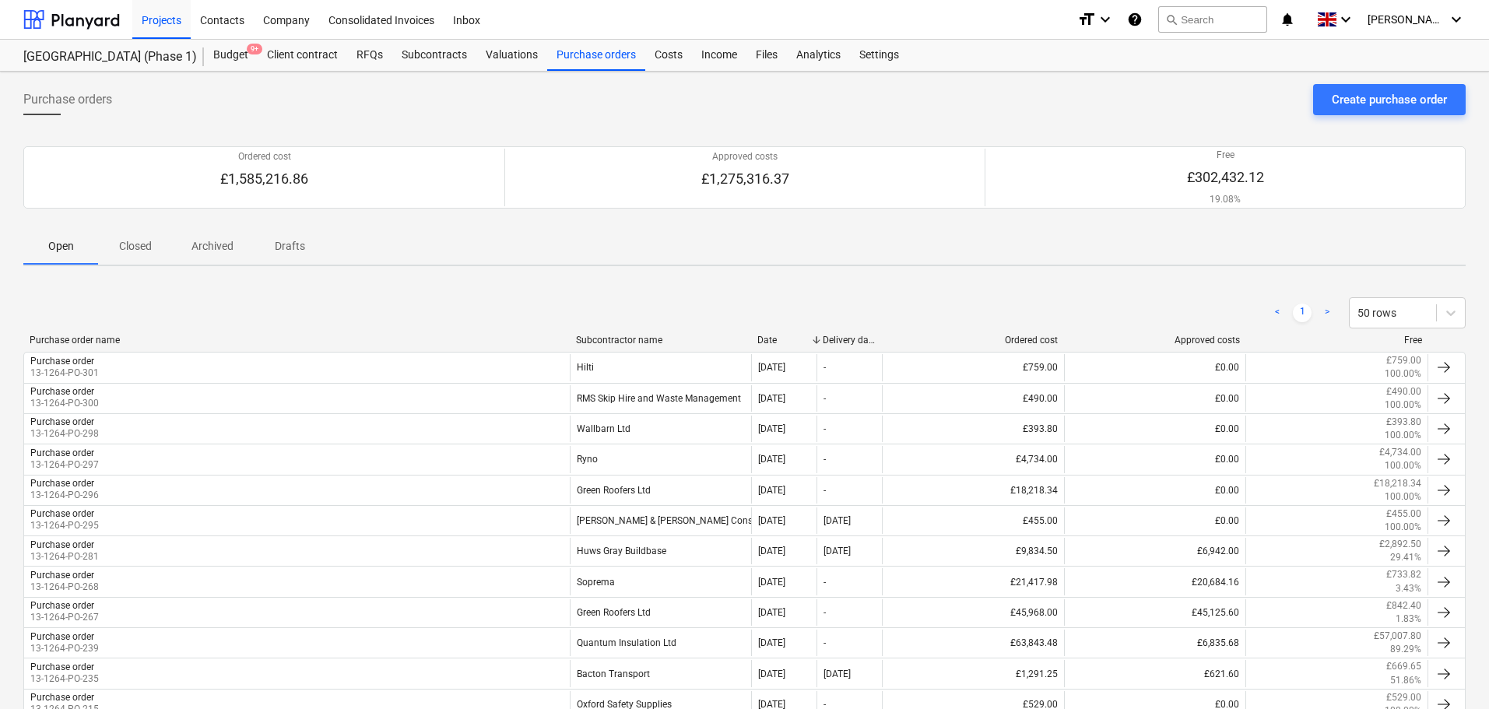
click at [142, 244] on p "Closed" at bounding box center [135, 246] width 37 height 16
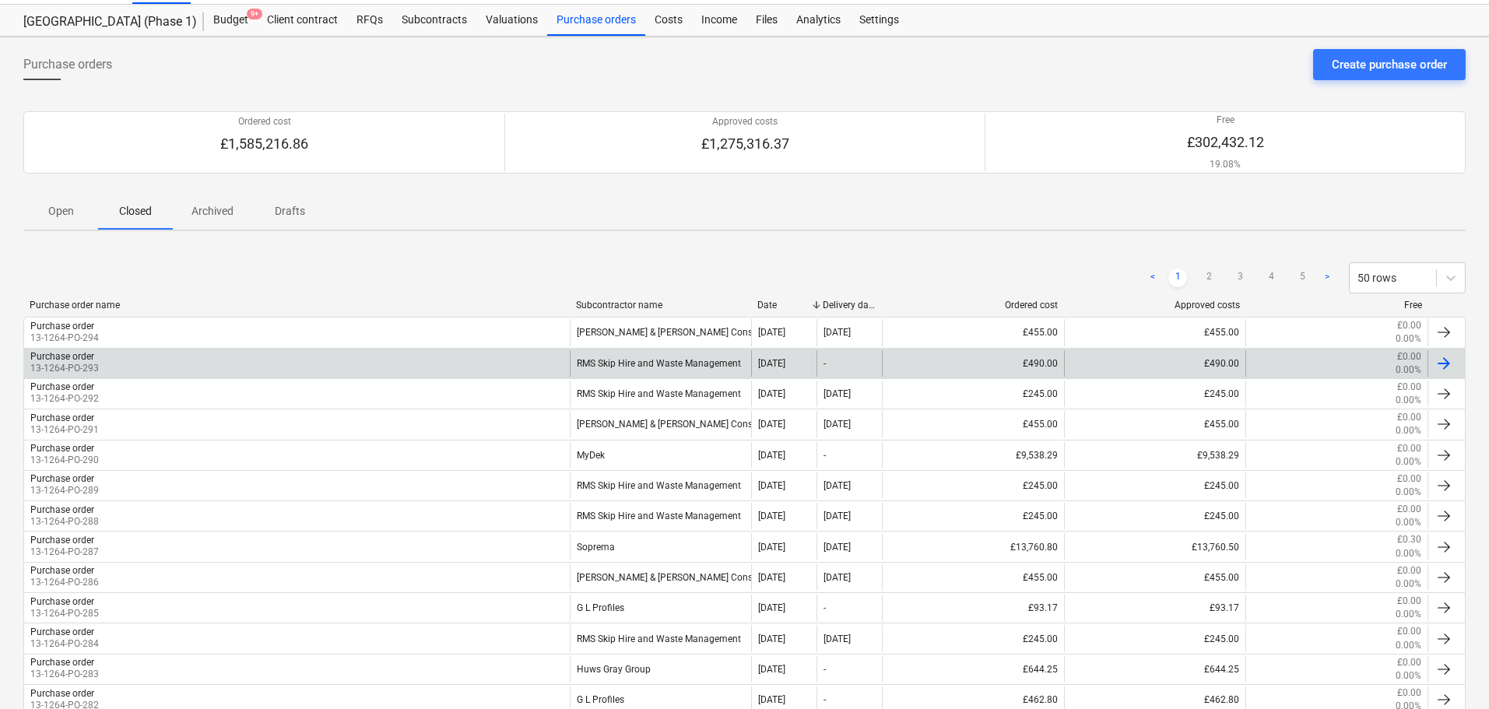
scroll to position [234, 0]
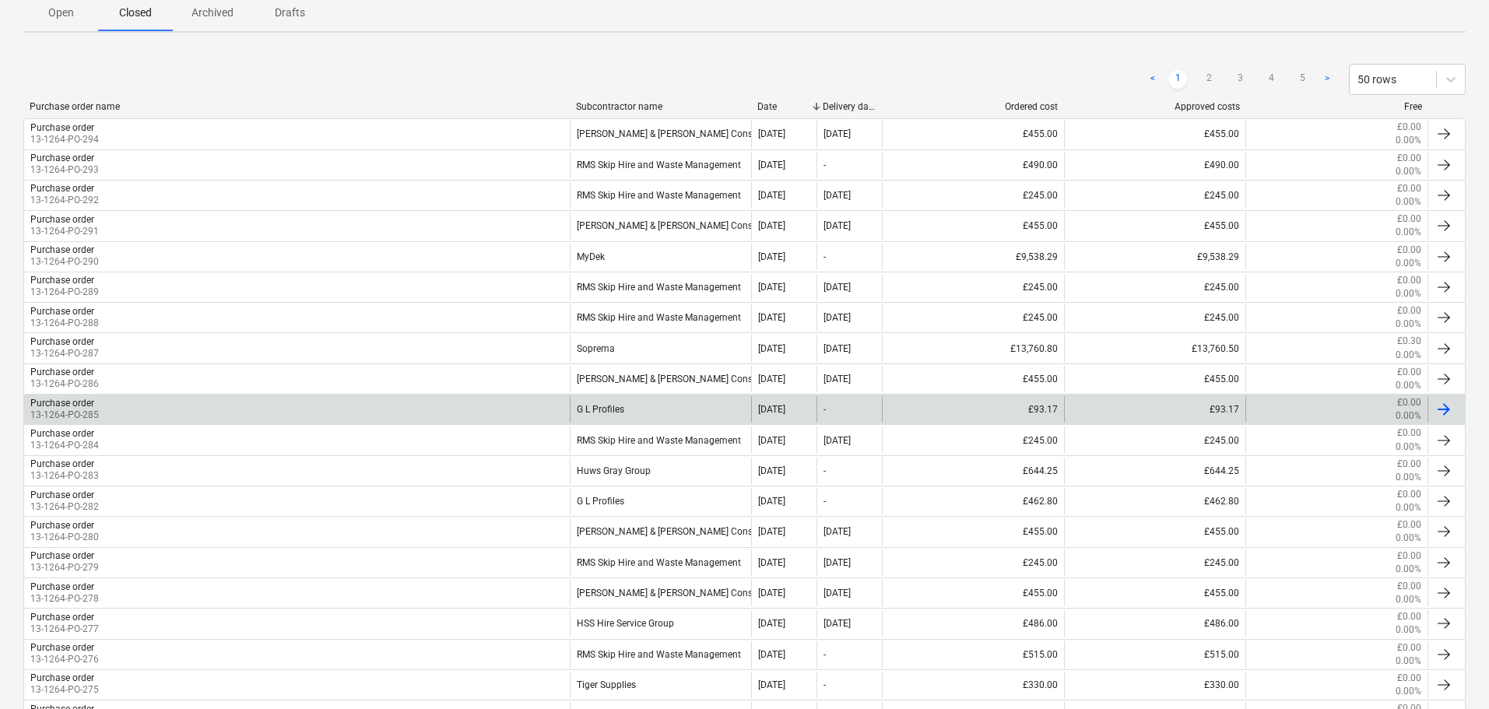
click at [488, 403] on div "Purchase order 13-1264-PO-285" at bounding box center [297, 409] width 546 height 26
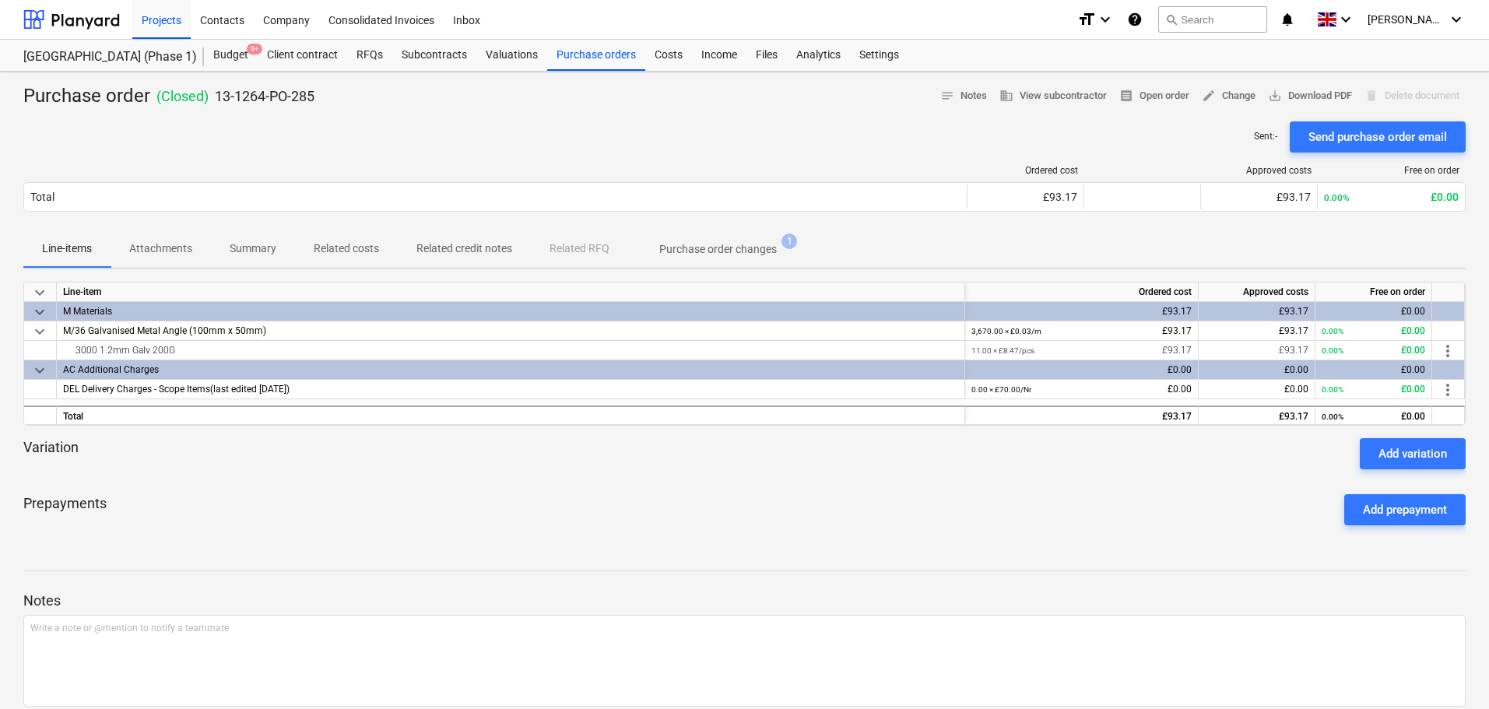
click at [230, 76] on div "Purchase order ( Closed ) 13-1264-PO-285 notes Notes business View subcontracto…" at bounding box center [744, 421] width 1489 height 698
click at [257, 93] on p "13-1264-PO-285" at bounding box center [265, 96] width 100 height 19
click at [367, 97] on div "Purchase order ( Closed ) 13-1264-PO-285 notes Notes business View subcontracto…" at bounding box center [744, 96] width 1443 height 25
